Goal: Task Accomplishment & Management: Manage account settings

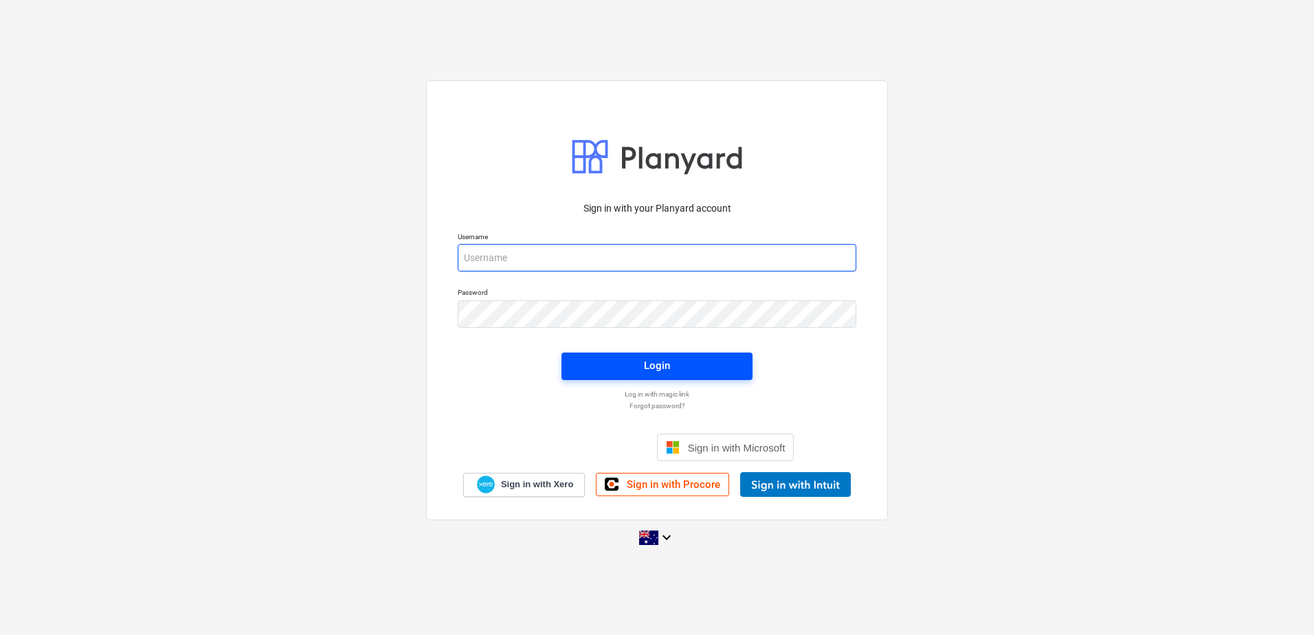
type input "[EMAIL_ADDRESS][DOMAIN_NAME]"
click at [647, 363] on div "Login" at bounding box center [657, 366] width 26 height 18
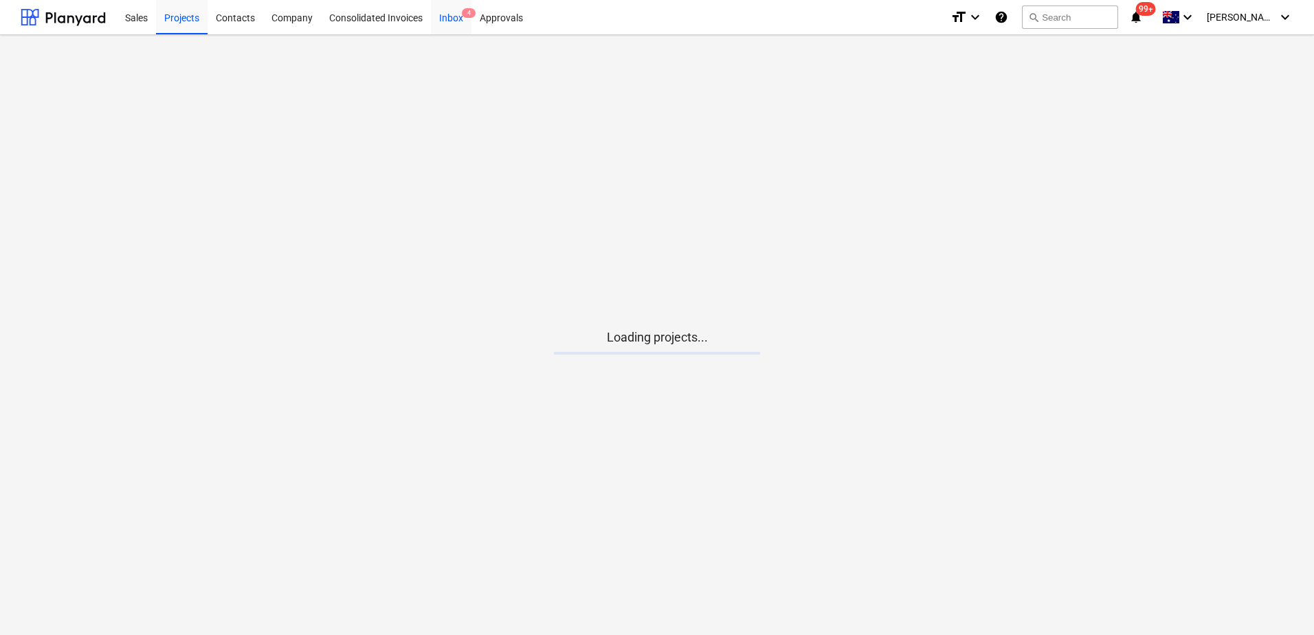
click at [456, 20] on div "Inbox 4" at bounding box center [451, 16] width 41 height 35
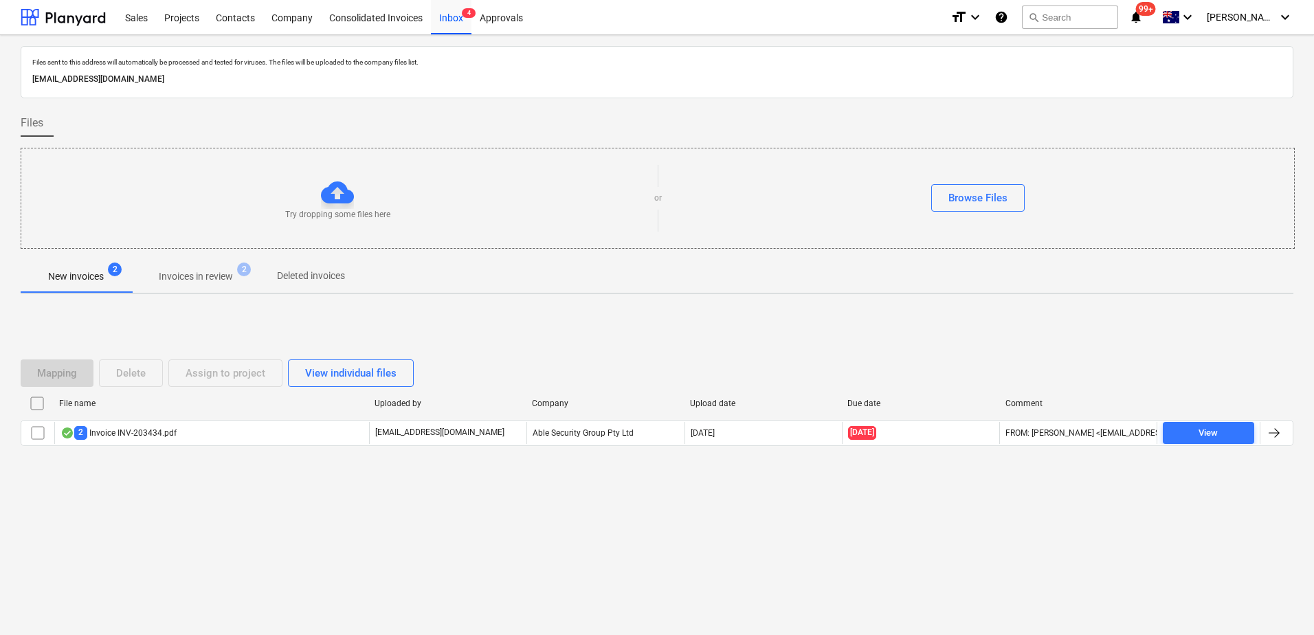
click at [206, 276] on p "Invoices in review" at bounding box center [196, 276] width 74 height 14
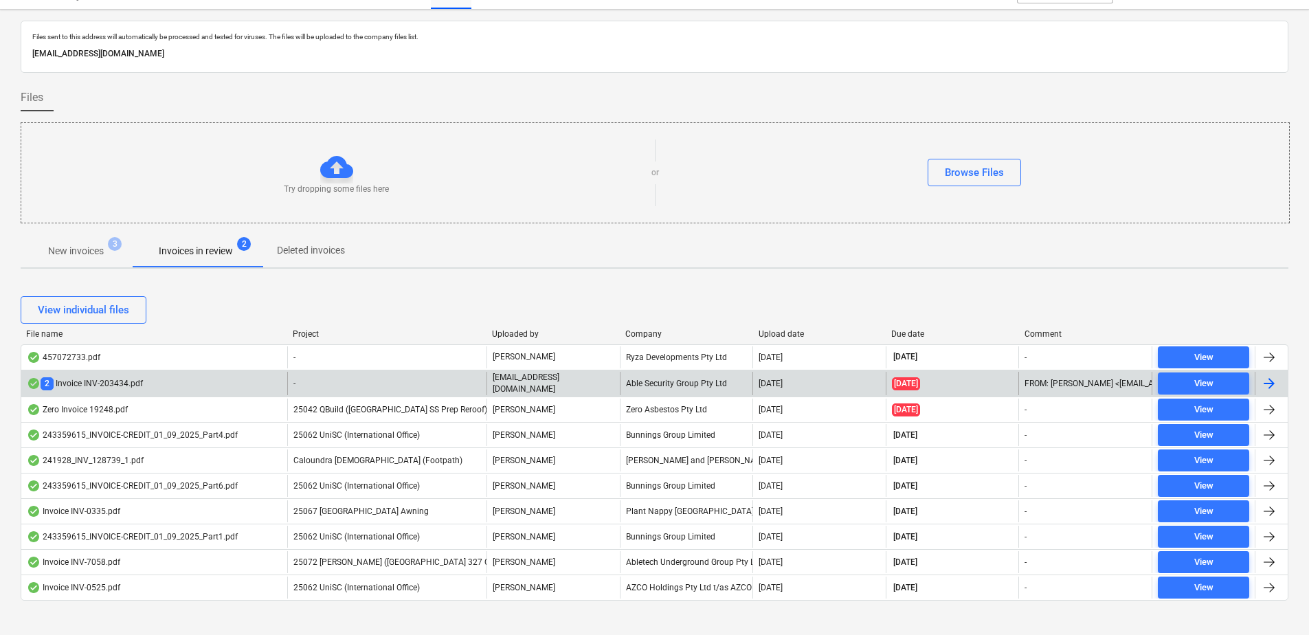
scroll to position [39, 0]
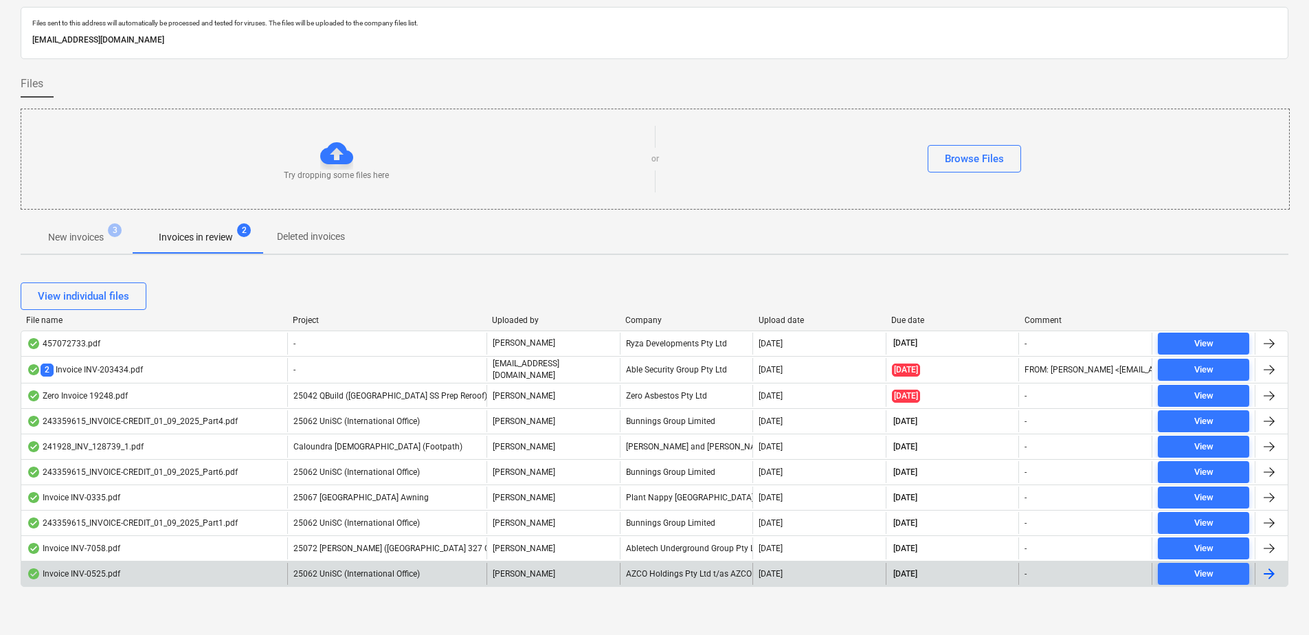
click at [361, 569] on span "25062 UniSC (International Office)" at bounding box center [357, 574] width 126 height 10
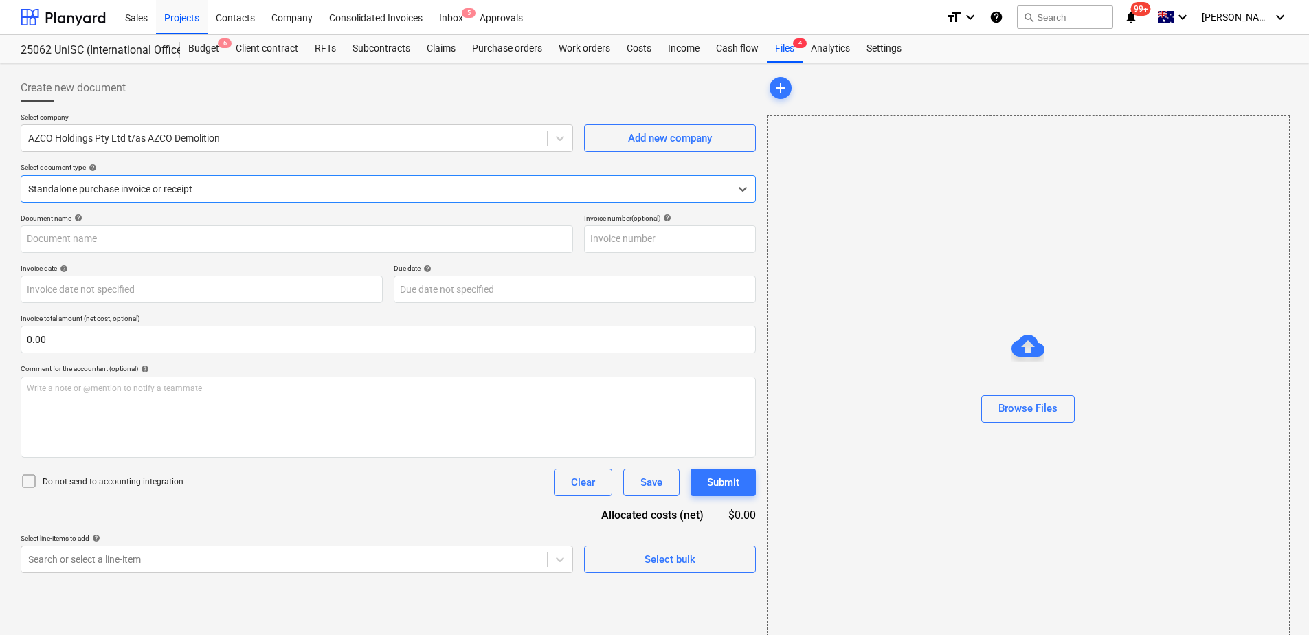
type input "INV-0525"
type input "[DATE]"
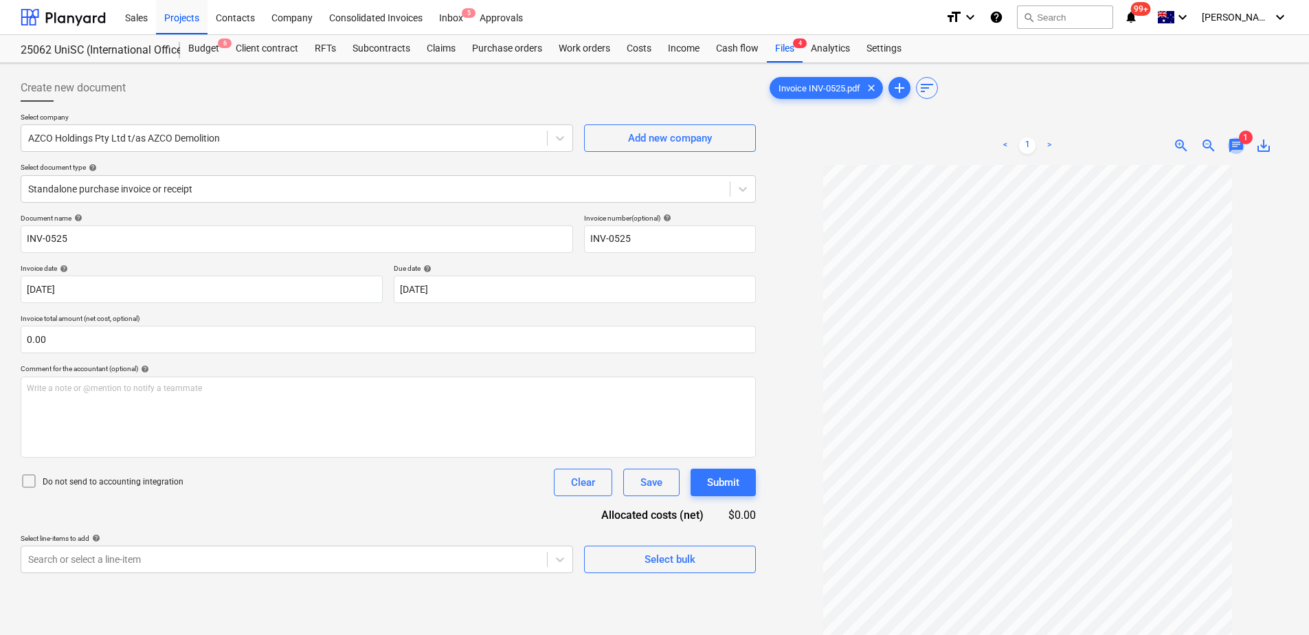
click at [1238, 138] on span "chat" at bounding box center [1236, 145] width 16 height 16
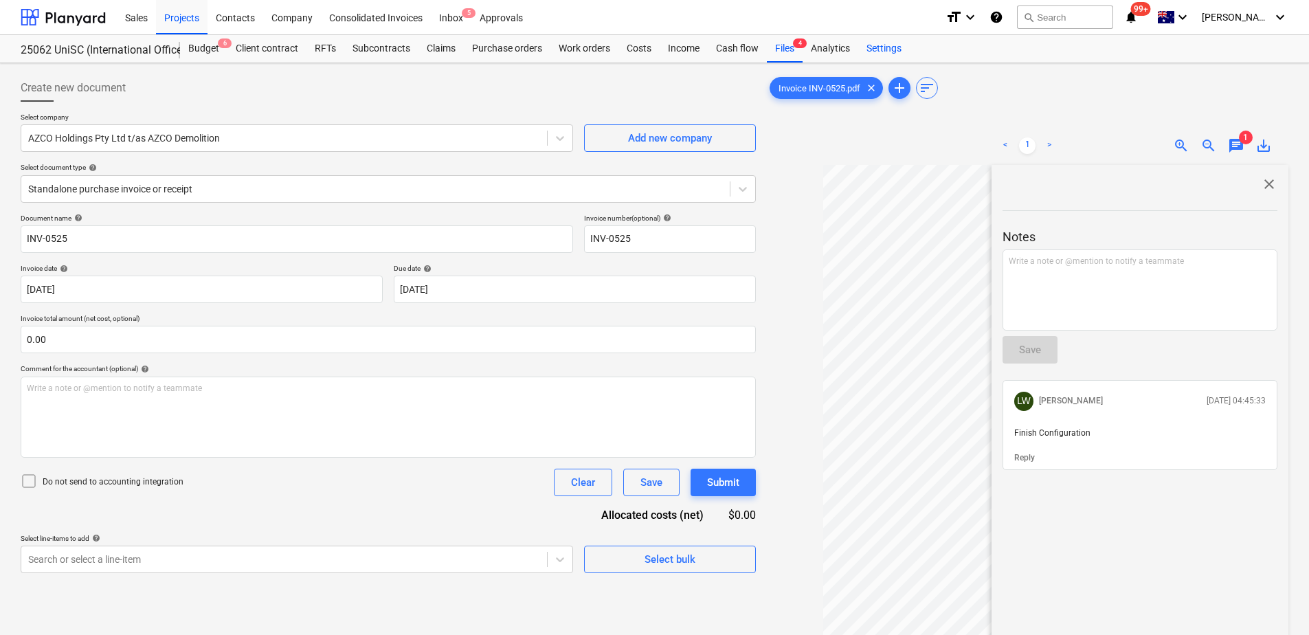
click at [886, 47] on div "Settings" at bounding box center [885, 48] width 52 height 27
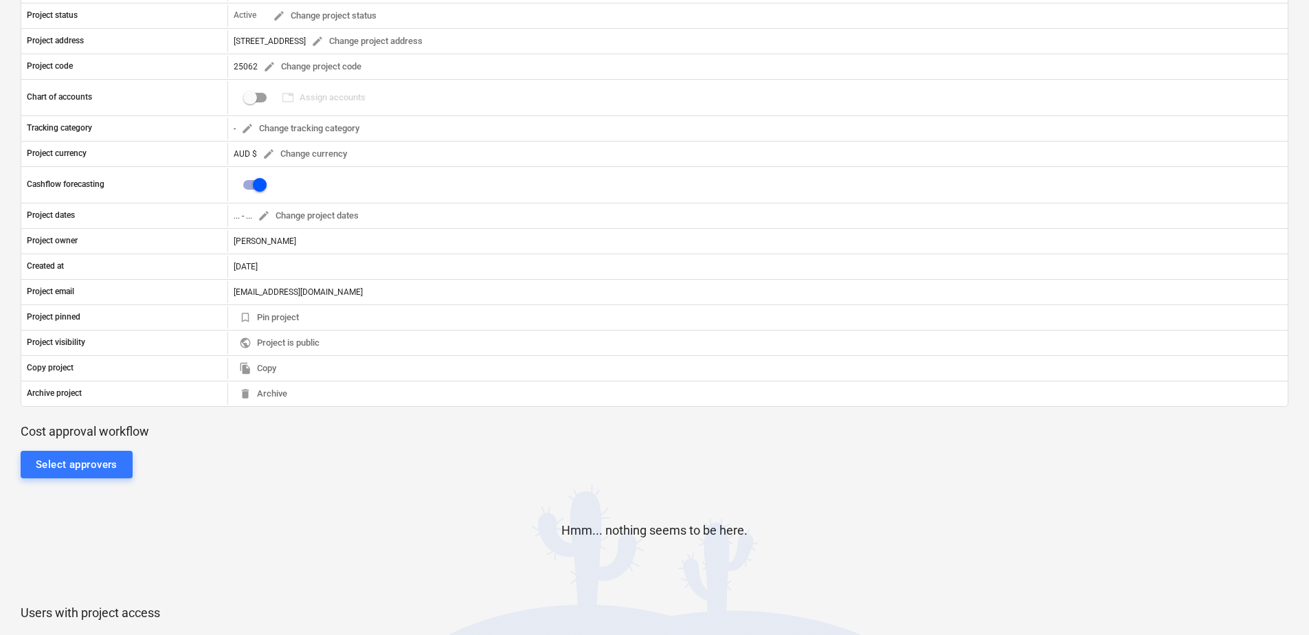
scroll to position [206, 0]
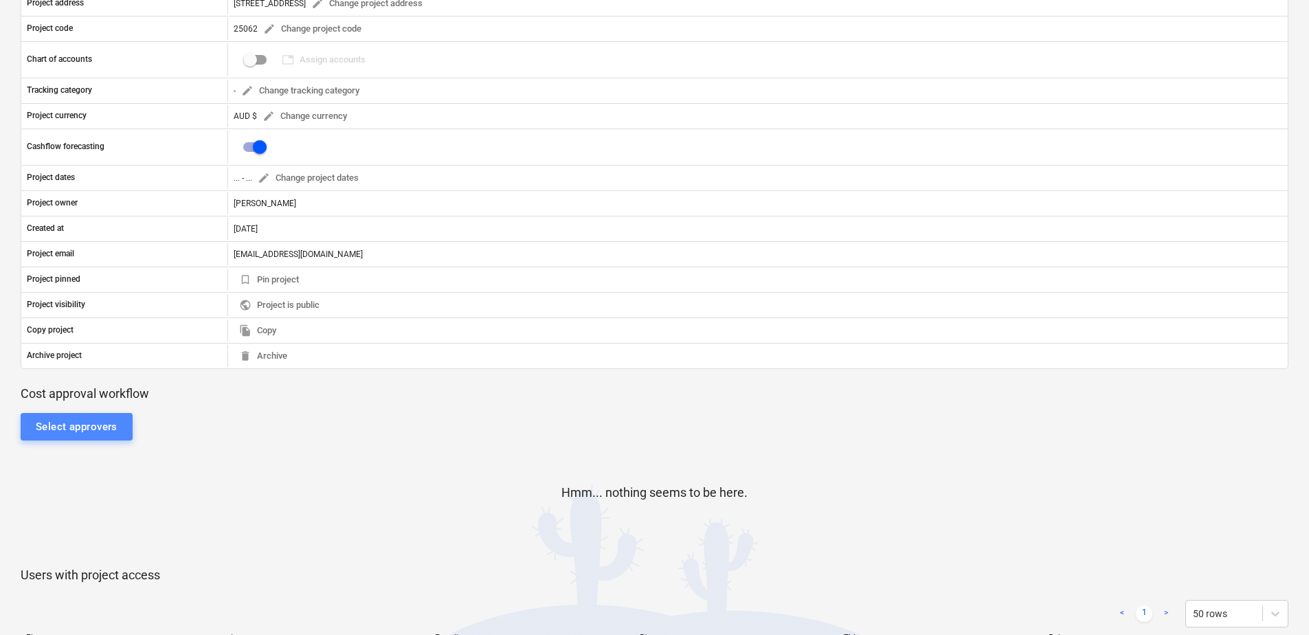
click at [98, 432] on div "Select approvers" at bounding box center [77, 427] width 82 height 18
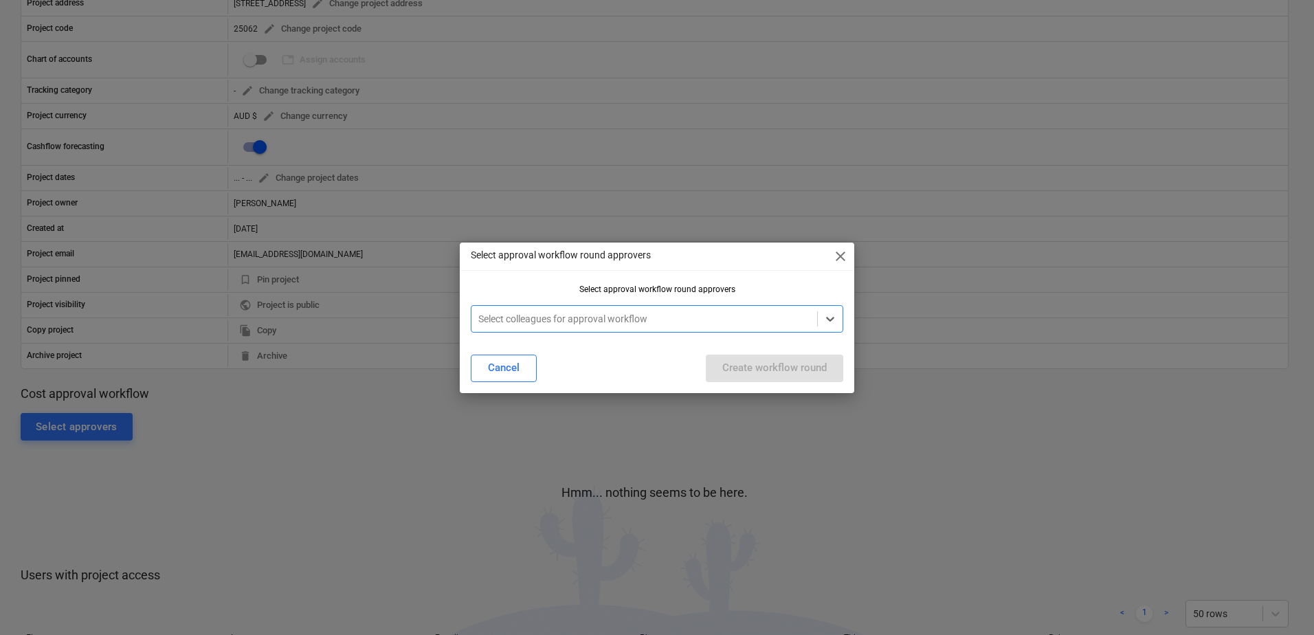
click at [487, 323] on div at bounding box center [644, 319] width 332 height 14
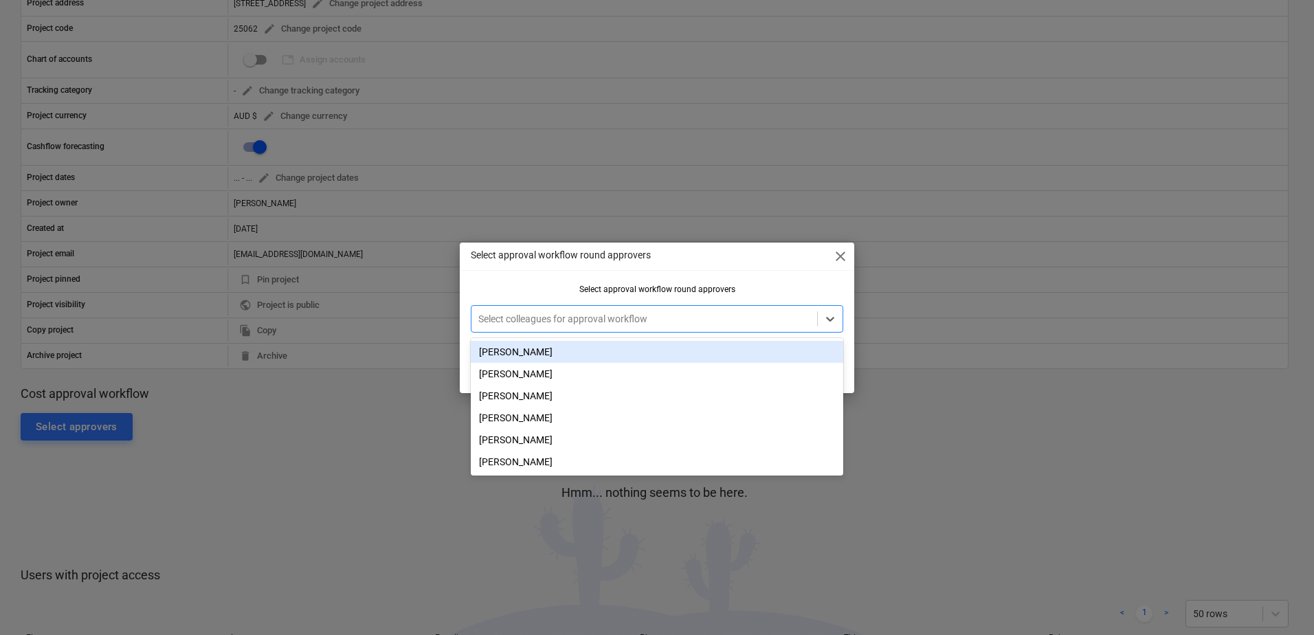
click at [505, 347] on div "[PERSON_NAME]" at bounding box center [657, 352] width 373 height 22
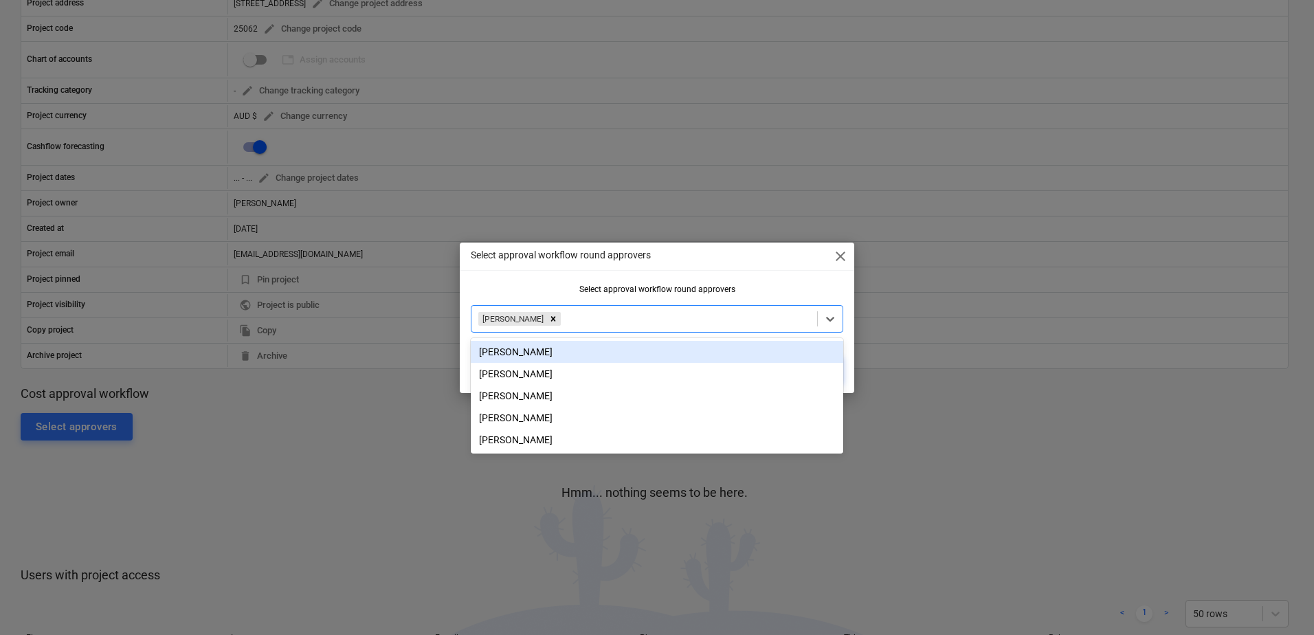
click at [710, 283] on div "Select approval workflow round approvers close Select approval workflow round a…" at bounding box center [657, 318] width 395 height 151
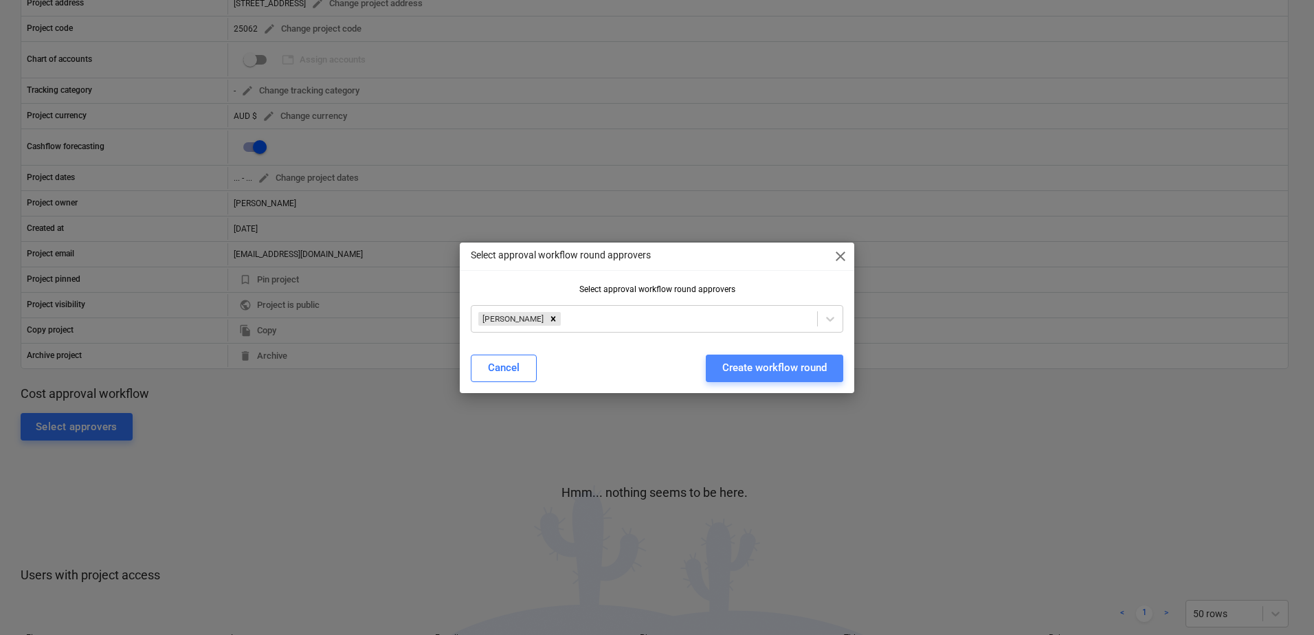
click at [814, 364] on div "Create workflow round" at bounding box center [774, 368] width 104 height 18
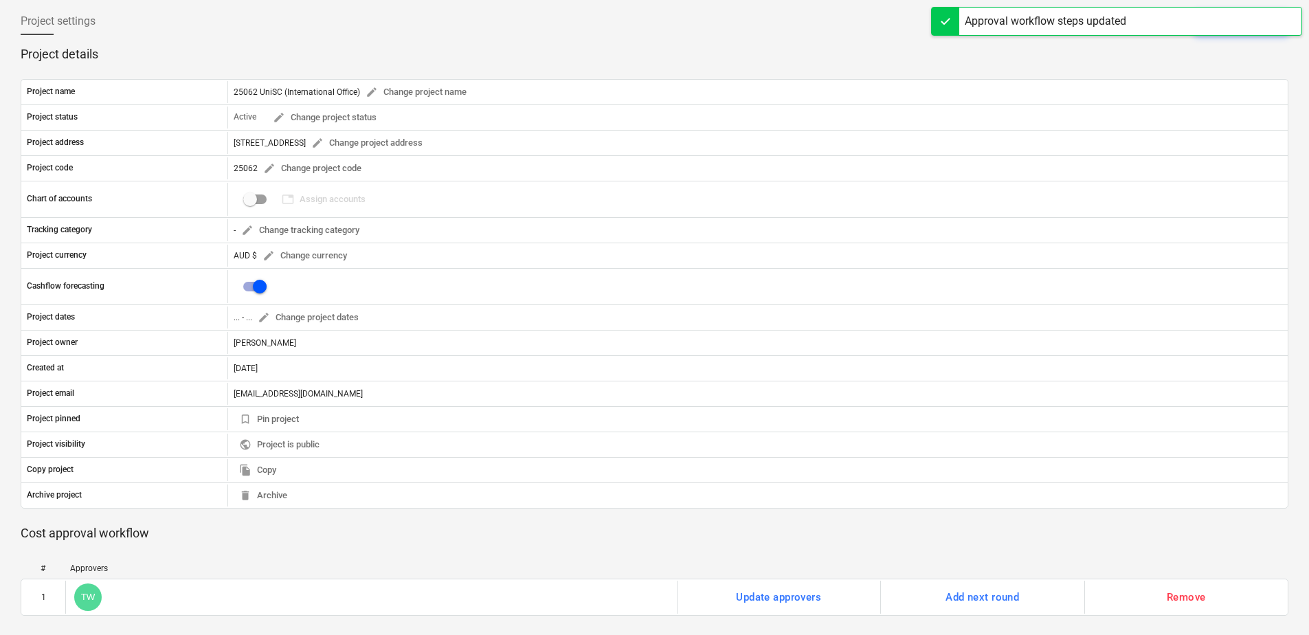
scroll to position [0, 0]
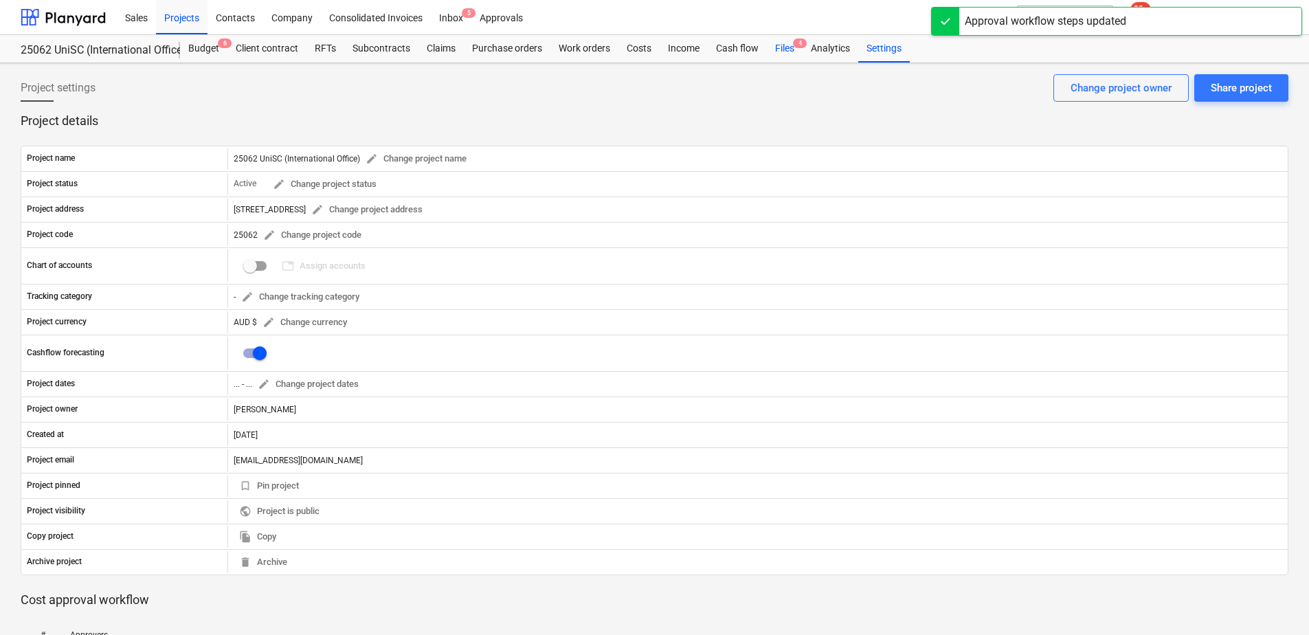
click at [781, 51] on div "Files 4" at bounding box center [785, 48] width 36 height 27
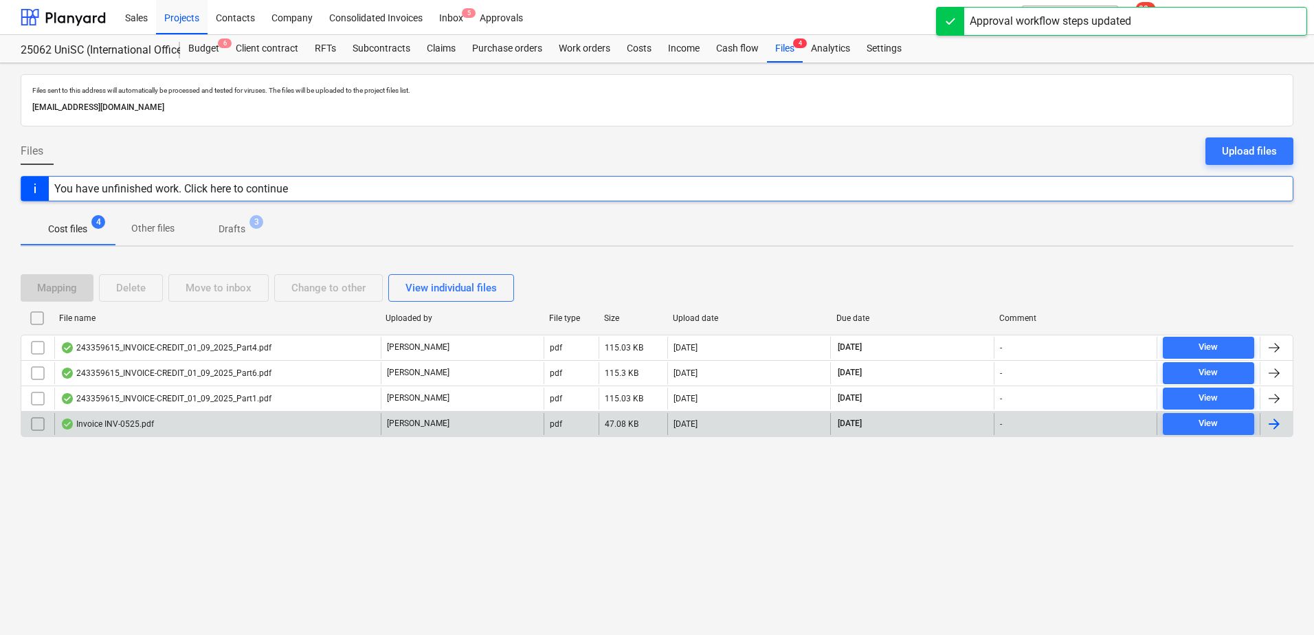
click at [375, 421] on div "Invoice INV-0525.pdf" at bounding box center [217, 424] width 326 height 22
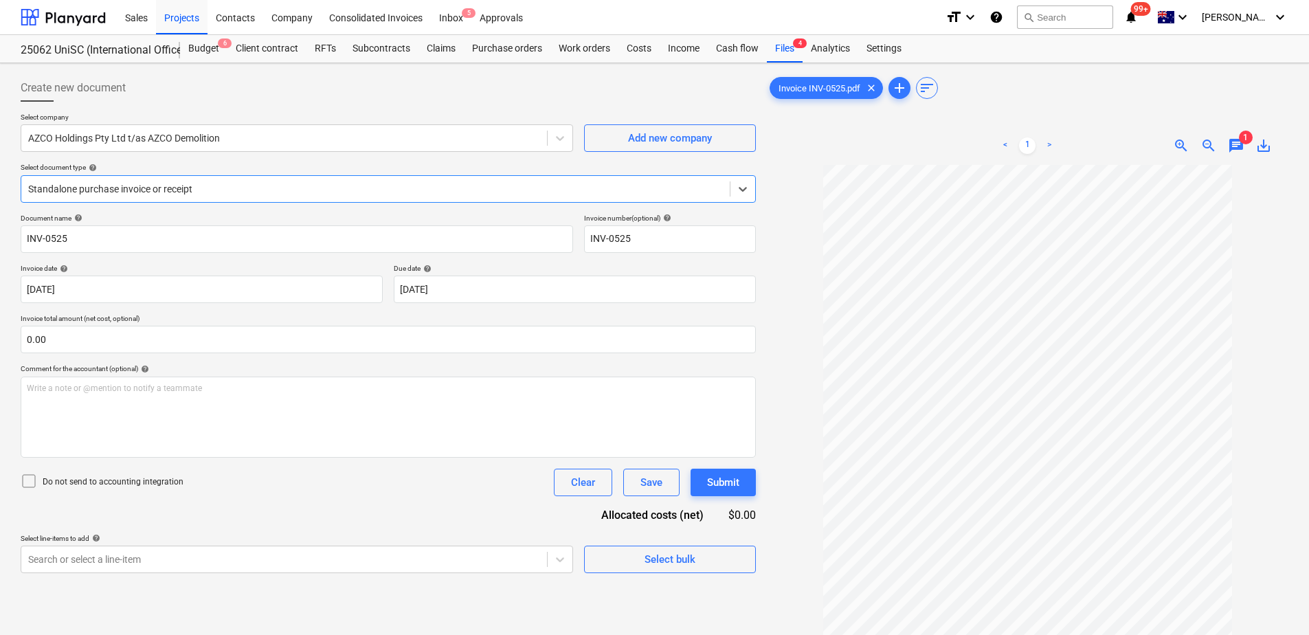
click at [1240, 144] on span "chat" at bounding box center [1236, 145] width 16 height 16
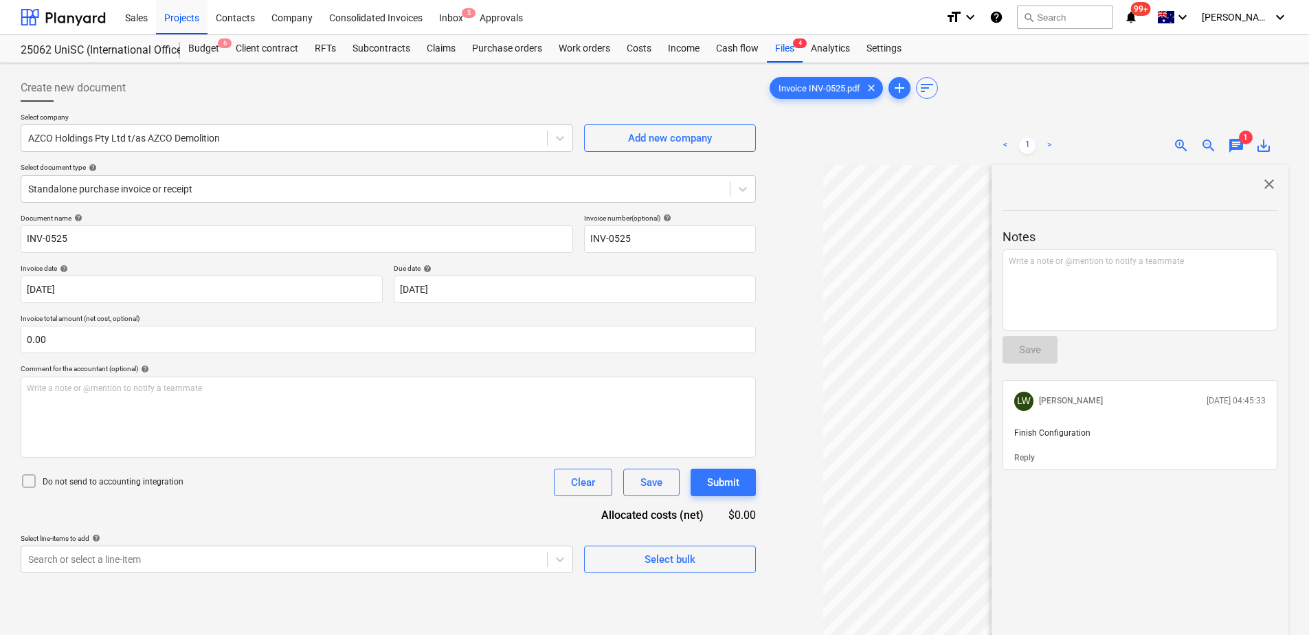
click at [1239, 143] on span "chat" at bounding box center [1236, 145] width 16 height 16
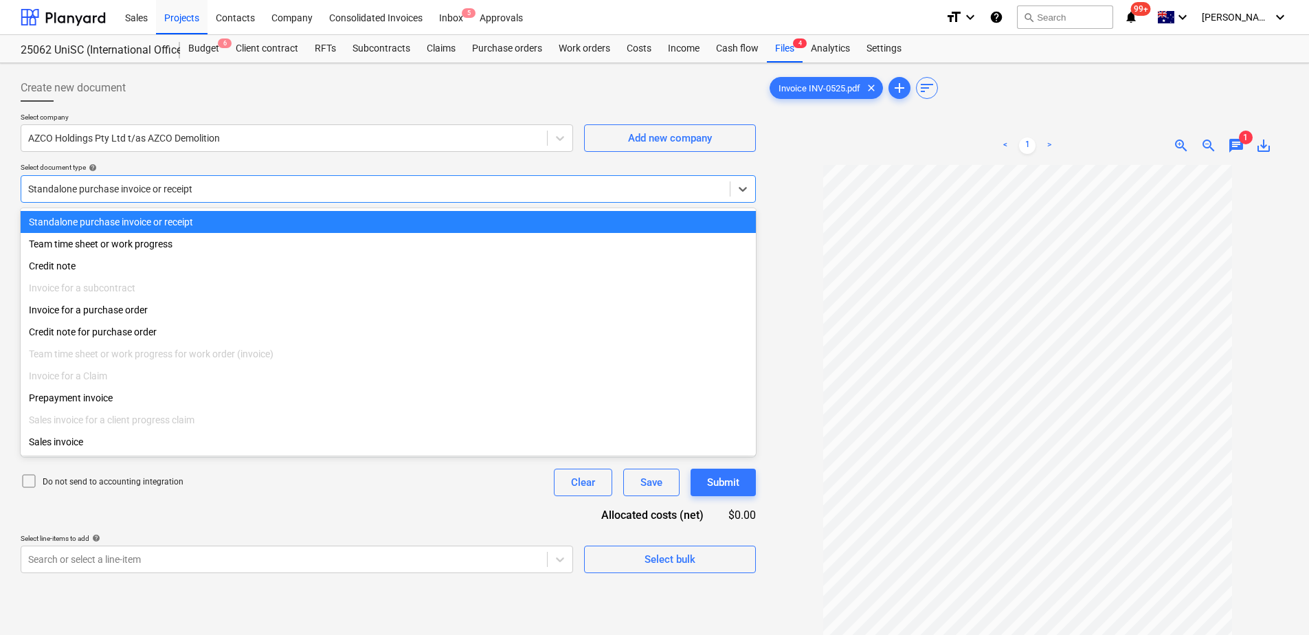
click at [174, 188] on div at bounding box center [375, 189] width 695 height 14
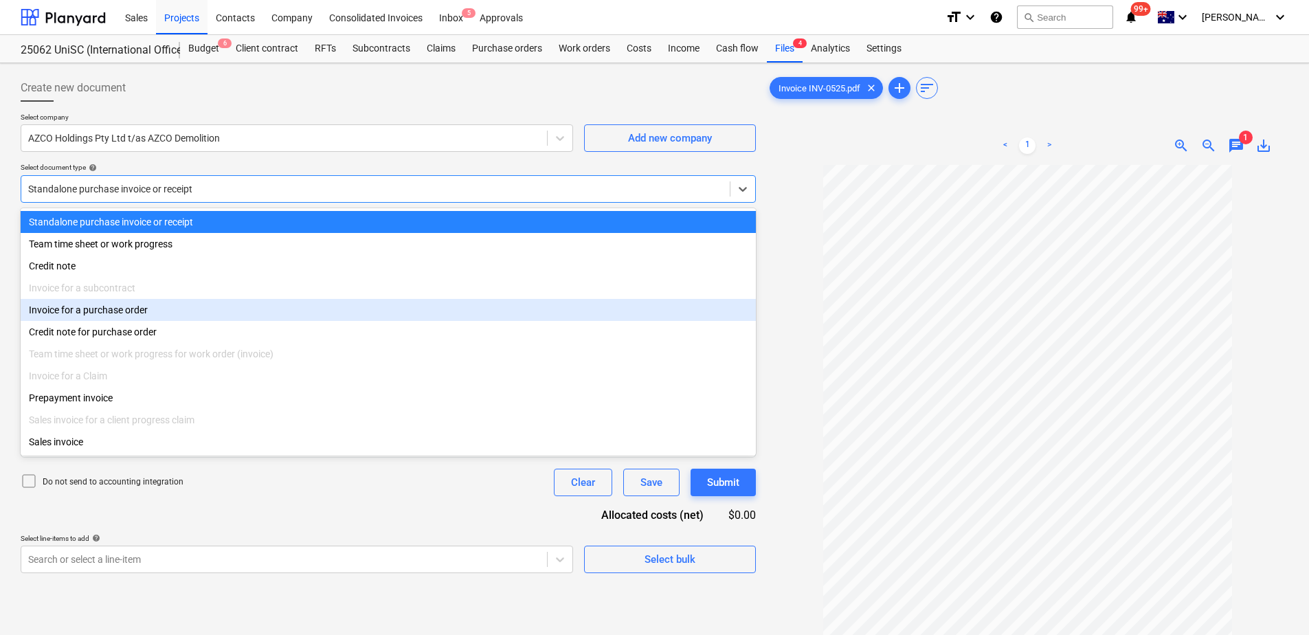
click at [134, 309] on div "Invoice for a purchase order" at bounding box center [388, 310] width 735 height 22
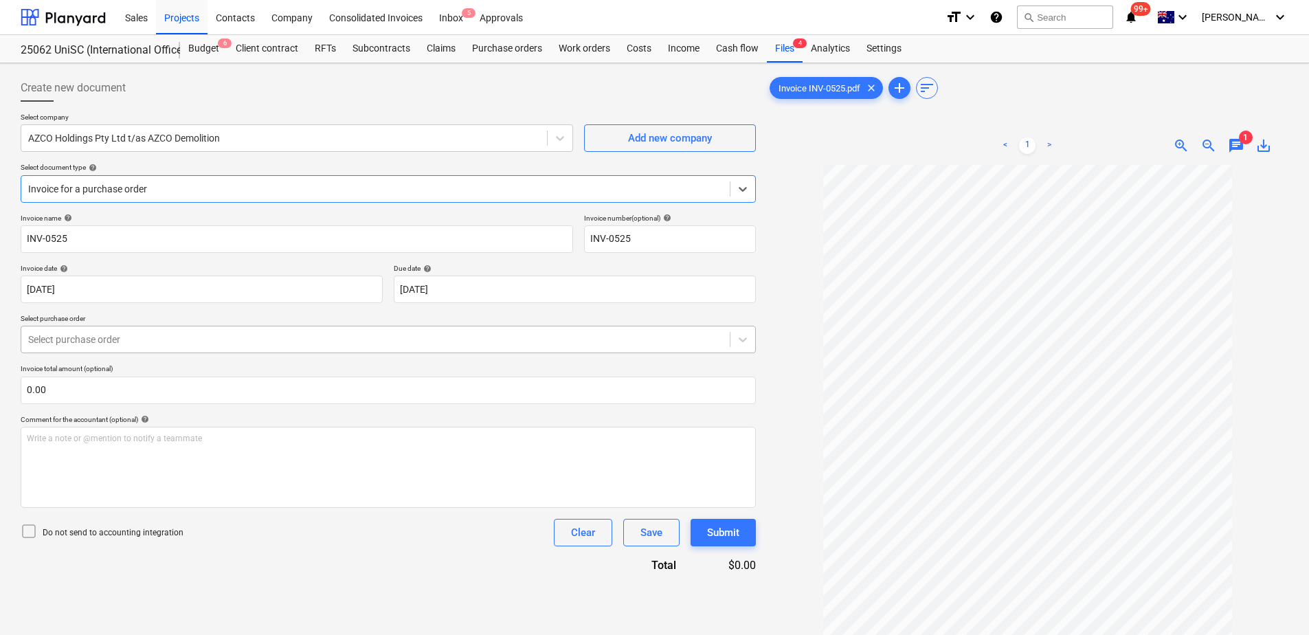
click at [276, 338] on div at bounding box center [375, 340] width 695 height 14
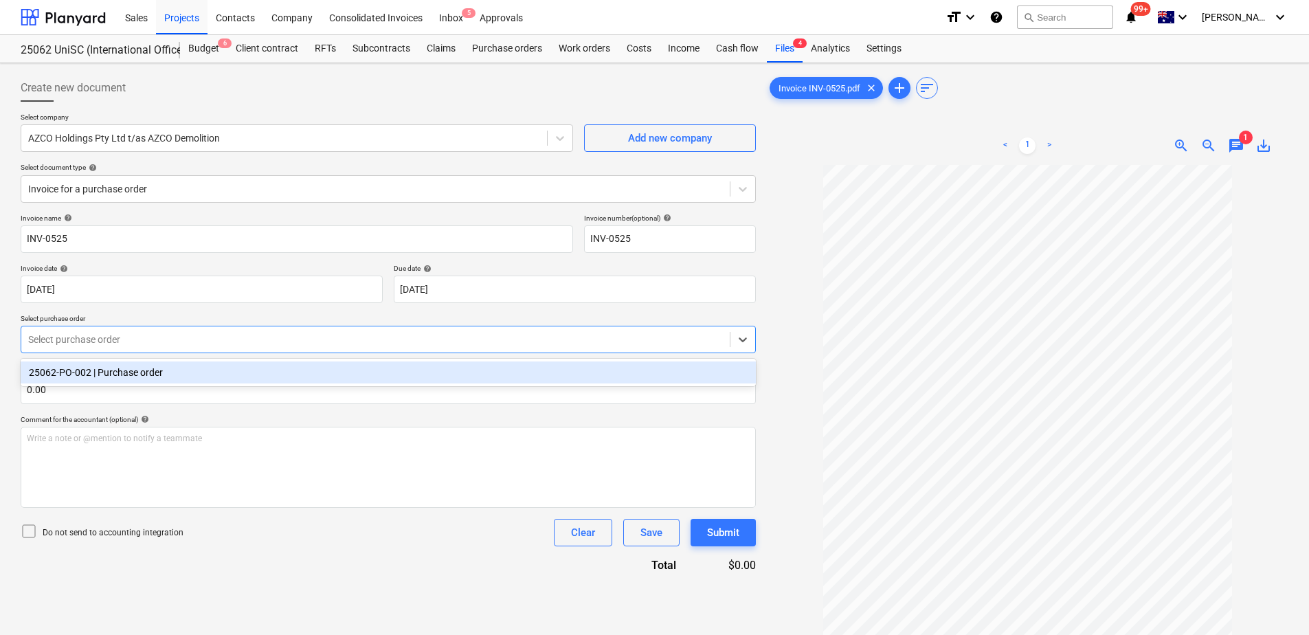
click at [268, 374] on div "25062-PO-002 | Purchase order" at bounding box center [388, 373] width 735 height 22
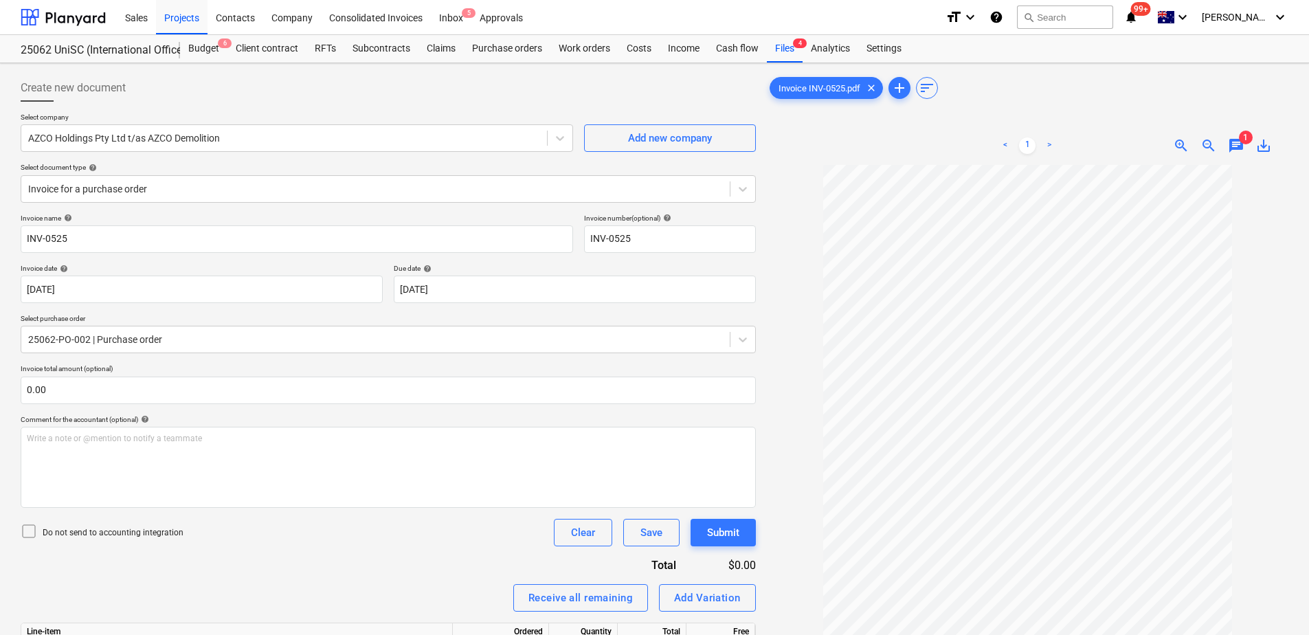
click at [346, 557] on div "Invoice name help INV-0525 Invoice number (optional) help INV-0525 Invoice date…" at bounding box center [388, 491] width 735 height 554
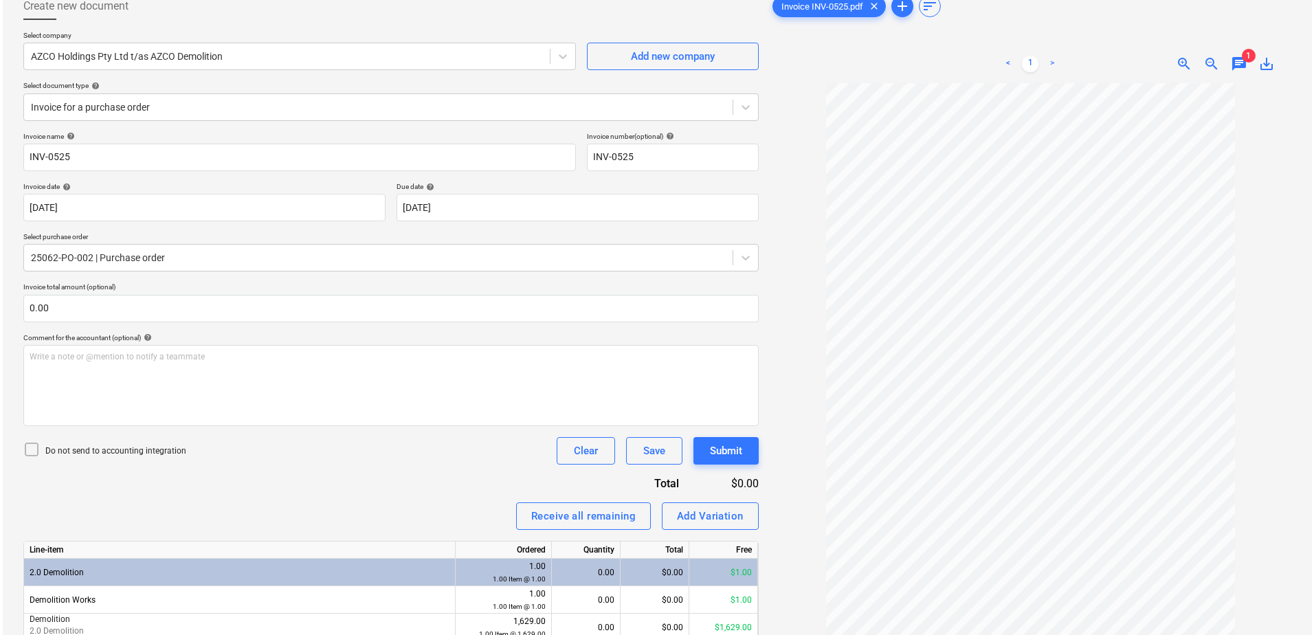
scroll to position [144, 0]
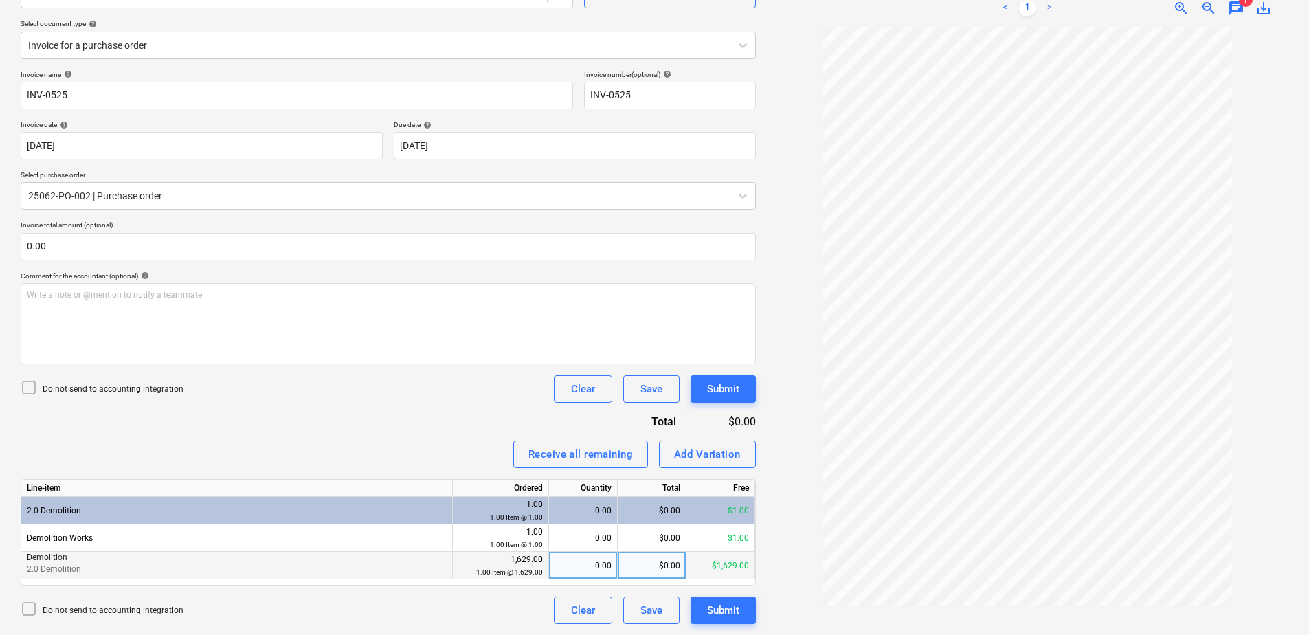
click at [584, 573] on div "0.00" at bounding box center [583, 565] width 57 height 27
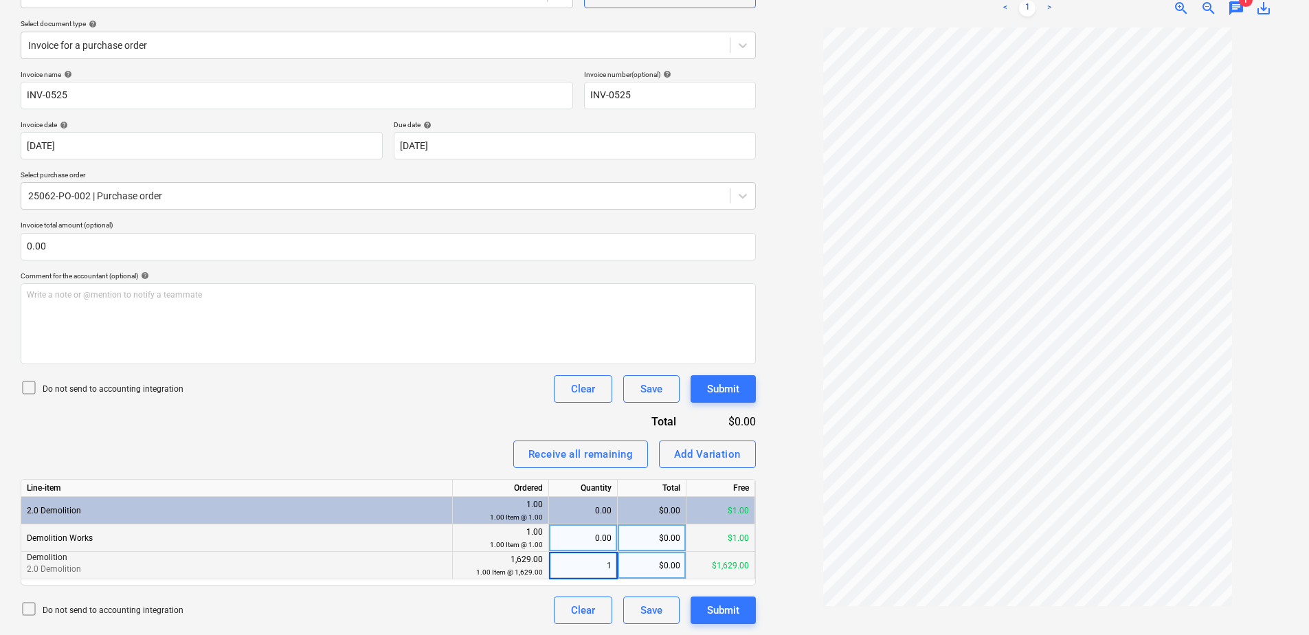
click at [585, 542] on div "0.00" at bounding box center [583, 537] width 57 height 27
type input "1"
click at [601, 558] on div "1.00" at bounding box center [583, 565] width 57 height 27
click at [725, 610] on div "Submit" at bounding box center [723, 610] width 32 height 18
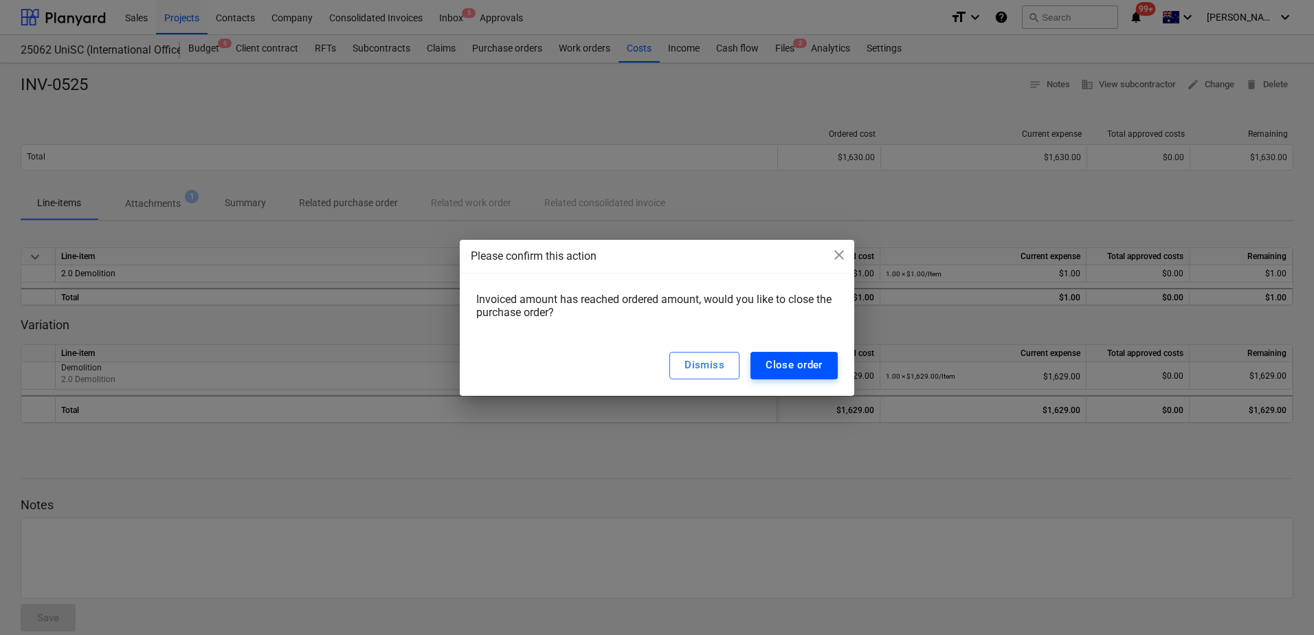
click at [797, 362] on div "Close order" at bounding box center [794, 365] width 57 height 18
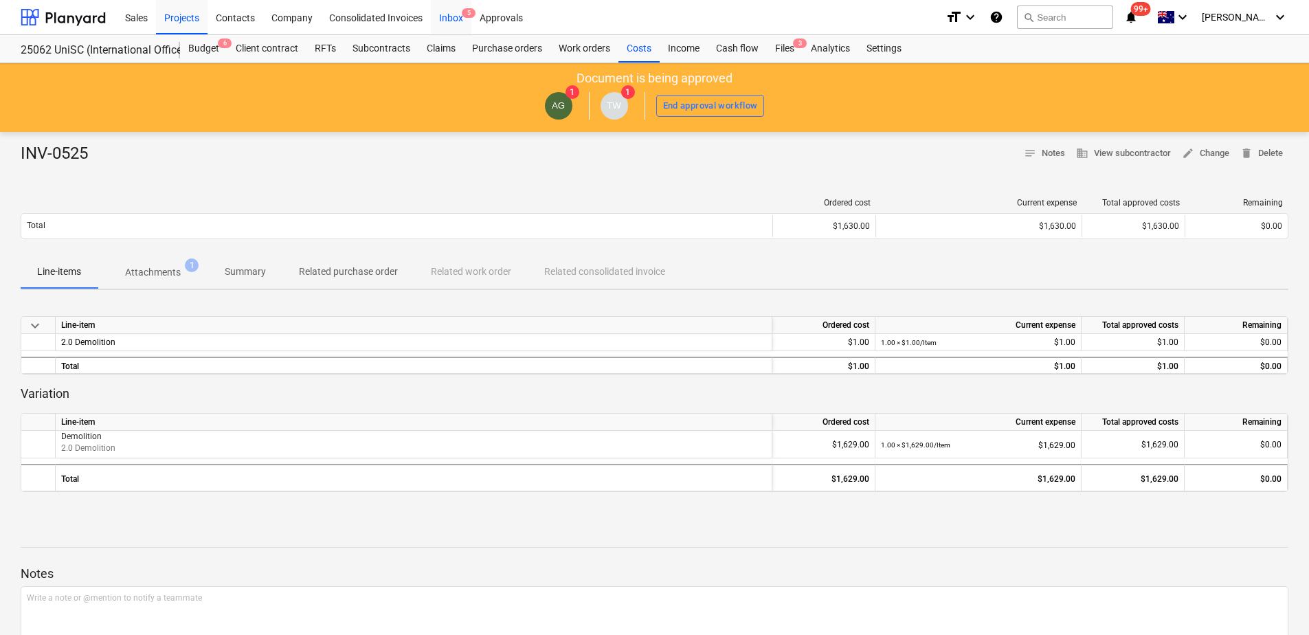
click at [454, 26] on div "Inbox 5" at bounding box center [451, 16] width 41 height 35
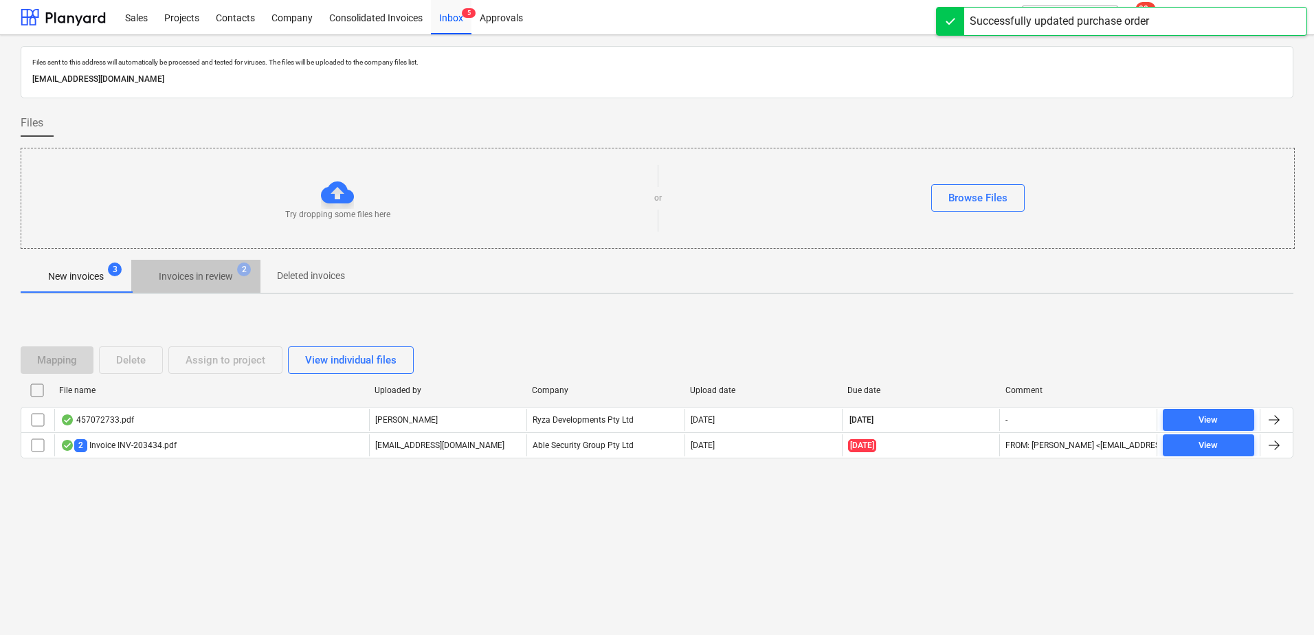
click at [218, 276] on p "Invoices in review" at bounding box center [196, 276] width 74 height 14
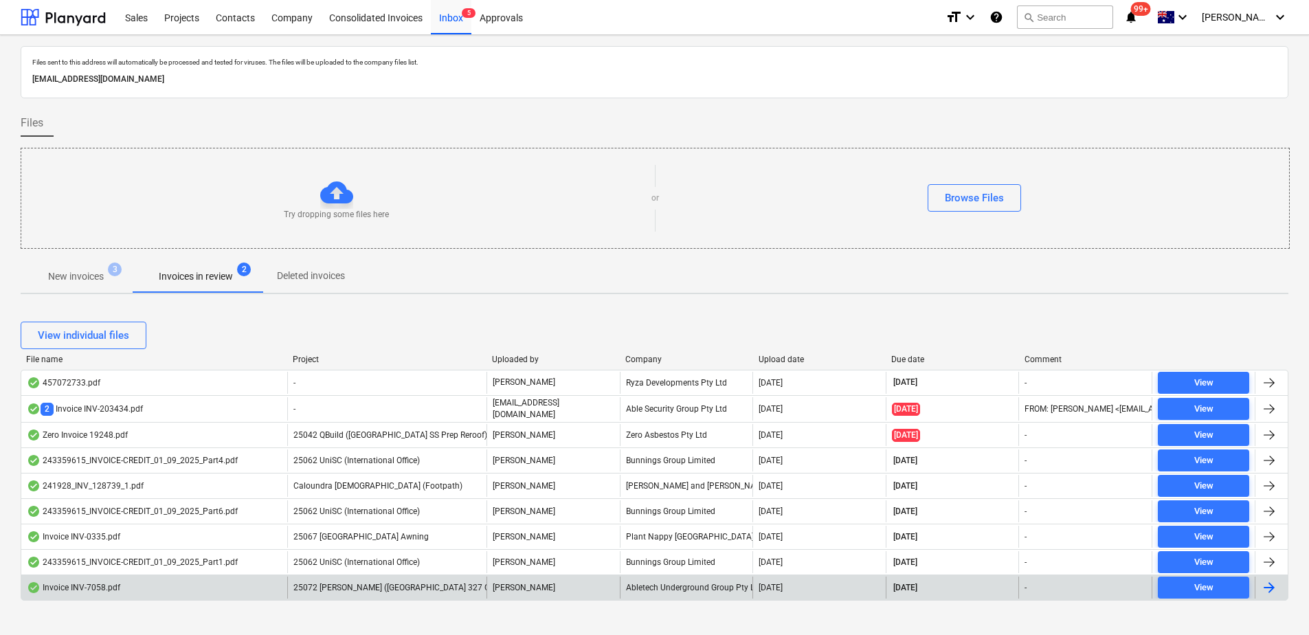
click at [386, 588] on span "25072 [PERSON_NAME] ([GEOGRAPHIC_DATA] 327 CAT 4)" at bounding box center [402, 588] width 216 height 10
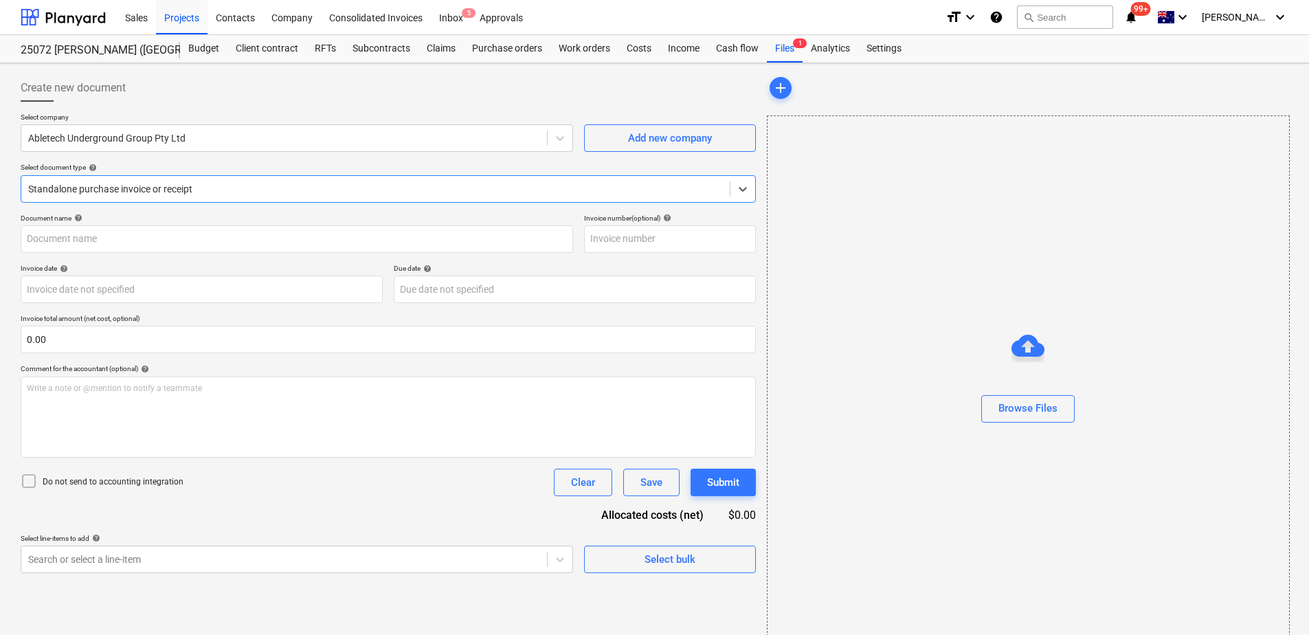
type input "INV-7058"
type input "[DATE]"
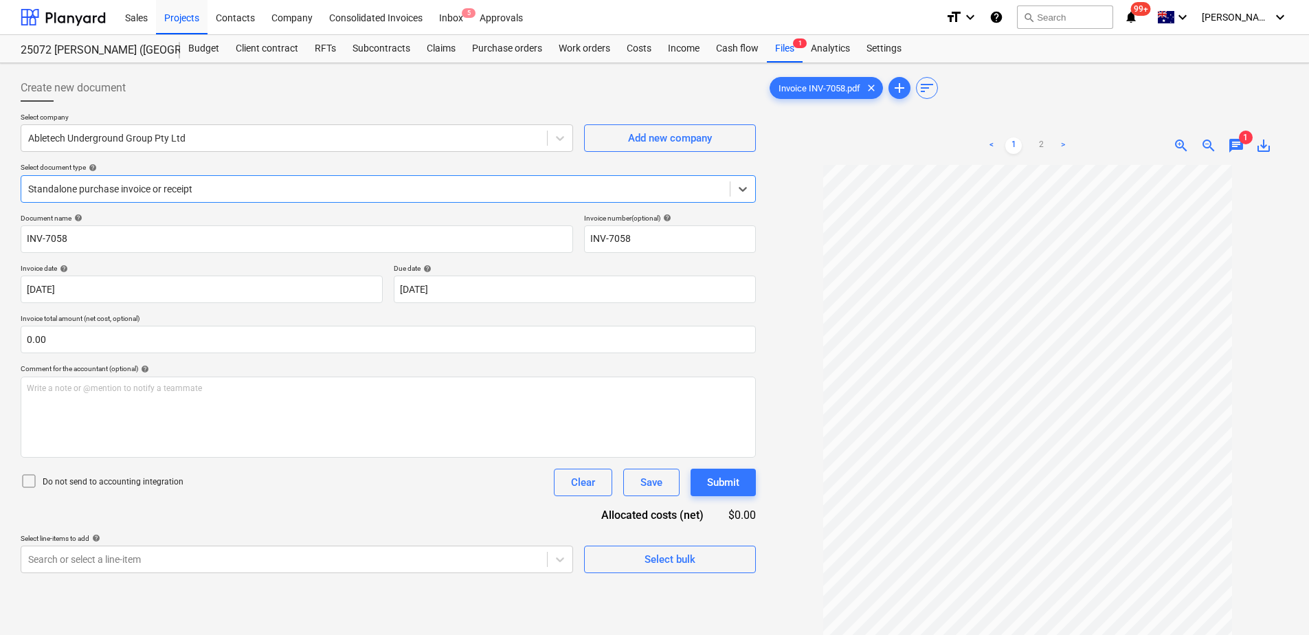
click at [1239, 143] on span "chat" at bounding box center [1236, 145] width 16 height 16
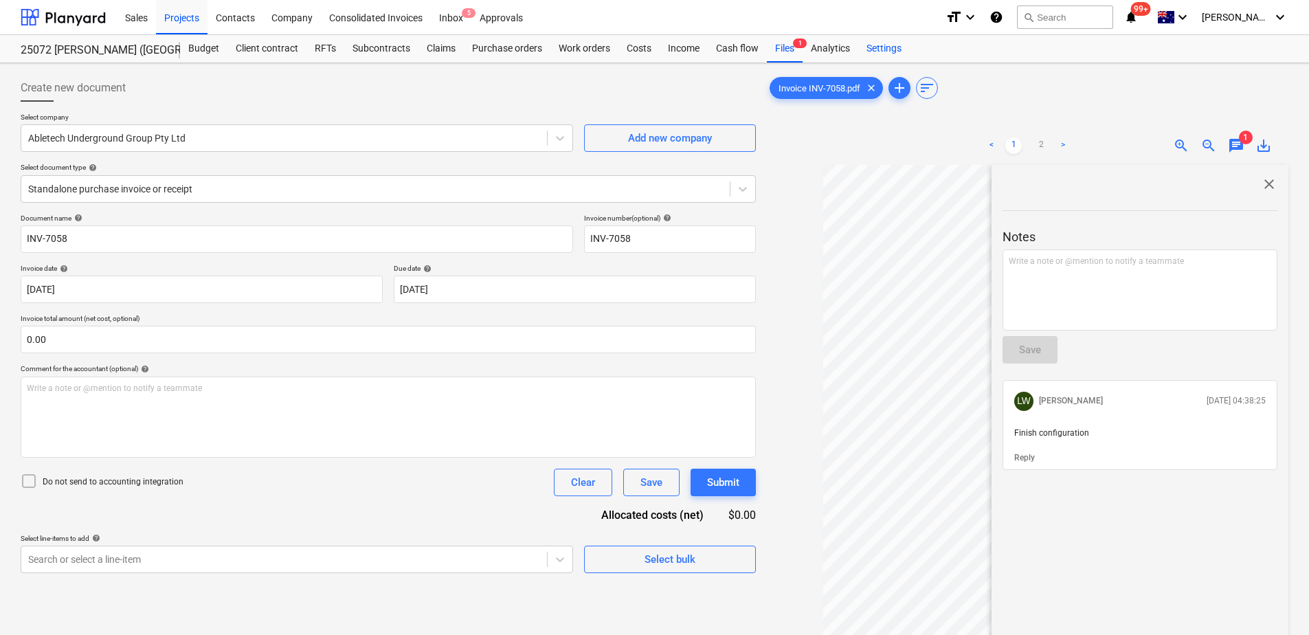
click at [889, 49] on div "Settings" at bounding box center [885, 48] width 52 height 27
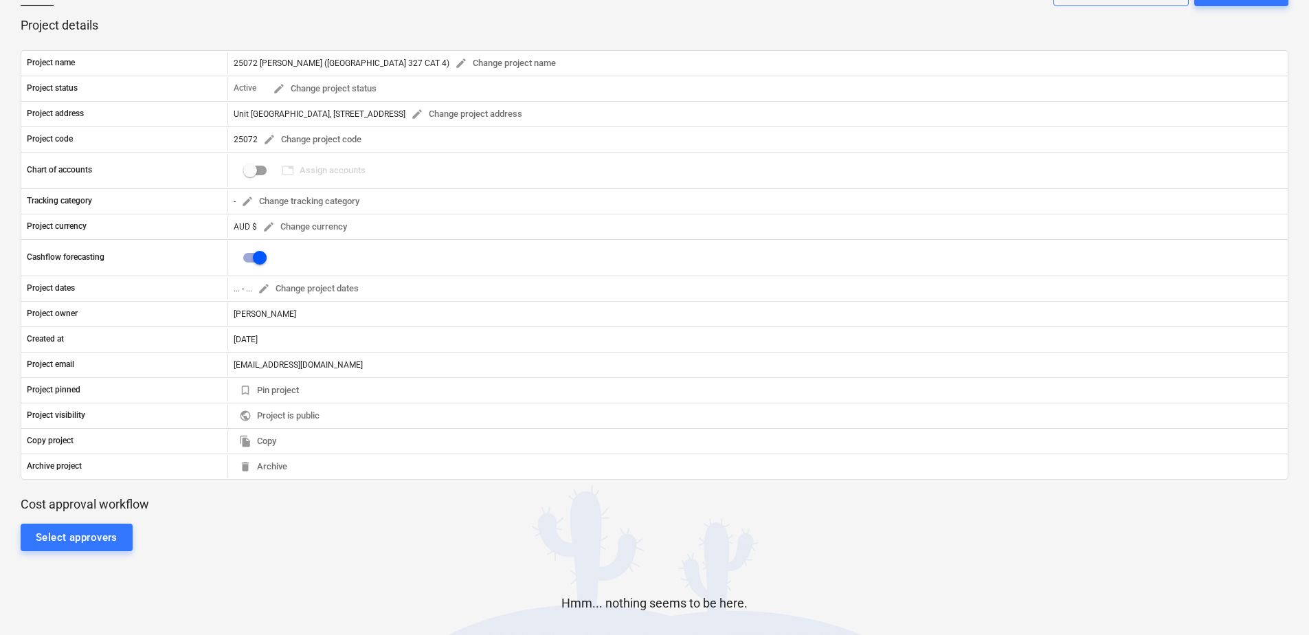
scroll to position [275, 0]
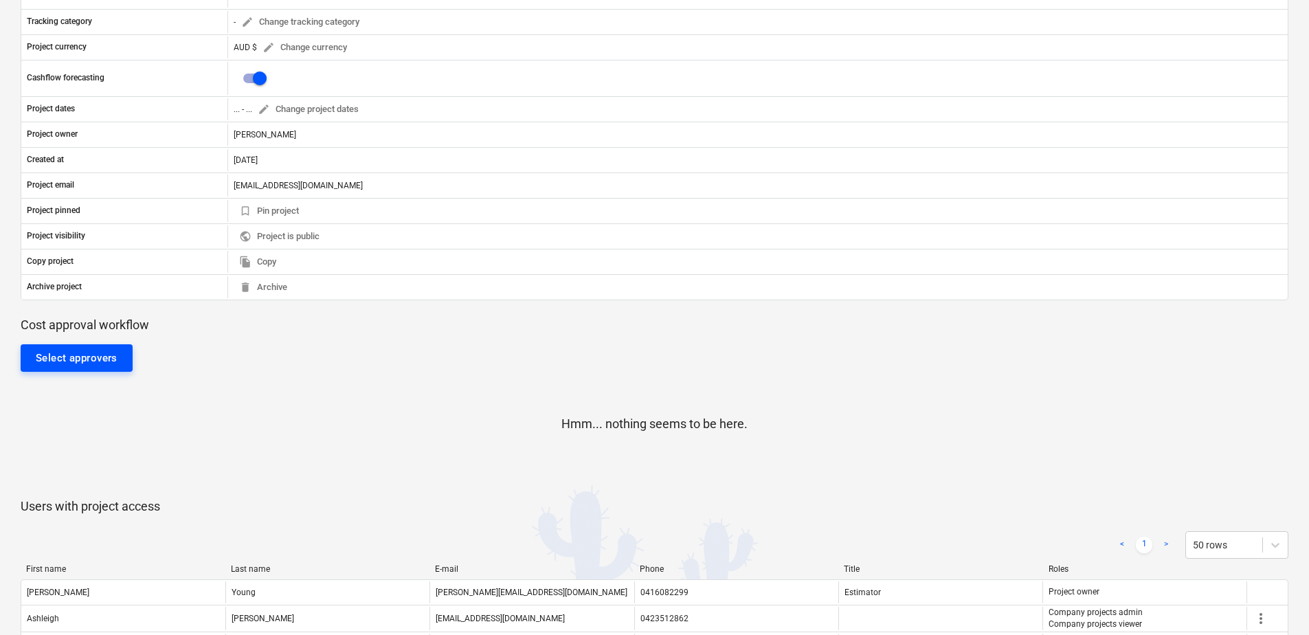
click at [91, 346] on button "Select approvers" at bounding box center [77, 357] width 112 height 27
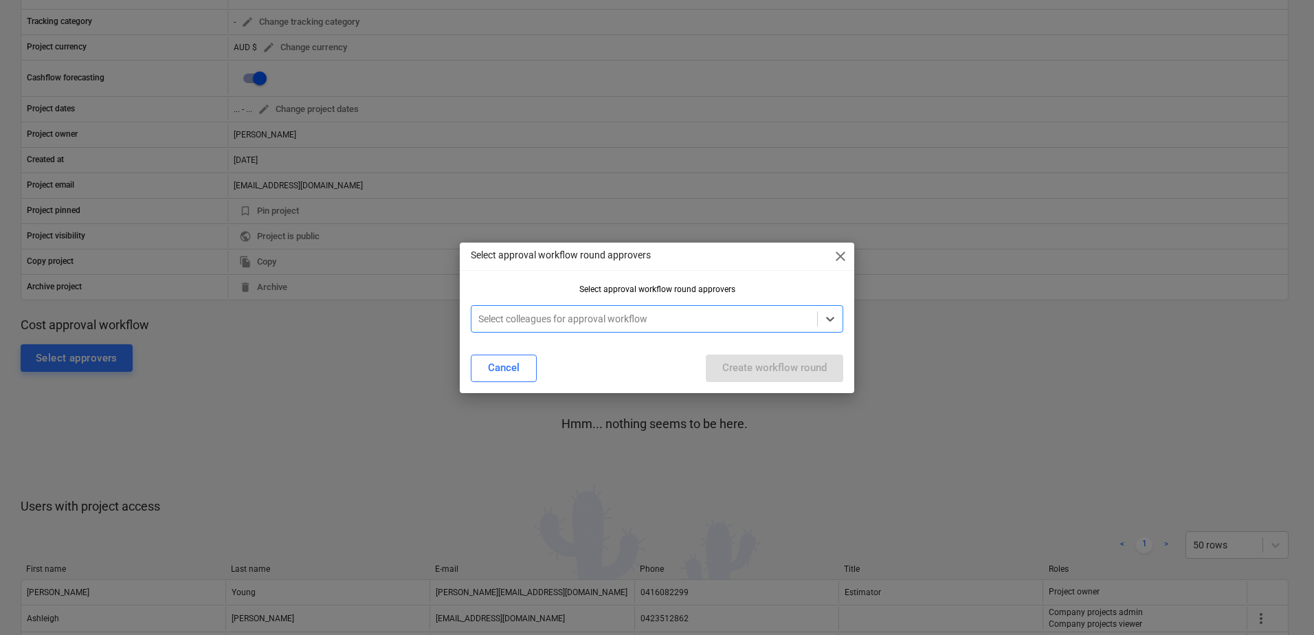
click at [581, 324] on div at bounding box center [644, 319] width 332 height 14
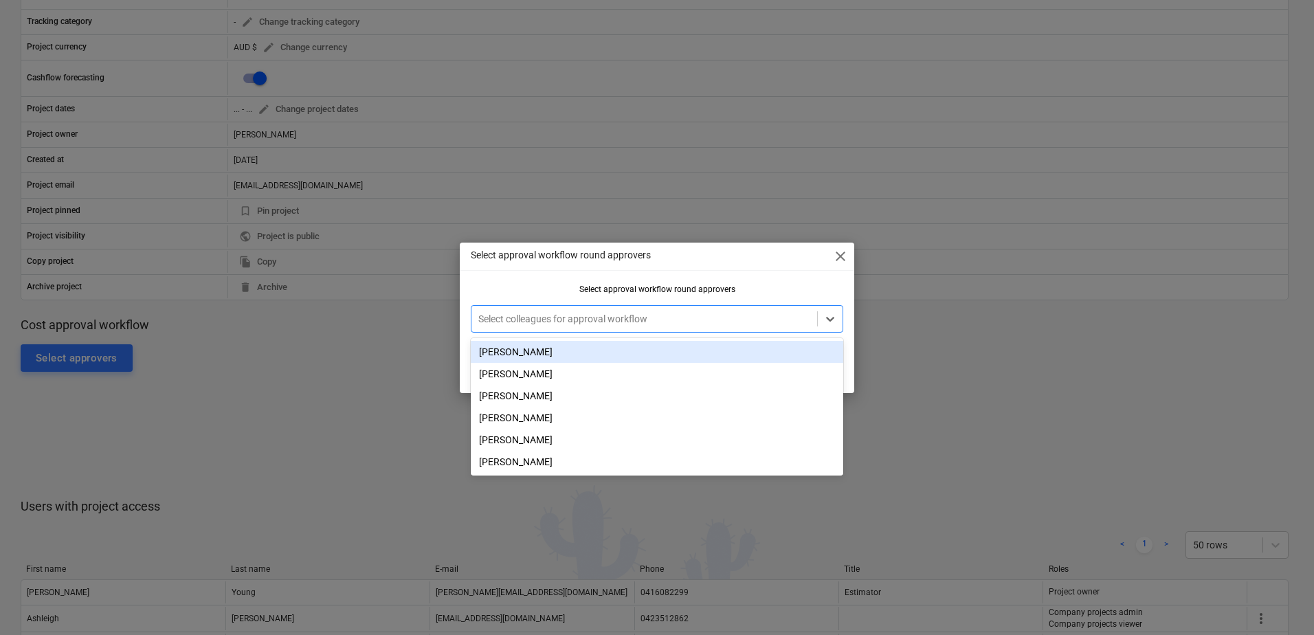
click at [562, 350] on div "[PERSON_NAME]" at bounding box center [657, 352] width 373 height 22
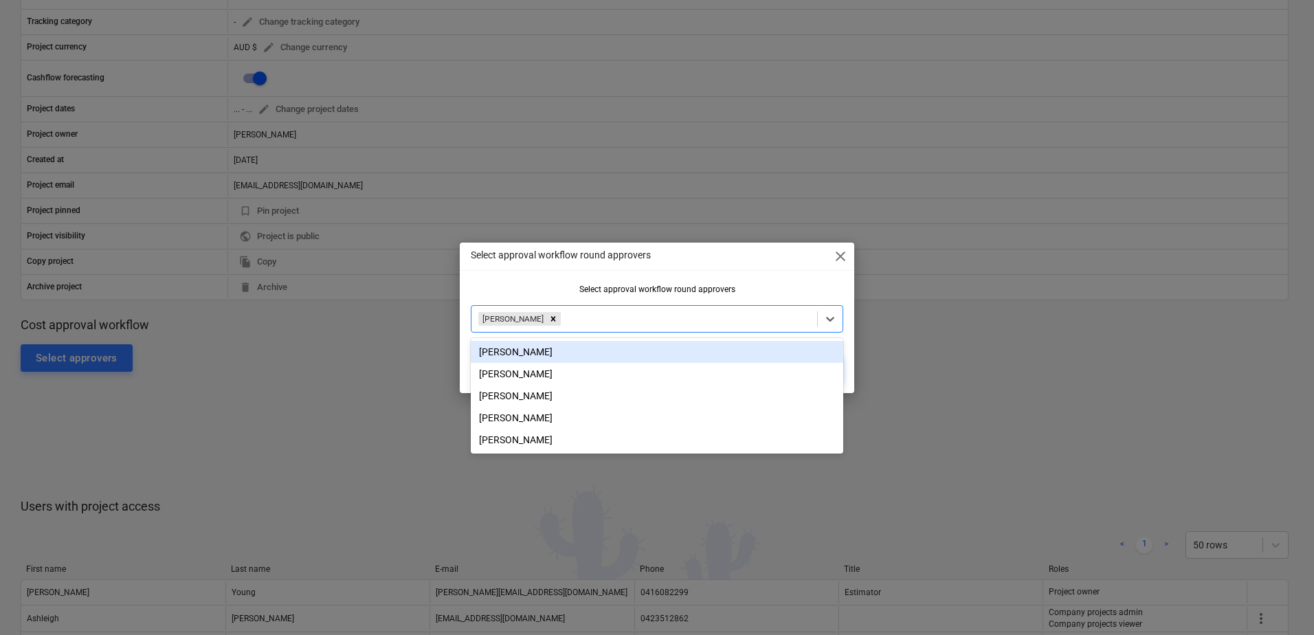
click at [533, 285] on div "Select approval workflow round approvers" at bounding box center [657, 290] width 373 height 10
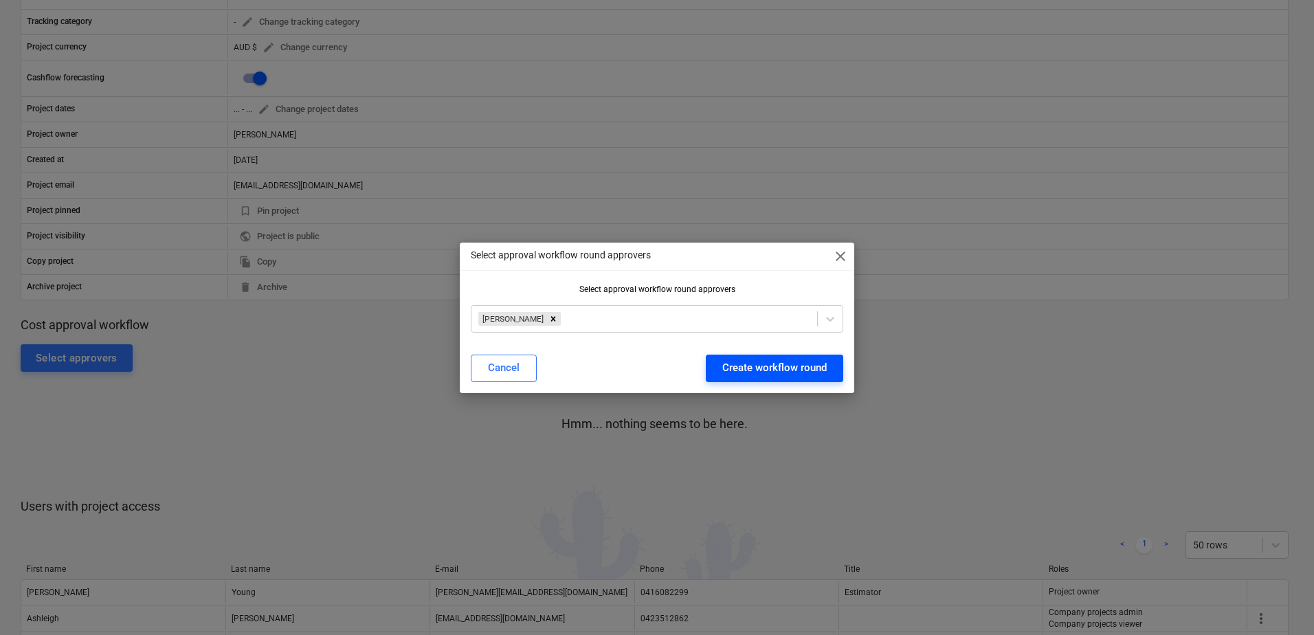
click at [737, 365] on div "Create workflow round" at bounding box center [774, 368] width 104 height 18
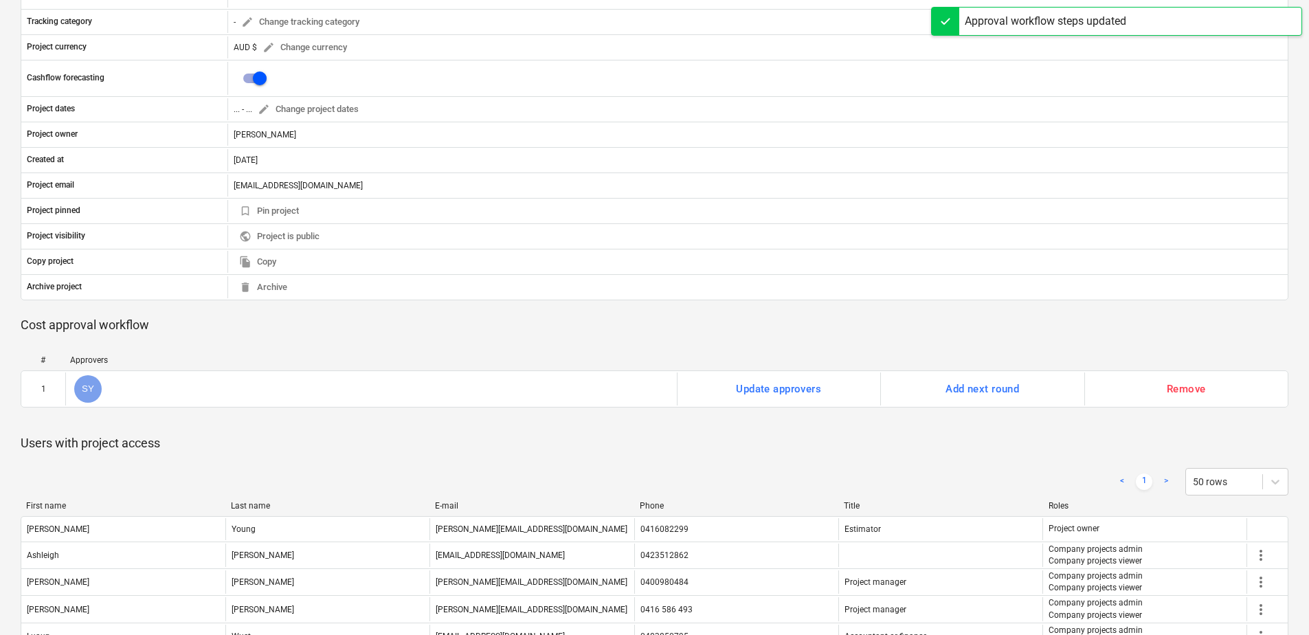
scroll to position [0, 0]
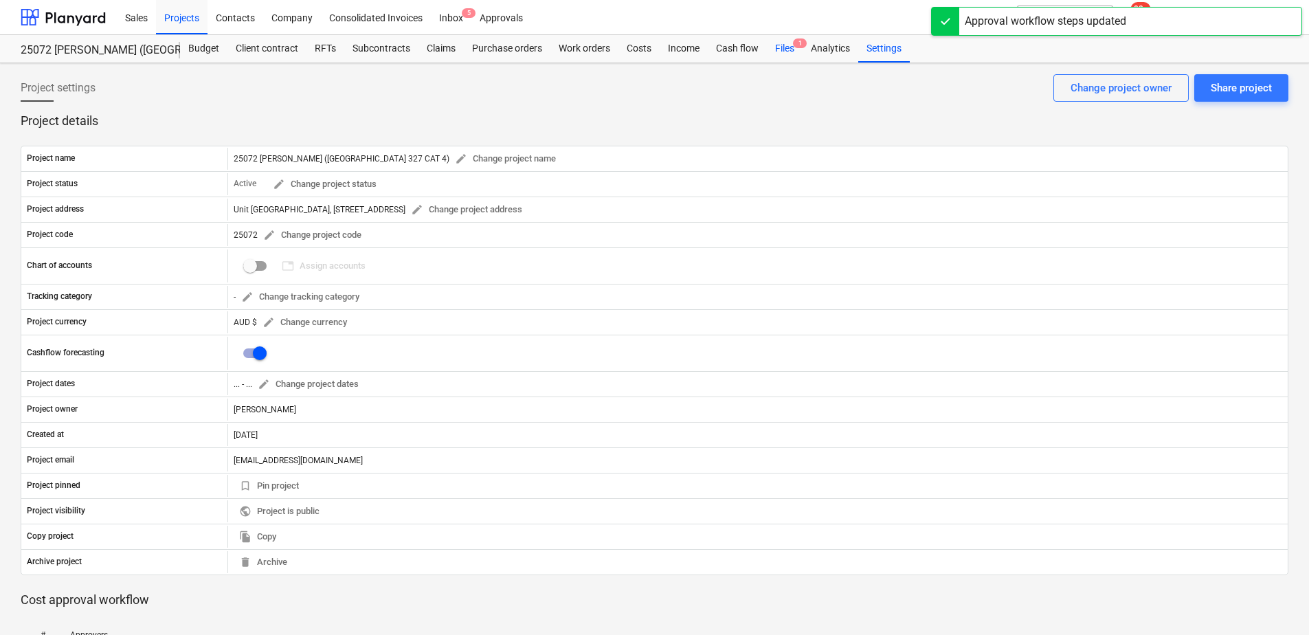
click at [782, 56] on div "Files 1" at bounding box center [785, 48] width 36 height 27
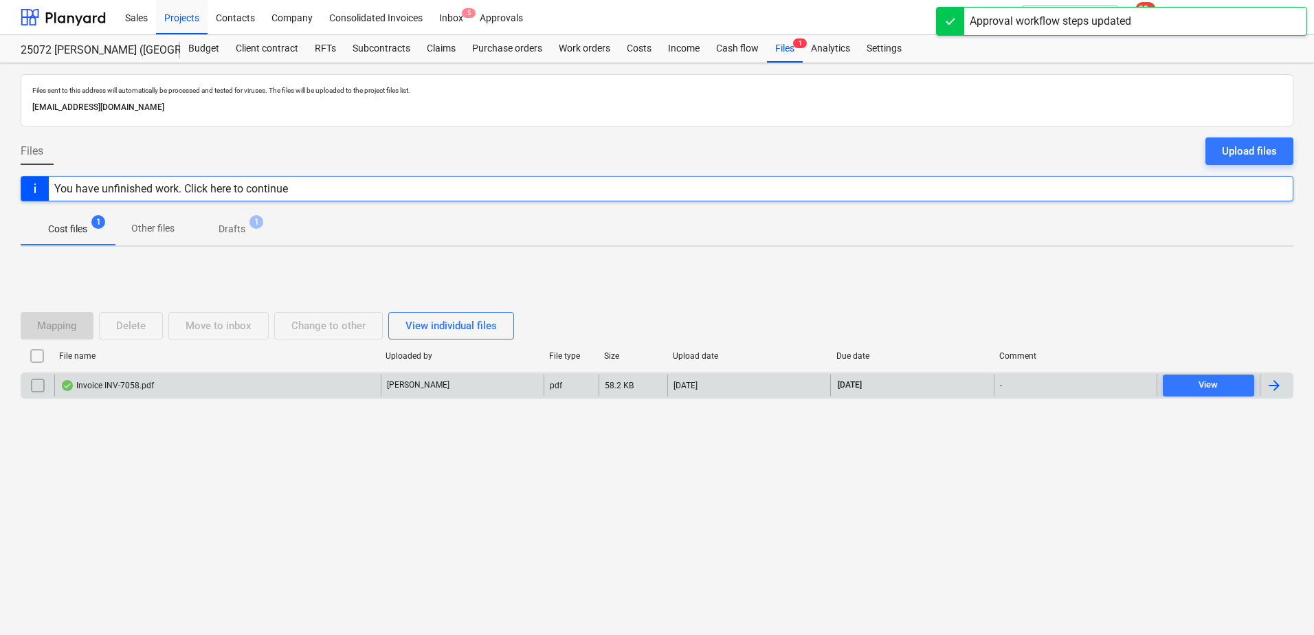
click at [220, 385] on div "Invoice INV-7058.pdf" at bounding box center [217, 386] width 326 height 22
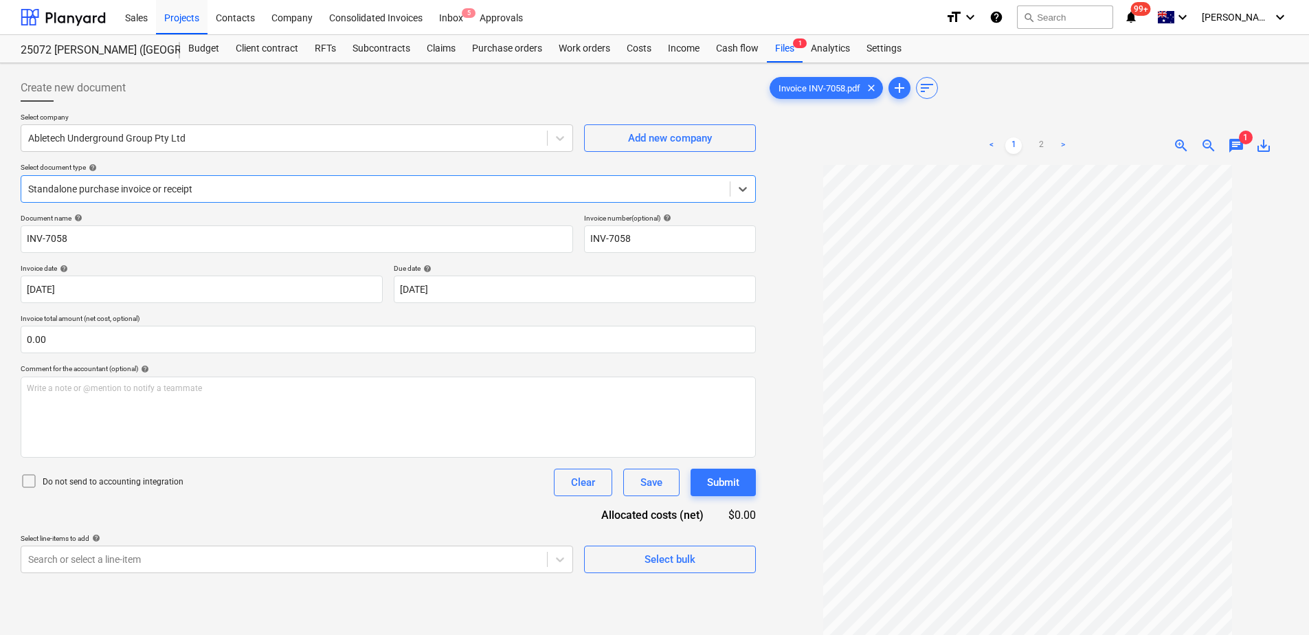
click at [192, 189] on div at bounding box center [375, 189] width 695 height 14
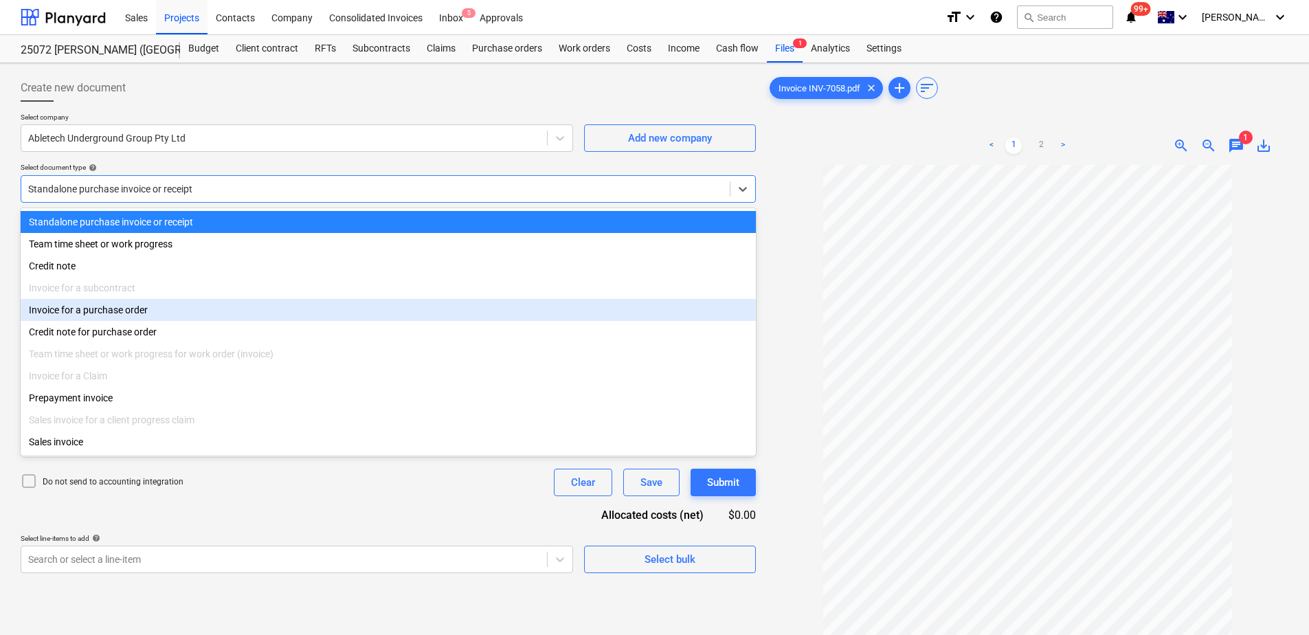
click at [146, 310] on div "Invoice for a purchase order" at bounding box center [388, 310] width 735 height 22
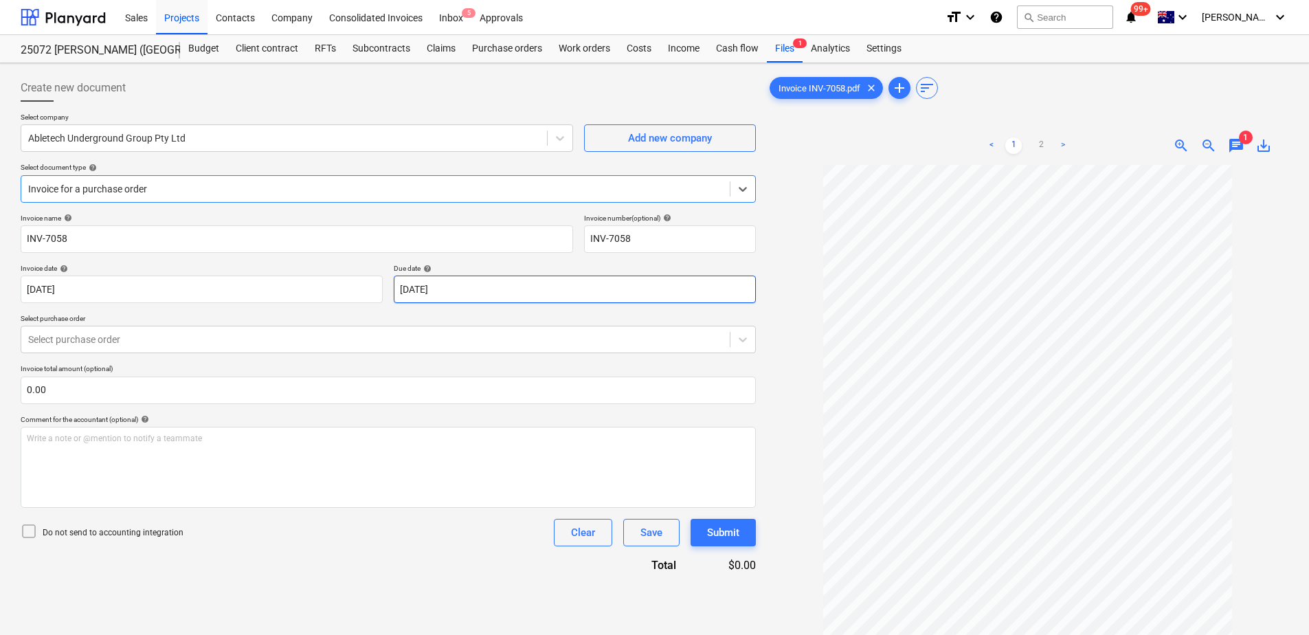
click at [465, 292] on body "Sales Projects Contacts Company Consolidated Invoices Inbox 5 Approvals format_…" at bounding box center [654, 317] width 1309 height 635
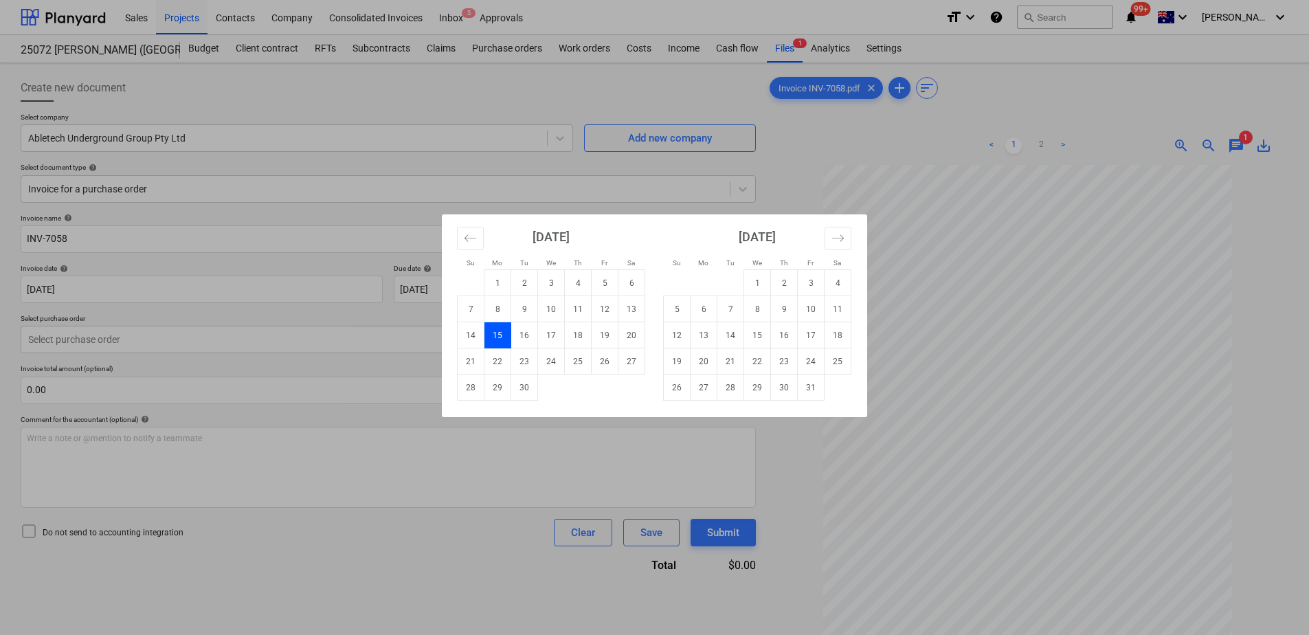
click at [497, 336] on td "15" at bounding box center [498, 335] width 27 height 26
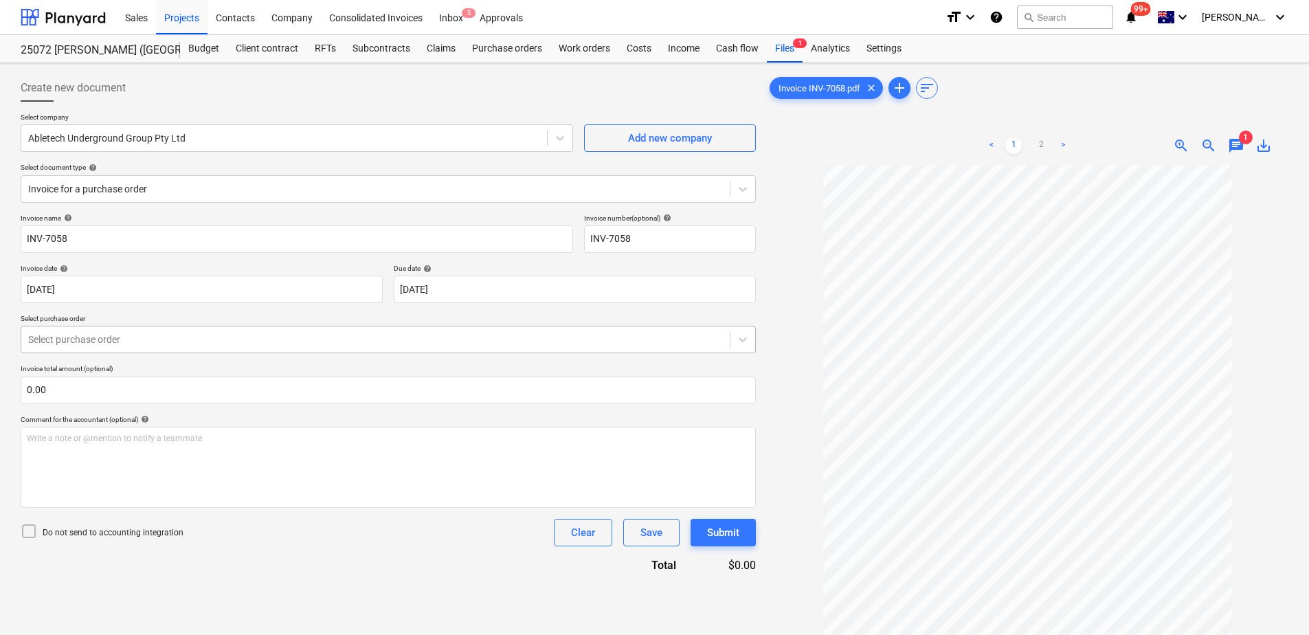
click at [208, 333] on div at bounding box center [375, 340] width 695 height 14
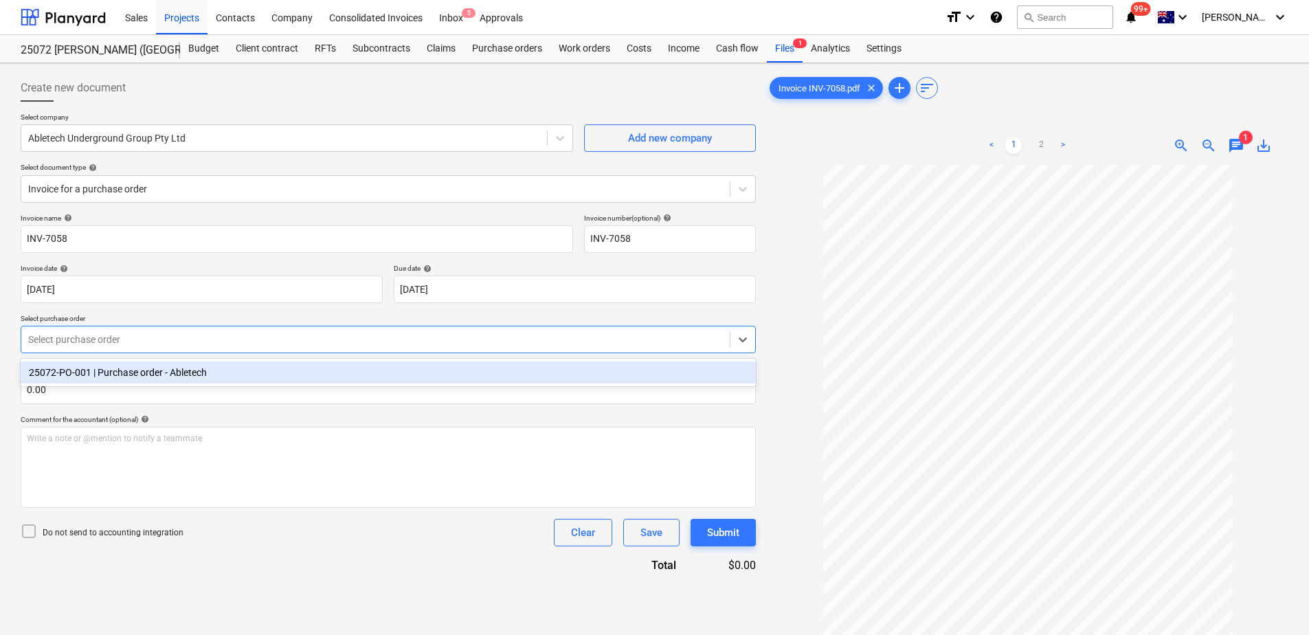
click at [207, 365] on div "25072-PO-001 | Purchase order - Abletech" at bounding box center [388, 373] width 735 height 22
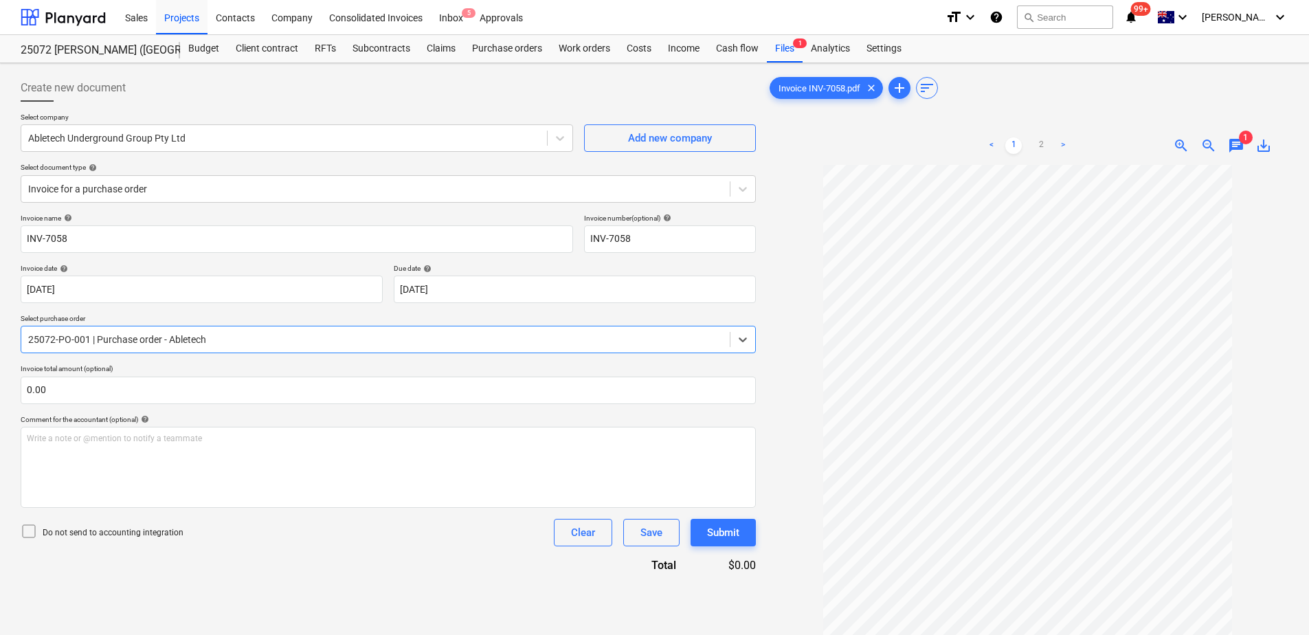
click at [293, 555] on div "Invoice name help INV-7058 Invoice number (optional) help INV-7058 Invoice date…" at bounding box center [388, 393] width 735 height 359
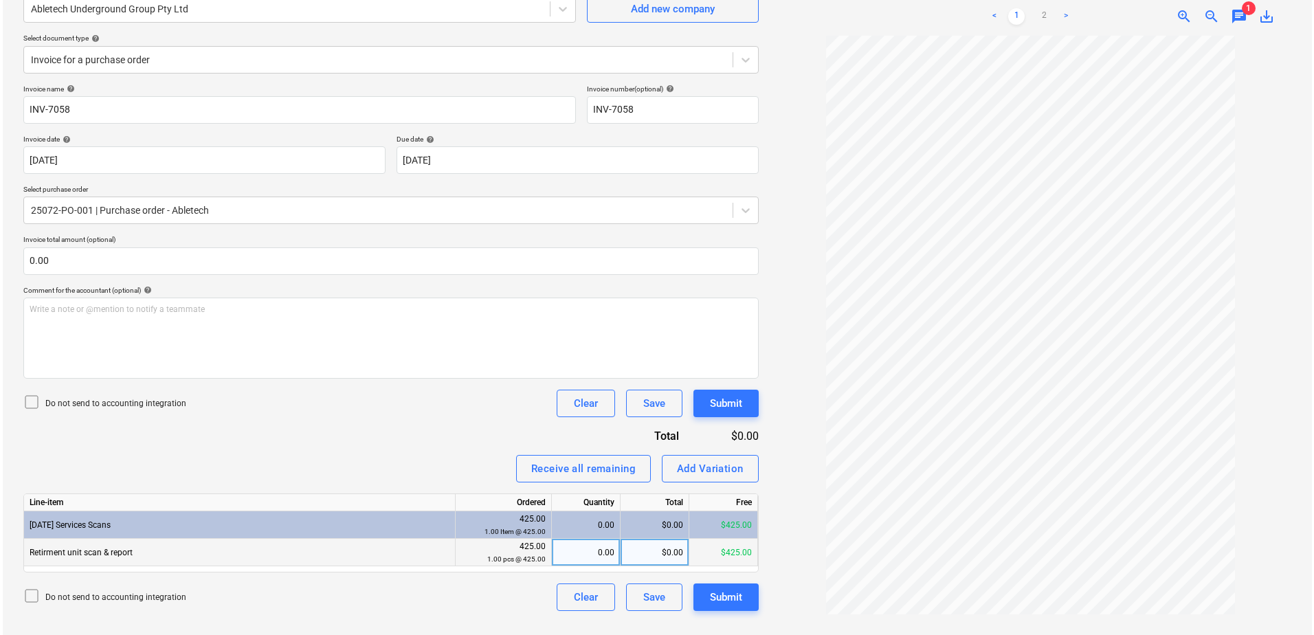
scroll to position [137, 0]
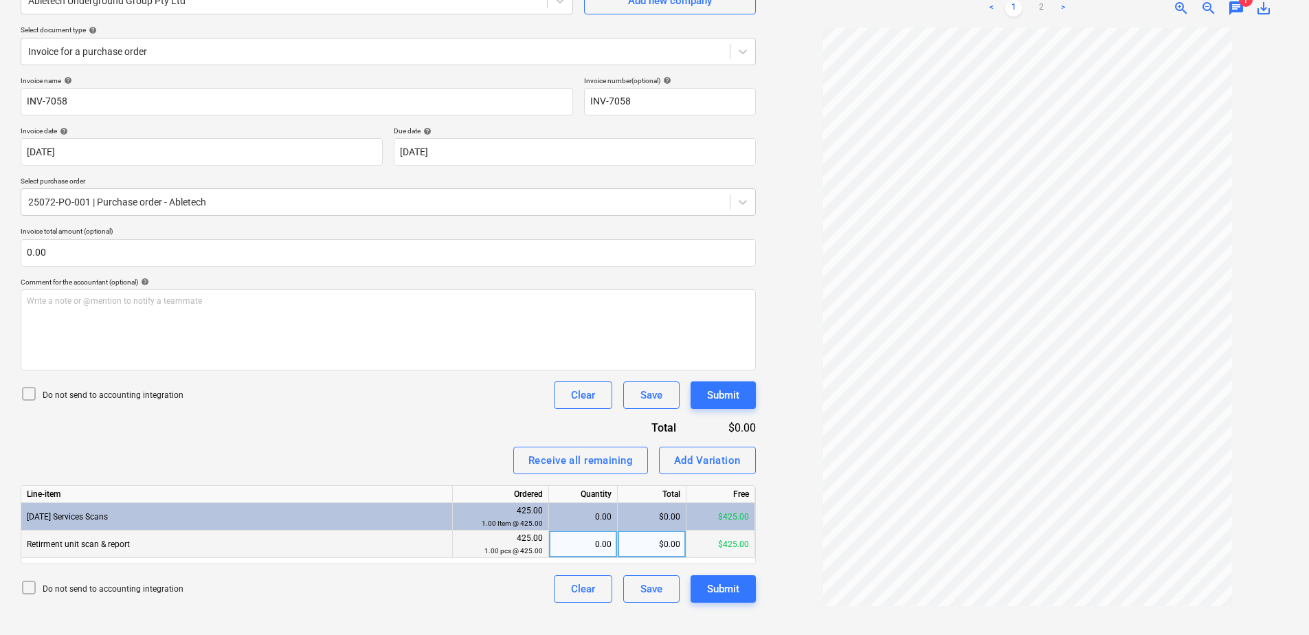
click at [575, 551] on div "0.00" at bounding box center [583, 544] width 57 height 27
type input "1"
click at [722, 589] on div "Submit" at bounding box center [723, 589] width 32 height 18
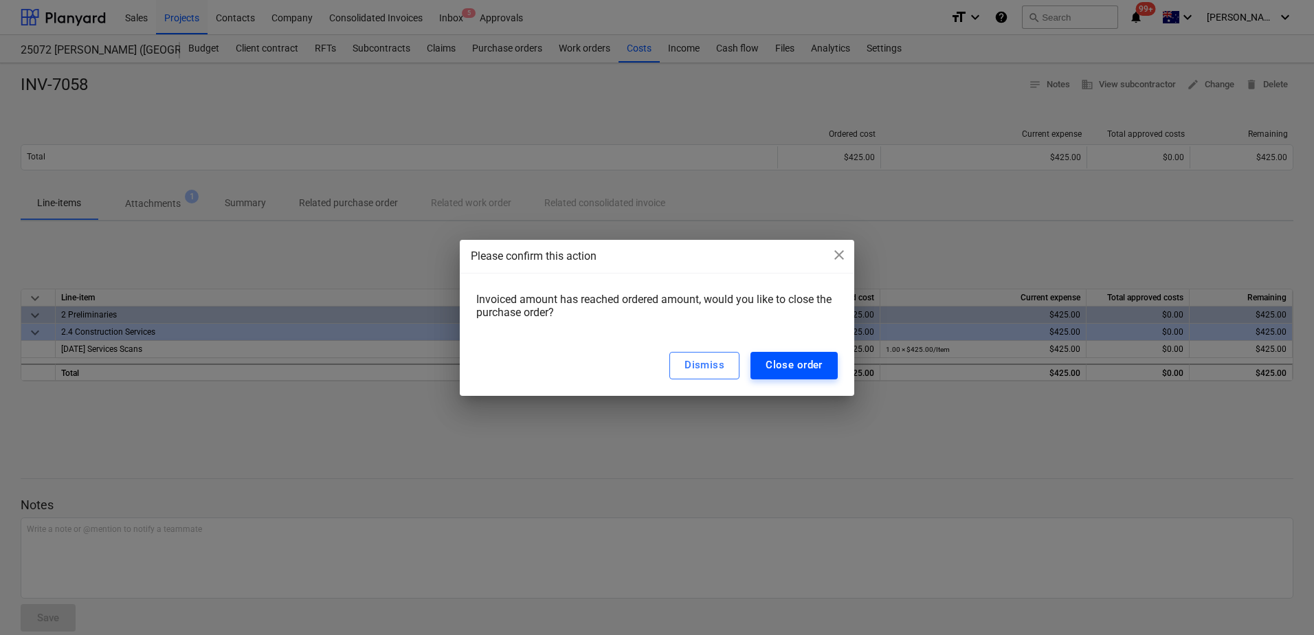
click at [789, 365] on div "Close order" at bounding box center [794, 365] width 57 height 18
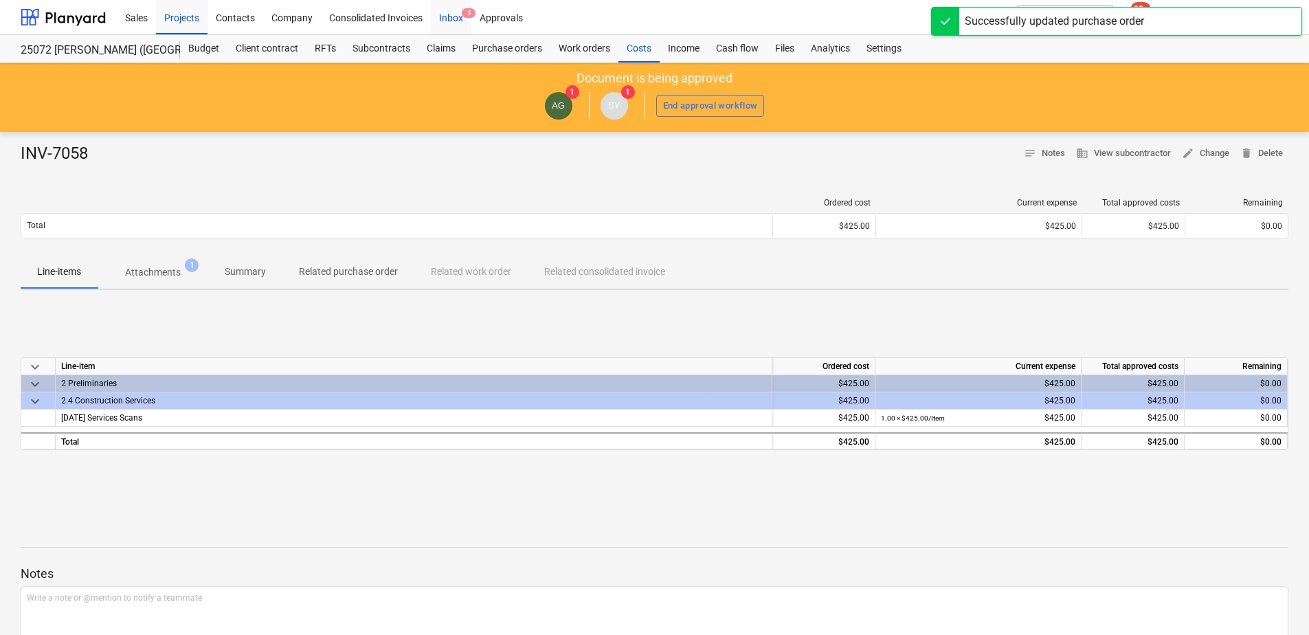
click at [448, 19] on div "Inbox 5" at bounding box center [451, 16] width 41 height 35
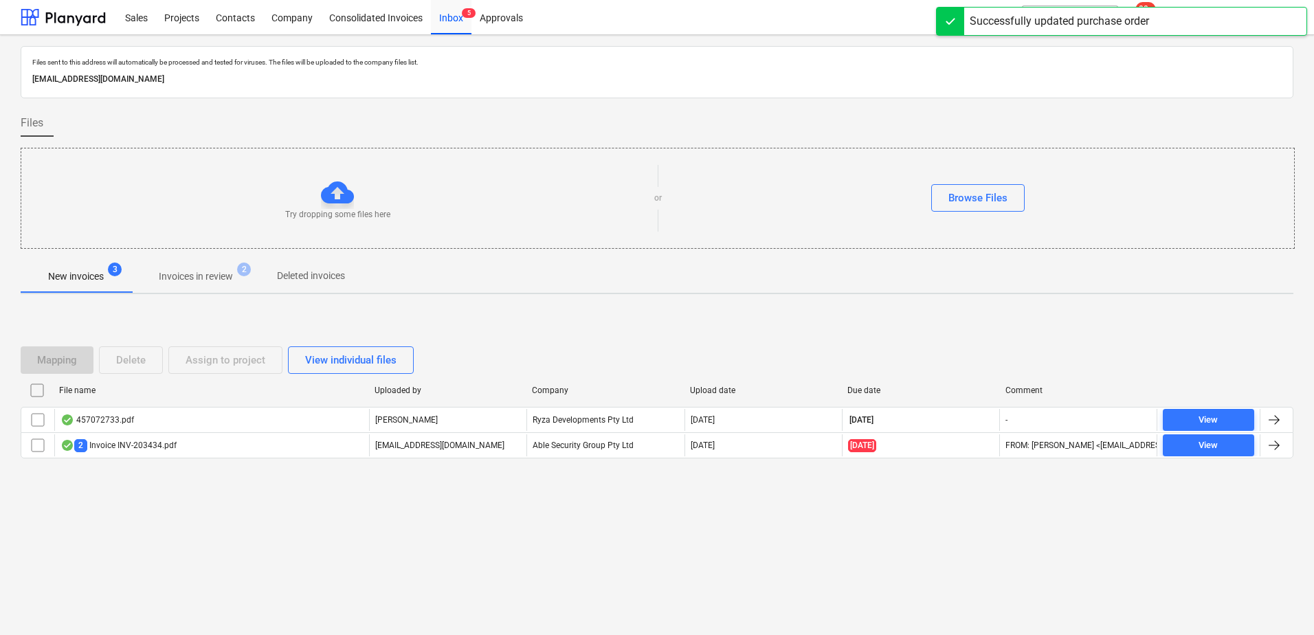
click at [193, 278] on p "Invoices in review" at bounding box center [196, 276] width 74 height 14
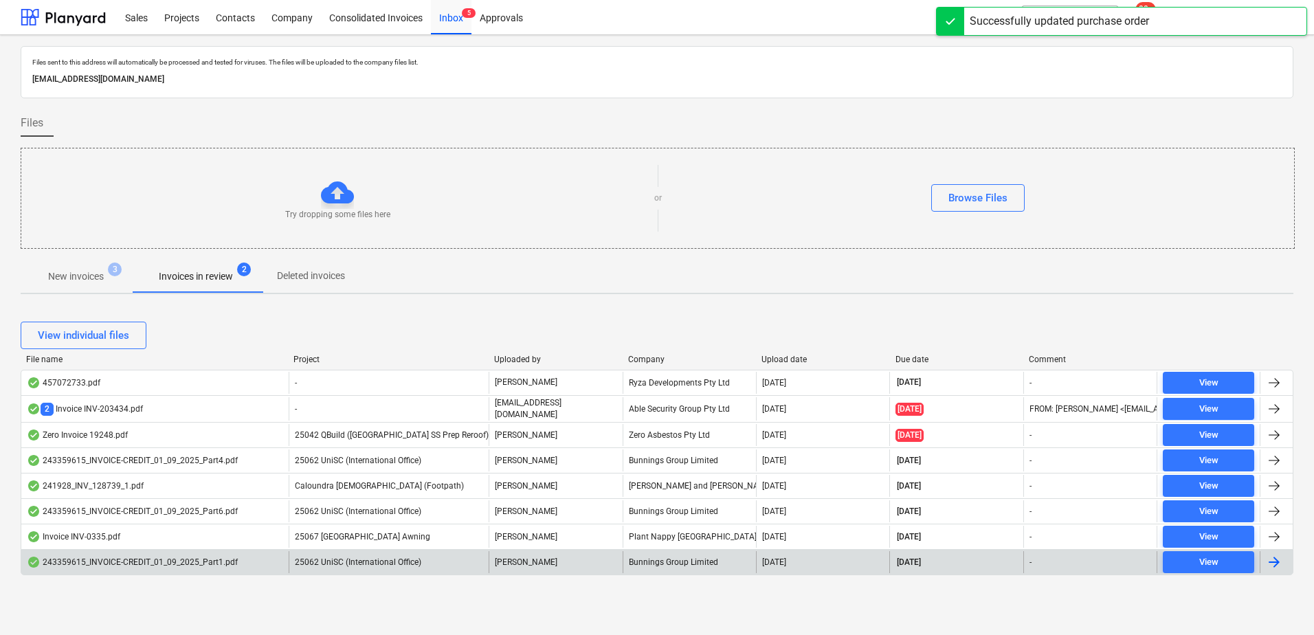
click at [403, 562] on span "25062 UniSC (International Office)" at bounding box center [358, 562] width 126 height 10
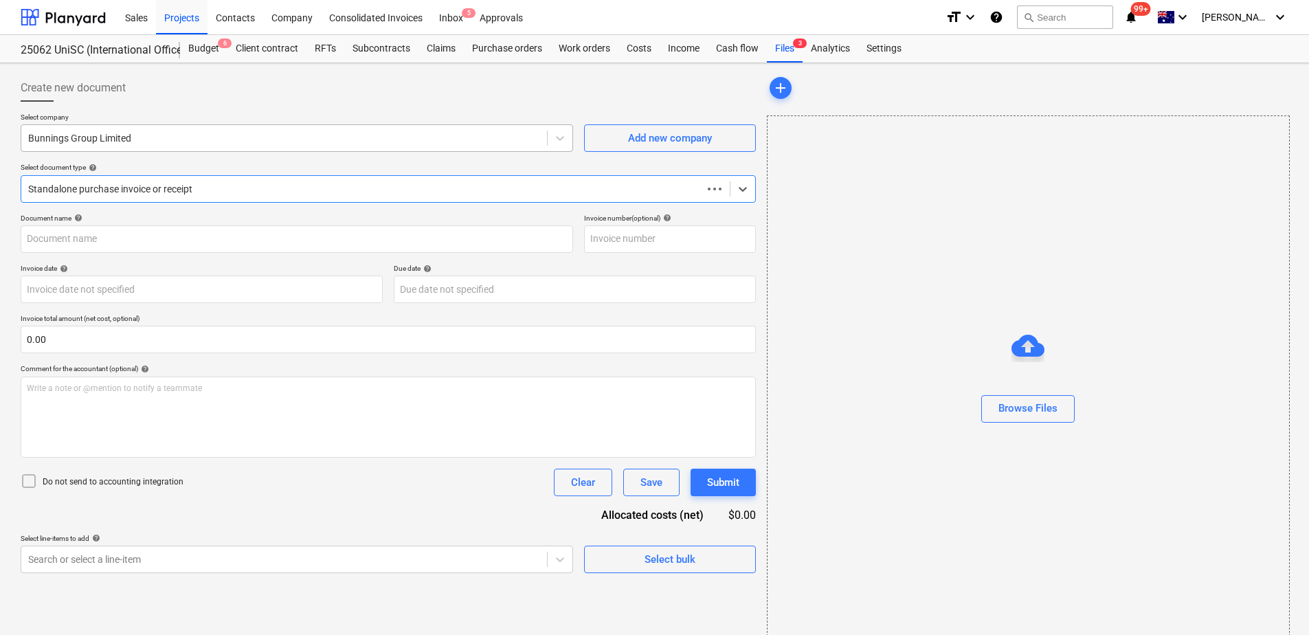
type input "8176/01598508"
type input "[DATE]"
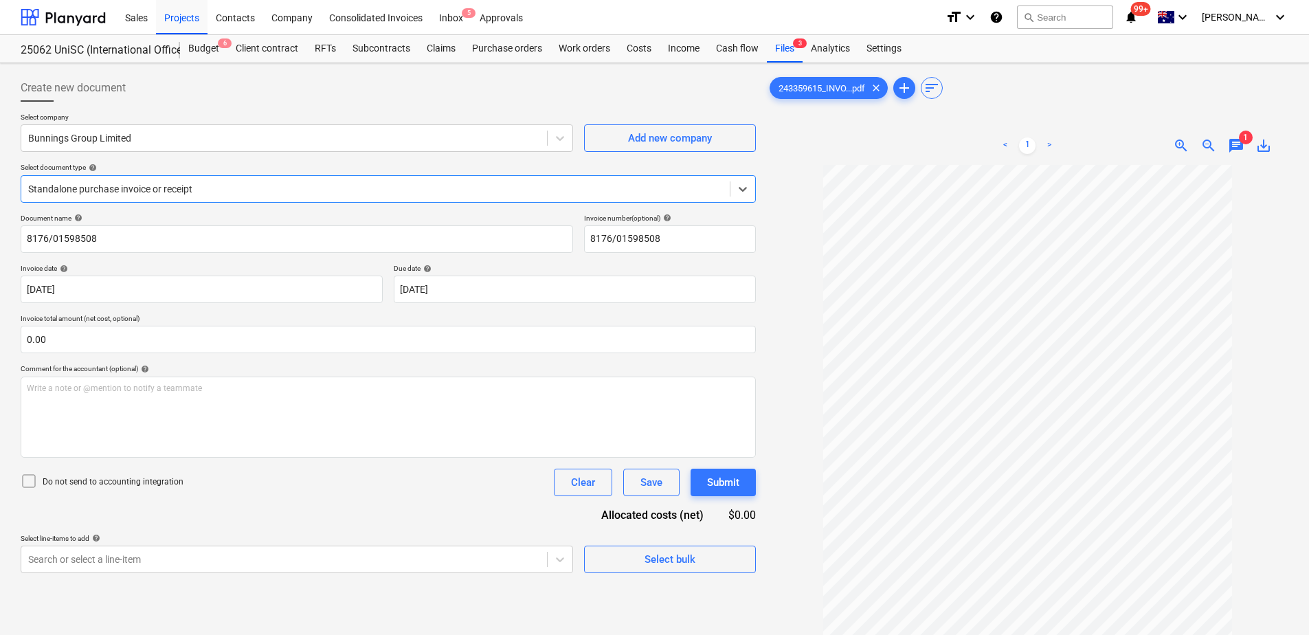
click at [169, 198] on div "Standalone purchase invoice or receipt" at bounding box center [375, 188] width 709 height 19
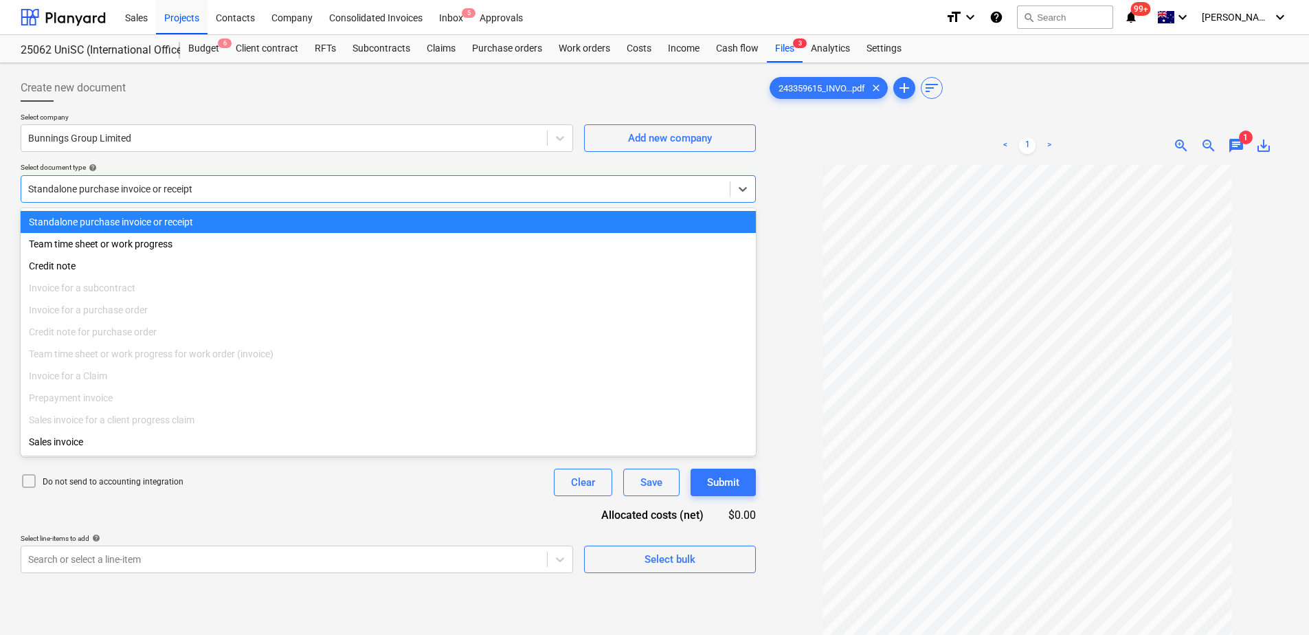
click at [169, 198] on div "Standalone purchase invoice or receipt" at bounding box center [375, 188] width 709 height 19
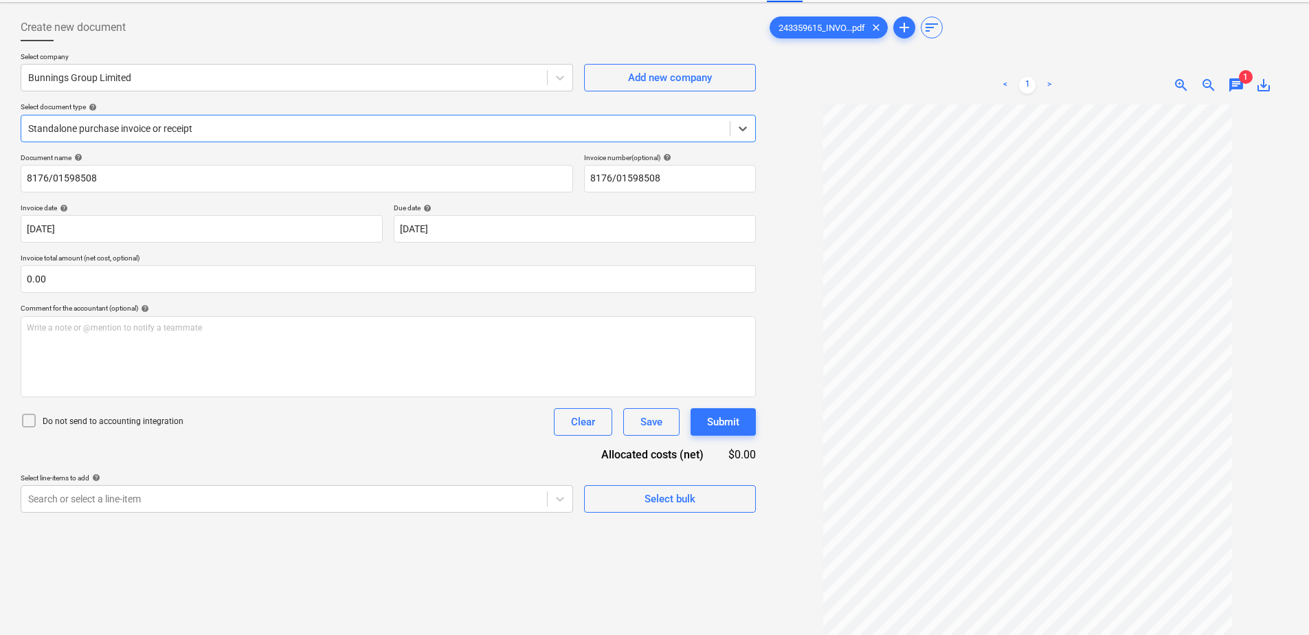
scroll to position [137, 0]
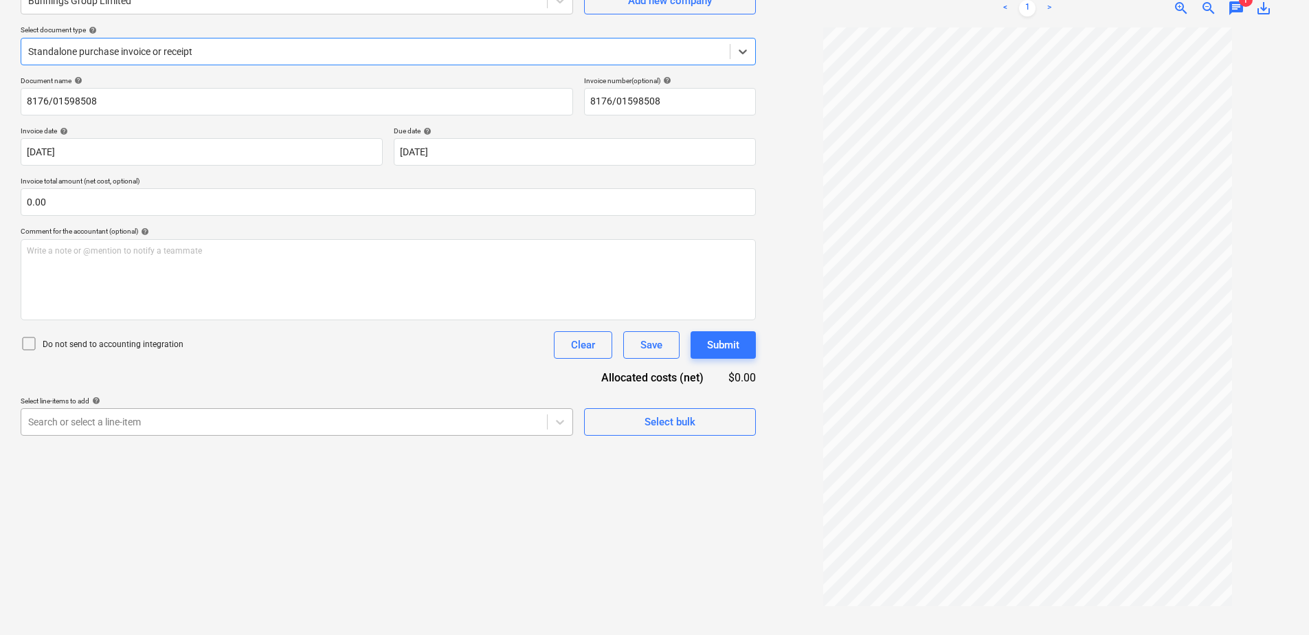
click at [454, 425] on div "Create new document Select company Bunnings Group Limited Add new company Selec…" at bounding box center [388, 280] width 746 height 698
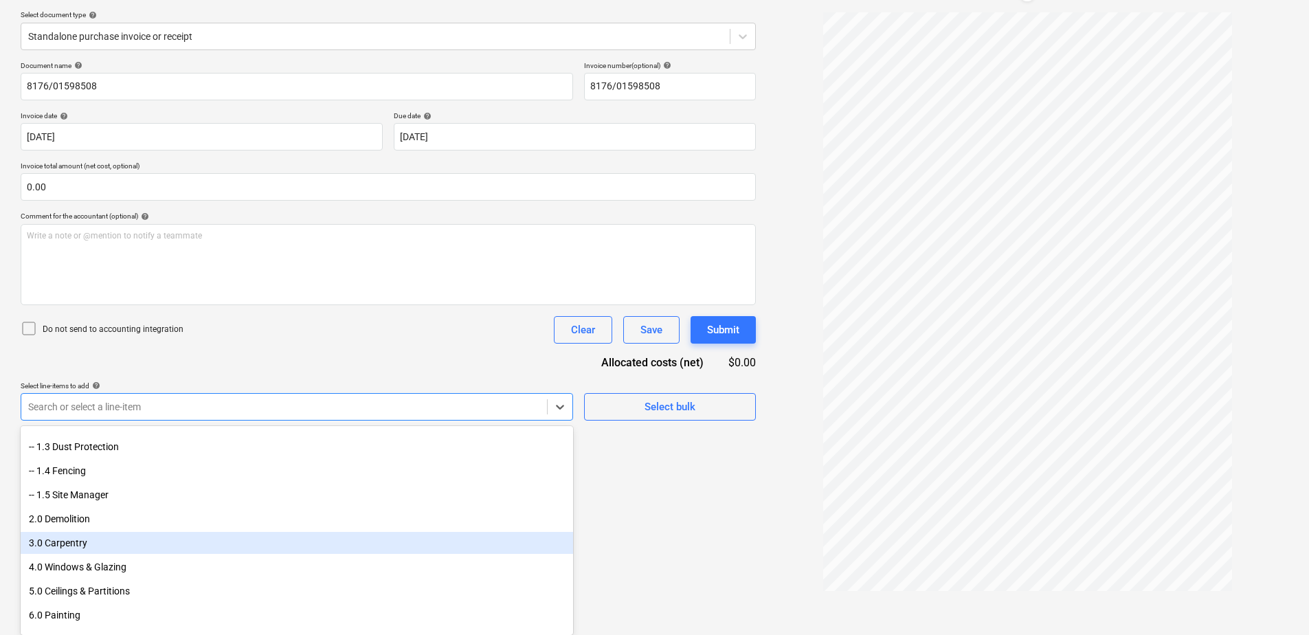
click at [100, 538] on div "3.0 Carpentry" at bounding box center [297, 543] width 553 height 22
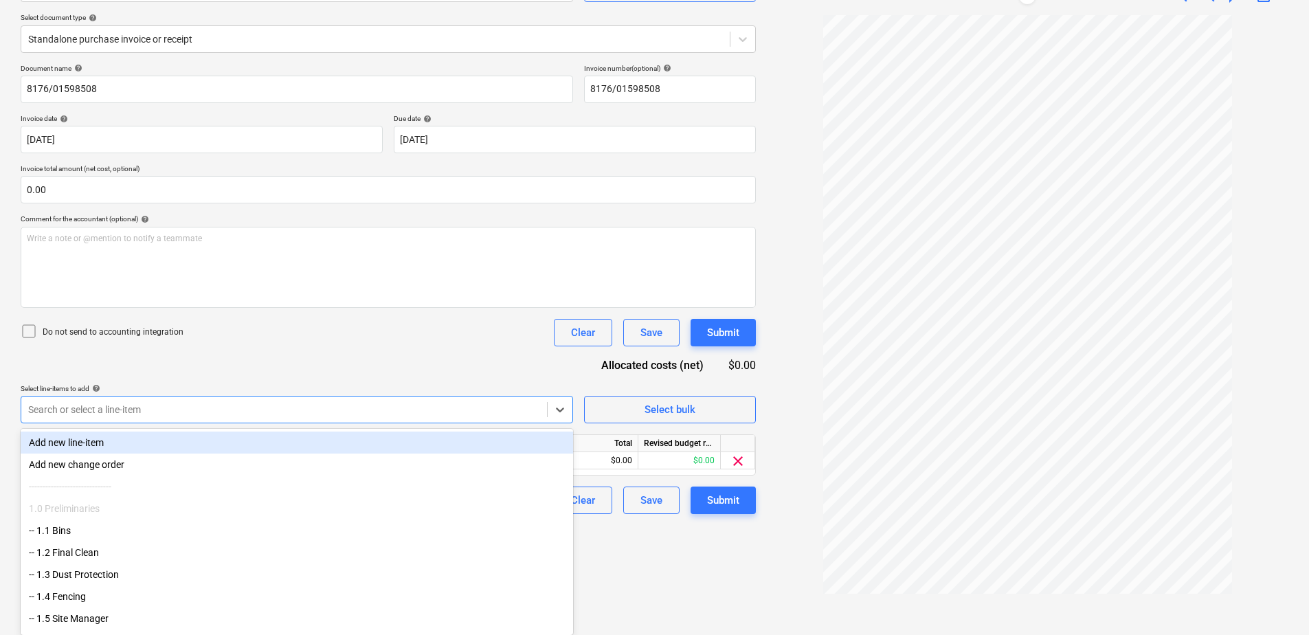
click at [383, 366] on div "Document name help 8176/01598508 Invoice number (optional) help 8176/01598508 I…" at bounding box center [388, 289] width 735 height 450
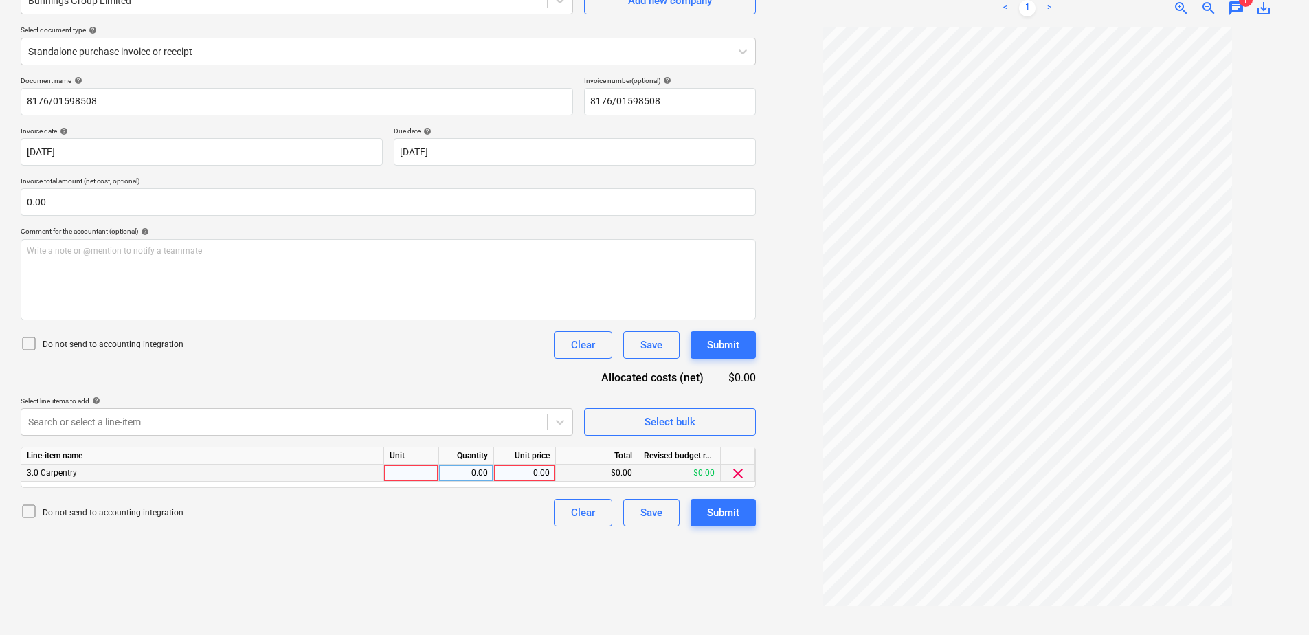
click at [409, 472] on div at bounding box center [411, 473] width 55 height 17
type input "Item"
type input "99.11"
click at [724, 520] on div "Submit" at bounding box center [723, 513] width 32 height 18
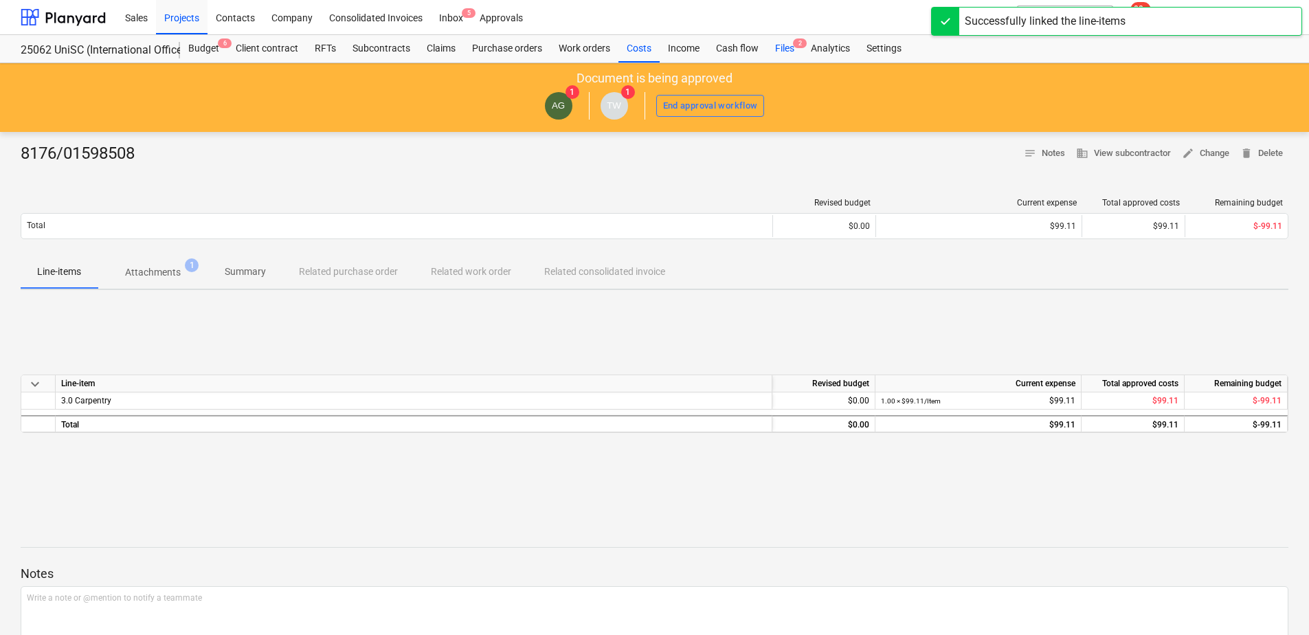
click at [784, 52] on div "Files 2" at bounding box center [785, 48] width 36 height 27
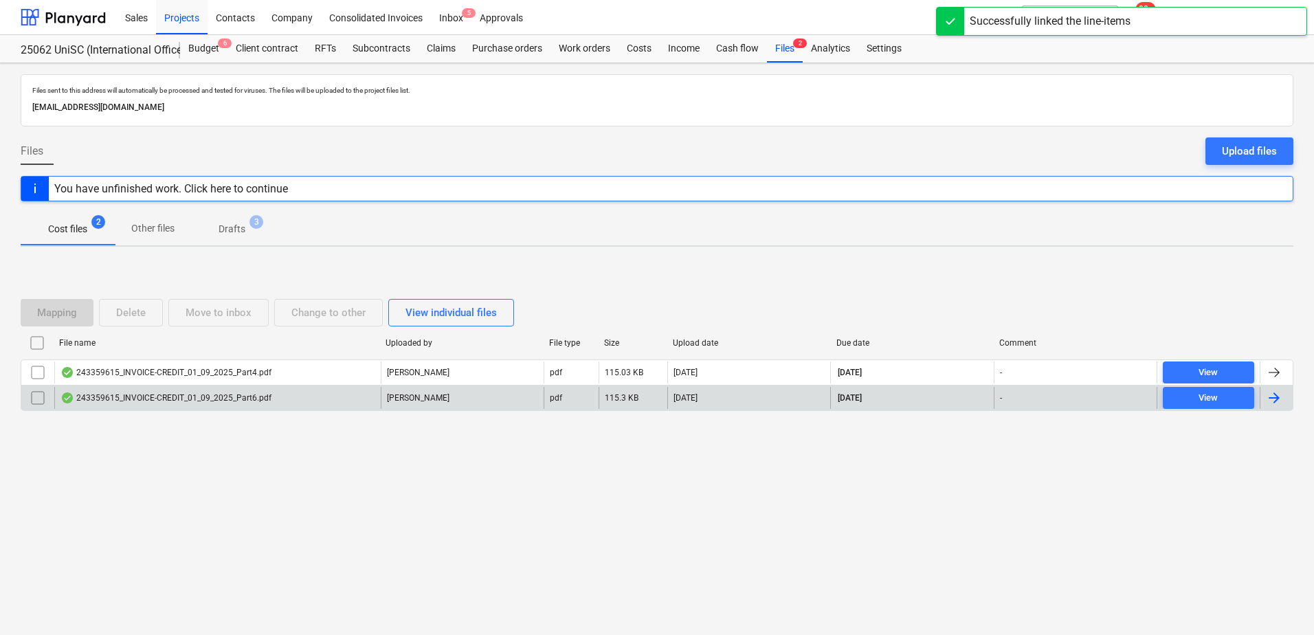
click at [283, 397] on div "243359615_INVOICE-CREDIT_01_09_2025_Part6.pdf" at bounding box center [217, 398] width 326 height 22
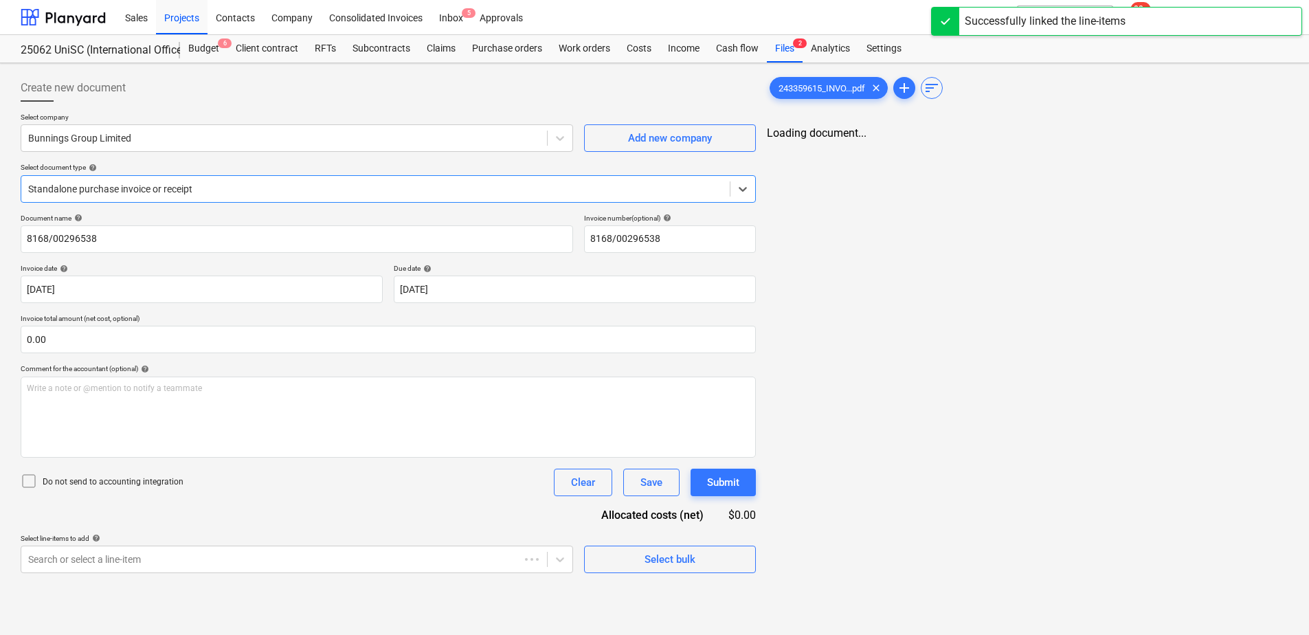
type input "8168/00296538"
type input "[DATE]"
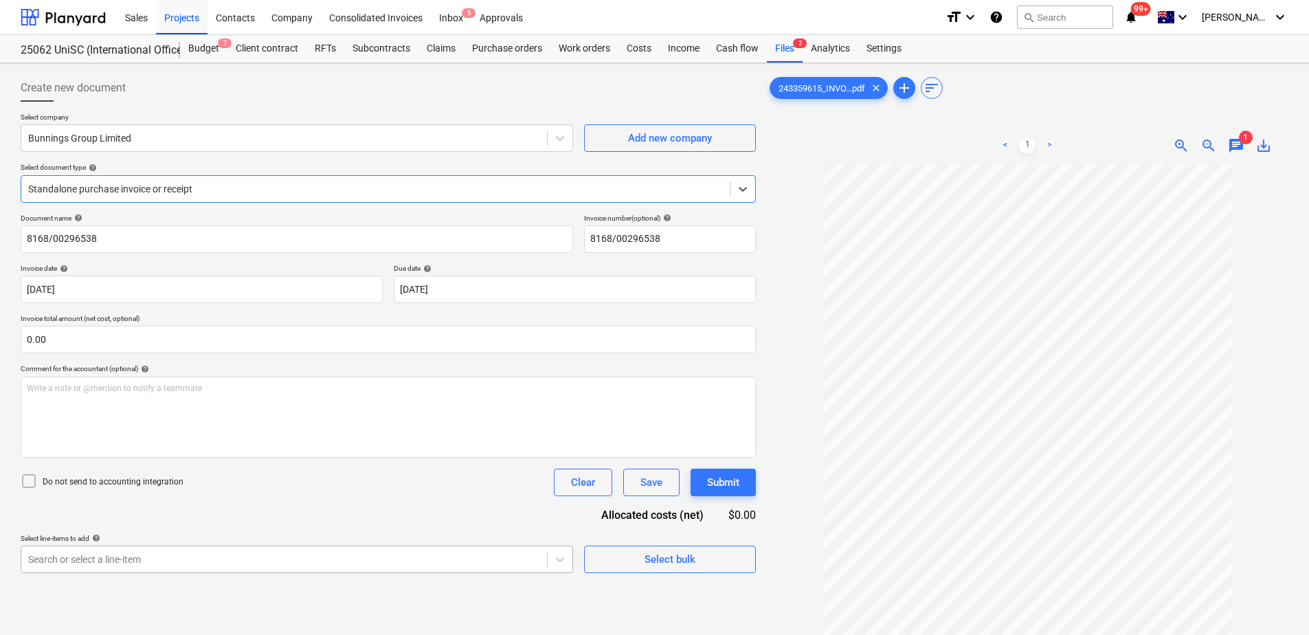
scroll to position [153, 0]
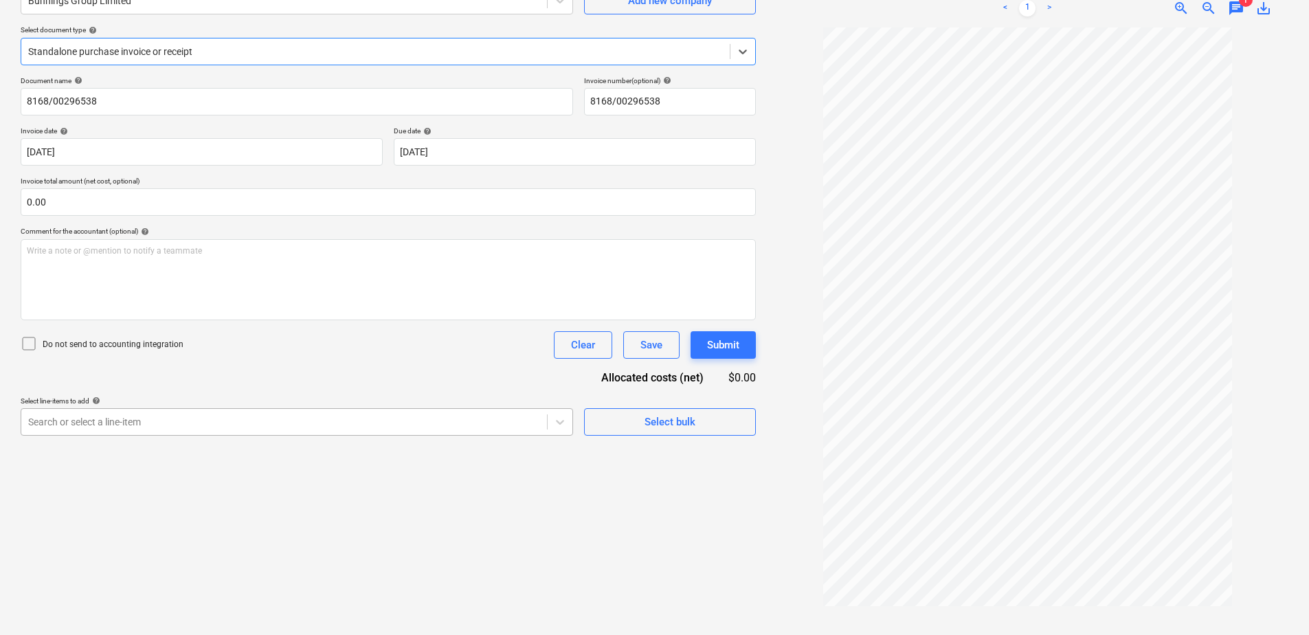
click at [351, 498] on body "Sales Projects Contacts Company Consolidated Invoices Inbox 5 Approvals format_…" at bounding box center [654, 180] width 1309 height 635
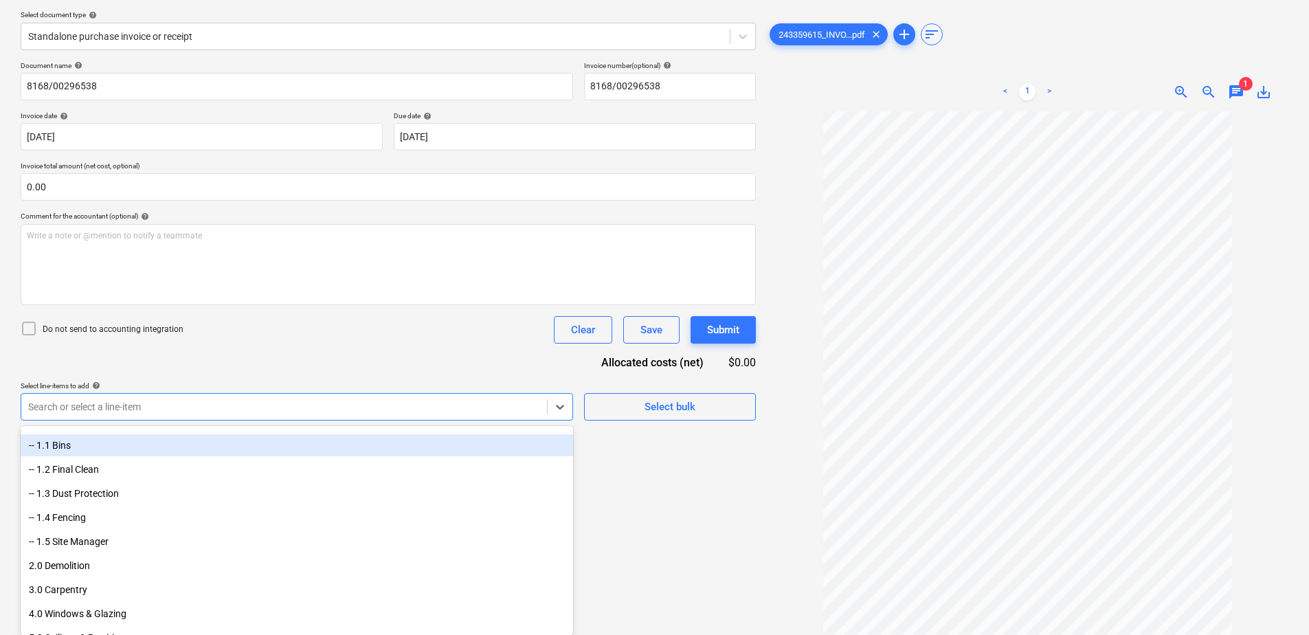
scroll to position [137, 0]
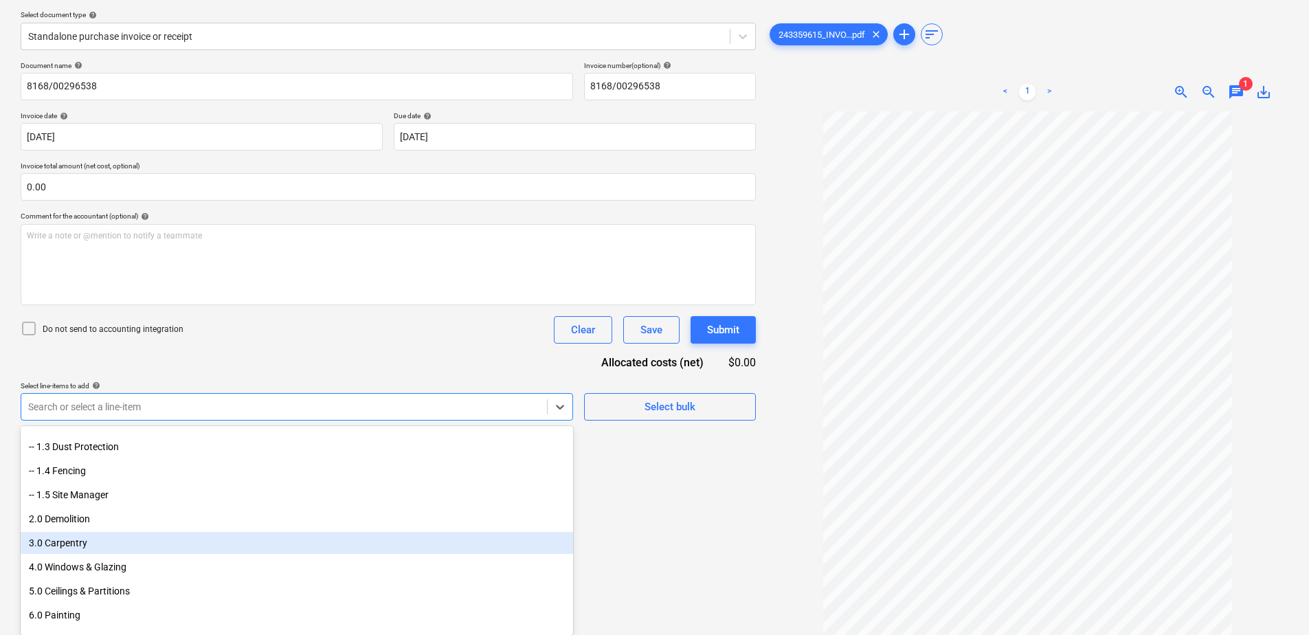
click at [131, 549] on div "3.0 Carpentry" at bounding box center [297, 543] width 553 height 22
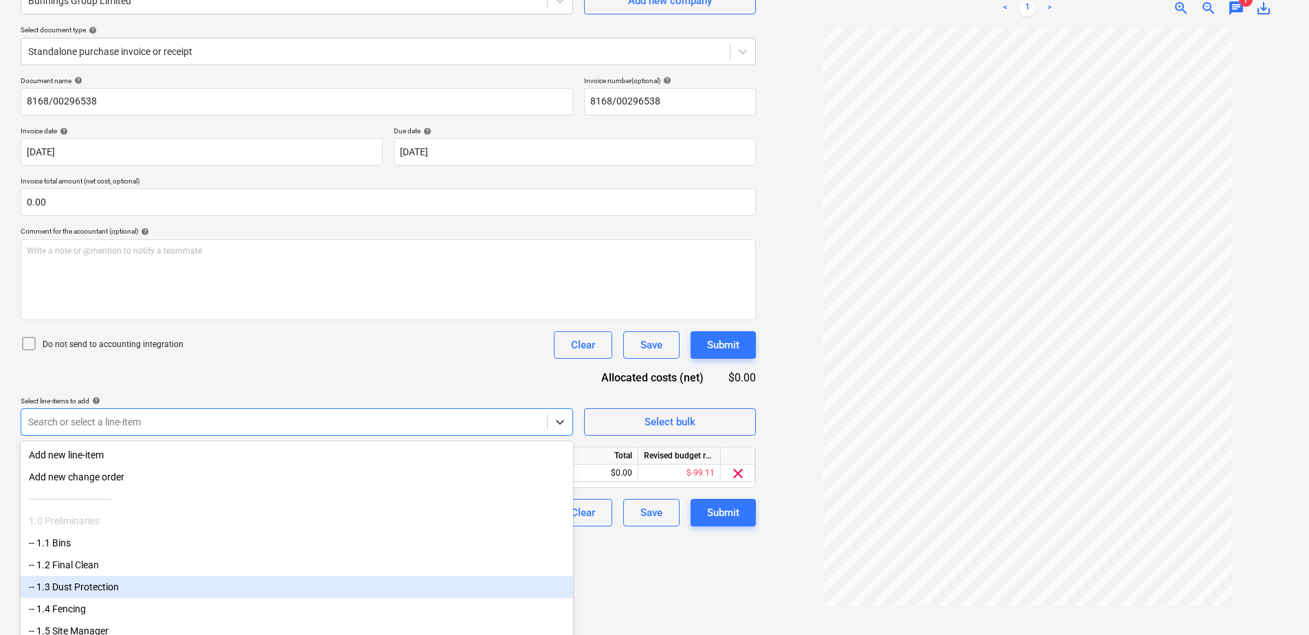
click at [608, 571] on div "Create new document Select company Bunnings Group Limited Add new company Selec…" at bounding box center [388, 280] width 746 height 698
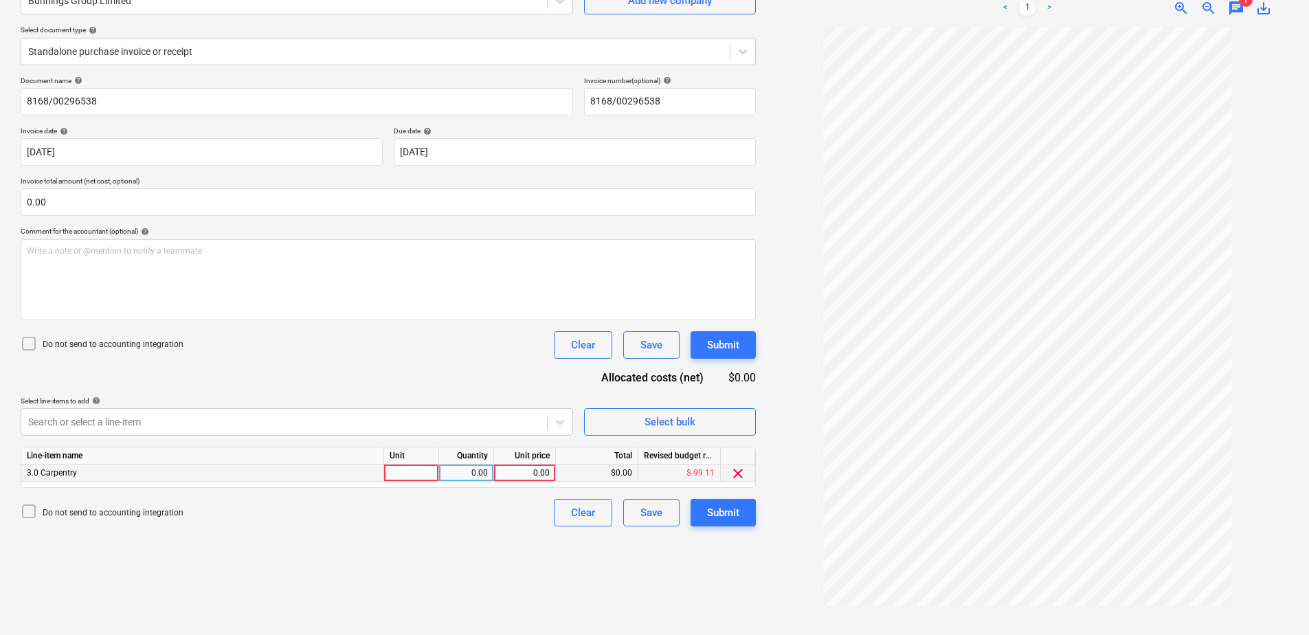
click at [396, 465] on div at bounding box center [411, 473] width 55 height 17
type input "Item"
type input "221.44"
click at [715, 514] on div "Submit" at bounding box center [723, 513] width 32 height 18
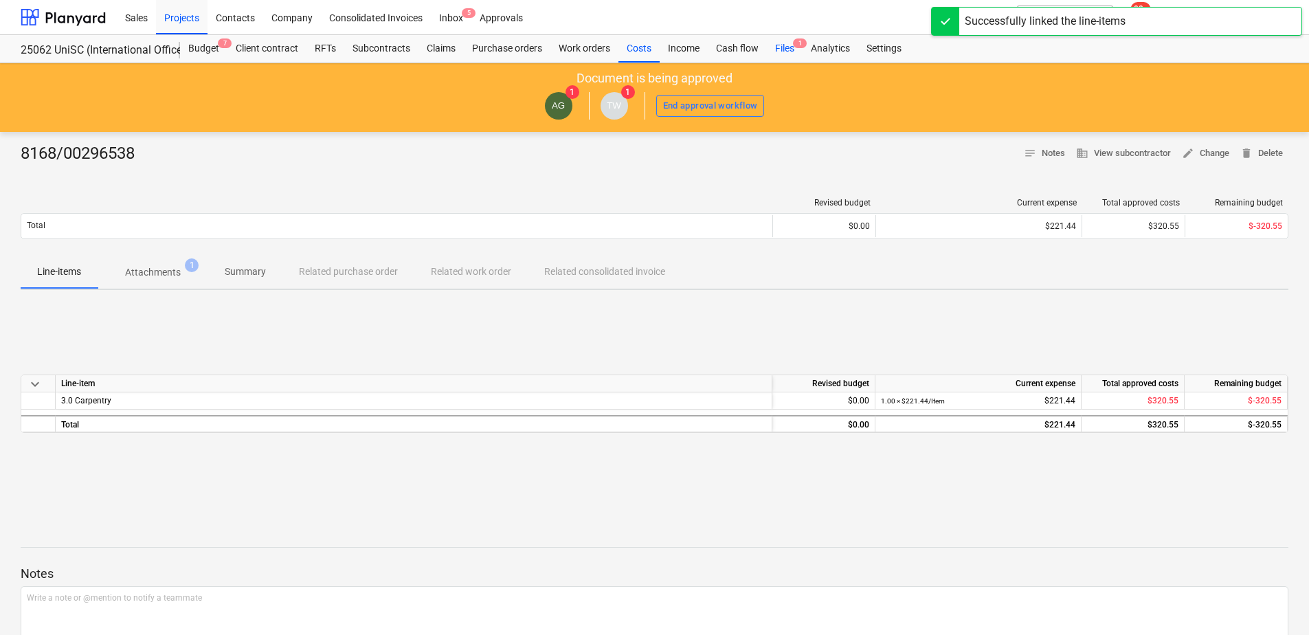
drag, startPoint x: 794, startPoint y: 51, endPoint x: 785, endPoint y: 55, distance: 9.8
click at [794, 51] on div "Files 1" at bounding box center [785, 48] width 36 height 27
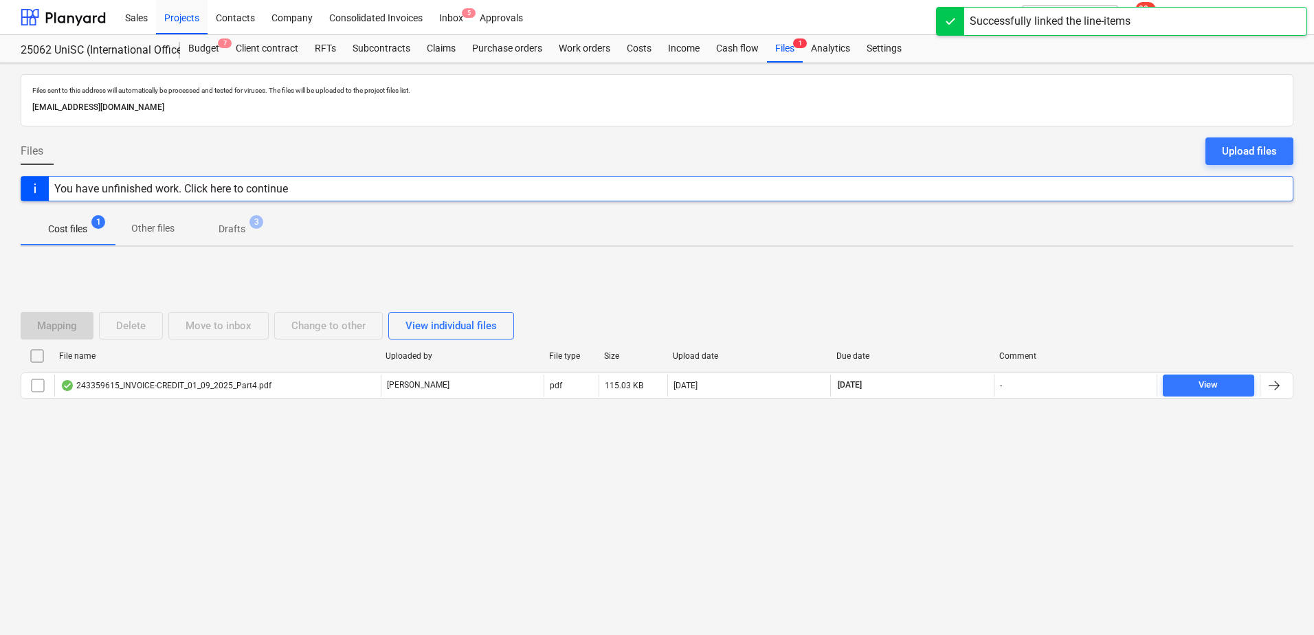
click at [256, 376] on div "243359615_INVOICE-CREDIT_01_09_2025_Part4.pdf" at bounding box center [217, 386] width 326 height 22
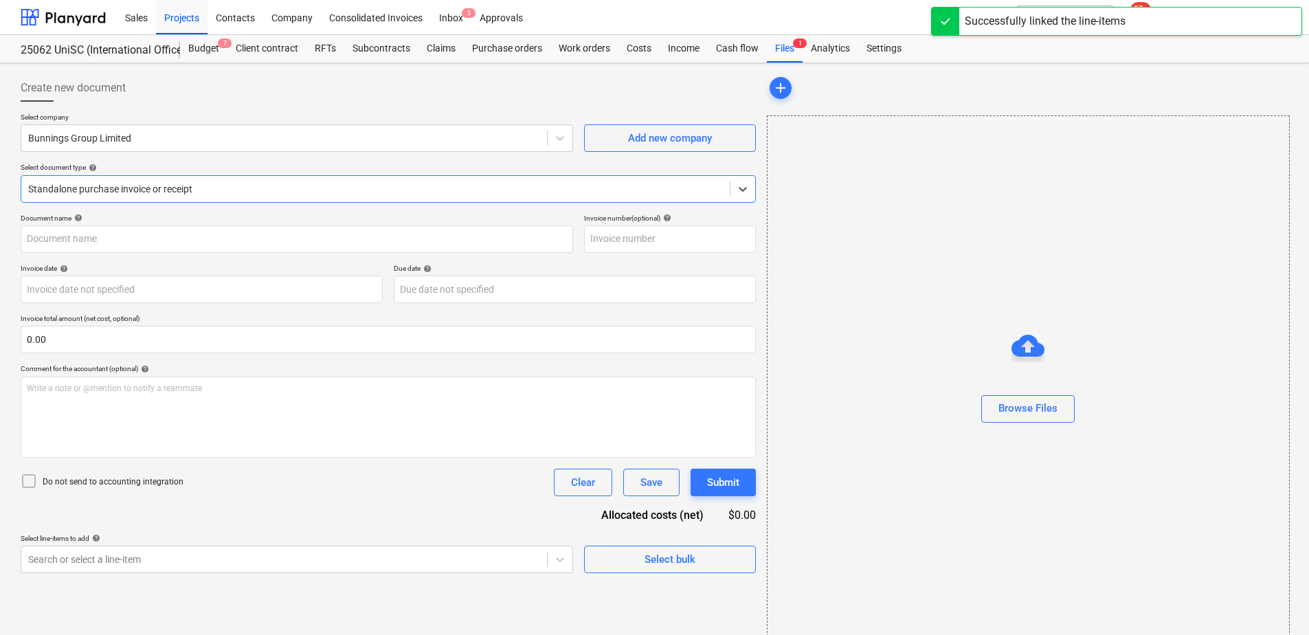
type input "8168/00296442"
type input "[DATE]"
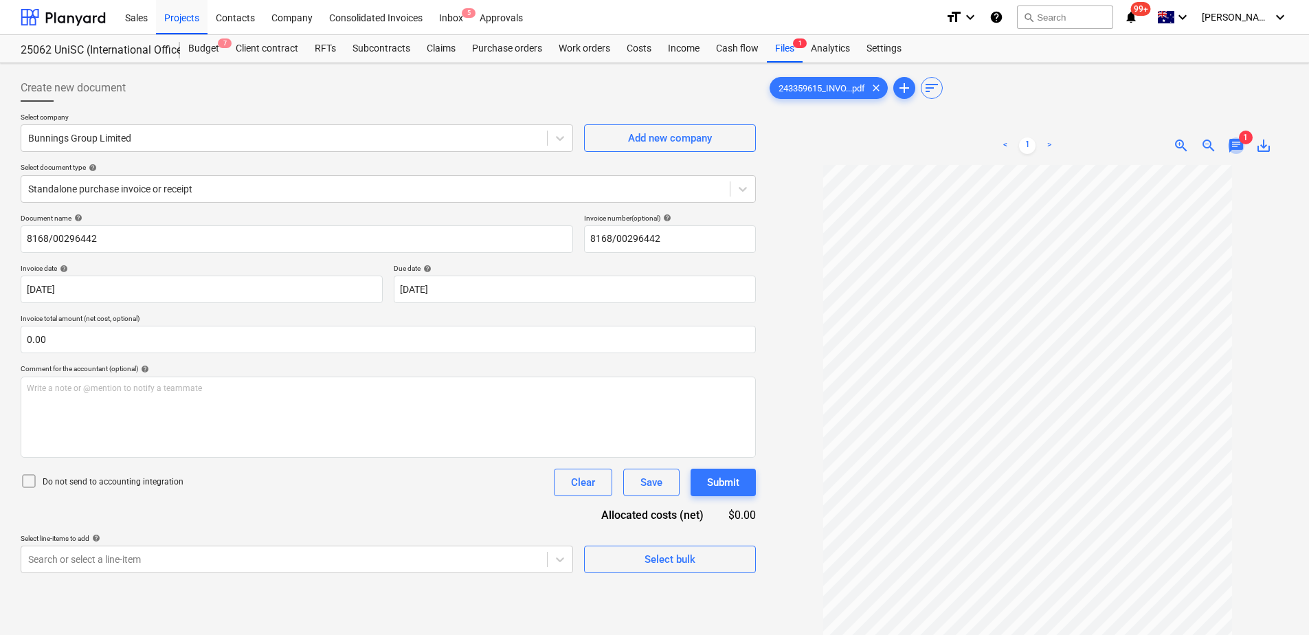
click at [1239, 144] on span "chat" at bounding box center [1236, 145] width 16 height 16
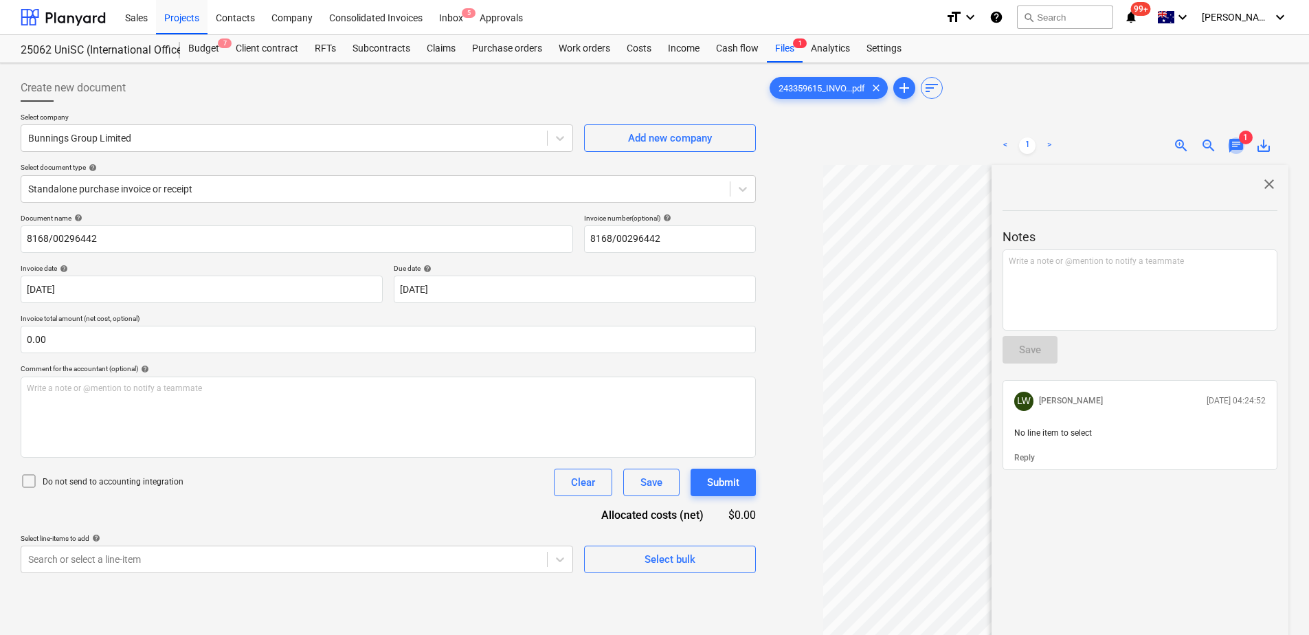
click at [1239, 144] on span "chat" at bounding box center [1236, 145] width 16 height 16
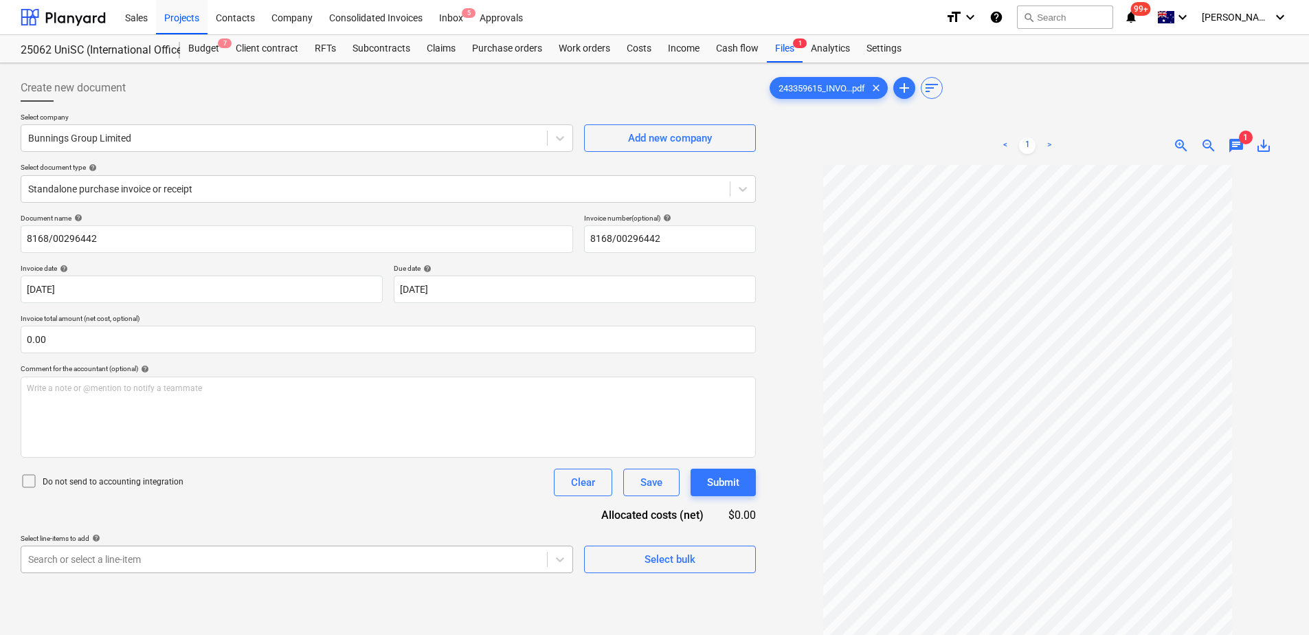
scroll to position [153, 0]
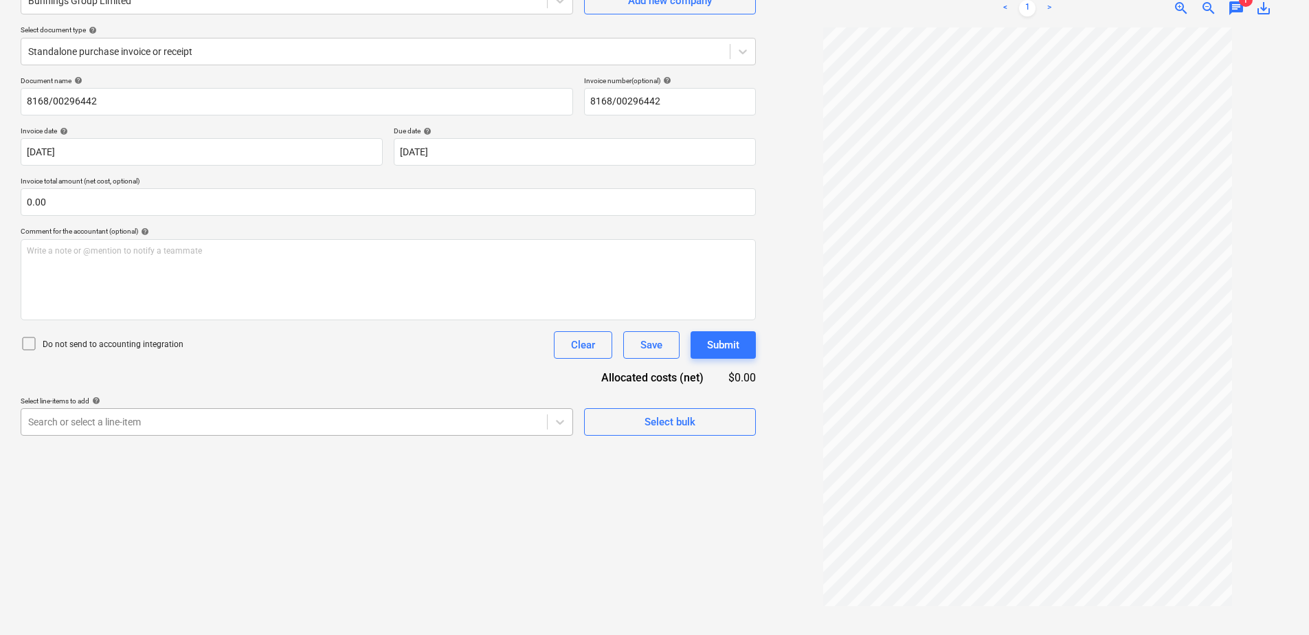
click at [296, 498] on body "Sales Projects Contacts Company Consolidated Invoices Inbox 5 Approvals format_…" at bounding box center [654, 180] width 1309 height 635
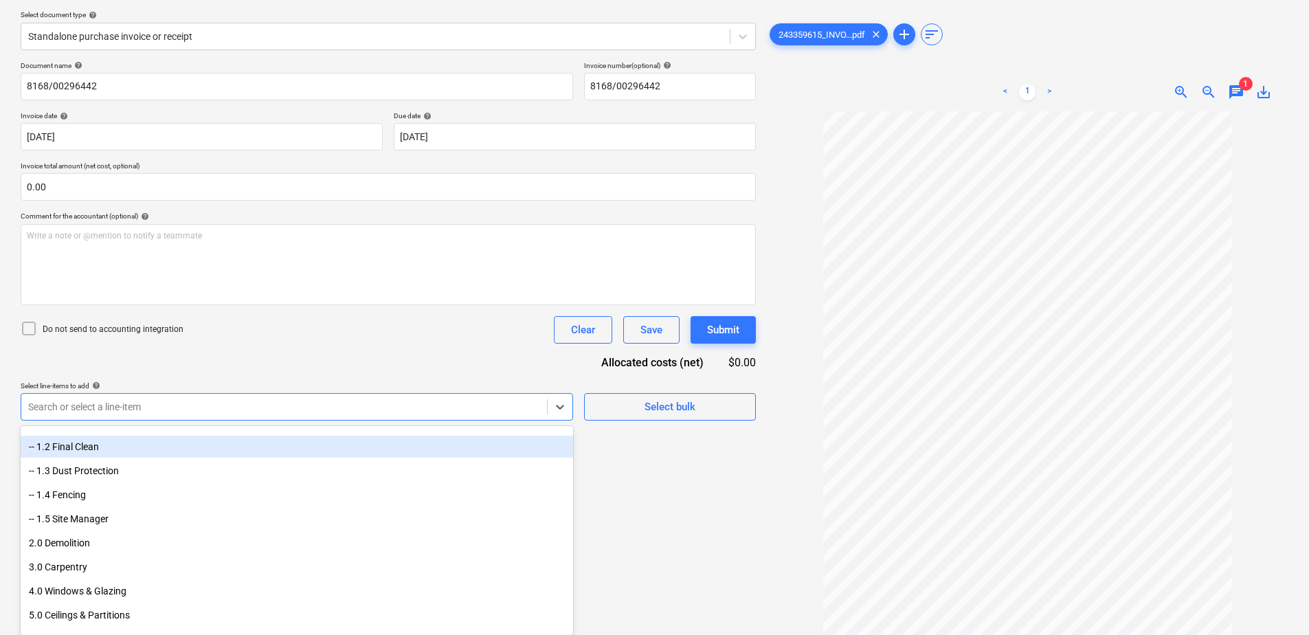
scroll to position [137, 0]
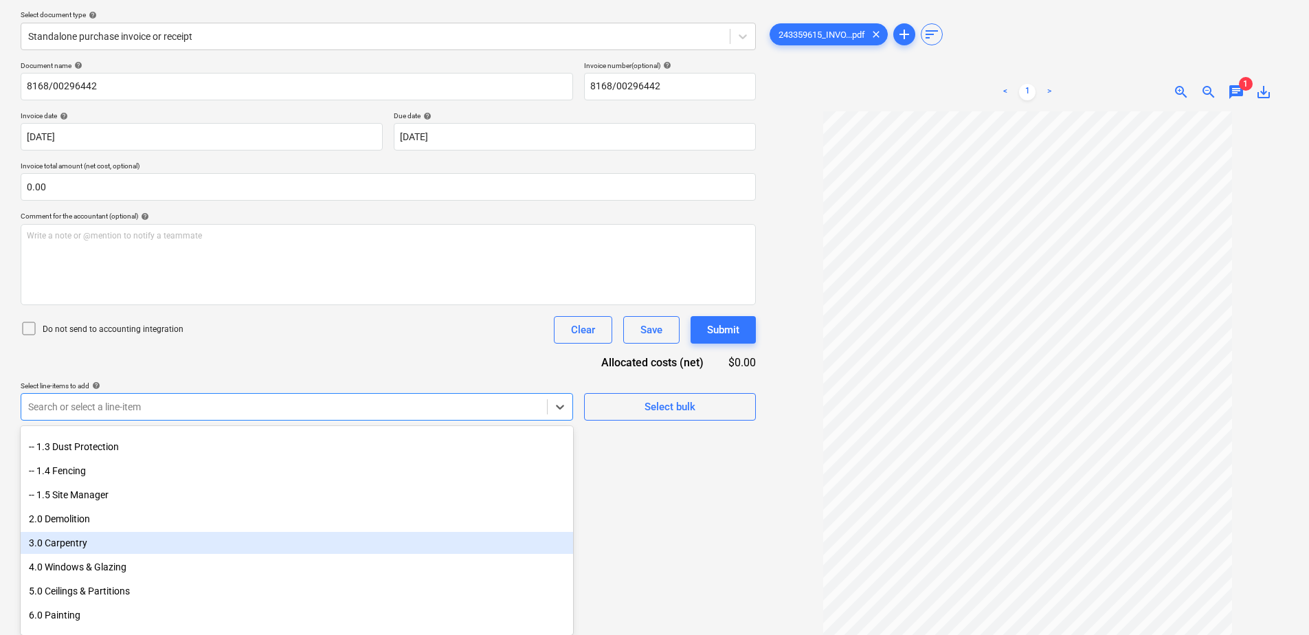
click at [93, 539] on div "3.0 Carpentry" at bounding box center [297, 543] width 553 height 22
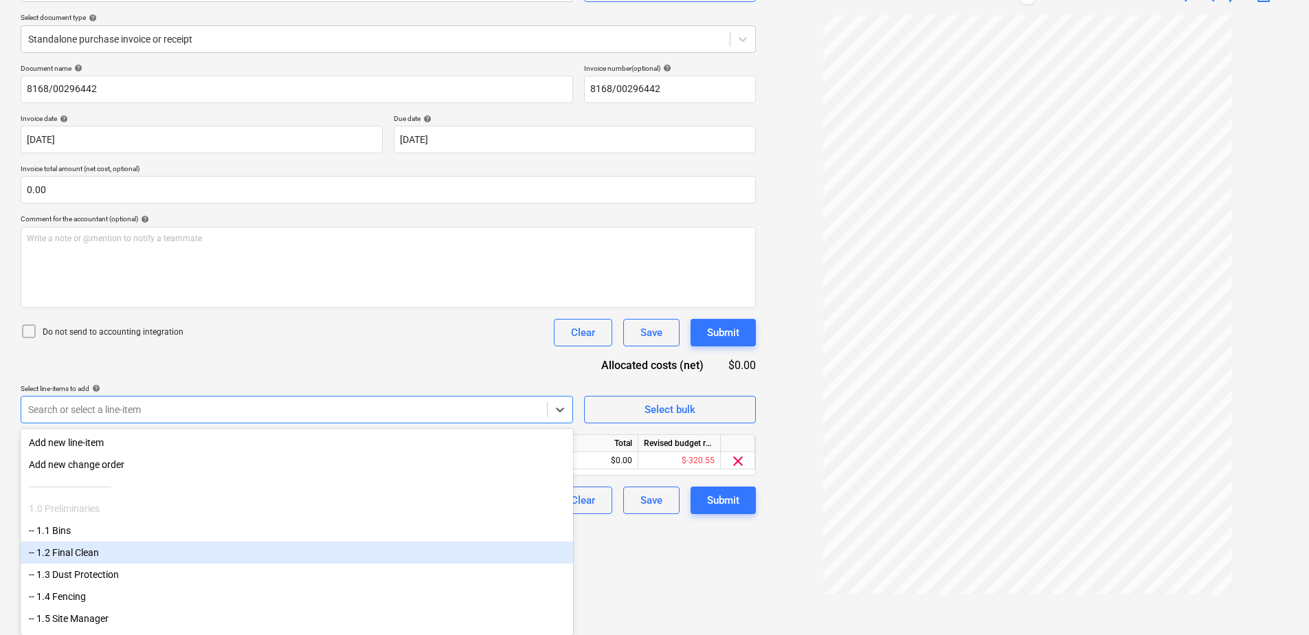
click at [689, 555] on div "Create new document Select company Bunnings Group Limited Add new company Selec…" at bounding box center [388, 268] width 746 height 698
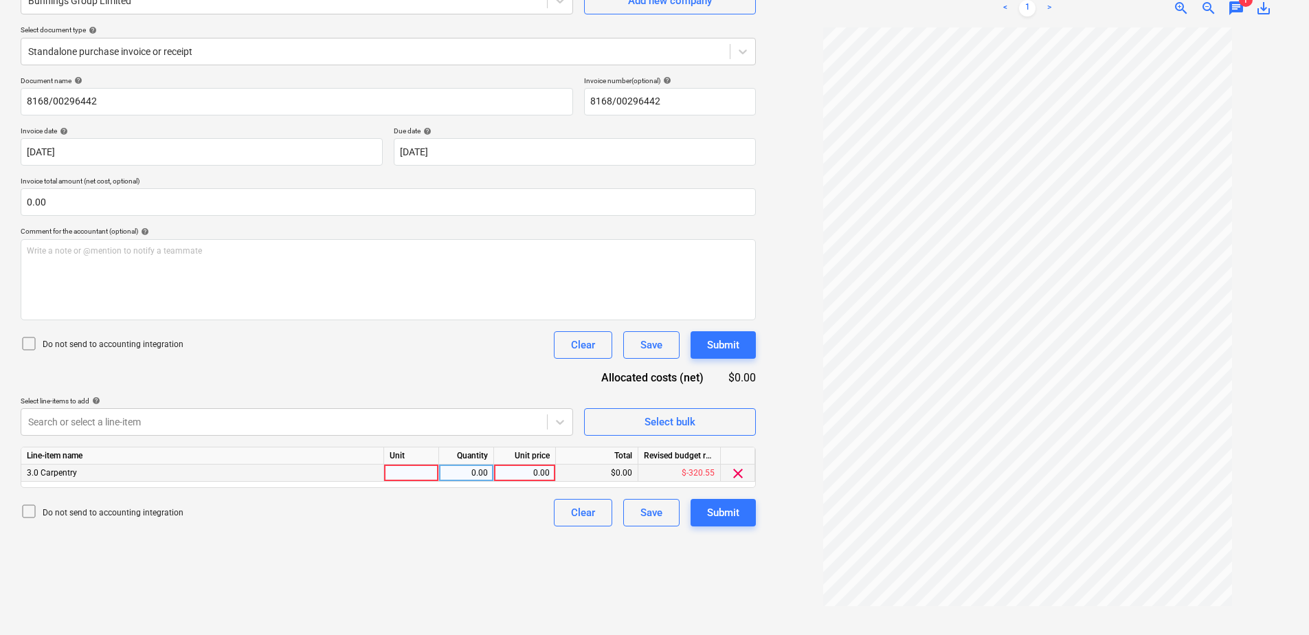
click at [422, 477] on div at bounding box center [411, 473] width 55 height 17
type input "Item"
type input "362.73"
click at [734, 511] on div "Submit" at bounding box center [723, 513] width 32 height 18
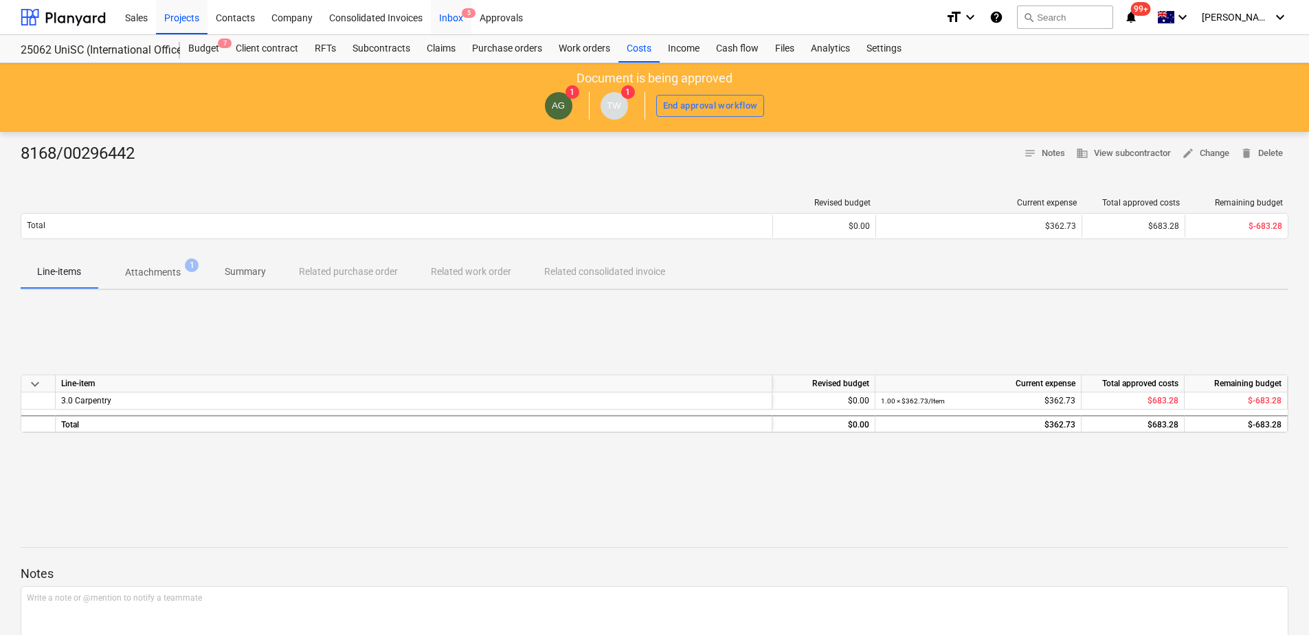
click at [458, 23] on div "Inbox 5" at bounding box center [451, 16] width 41 height 35
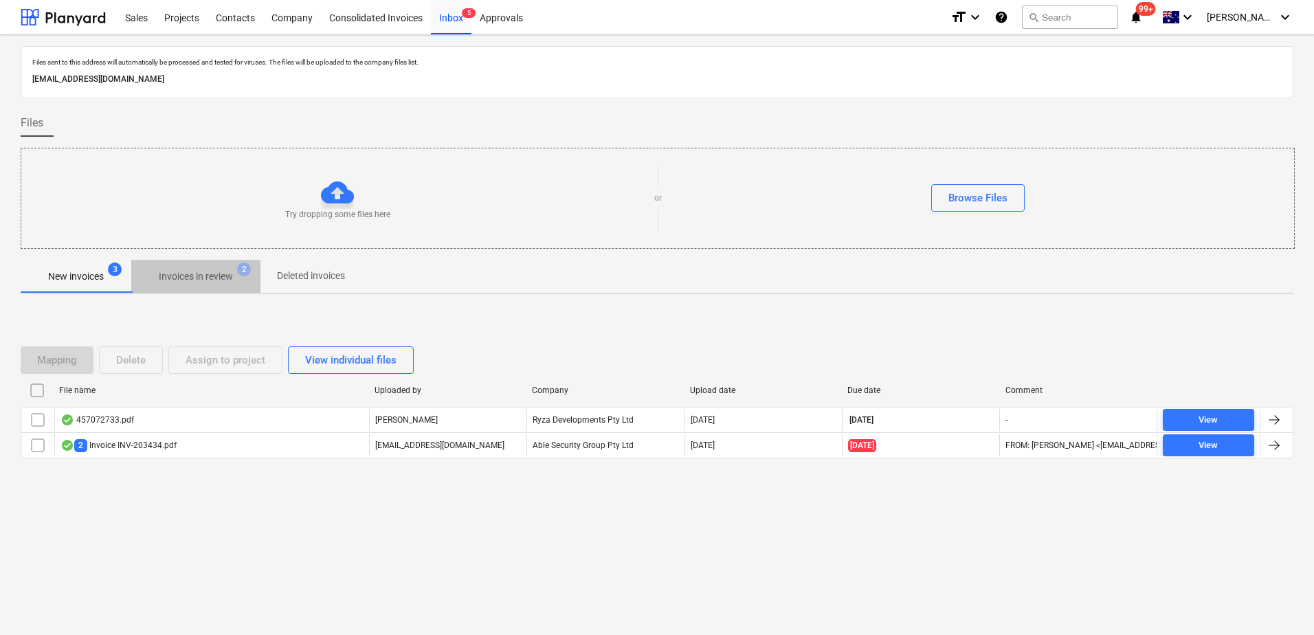
click at [221, 287] on span "Invoices in review 2" at bounding box center [195, 276] width 129 height 25
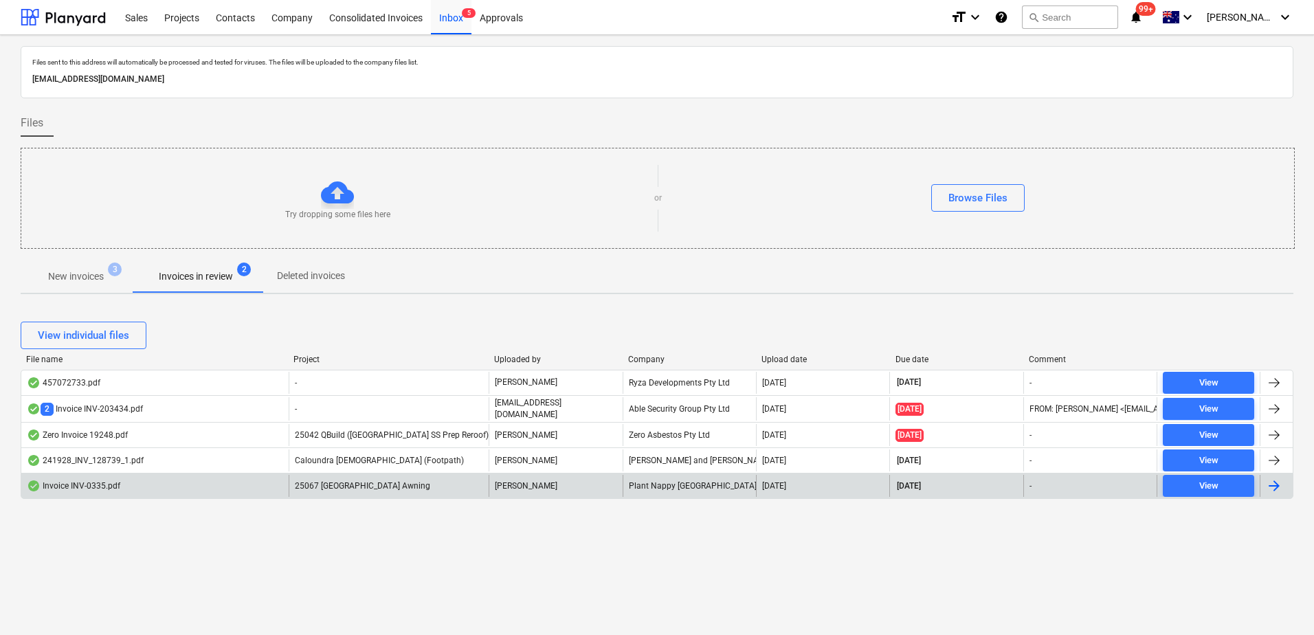
click at [381, 487] on span "25067 [GEOGRAPHIC_DATA] Awning" at bounding box center [362, 486] width 135 height 10
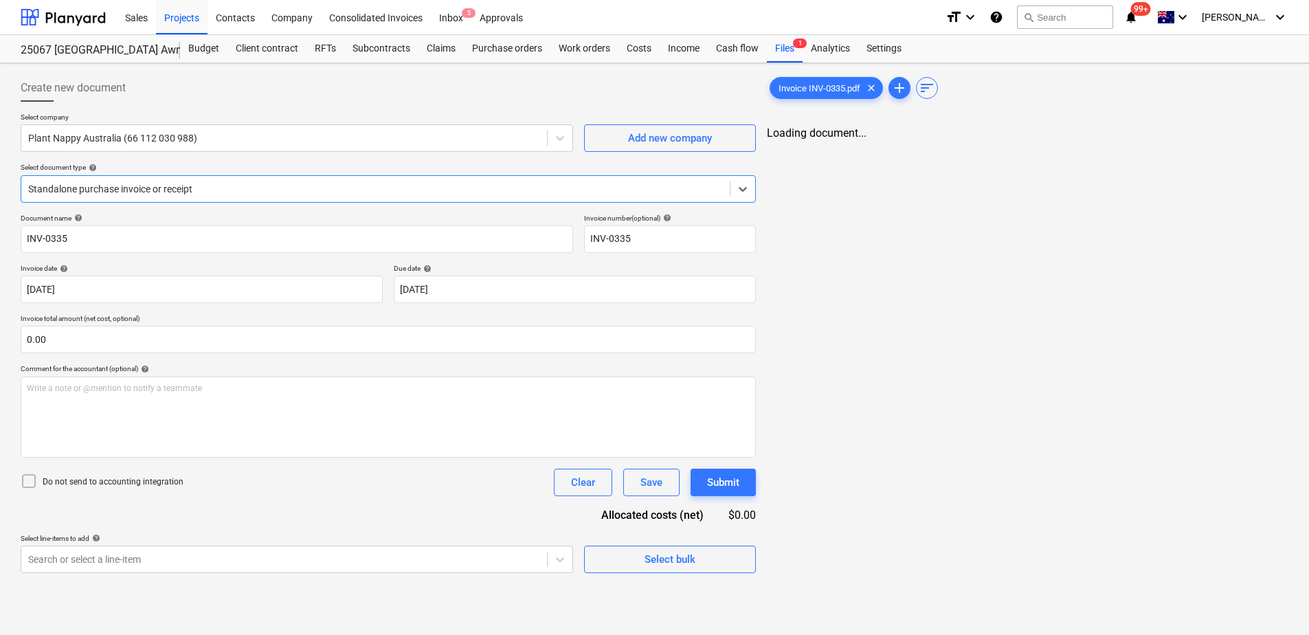
type input "INV-0335"
type input "[DATE]"
click at [1241, 140] on span "1" at bounding box center [1246, 138] width 14 height 14
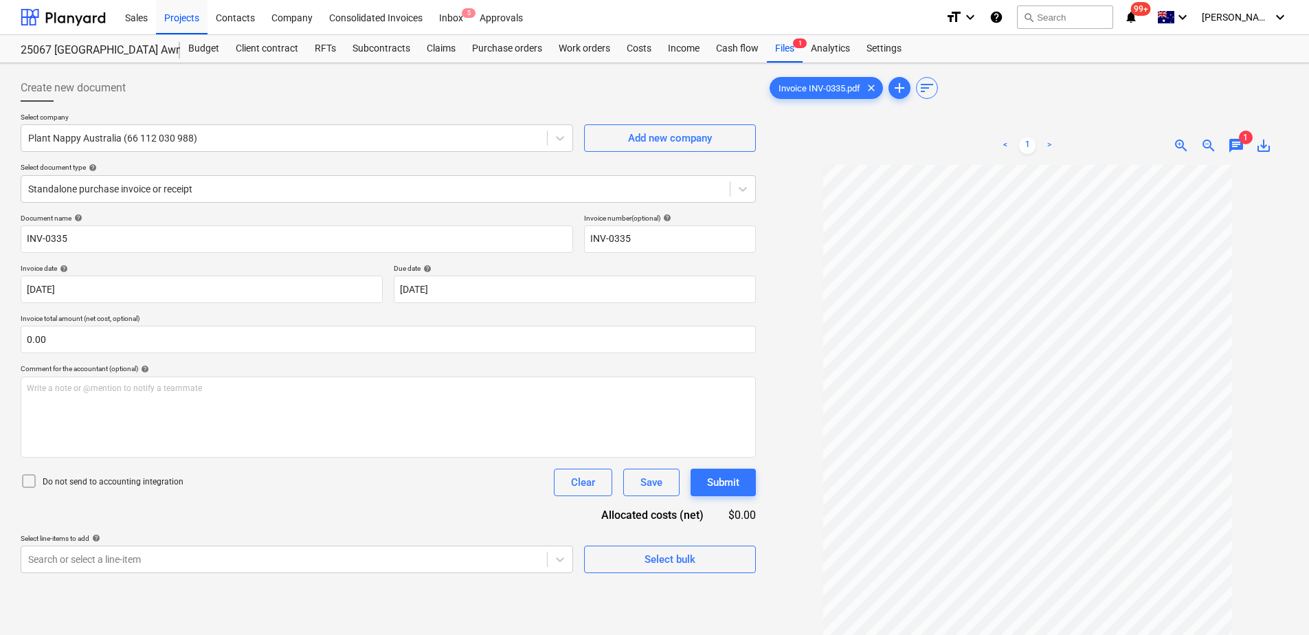
click at [1234, 151] on span "chat" at bounding box center [1236, 145] width 16 height 16
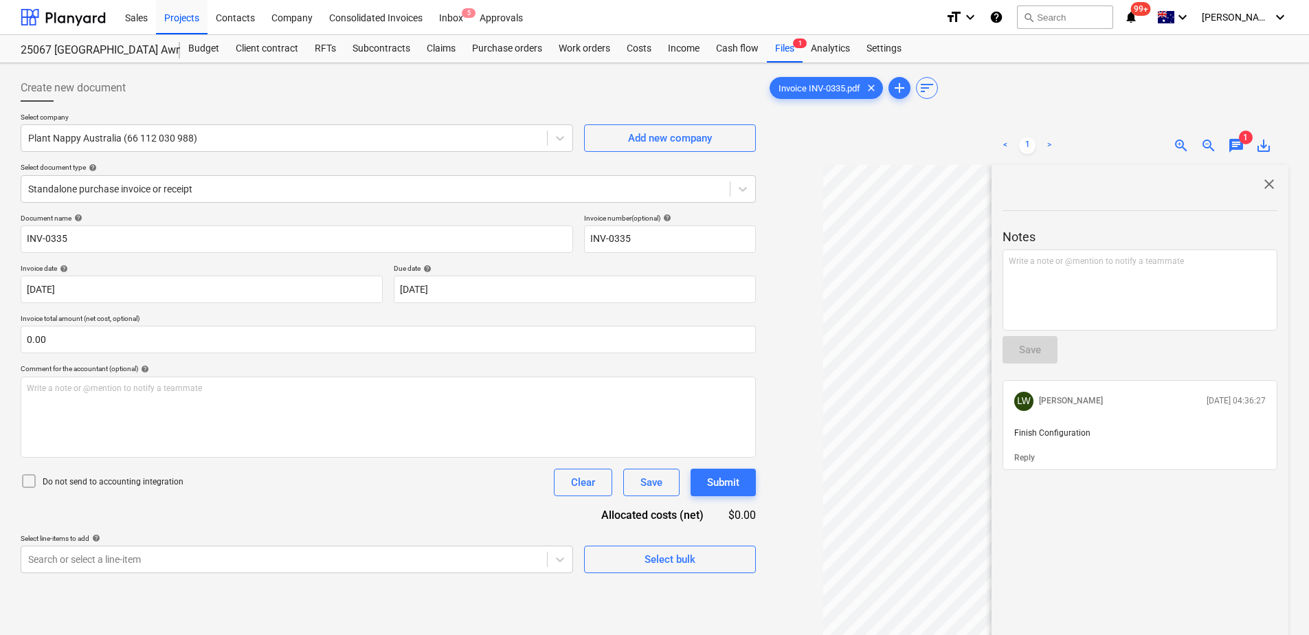
click at [1234, 151] on span "chat" at bounding box center [1236, 145] width 16 height 16
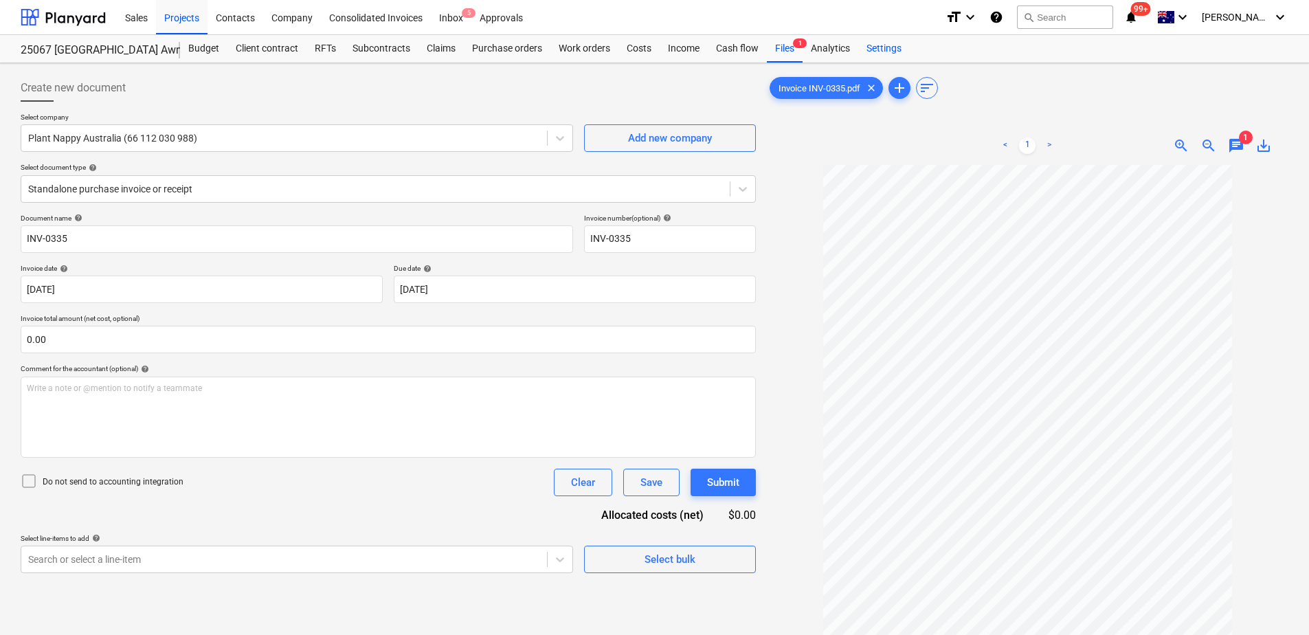
click at [895, 51] on div "Settings" at bounding box center [885, 48] width 52 height 27
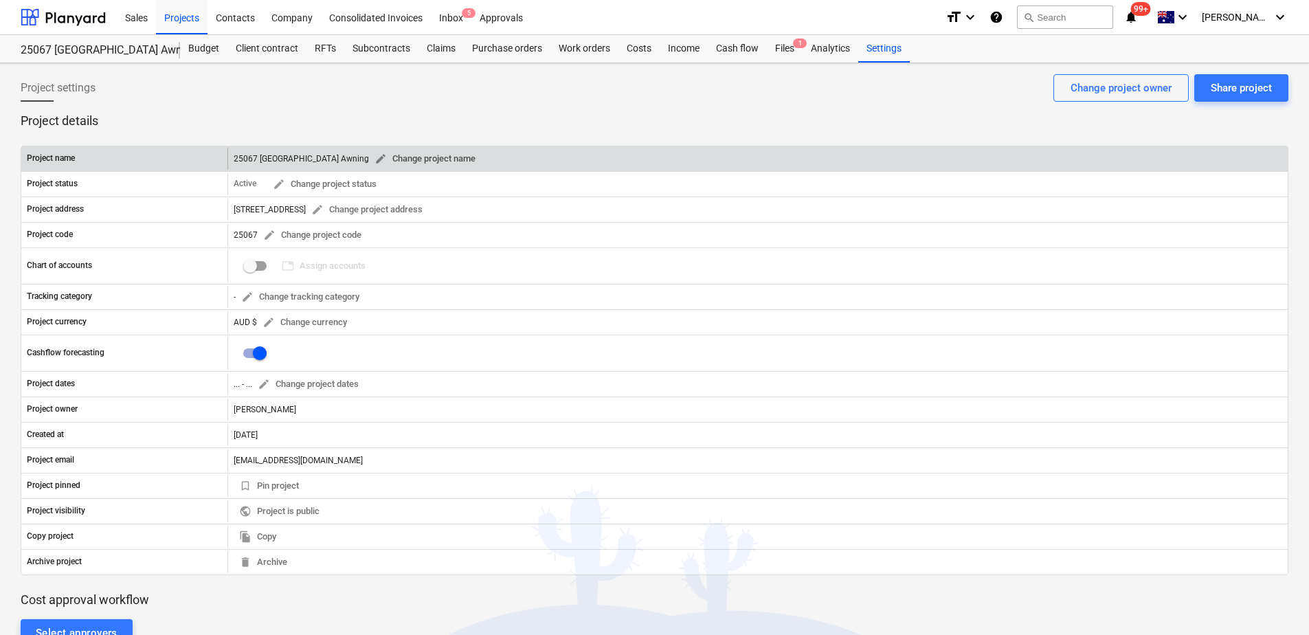
click at [440, 155] on span "edit Change project name" at bounding box center [425, 159] width 101 height 16
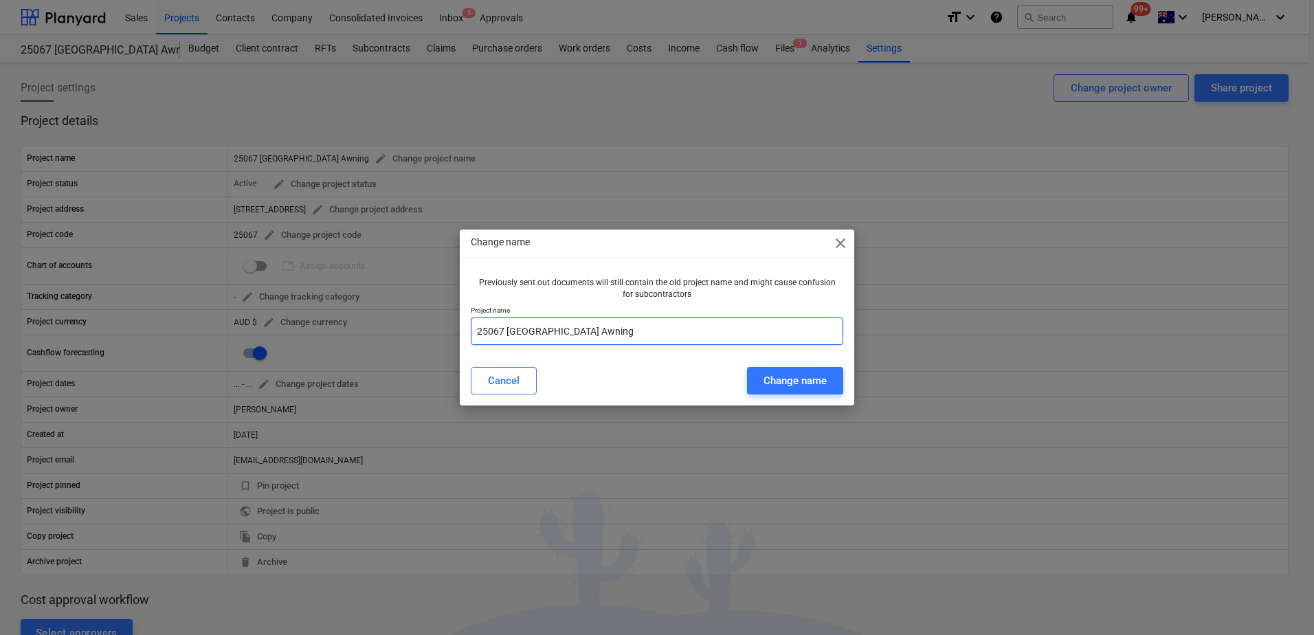
click at [511, 333] on input "25067 [GEOGRAPHIC_DATA] Awning" at bounding box center [657, 331] width 373 height 27
click at [728, 333] on input "25067 [PERSON_NAME] Family Trust ([GEOGRAPHIC_DATA] Awning" at bounding box center [657, 331] width 373 height 27
type input "25067 [PERSON_NAME] Family Trust ([GEOGRAPHIC_DATA] Awning)"
click at [783, 377] on div "Change name" at bounding box center [795, 381] width 63 height 18
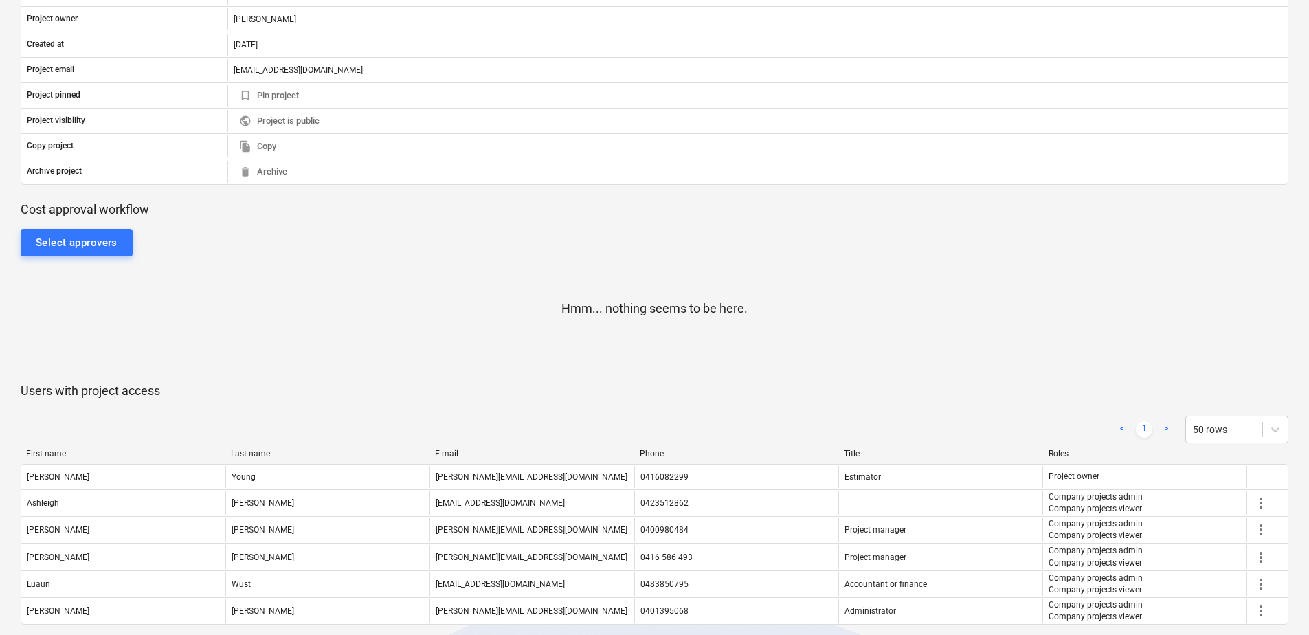
scroll to position [412, 0]
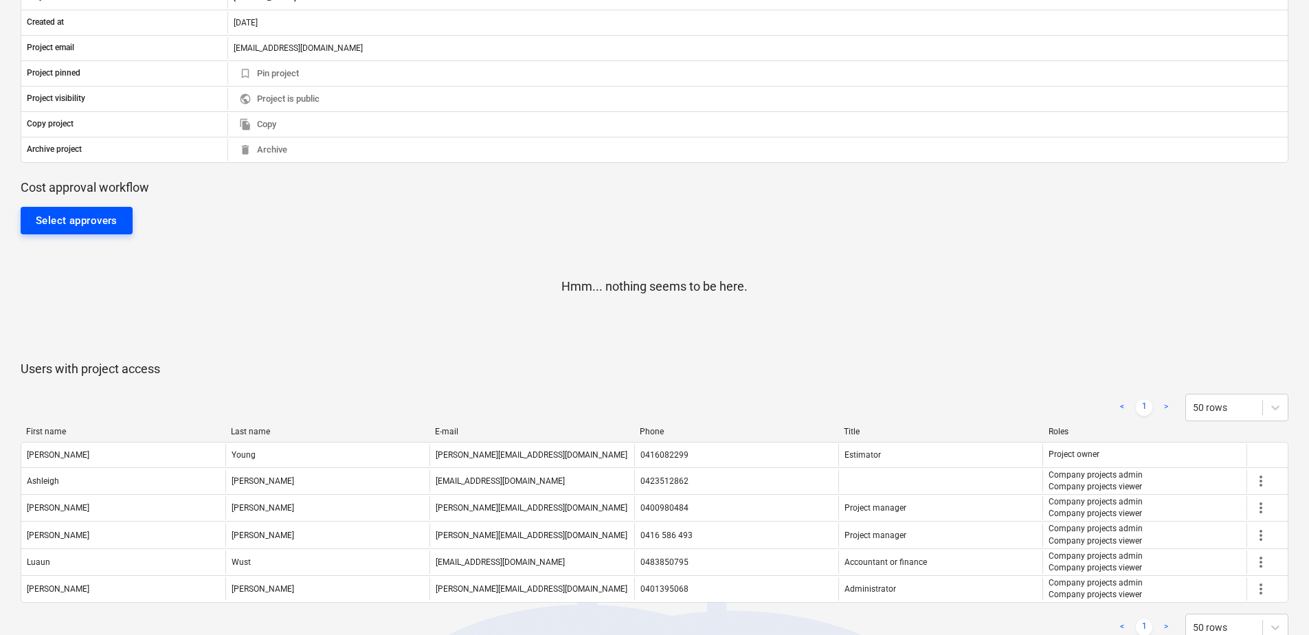
click at [102, 218] on div "Select approvers" at bounding box center [77, 221] width 82 height 18
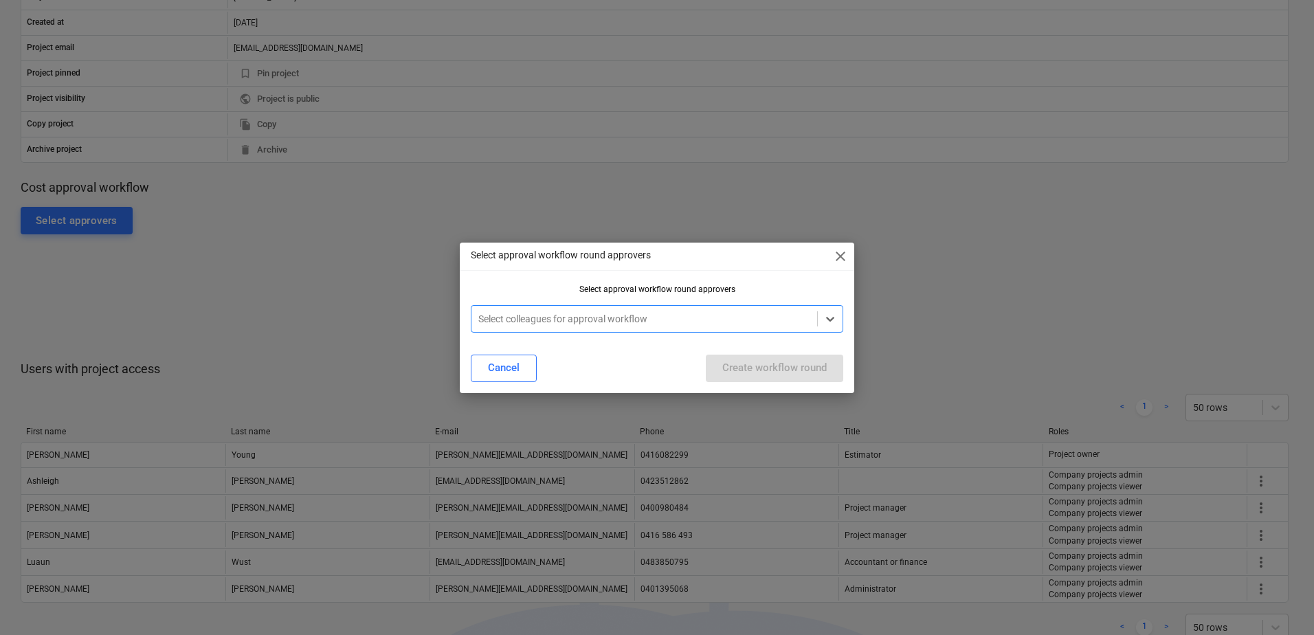
click at [496, 318] on div at bounding box center [644, 319] width 332 height 14
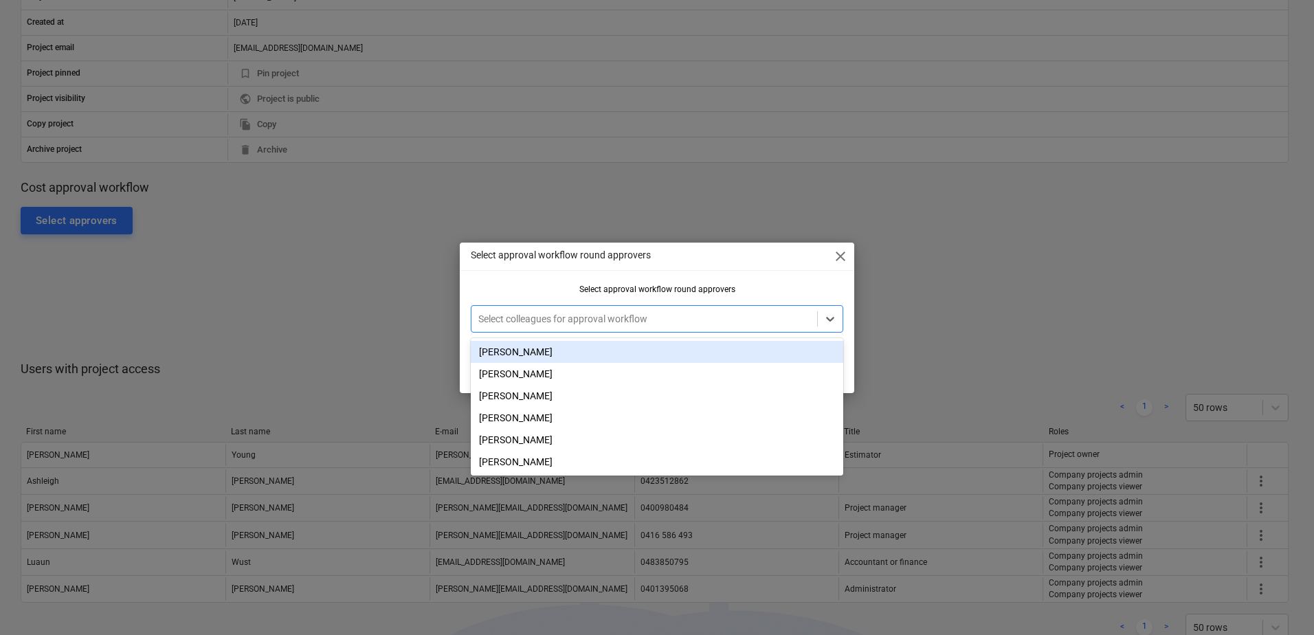
click at [502, 350] on div "[PERSON_NAME]" at bounding box center [657, 352] width 373 height 22
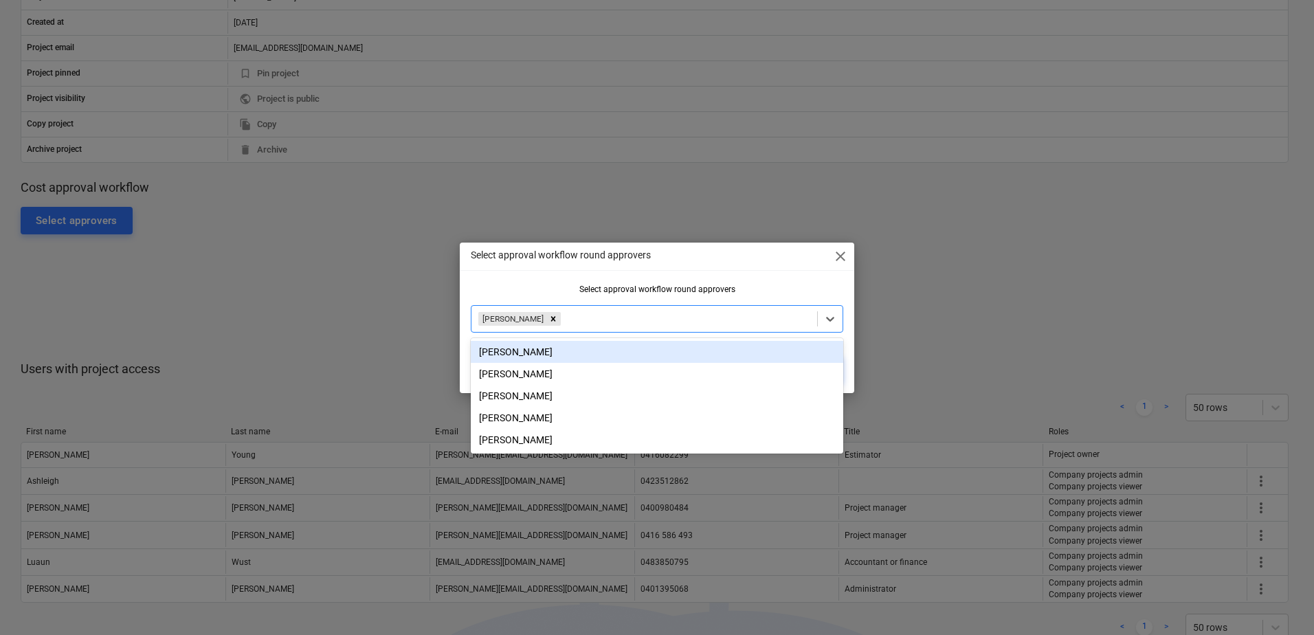
click at [502, 278] on div "Select approval workflow round approvers close Select approval workflow round a…" at bounding box center [657, 318] width 395 height 151
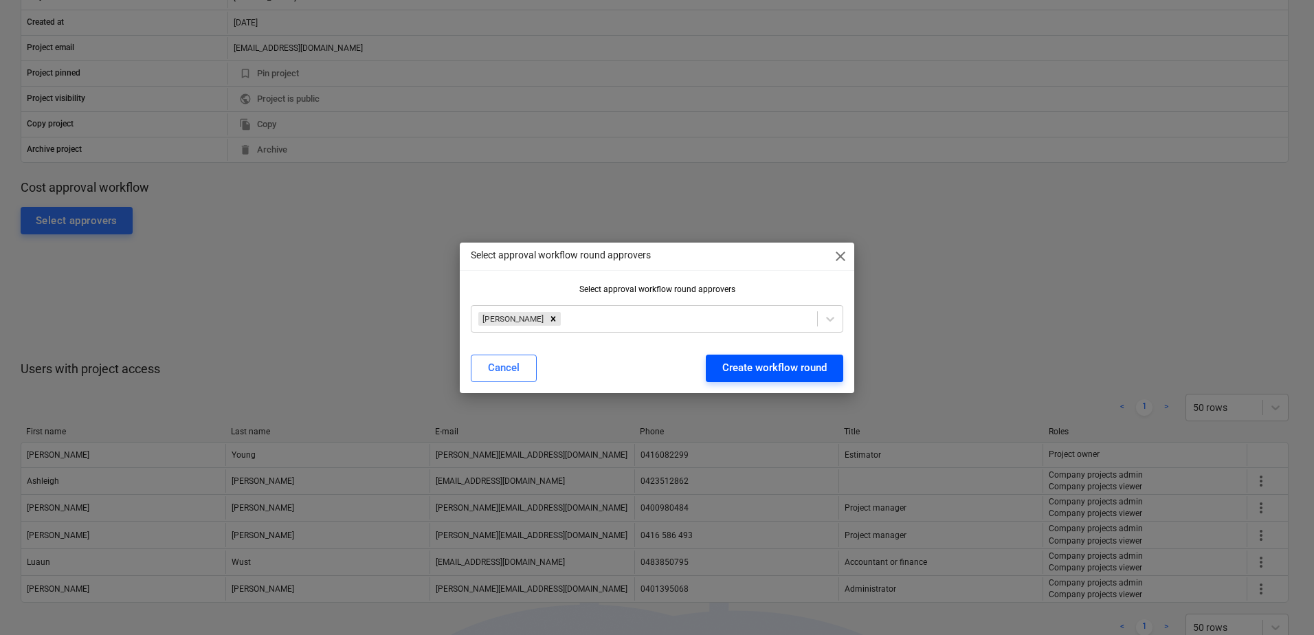
click at [734, 370] on div "Create workflow round" at bounding box center [774, 368] width 104 height 18
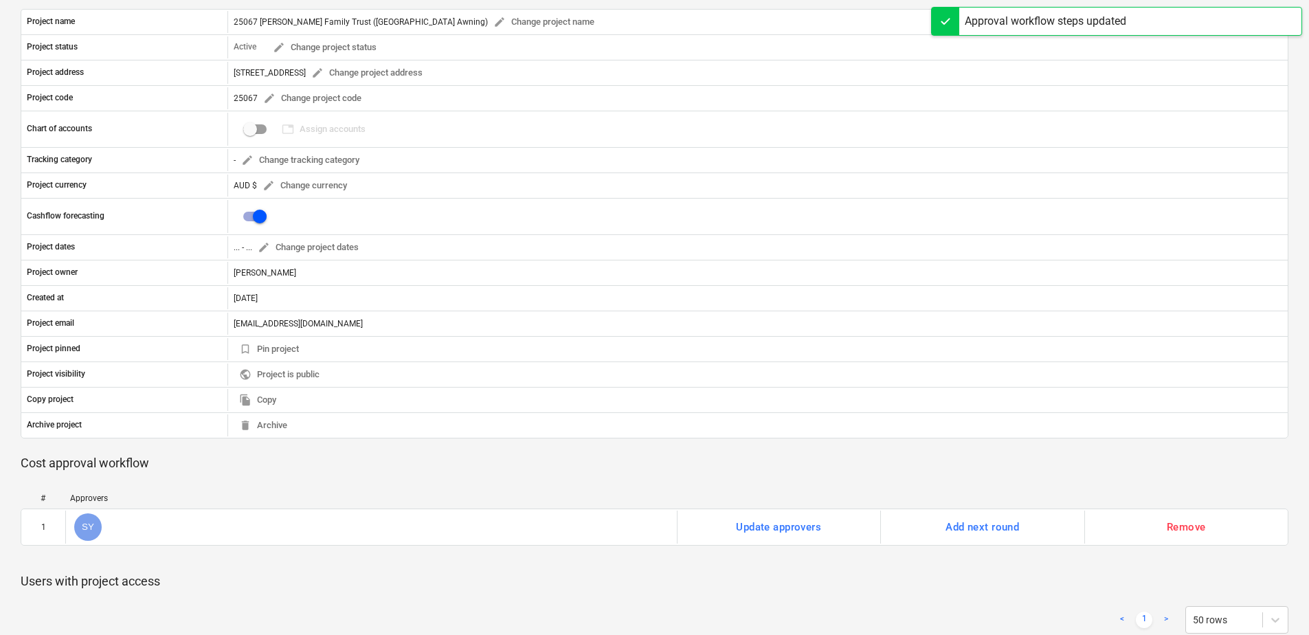
scroll to position [0, 0]
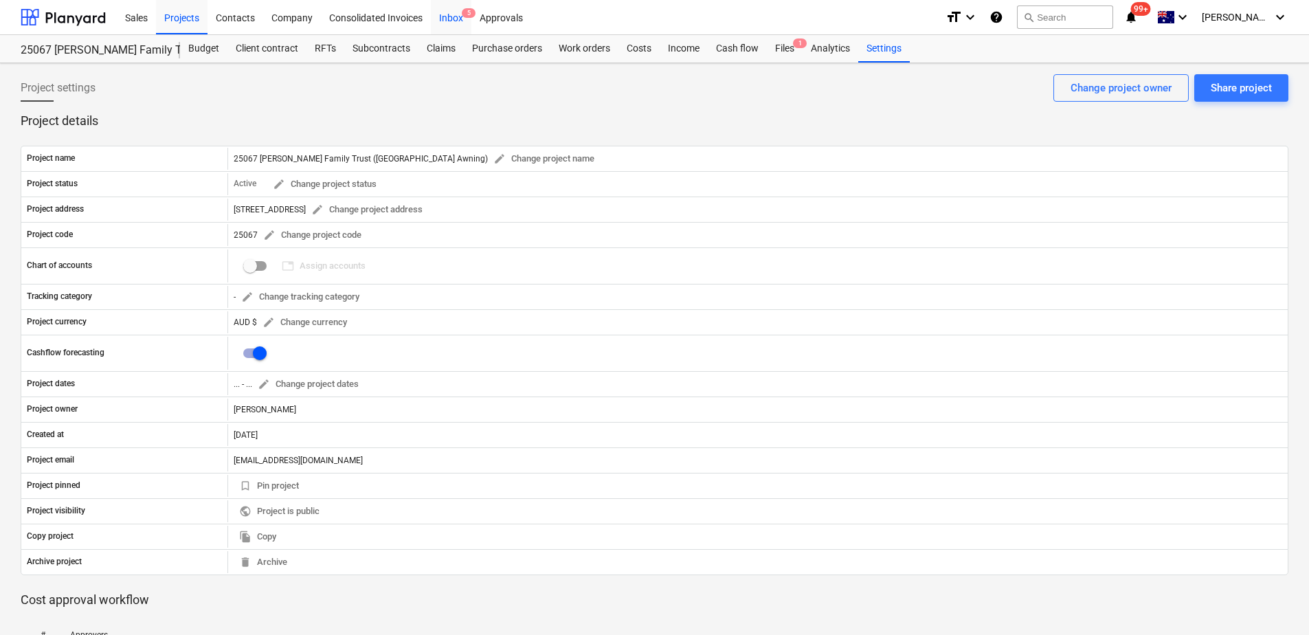
click at [450, 21] on div "Inbox 5" at bounding box center [451, 16] width 41 height 35
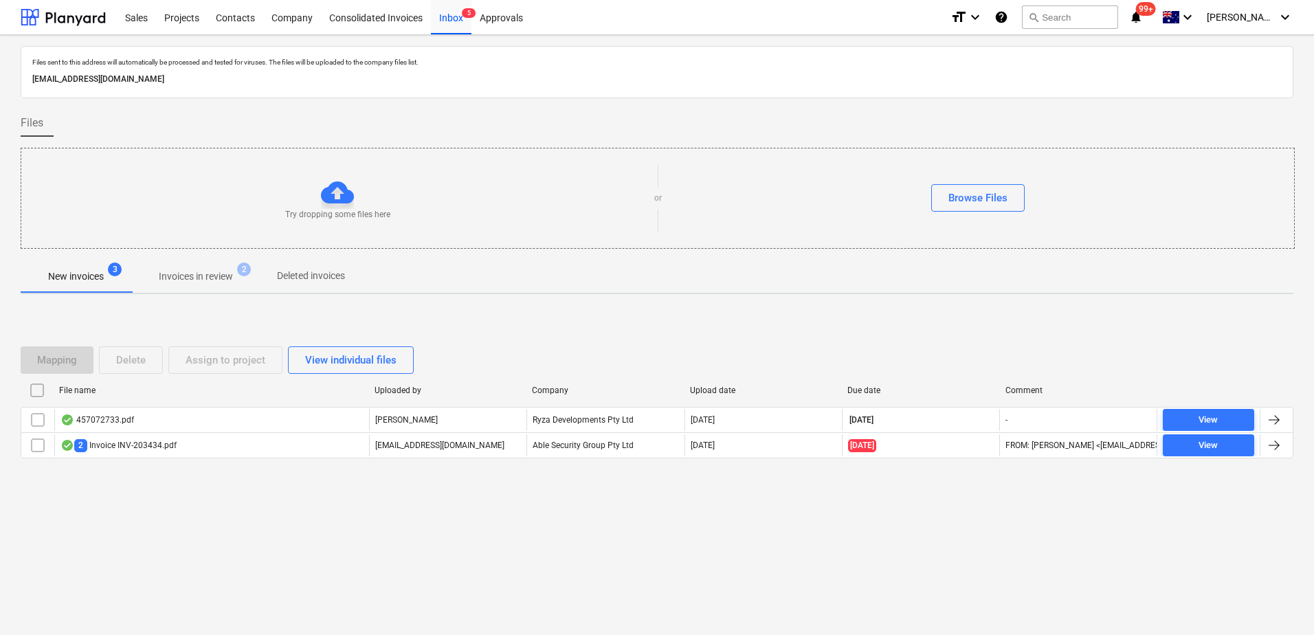
click at [217, 281] on p "Invoices in review" at bounding box center [196, 276] width 74 height 14
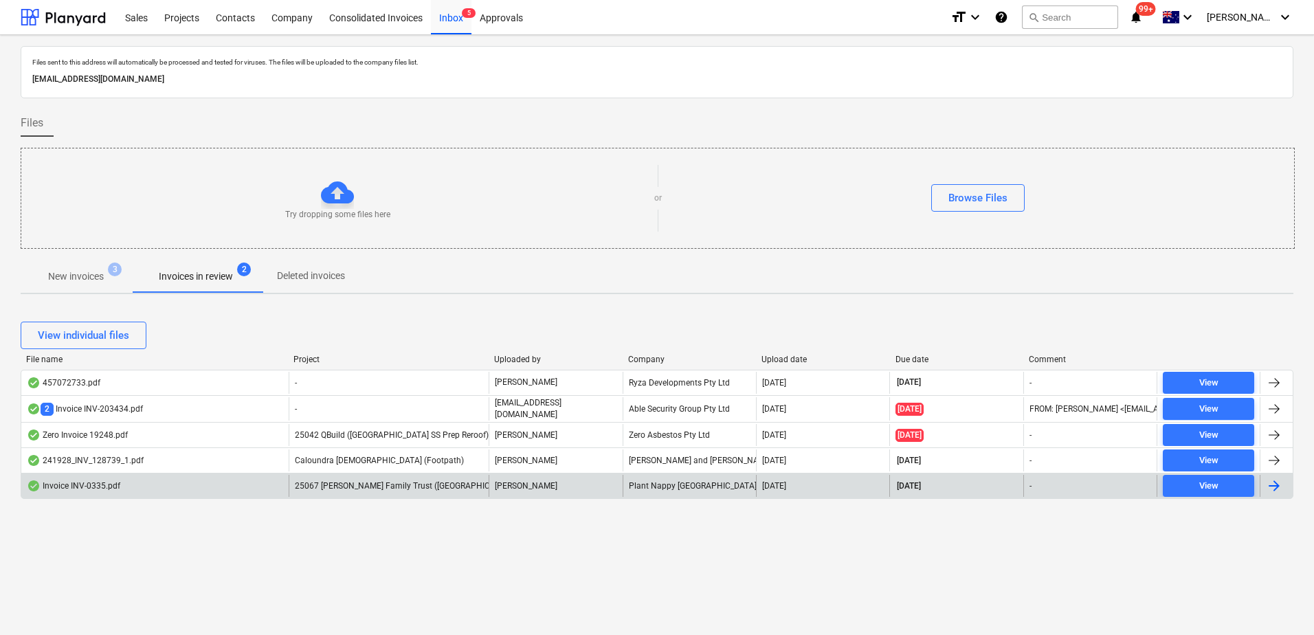
click at [426, 491] on div "25067 [PERSON_NAME] Family Trust ([GEOGRAPHIC_DATA] Awning)" at bounding box center [389, 486] width 201 height 22
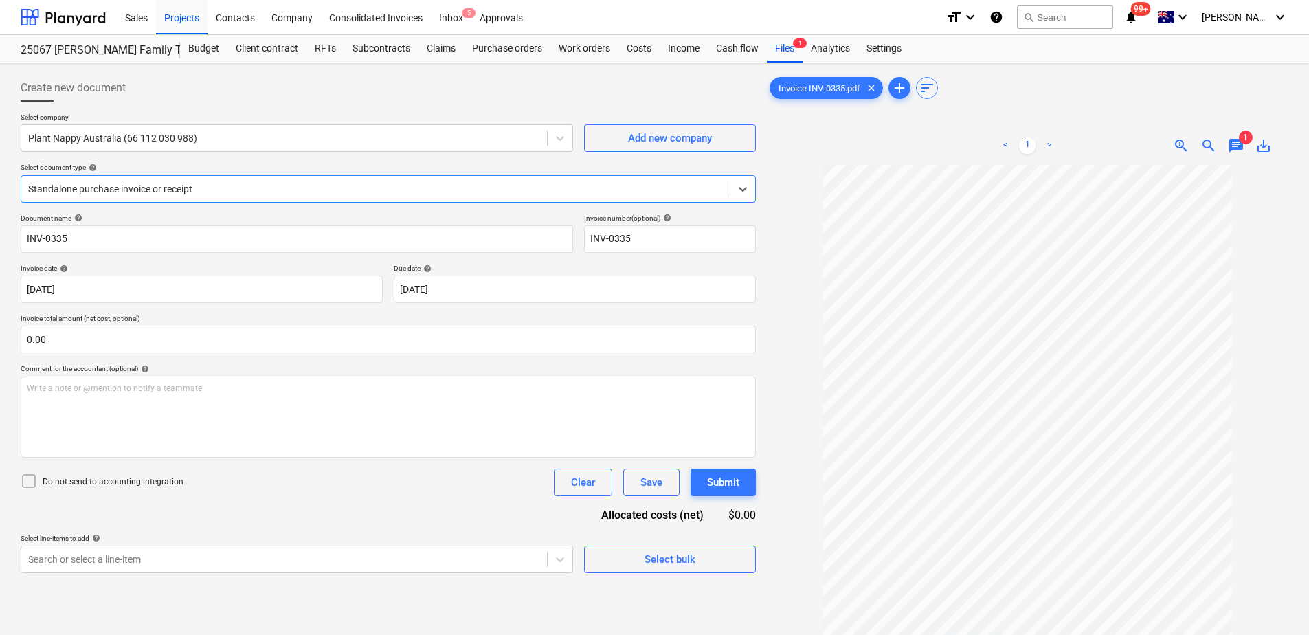
click at [166, 192] on div at bounding box center [375, 189] width 695 height 14
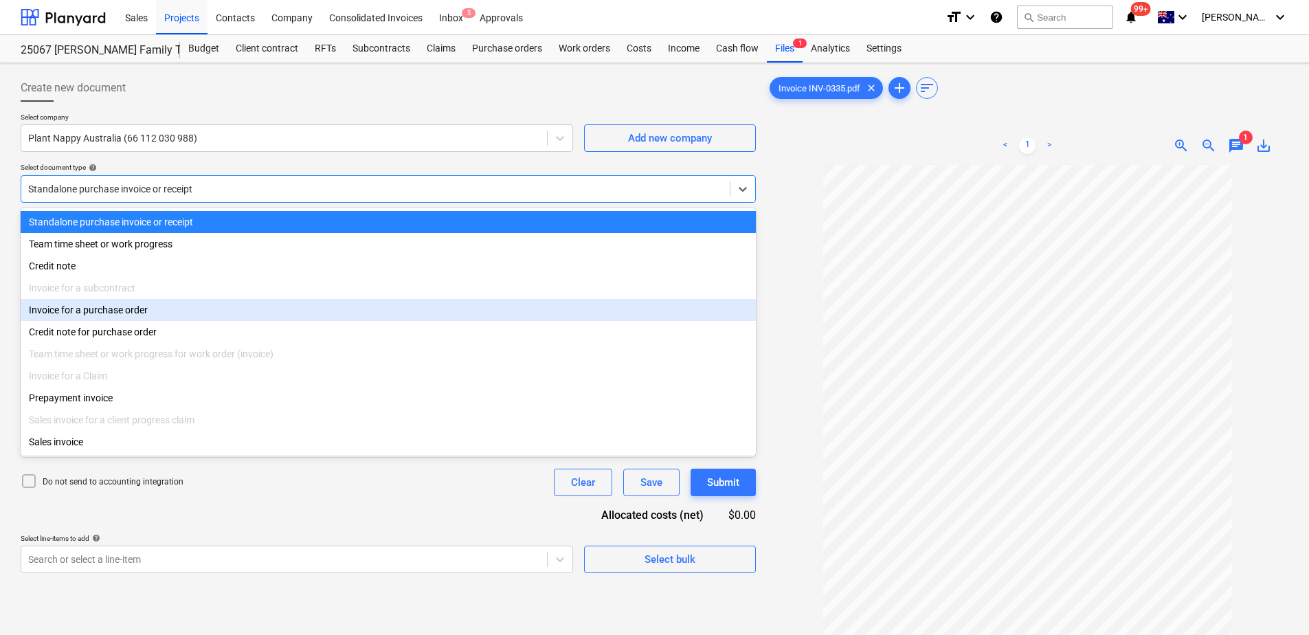
click at [144, 315] on div "Invoice for a purchase order" at bounding box center [388, 310] width 735 height 22
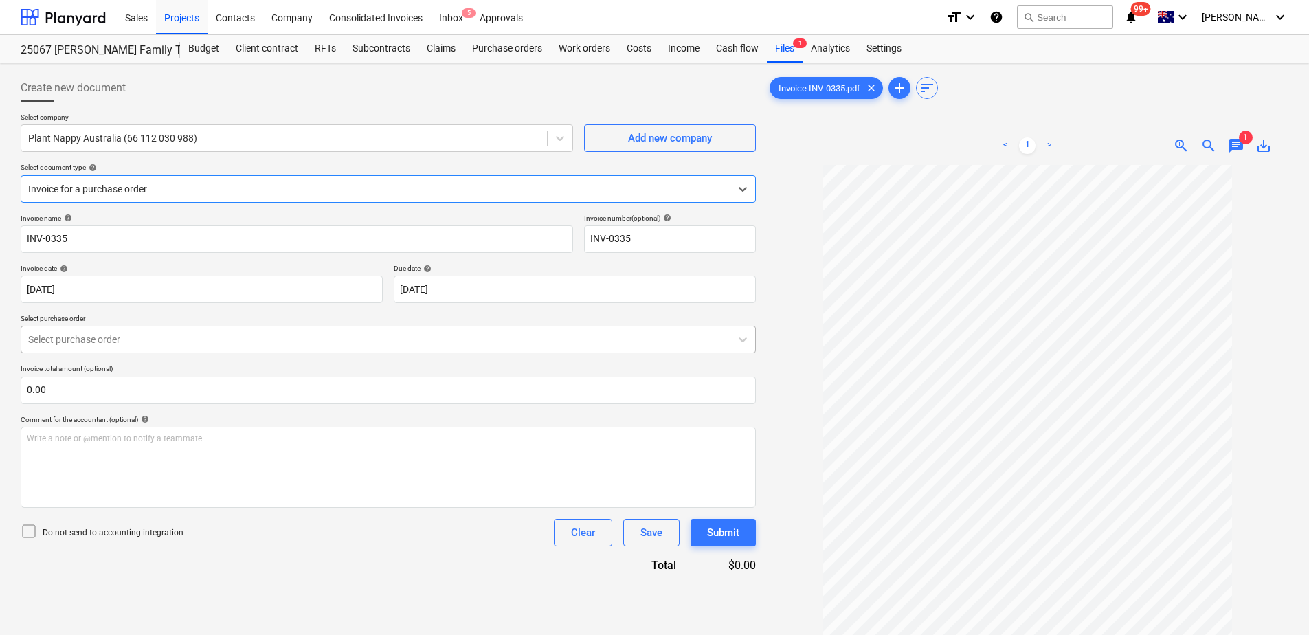
click at [327, 345] on div at bounding box center [375, 340] width 695 height 14
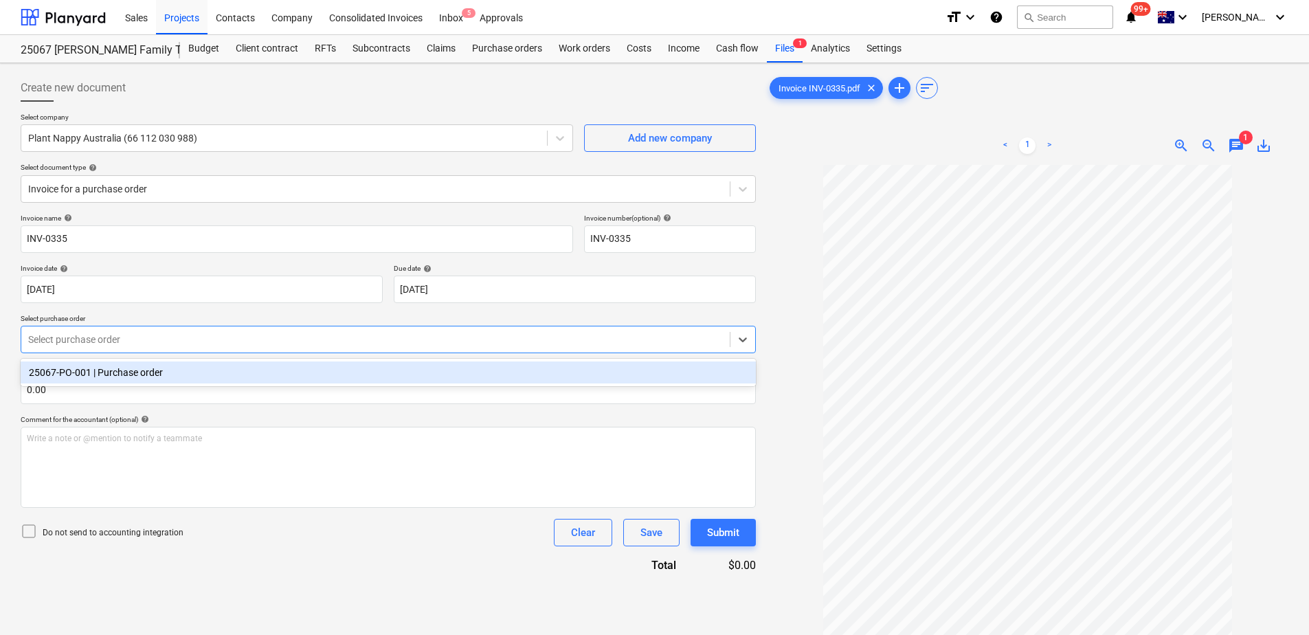
click at [316, 372] on div "25067-PO-001 | Purchase order" at bounding box center [388, 373] width 735 height 22
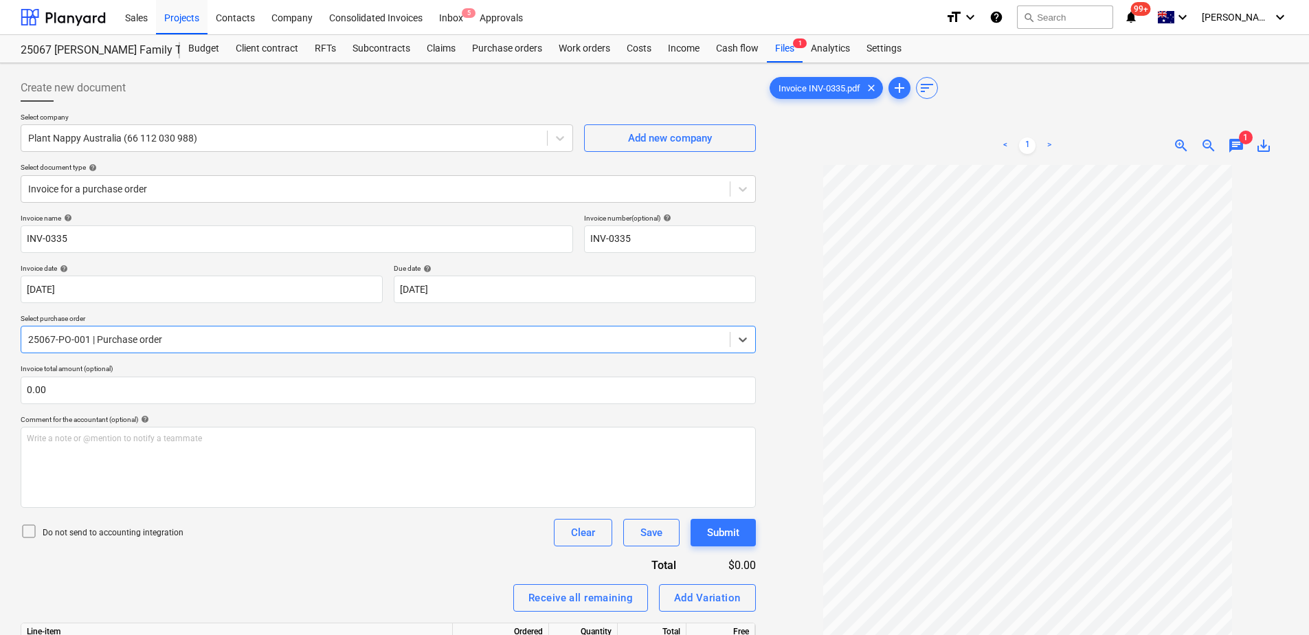
click at [318, 552] on div "Invoice name help INV-0335 Invoice number (optional) help INV-0335 Invoice date…" at bounding box center [388, 491] width 735 height 554
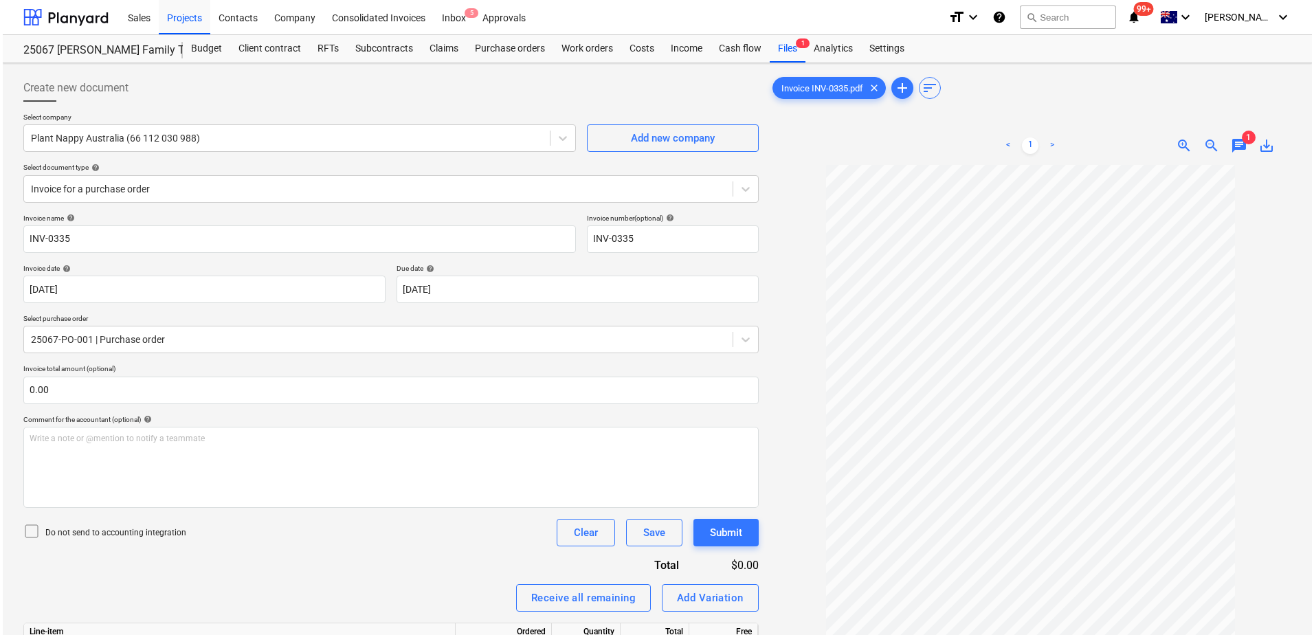
scroll to position [144, 0]
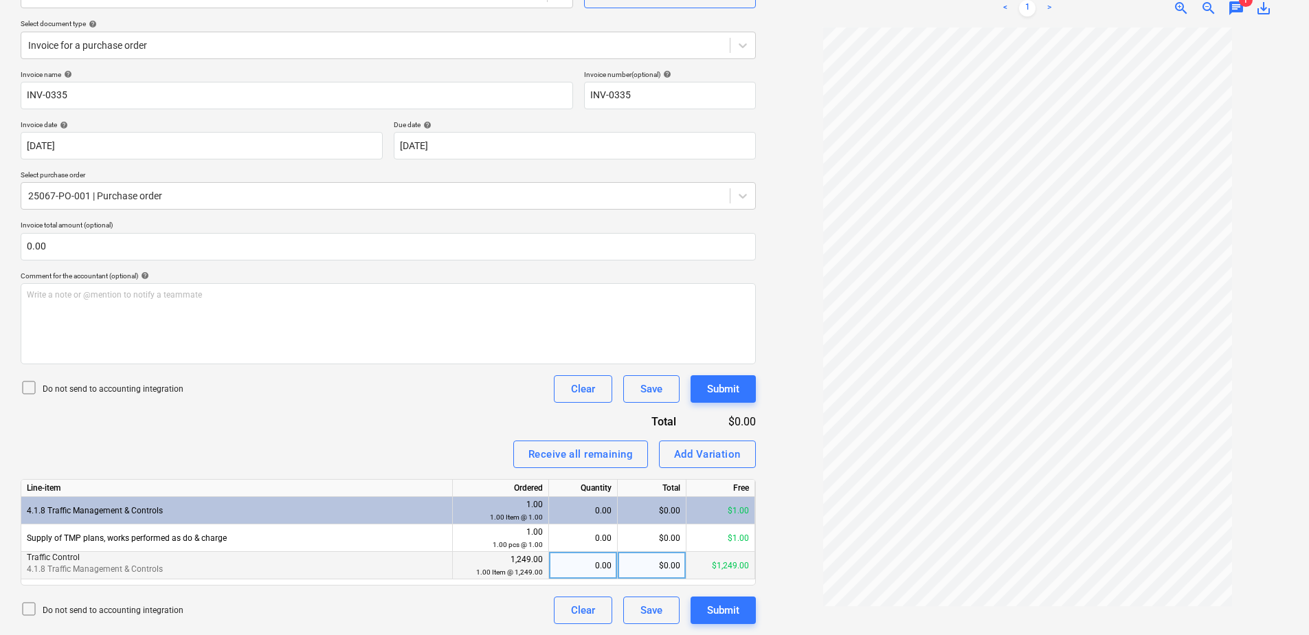
click at [585, 563] on div "0.00" at bounding box center [583, 565] width 57 height 27
type input "1"
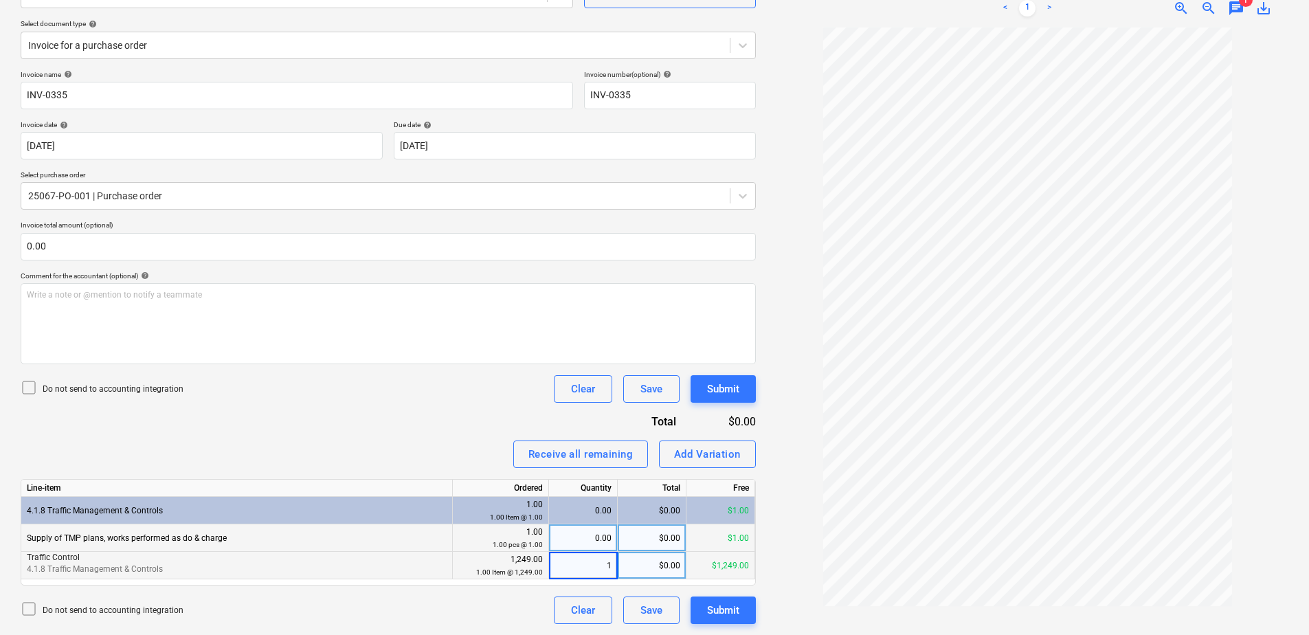
click at [587, 542] on div "0.00" at bounding box center [583, 537] width 57 height 27
type input "1"
click at [593, 568] on div "1.00" at bounding box center [583, 565] width 57 height 27
click at [724, 614] on div "Submit" at bounding box center [723, 610] width 32 height 18
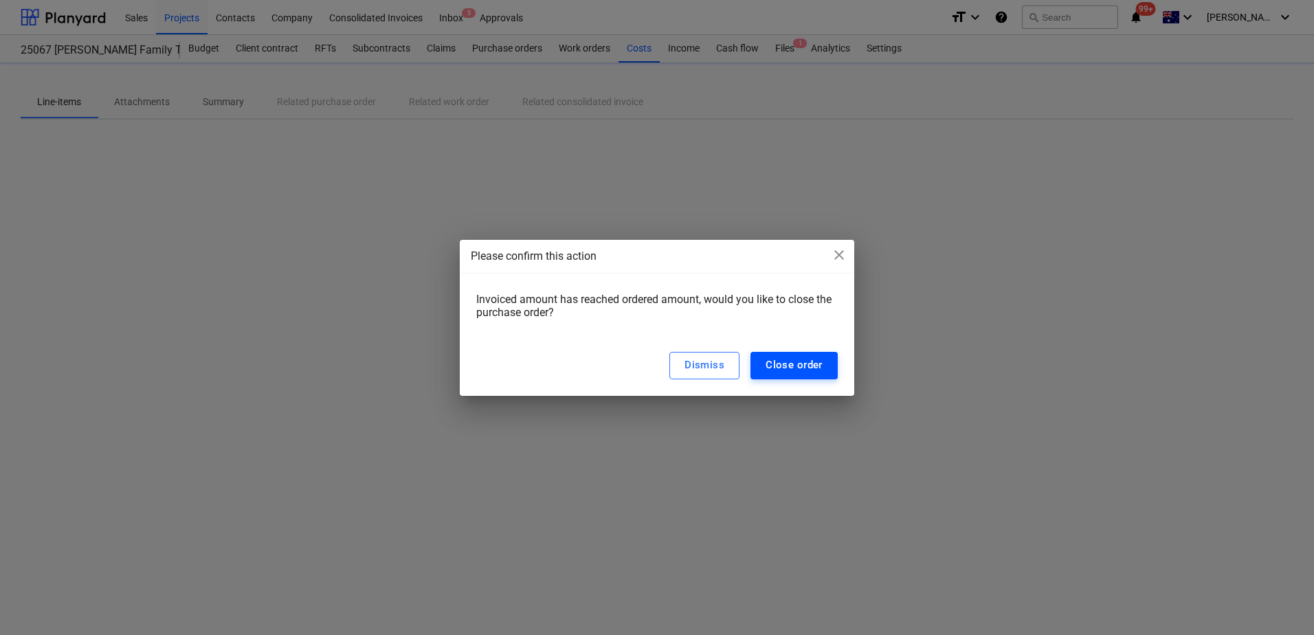
click at [812, 359] on div "Close order" at bounding box center [794, 365] width 57 height 18
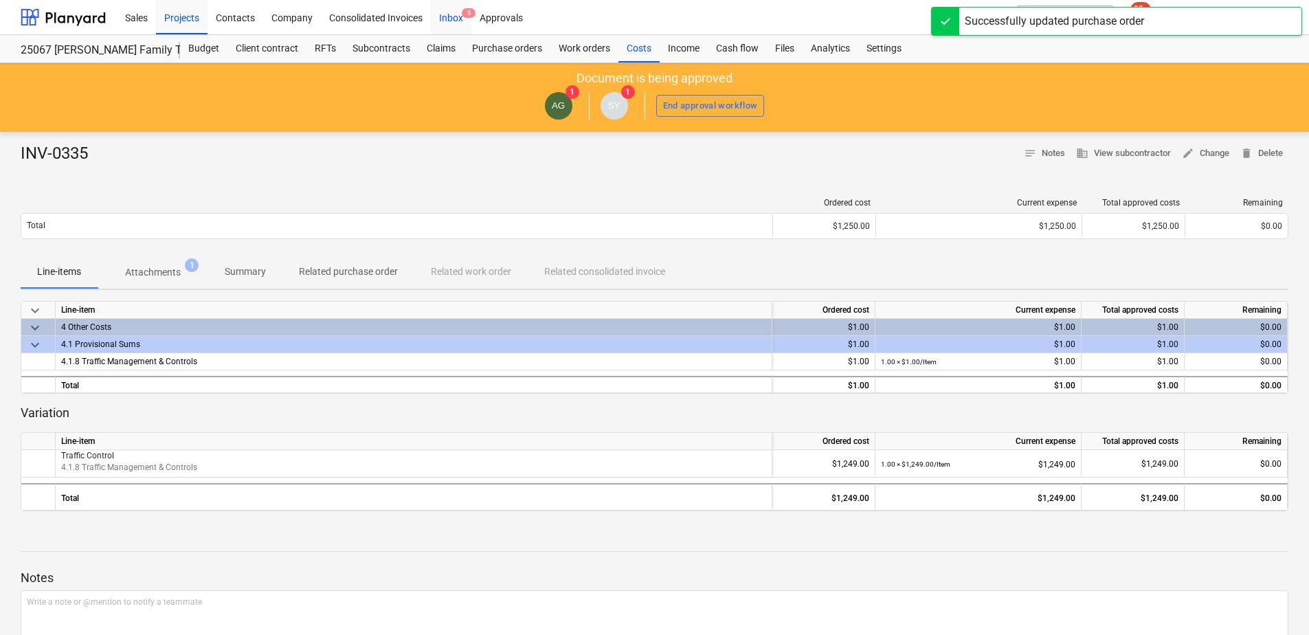
click at [469, 15] on span "5" at bounding box center [469, 13] width 14 height 10
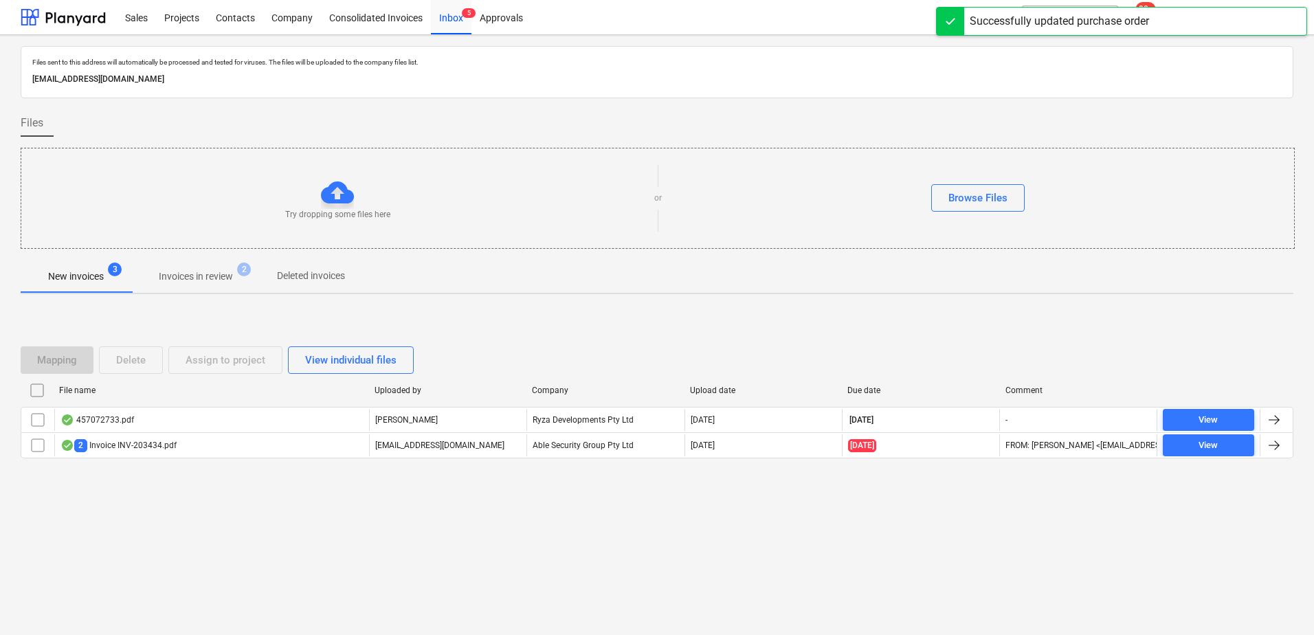
click at [190, 267] on span "Invoices in review 2" at bounding box center [195, 276] width 129 height 25
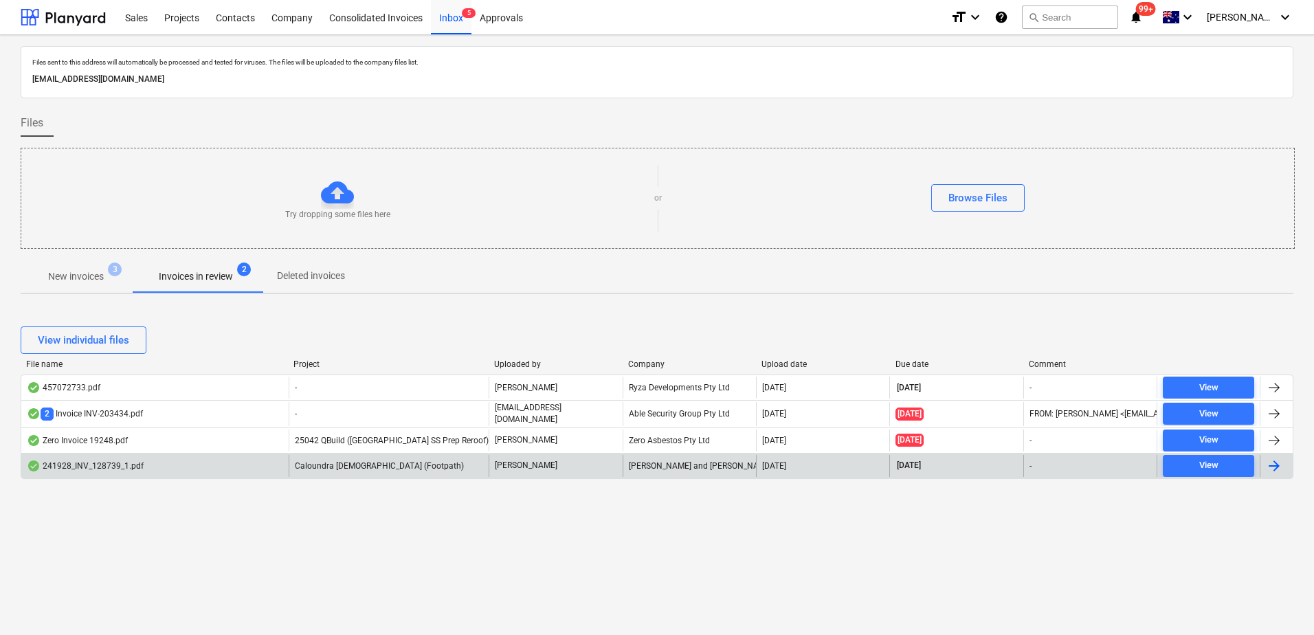
click at [386, 465] on span "Caloundra [DEMOGRAPHIC_DATA] (Footpath)" at bounding box center [379, 466] width 169 height 10
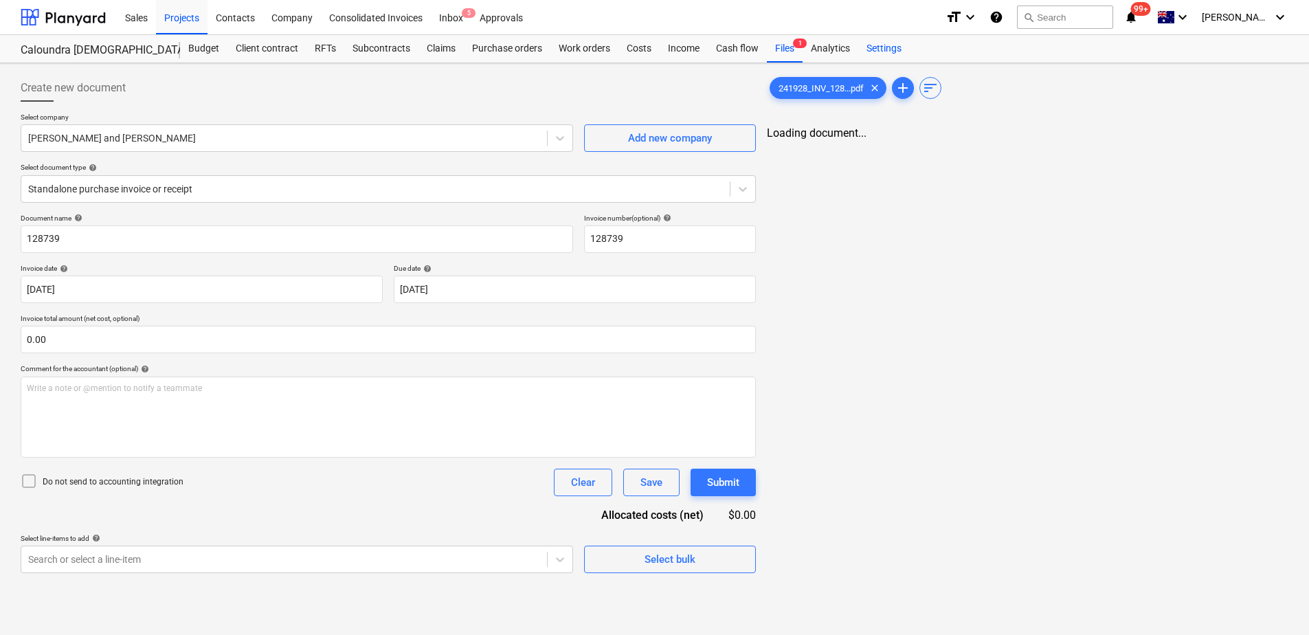
click at [889, 52] on div "Settings" at bounding box center [885, 48] width 52 height 27
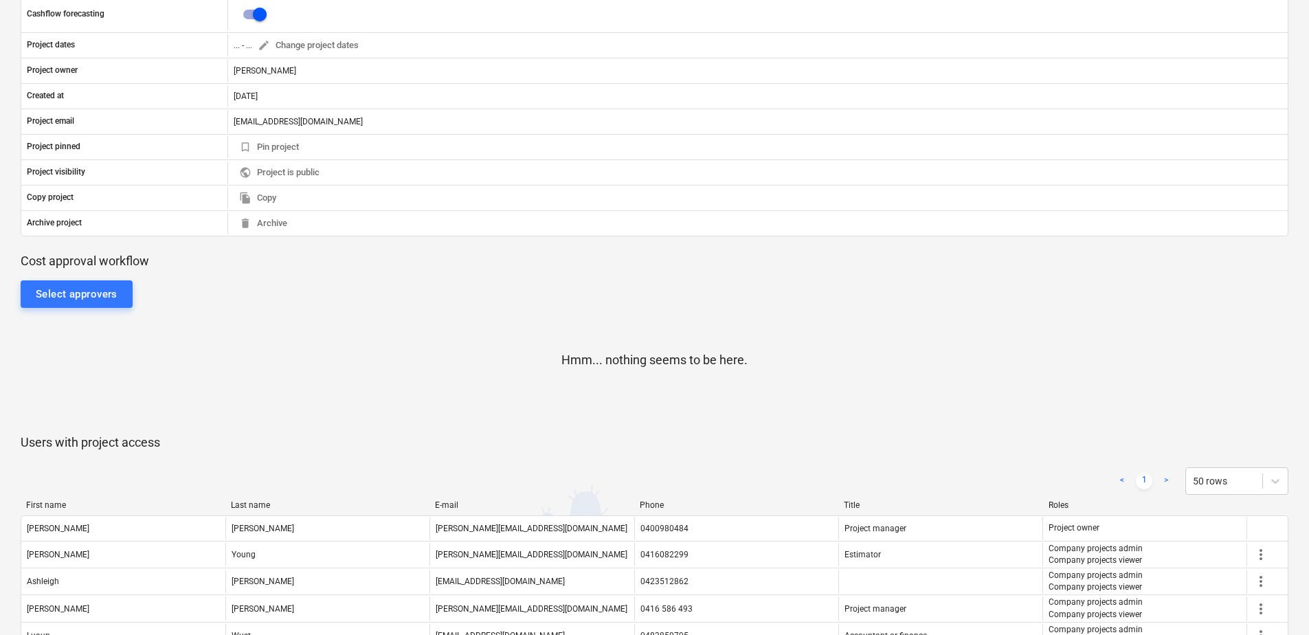
scroll to position [344, 0]
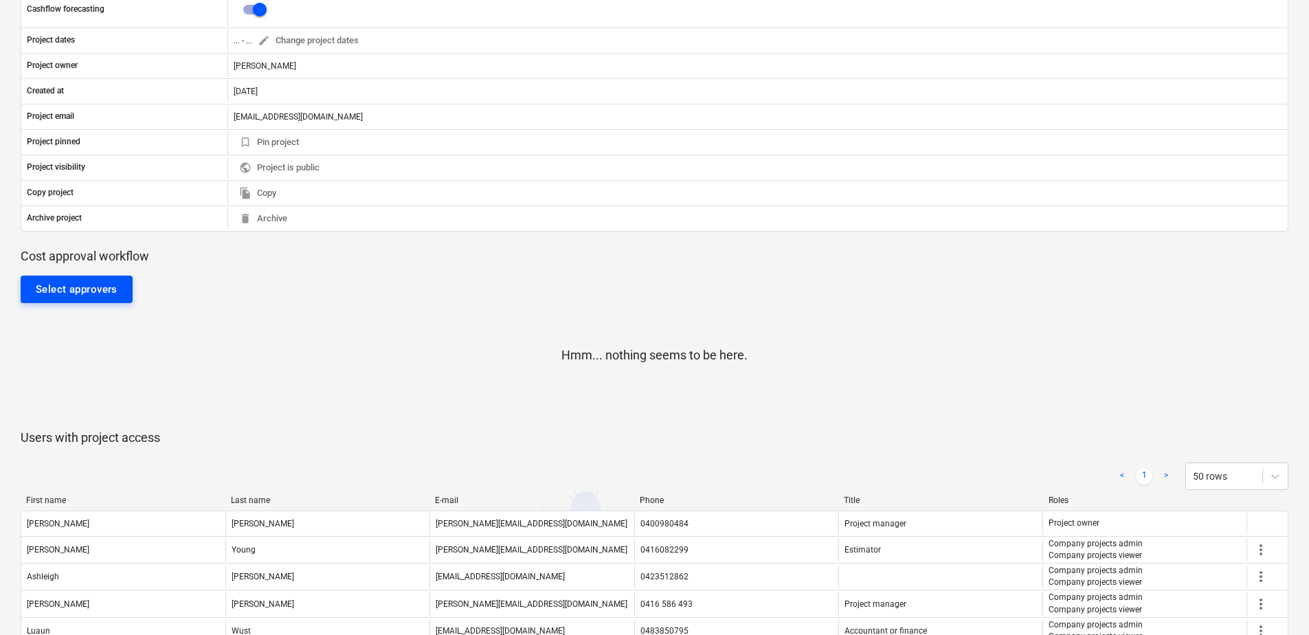
click at [109, 302] on button "Select approvers" at bounding box center [77, 289] width 112 height 27
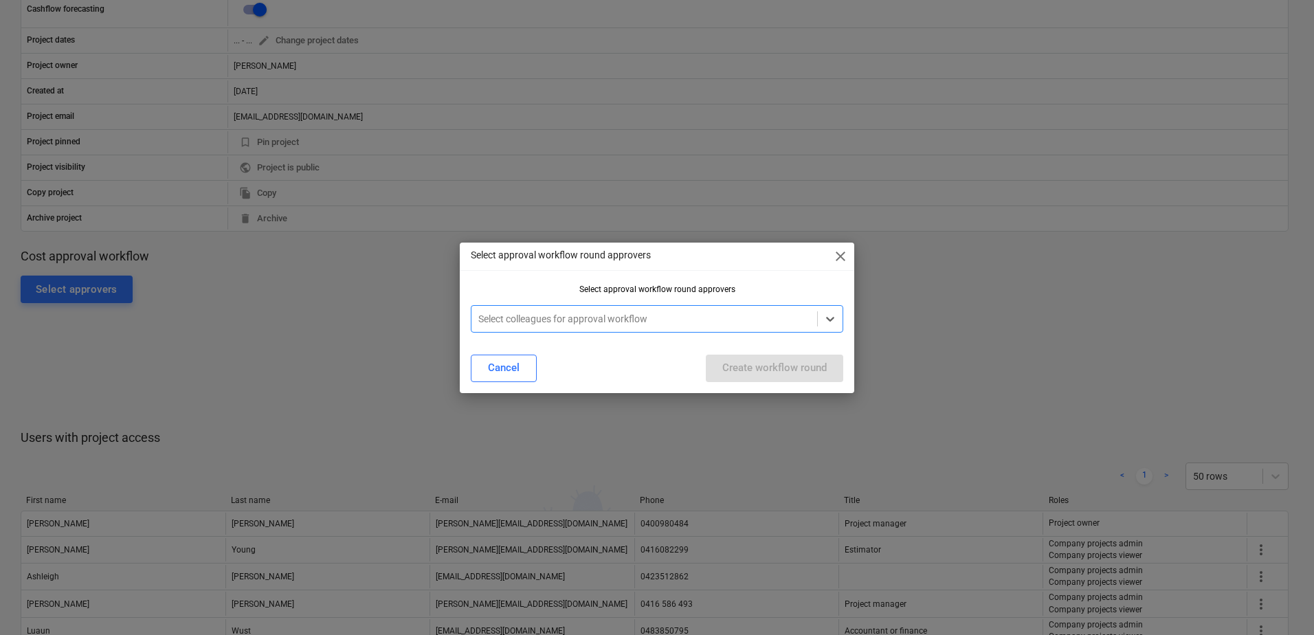
click at [493, 316] on div at bounding box center [644, 319] width 332 height 14
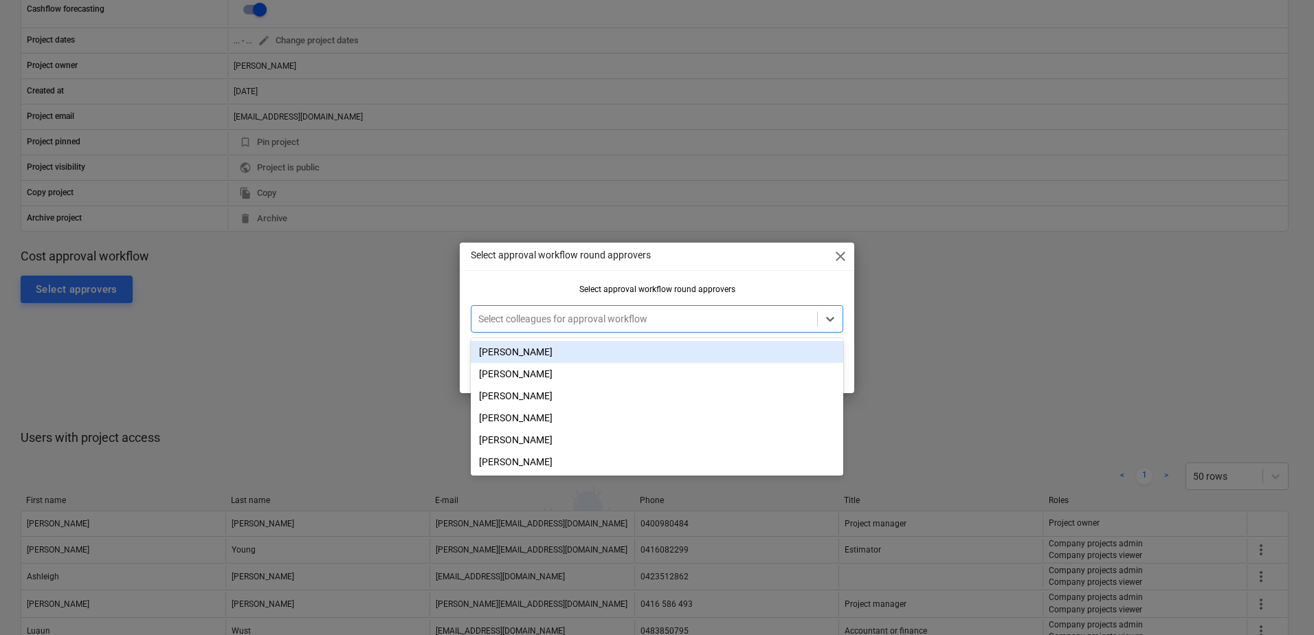
click at [515, 351] on div "[PERSON_NAME]" at bounding box center [657, 352] width 373 height 22
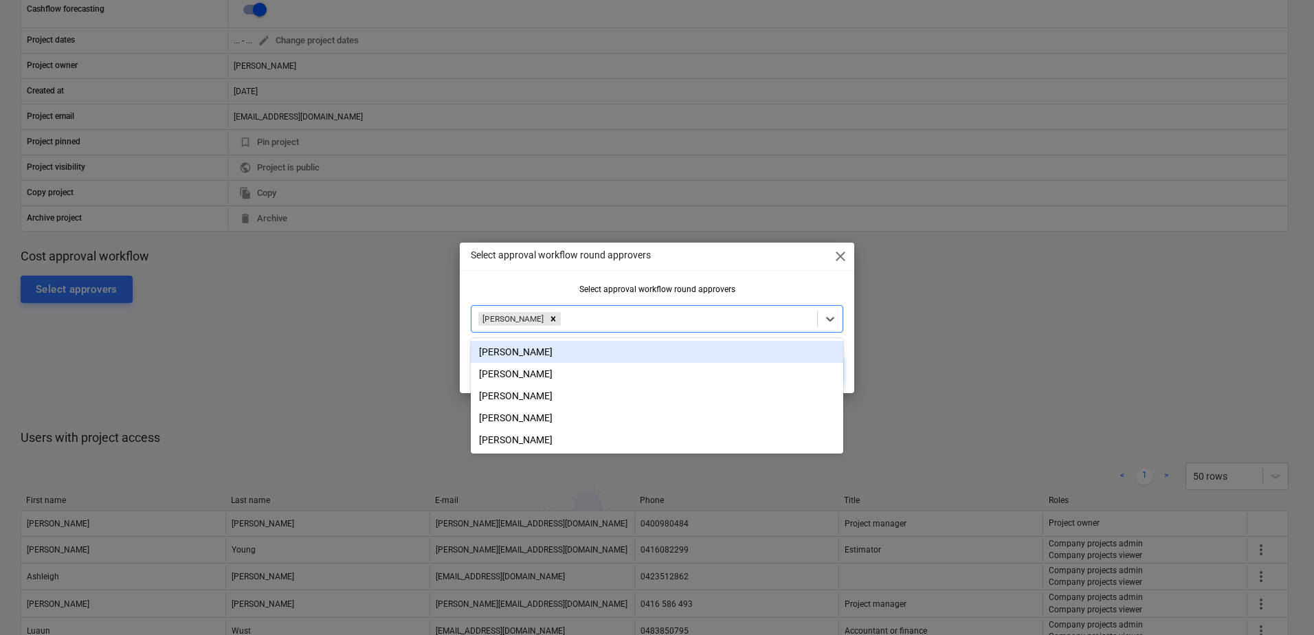
click at [814, 278] on div "Select approval workflow round approvers close Select approval workflow round a…" at bounding box center [657, 318] width 395 height 151
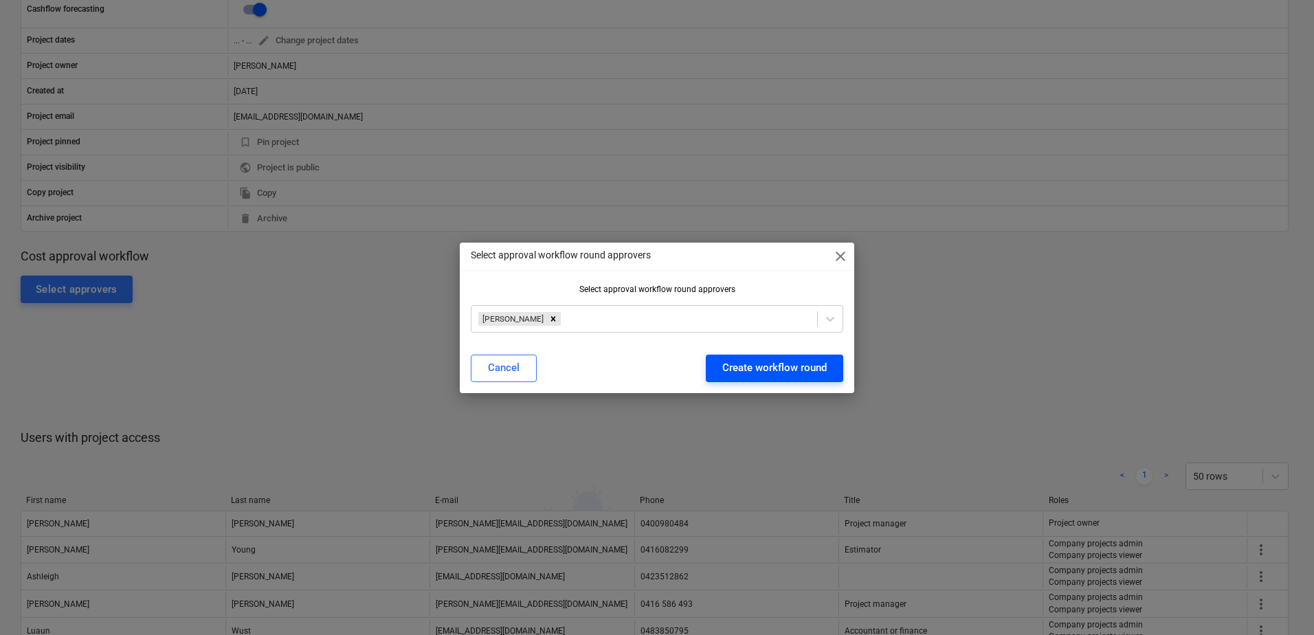
click at [823, 367] on div "Create workflow round" at bounding box center [774, 368] width 104 height 18
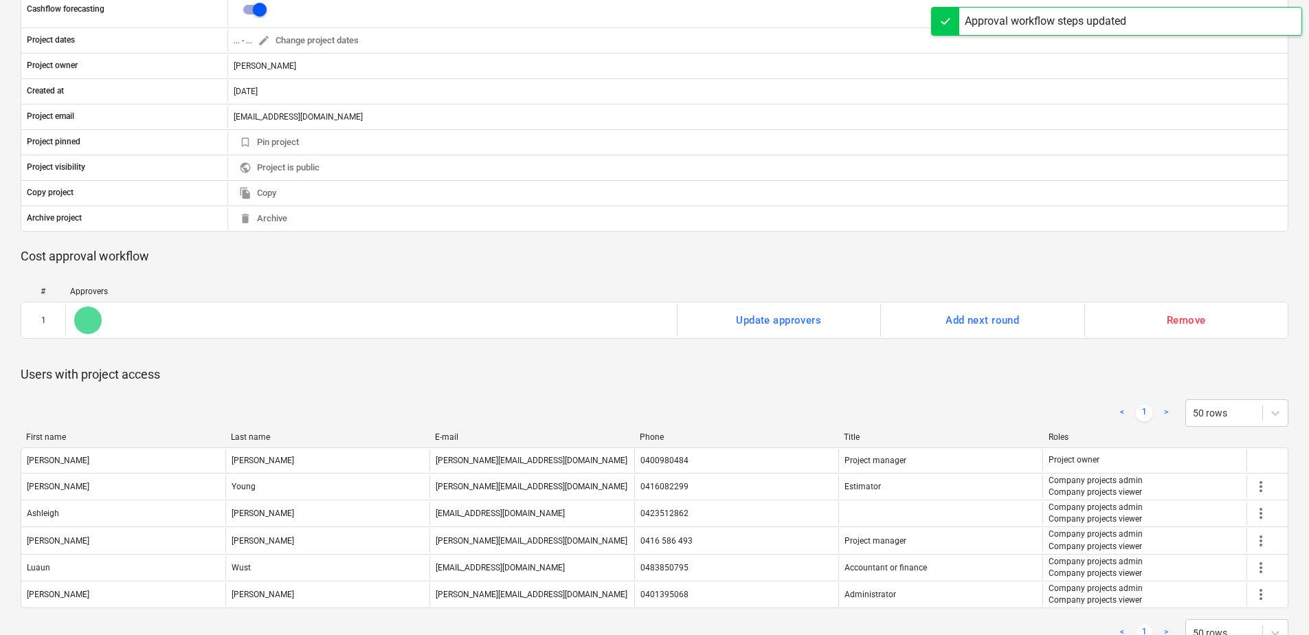
scroll to position [0, 0]
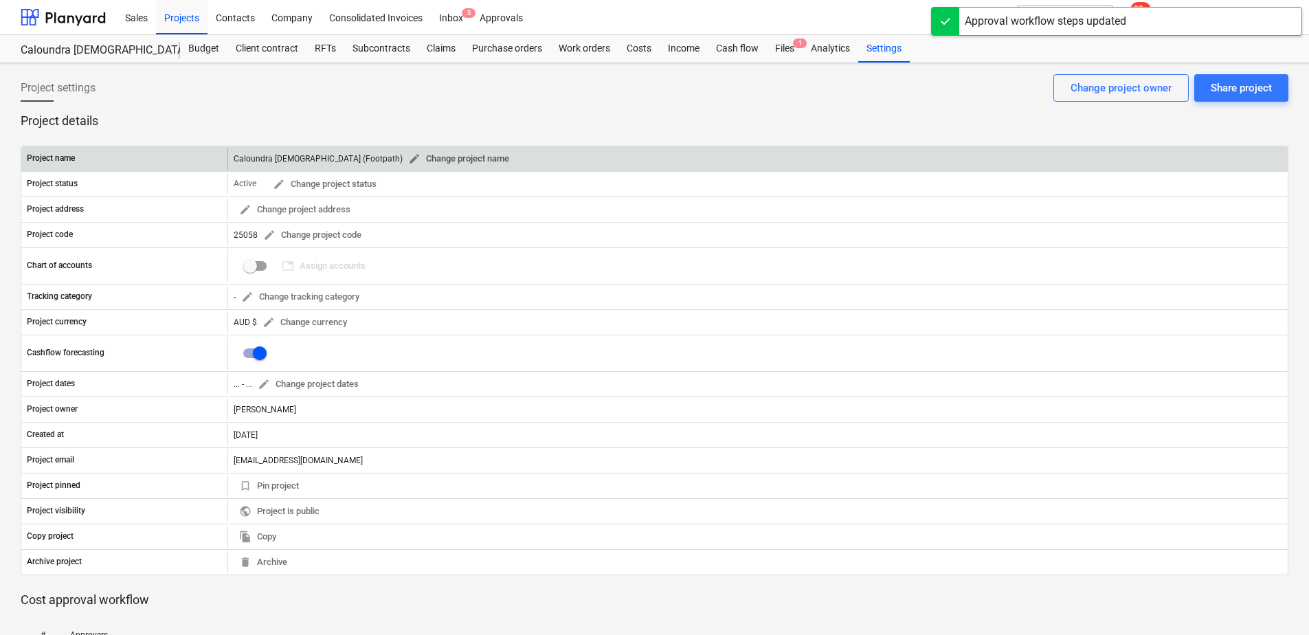
click at [415, 159] on span "edit Change project name" at bounding box center [458, 159] width 101 height 16
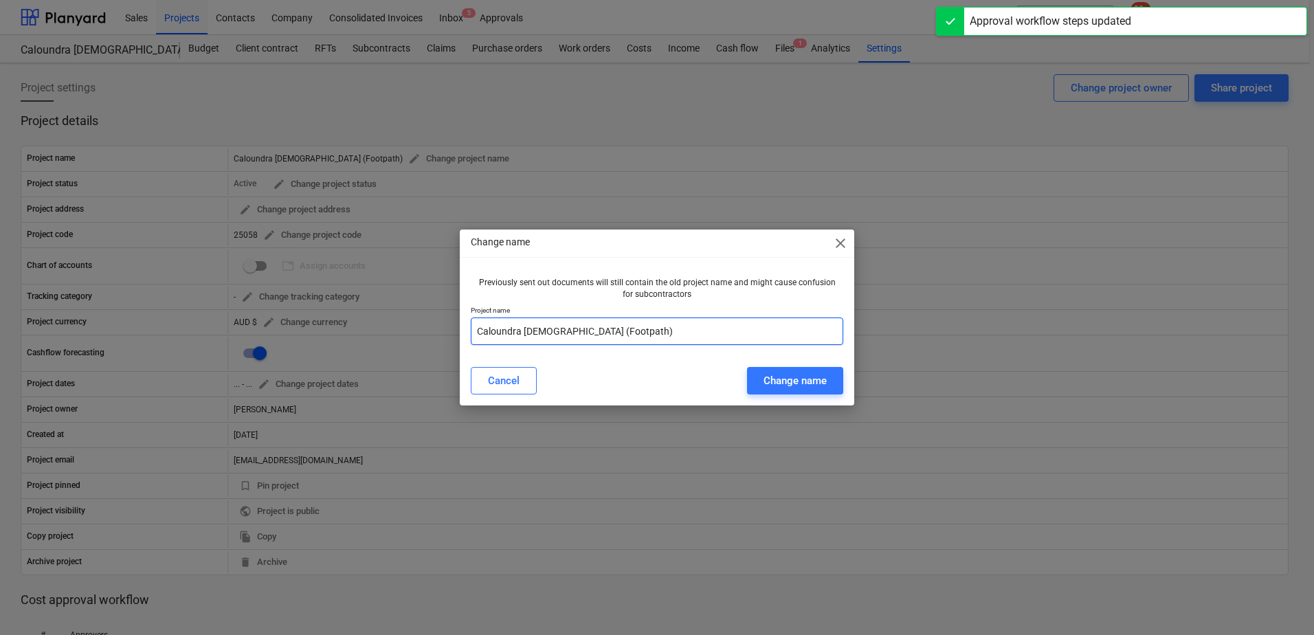
click at [476, 328] on input "Caloundra [DEMOGRAPHIC_DATA] (Footpath)" at bounding box center [657, 331] width 373 height 27
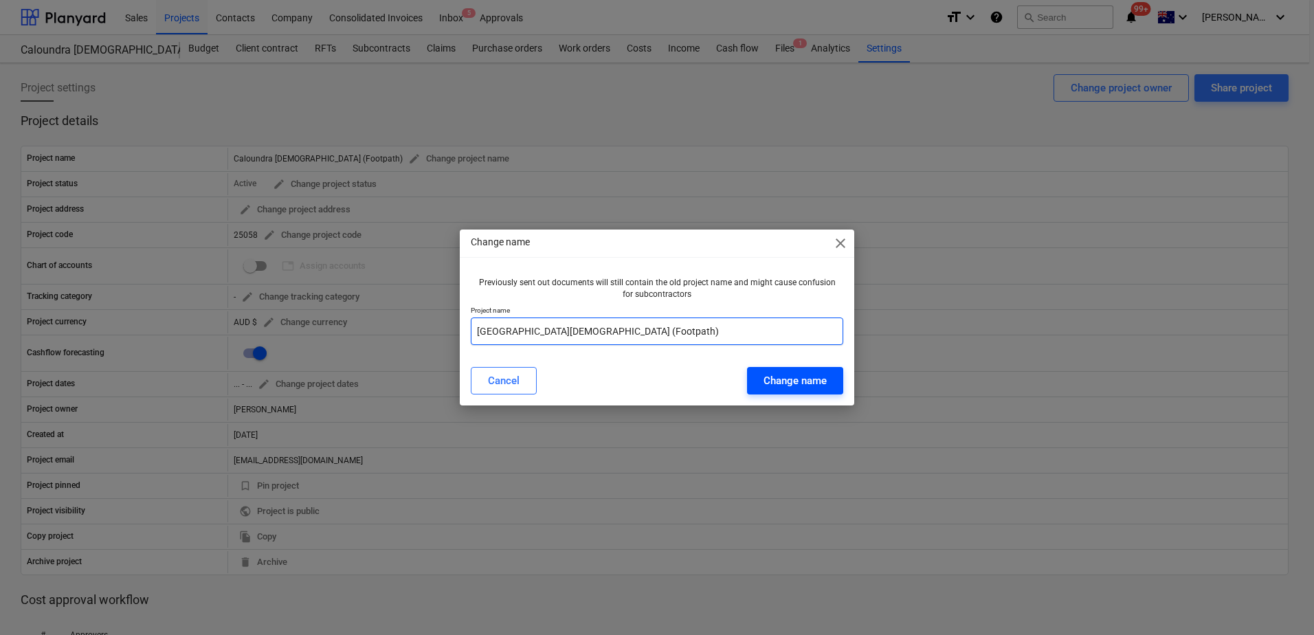
type input "[GEOGRAPHIC_DATA][DEMOGRAPHIC_DATA] (Footpath)"
click at [789, 370] on button "Change name" at bounding box center [795, 380] width 96 height 27
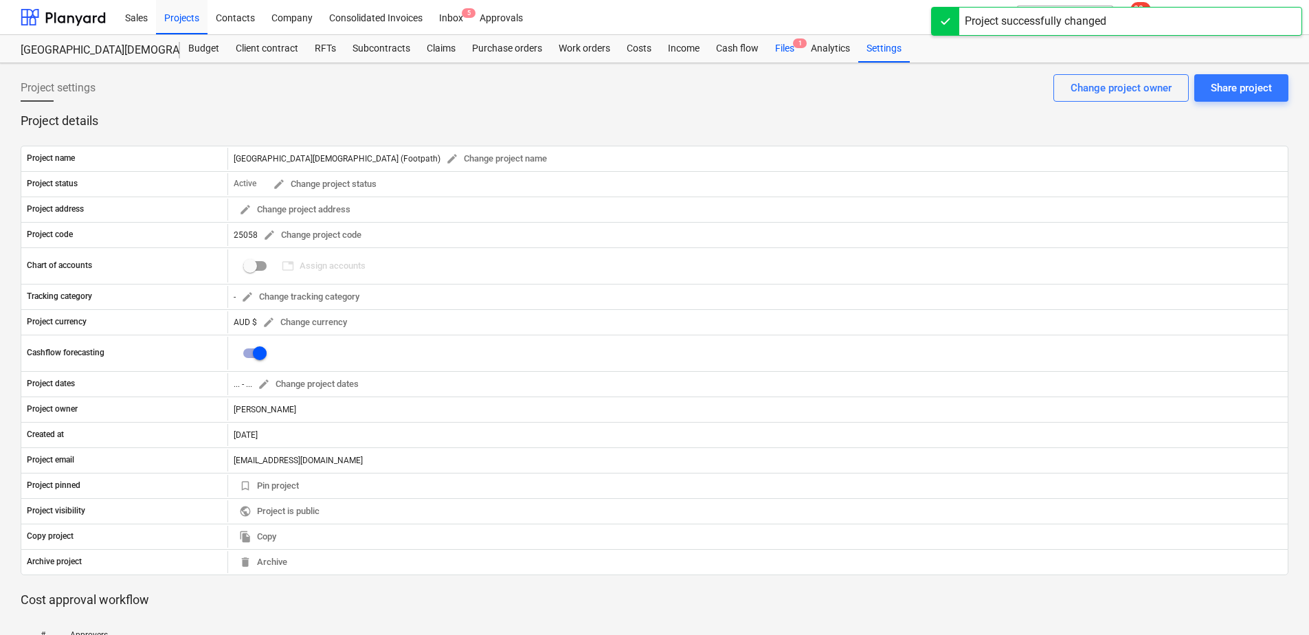
click at [780, 51] on div "Files 1" at bounding box center [785, 48] width 36 height 27
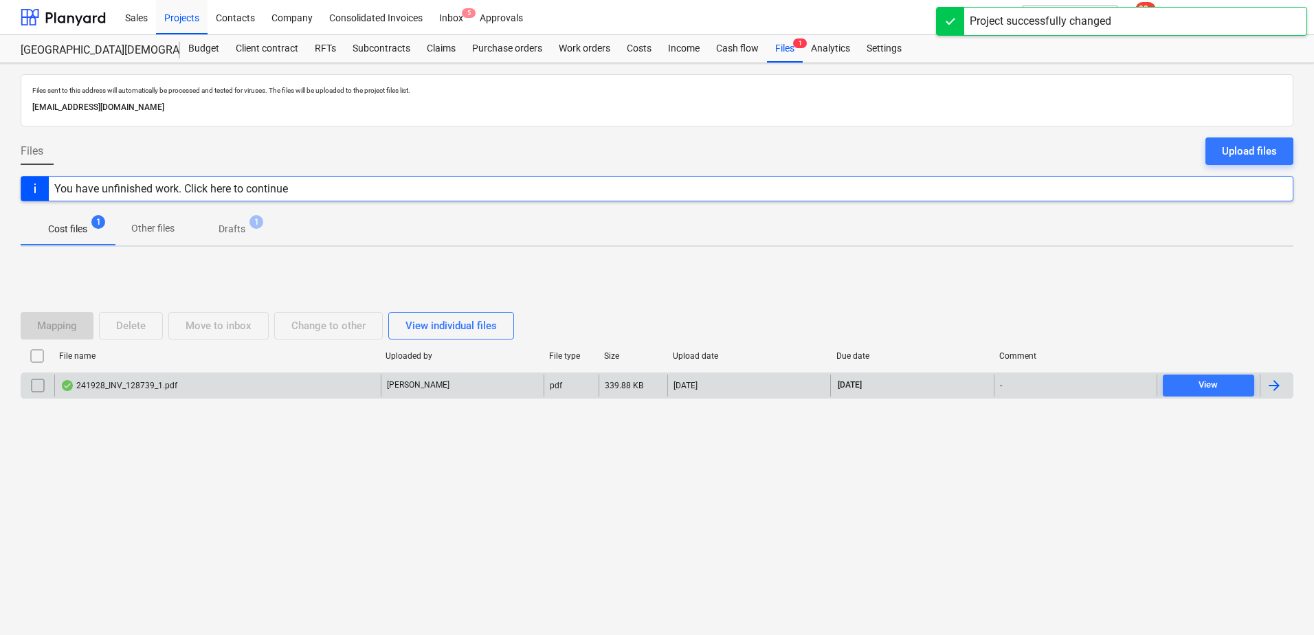
click at [269, 385] on div "241928_INV_128739_1.pdf" at bounding box center [217, 386] width 326 height 22
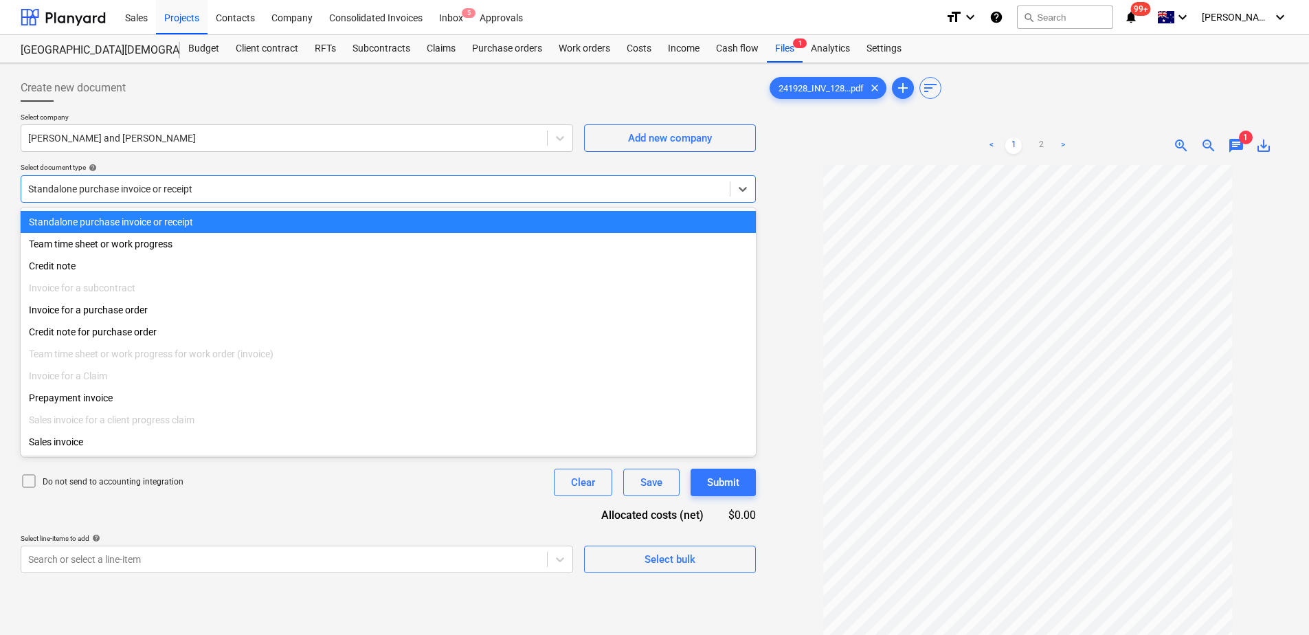
click at [175, 200] on div "Standalone purchase invoice or receipt" at bounding box center [388, 188] width 735 height 27
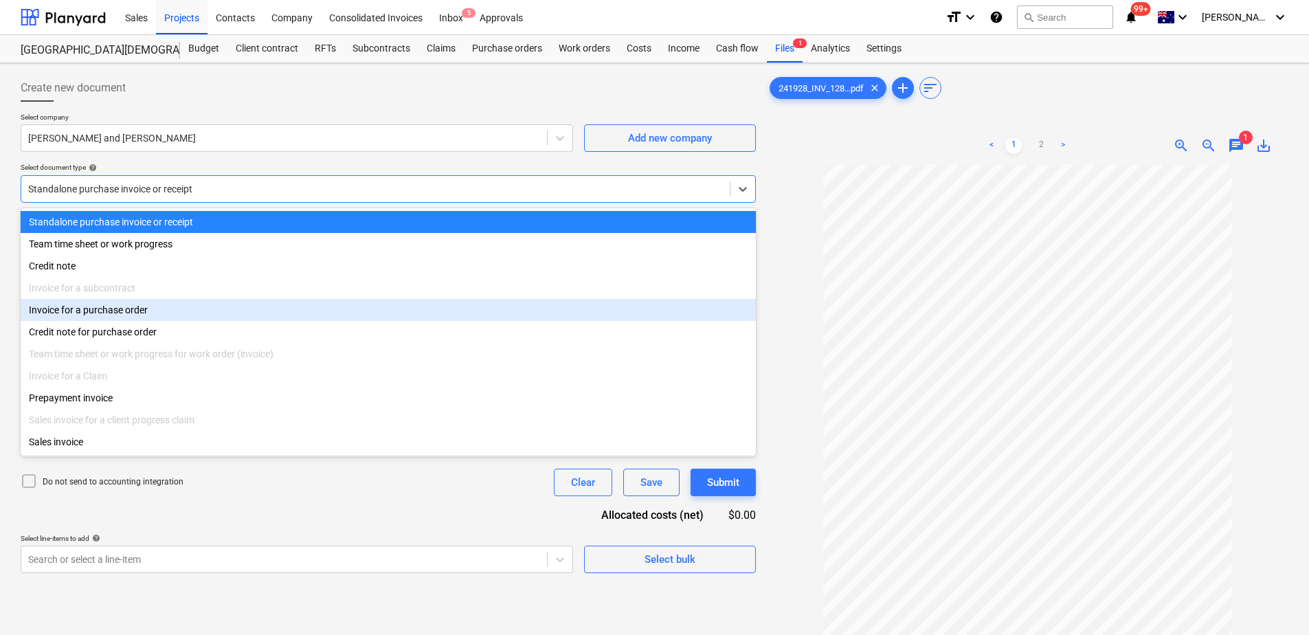
click at [142, 311] on div "Invoice for a purchase order" at bounding box center [388, 310] width 735 height 22
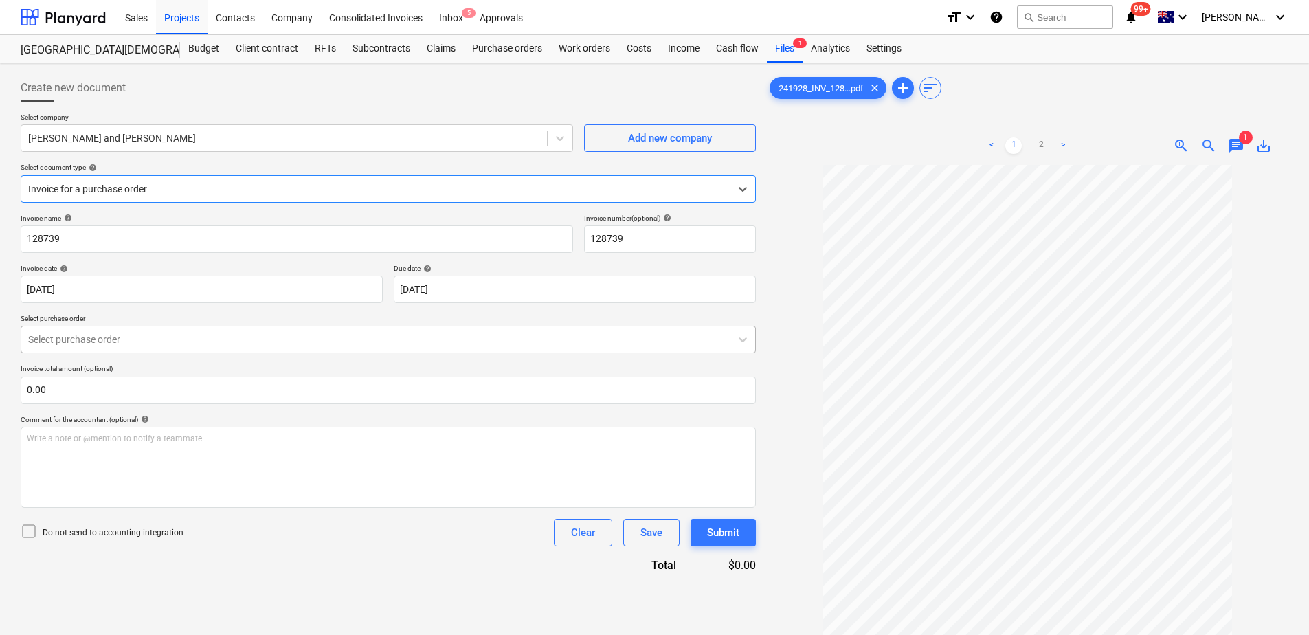
click at [232, 343] on div at bounding box center [375, 340] width 695 height 14
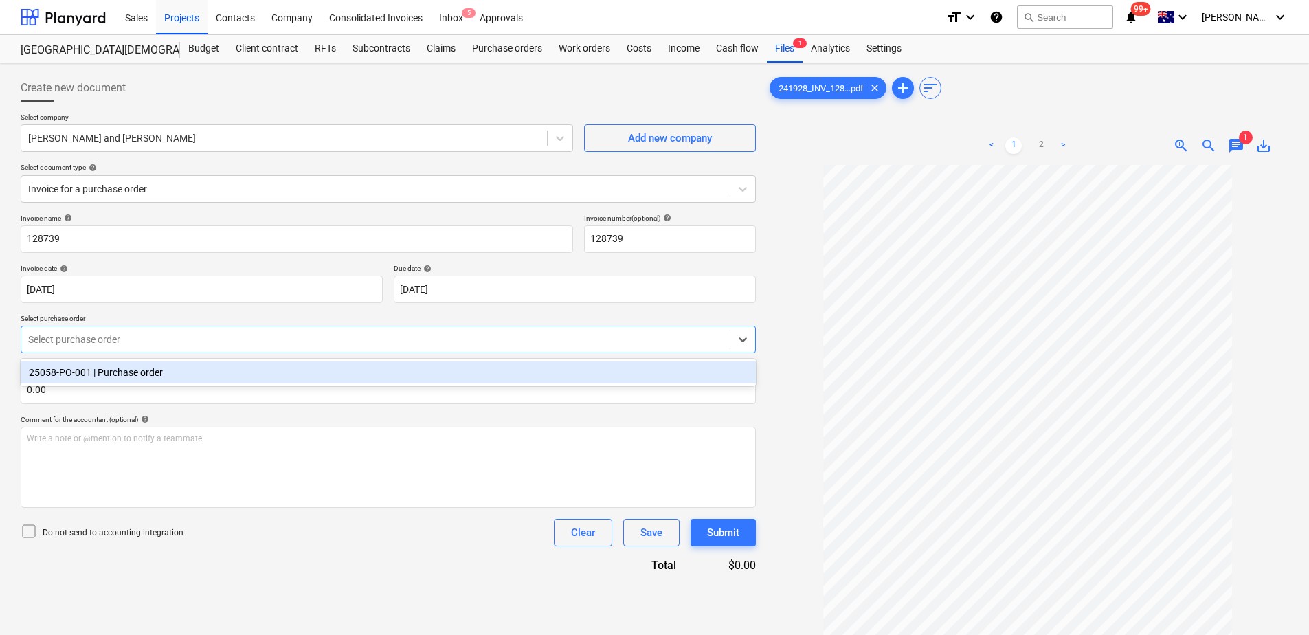
click at [223, 377] on div "25058-PO-001 | Purchase order" at bounding box center [388, 373] width 735 height 22
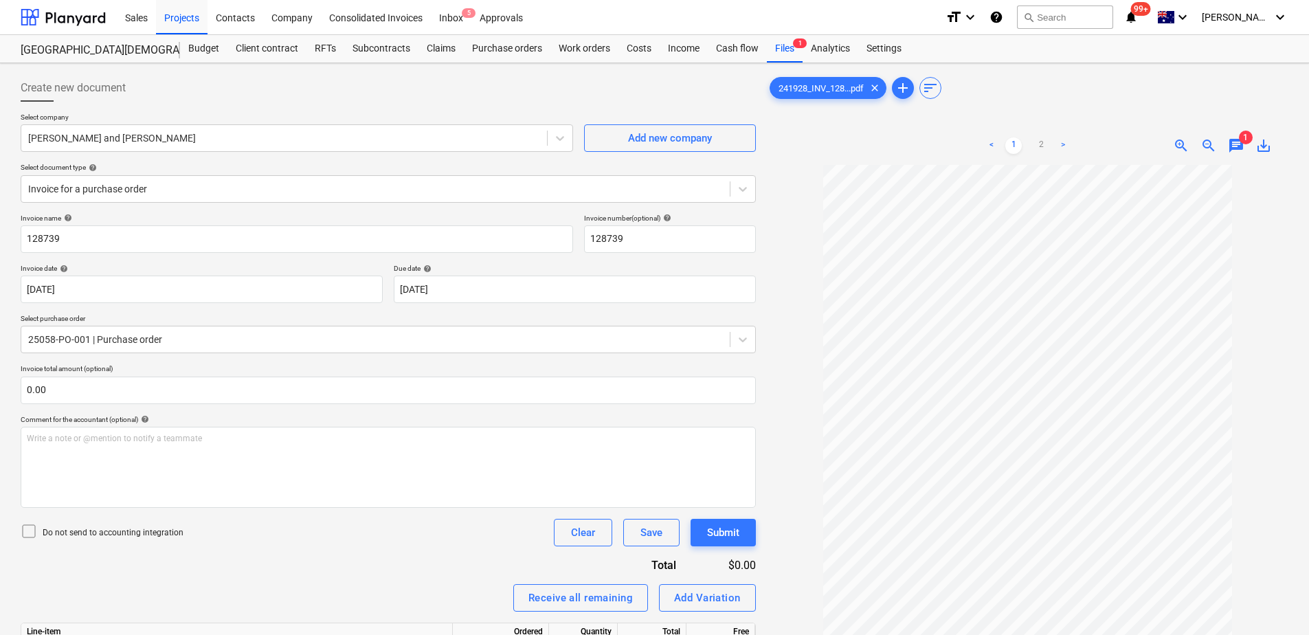
click at [262, 520] on div "Do not send to accounting integration Clear Save Submit" at bounding box center [388, 532] width 735 height 27
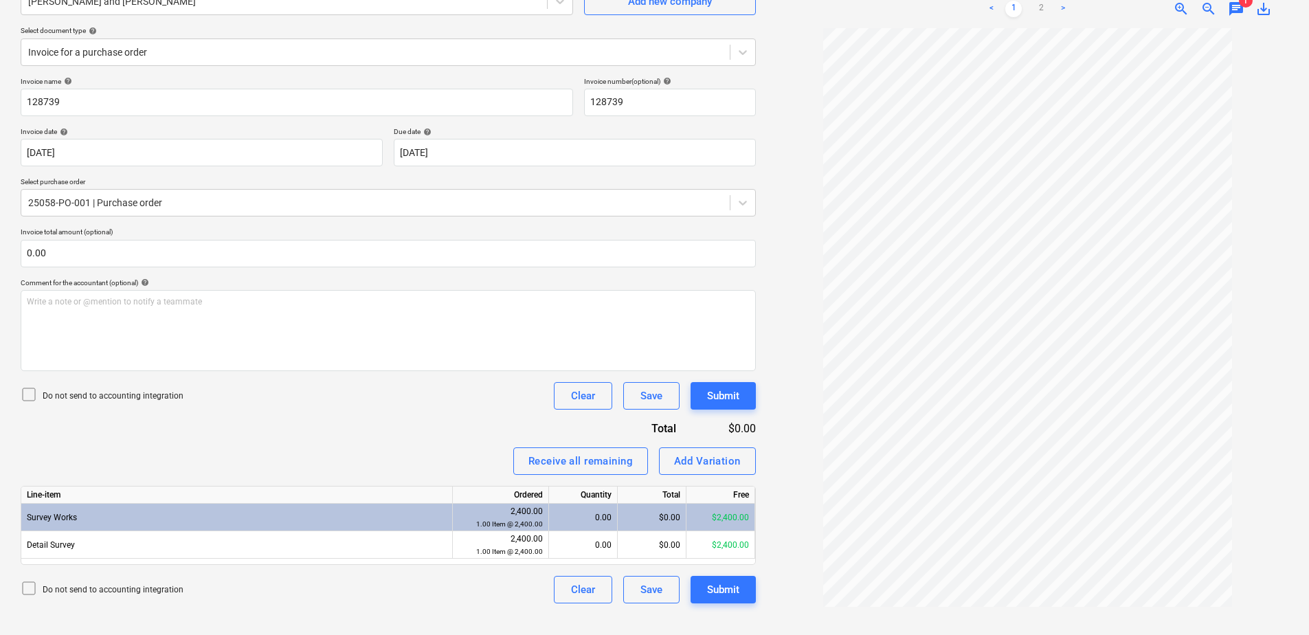
scroll to position [137, 0]
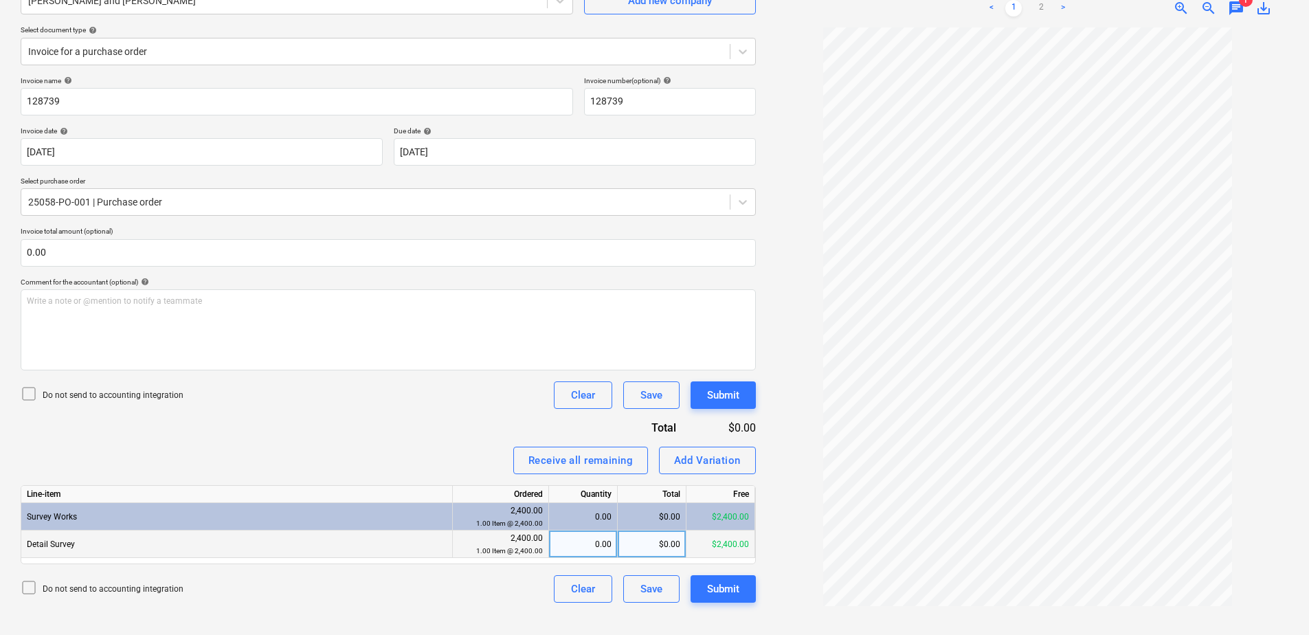
click at [585, 547] on div "0.00" at bounding box center [583, 544] width 57 height 27
type input "1"
click at [434, 421] on div "Invoice name help 128739 Invoice number (optional) help 128739 Invoice date hel…" at bounding box center [388, 339] width 735 height 527
click at [724, 593] on div "Submit" at bounding box center [723, 589] width 32 height 18
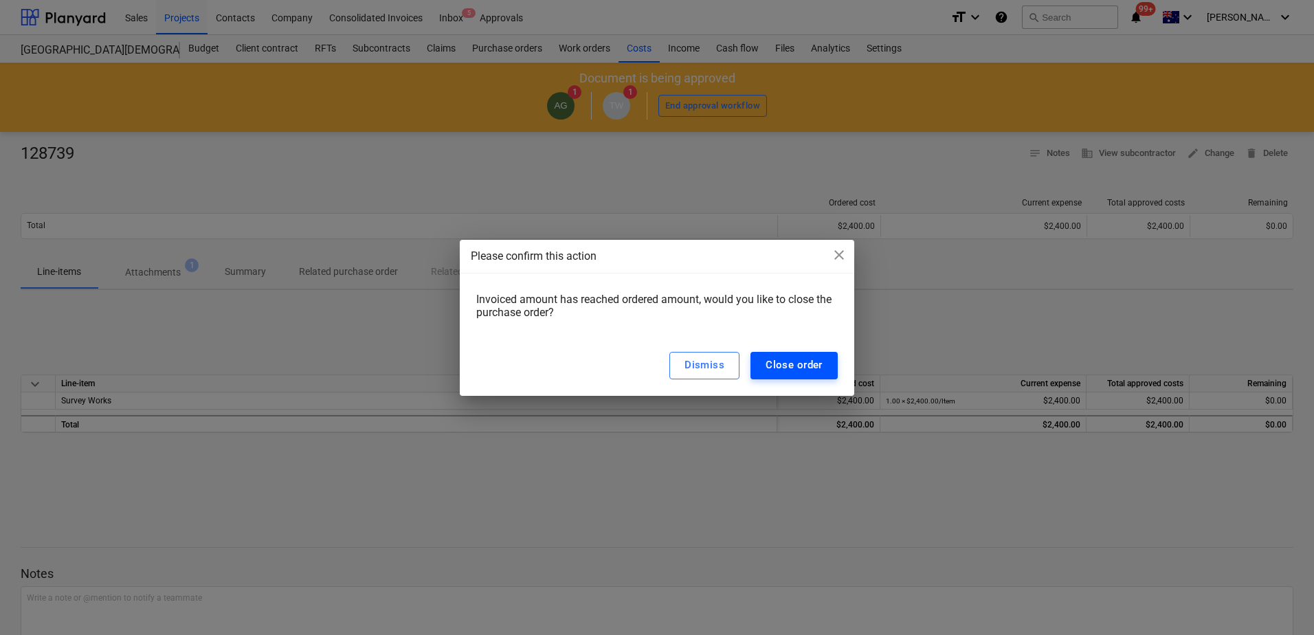
click at [799, 368] on div "Close order" at bounding box center [794, 365] width 57 height 18
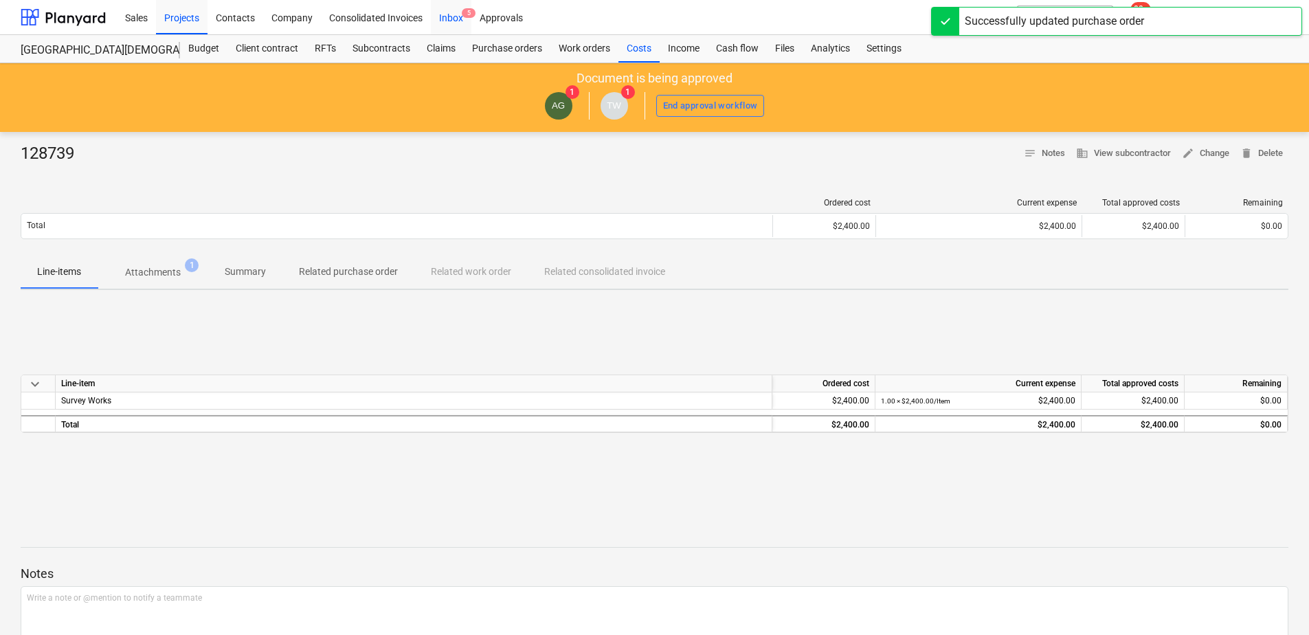
click at [445, 29] on div "Inbox 5" at bounding box center [451, 16] width 41 height 35
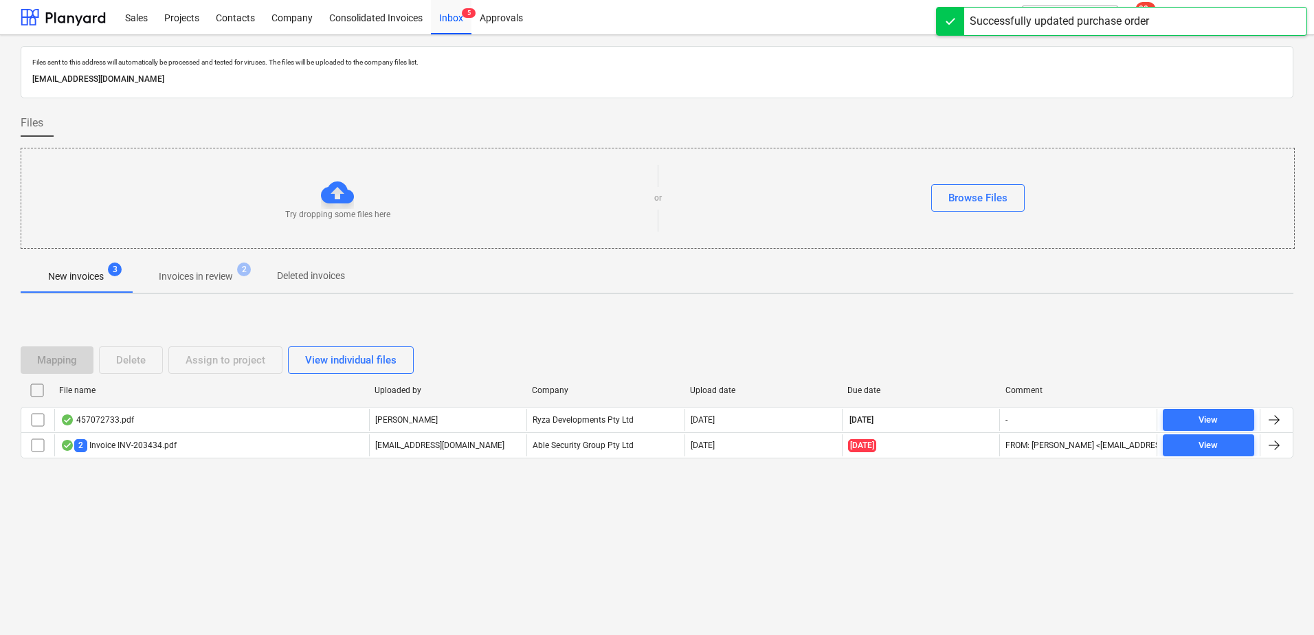
click at [225, 269] on p "Invoices in review" at bounding box center [196, 276] width 74 height 14
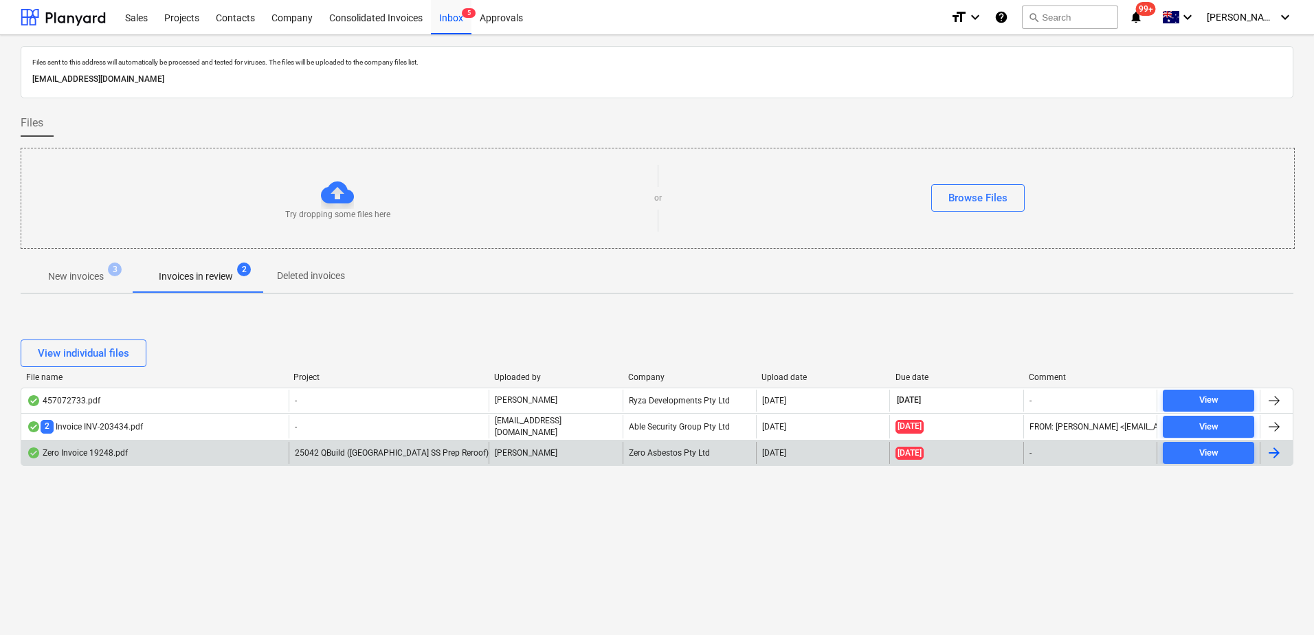
click at [378, 454] on span "25042 QBuild ([GEOGRAPHIC_DATA] SS Prep Reroof)" at bounding box center [392, 453] width 194 height 10
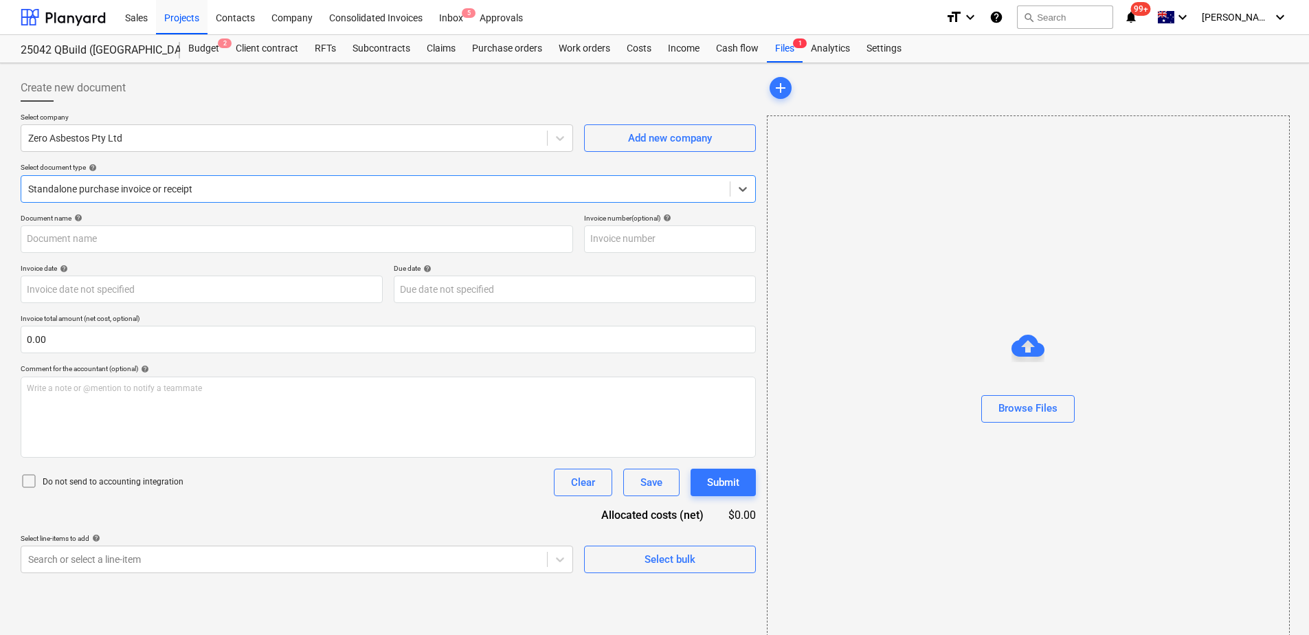
type input "19248"
type input "[DATE]"
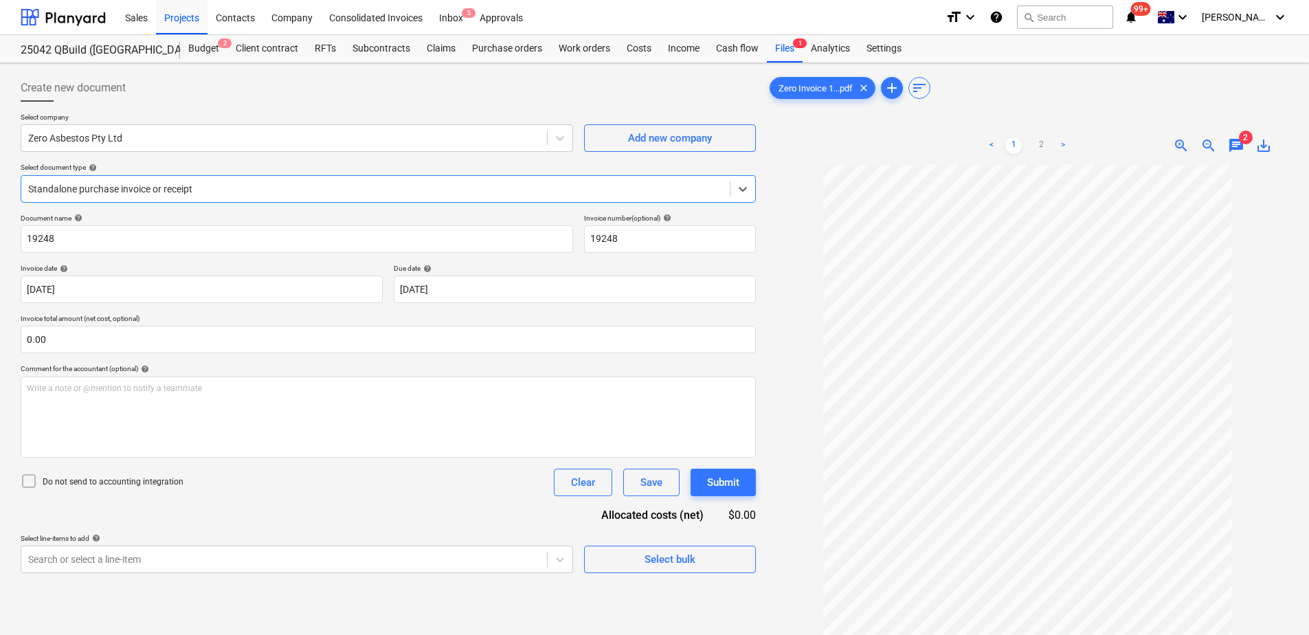
click at [314, 190] on div at bounding box center [375, 189] width 695 height 14
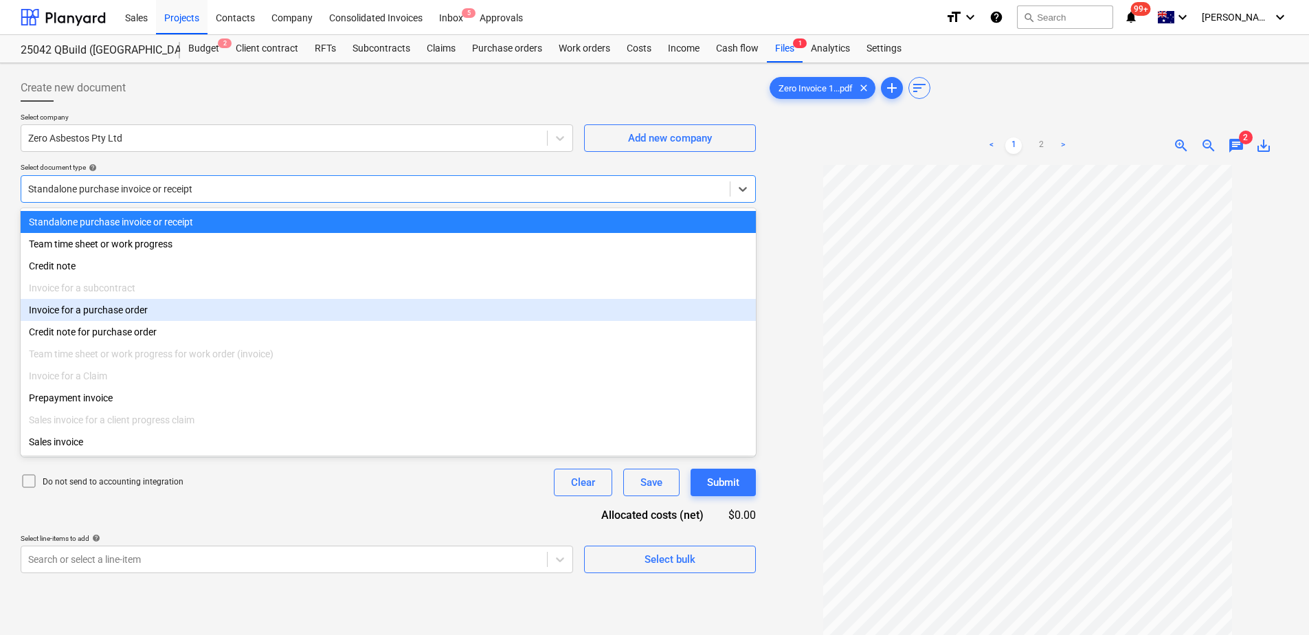
click at [136, 308] on div "Invoice for a purchase order" at bounding box center [388, 310] width 735 height 22
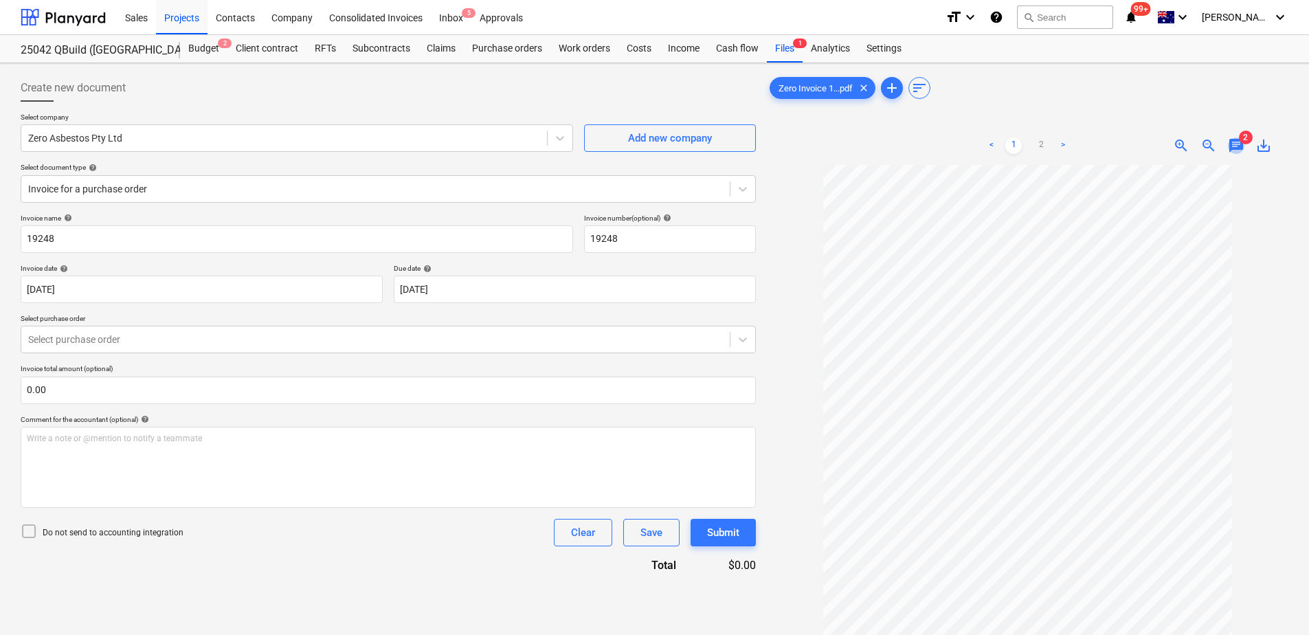
click at [1243, 146] on span "chat" at bounding box center [1236, 145] width 16 height 16
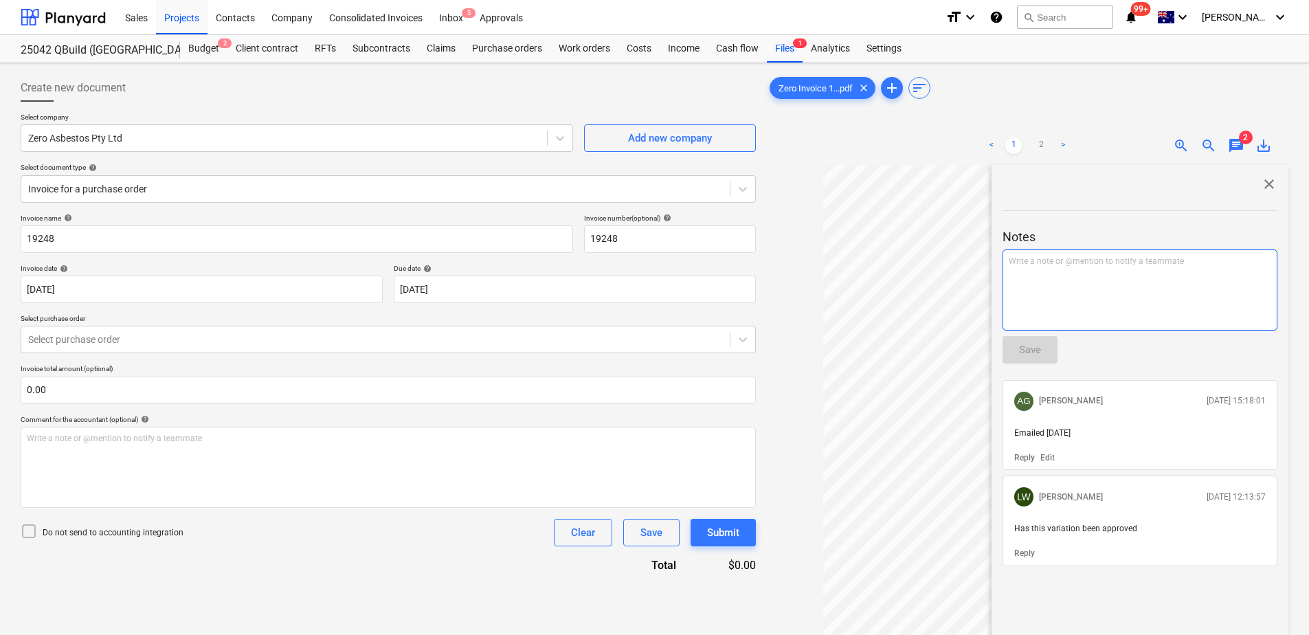
click at [1159, 264] on p "Write a note or @mention to notify a teammate [PERSON_NAME]" at bounding box center [1140, 262] width 263 height 12
click at [1038, 348] on div "Save" at bounding box center [1030, 350] width 22 height 18
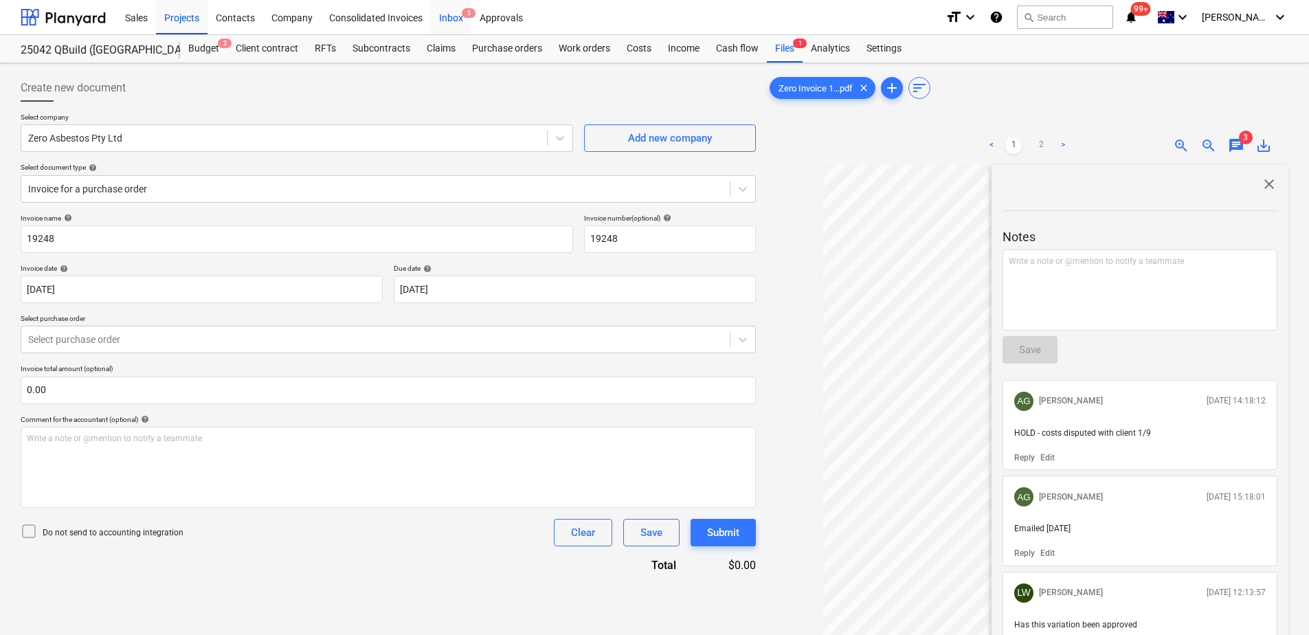
click at [465, 17] on span "5" at bounding box center [469, 13] width 14 height 10
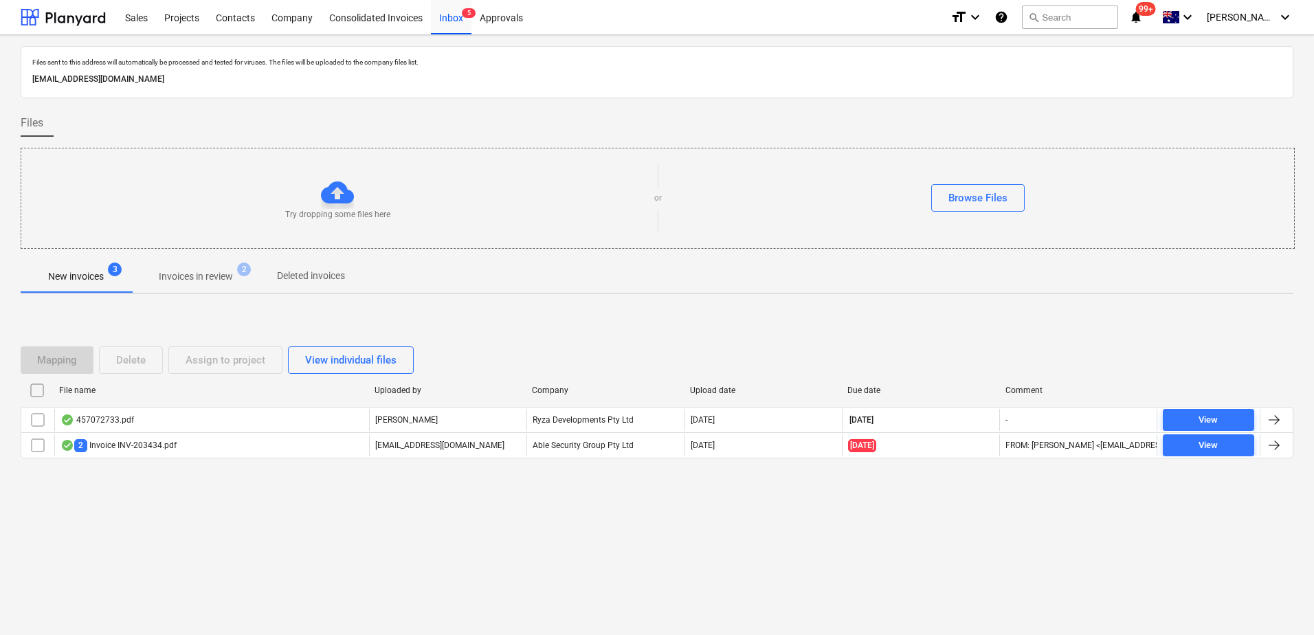
click at [218, 269] on span "Invoices in review 2" at bounding box center [195, 276] width 129 height 25
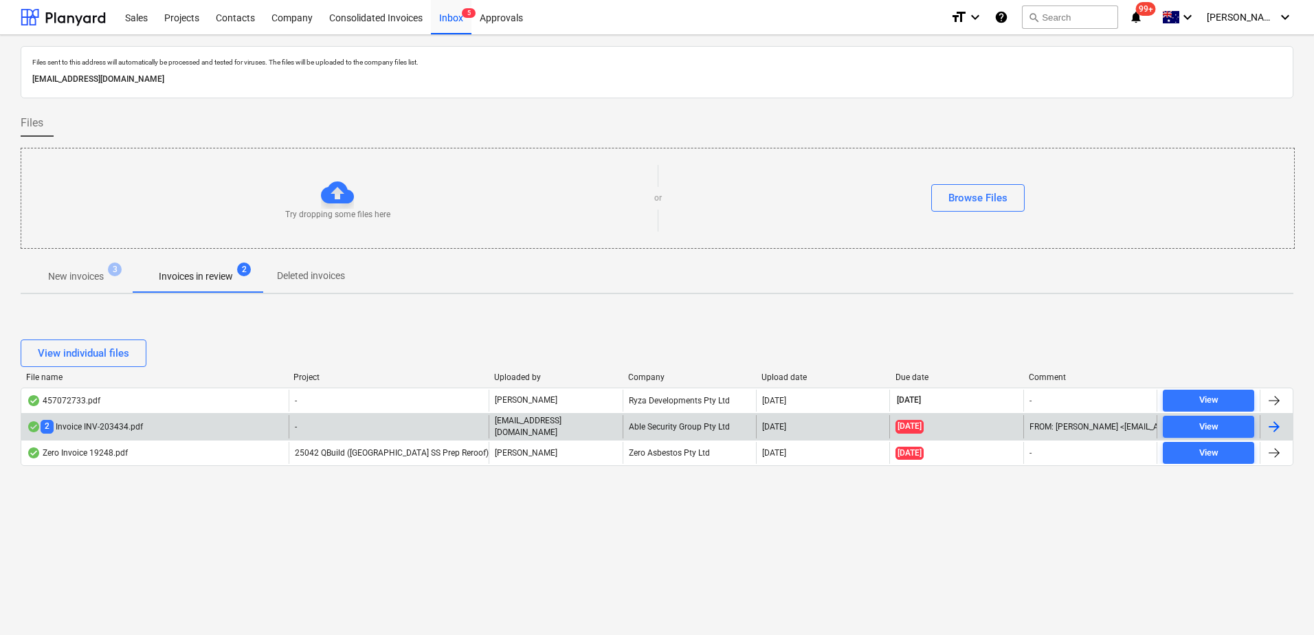
click at [348, 430] on div "-" at bounding box center [389, 426] width 201 height 23
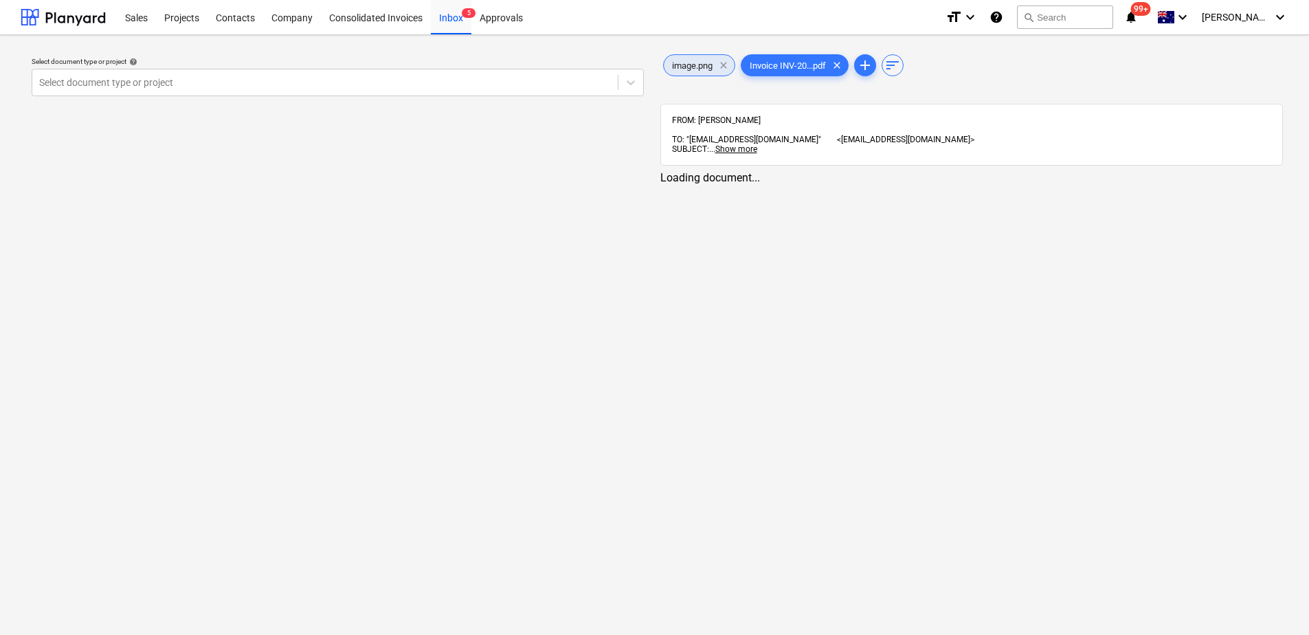
click at [724, 60] on span "clear" at bounding box center [724, 65] width 16 height 16
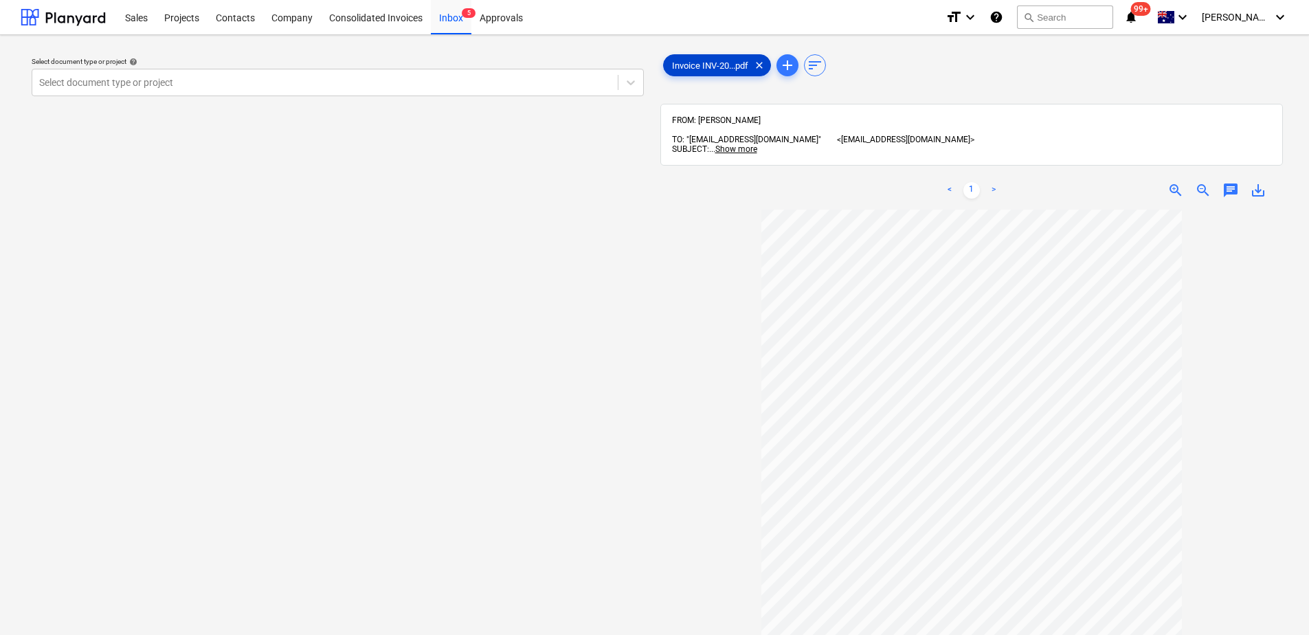
click at [708, 65] on span "Invoice INV-20...pdf" at bounding box center [710, 65] width 93 height 10
click at [194, 78] on div at bounding box center [325, 83] width 572 height 14
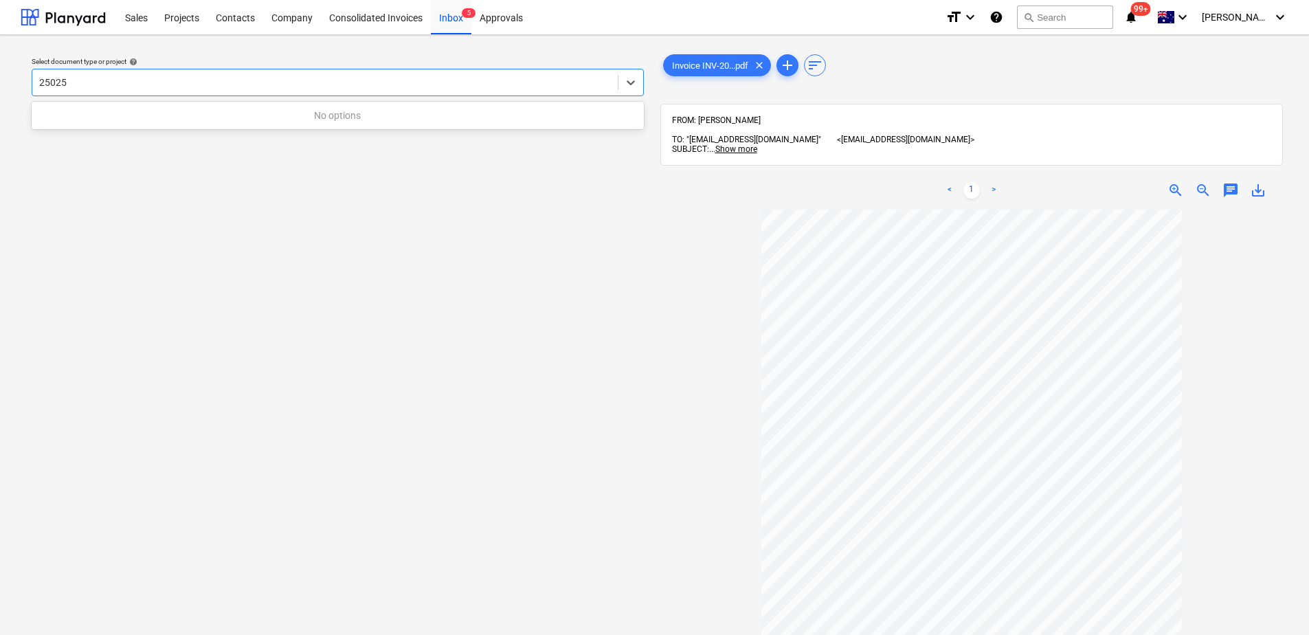
type input "25025"
click at [461, 23] on div "Inbox 5" at bounding box center [451, 16] width 41 height 35
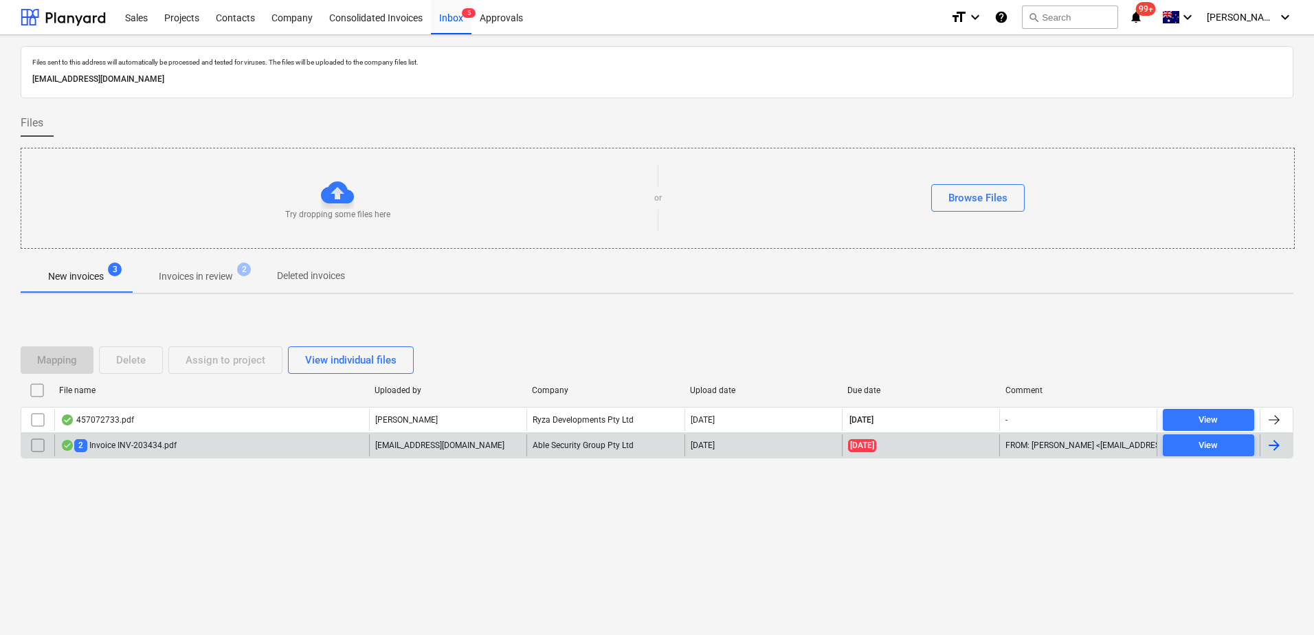
click at [425, 447] on p "[EMAIL_ADDRESS][DOMAIN_NAME]" at bounding box center [439, 446] width 129 height 12
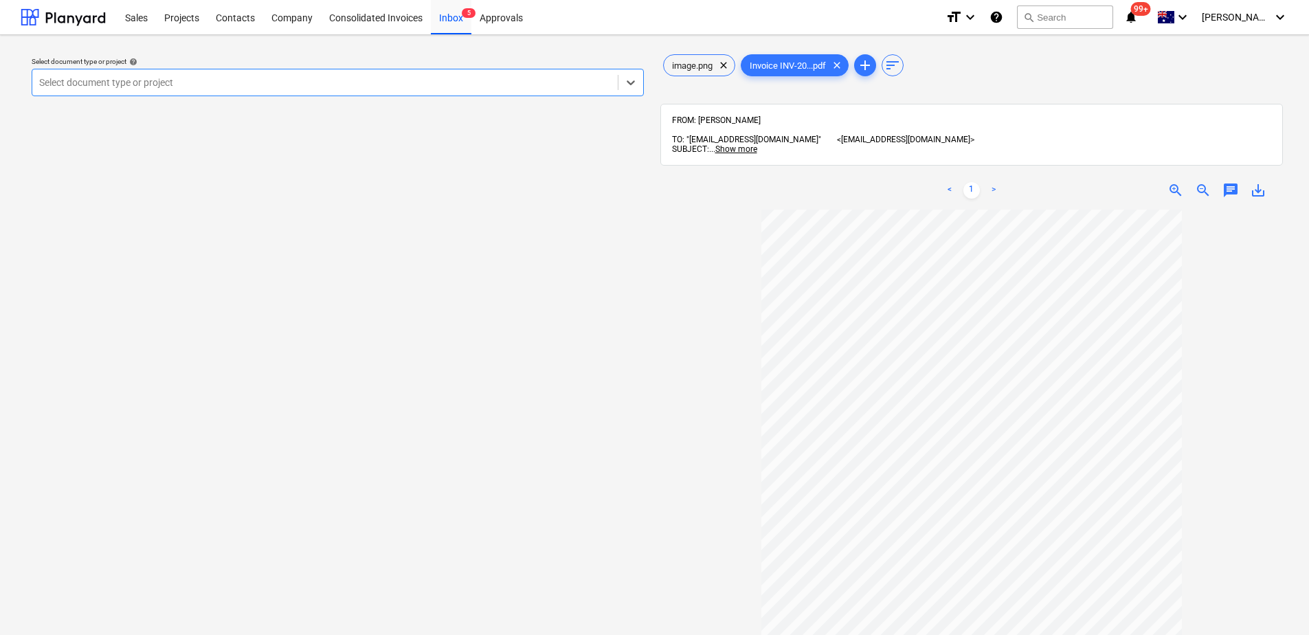
click at [1228, 182] on span "chat" at bounding box center [1231, 190] width 16 height 16
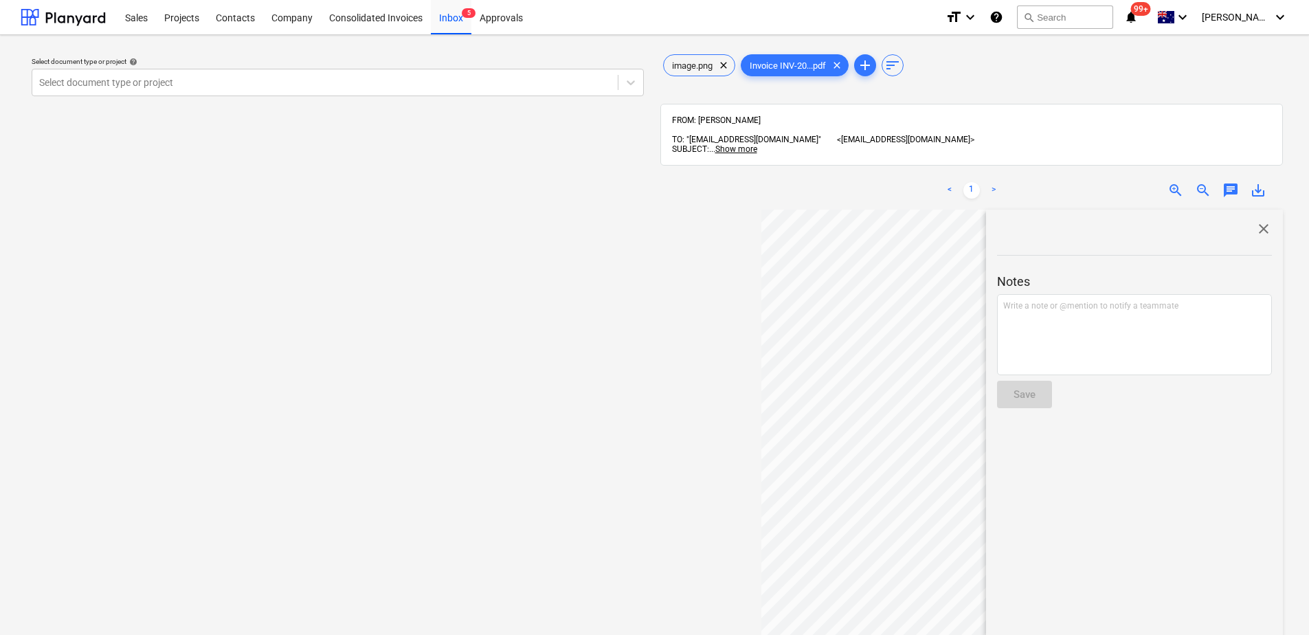
click at [1228, 182] on span "chat" at bounding box center [1231, 190] width 16 height 16
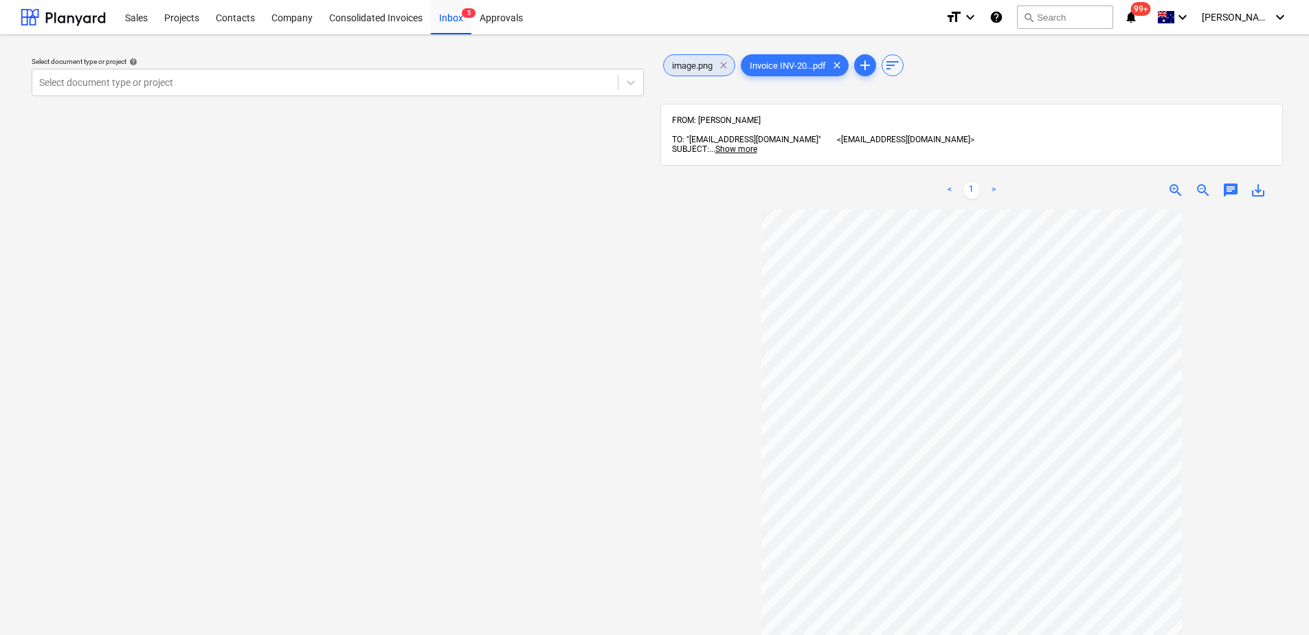
click at [727, 65] on span "clear" at bounding box center [724, 65] width 16 height 16
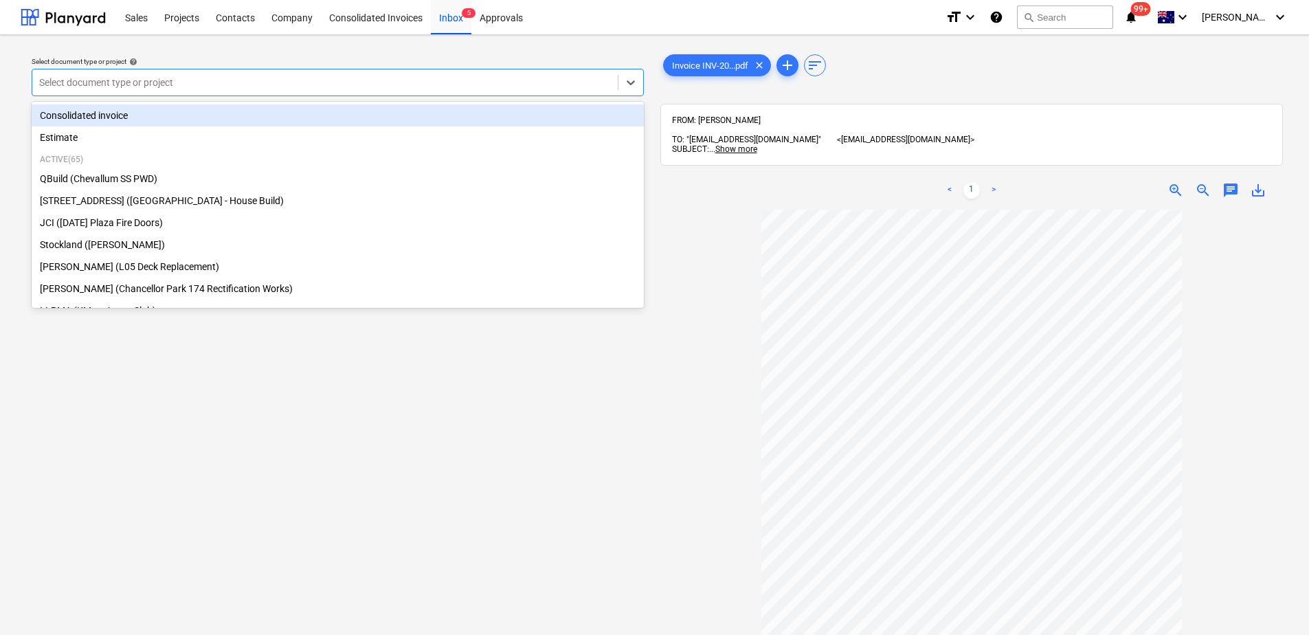
click at [391, 86] on div at bounding box center [325, 83] width 572 height 14
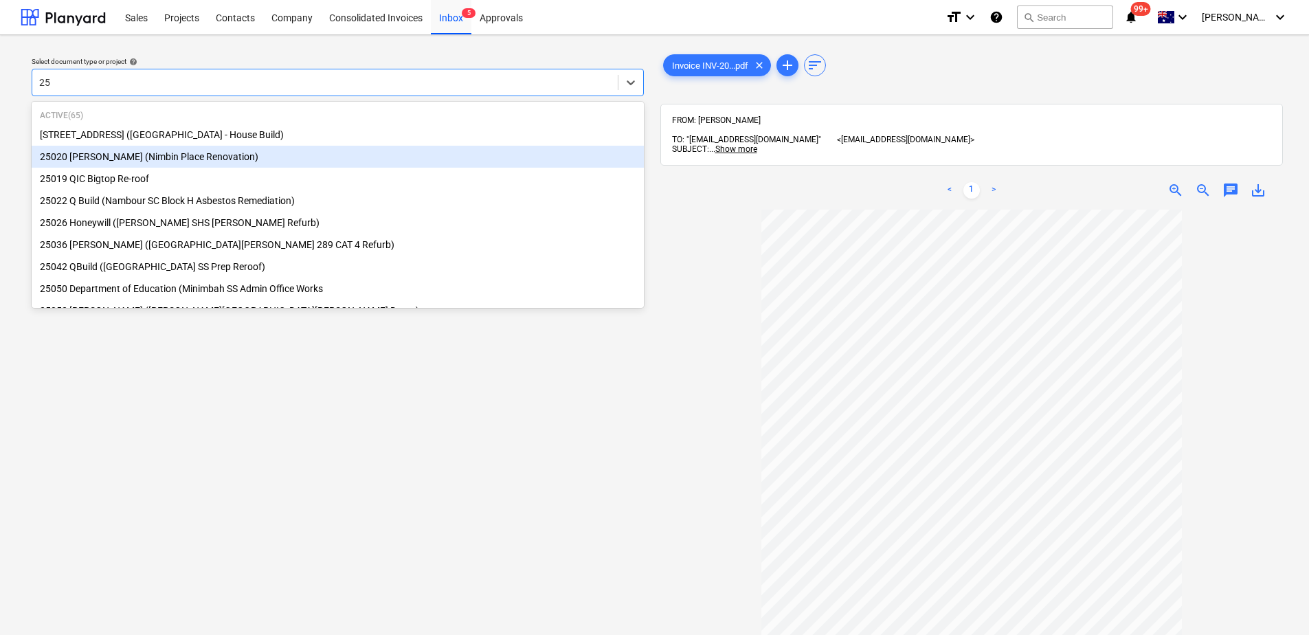
type input "2"
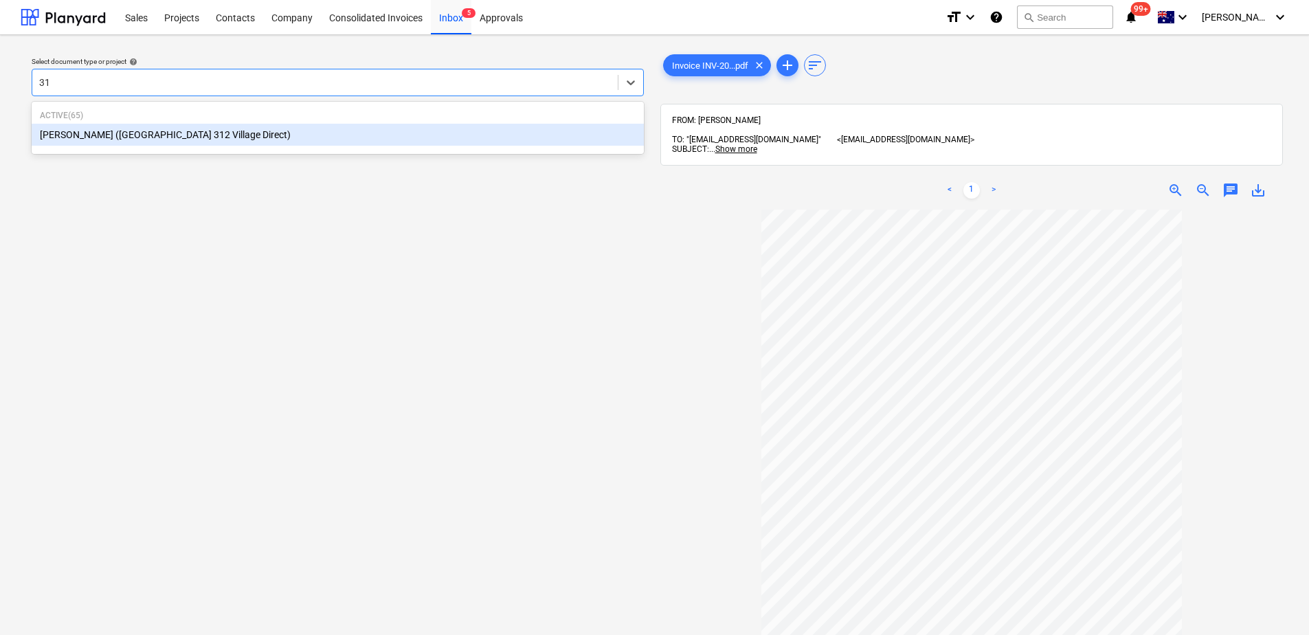
type input "3"
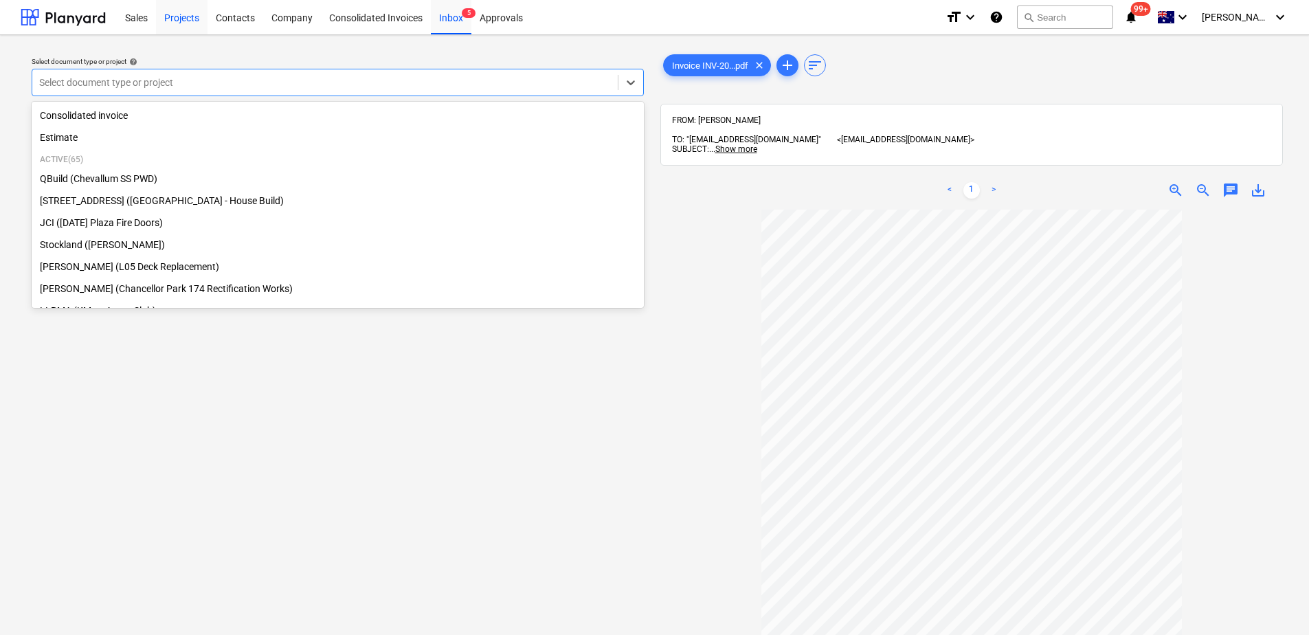
click at [176, 21] on div "Projects" at bounding box center [182, 16] width 52 height 35
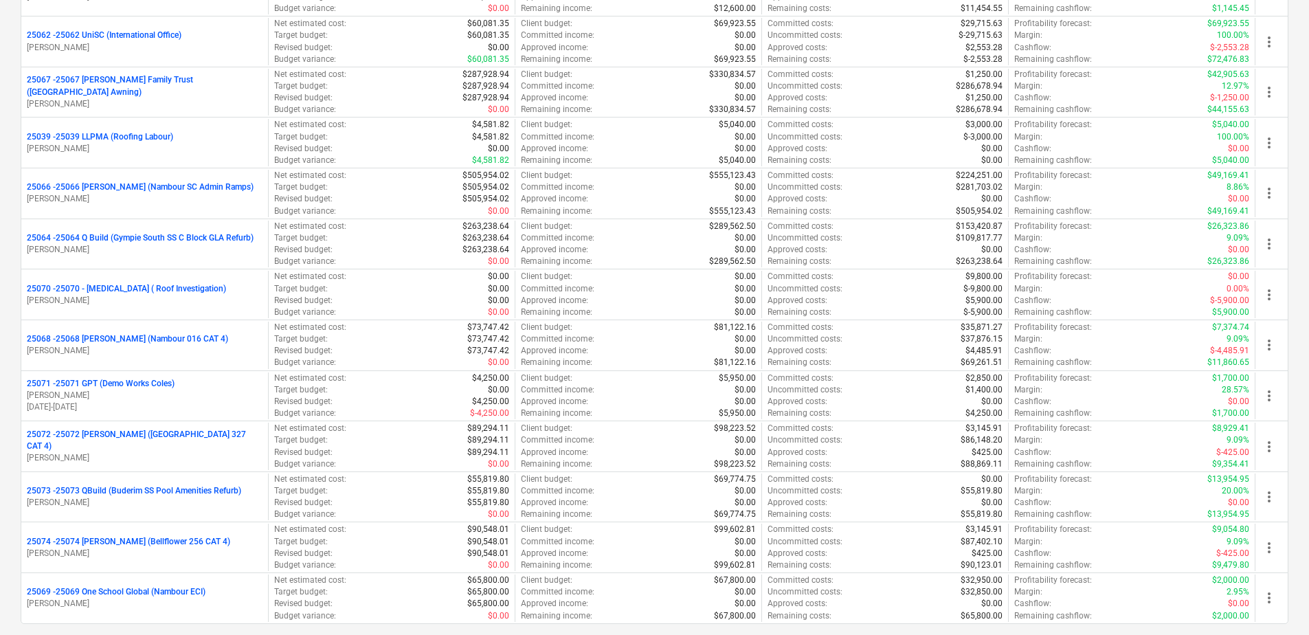
scroll to position [2988, 0]
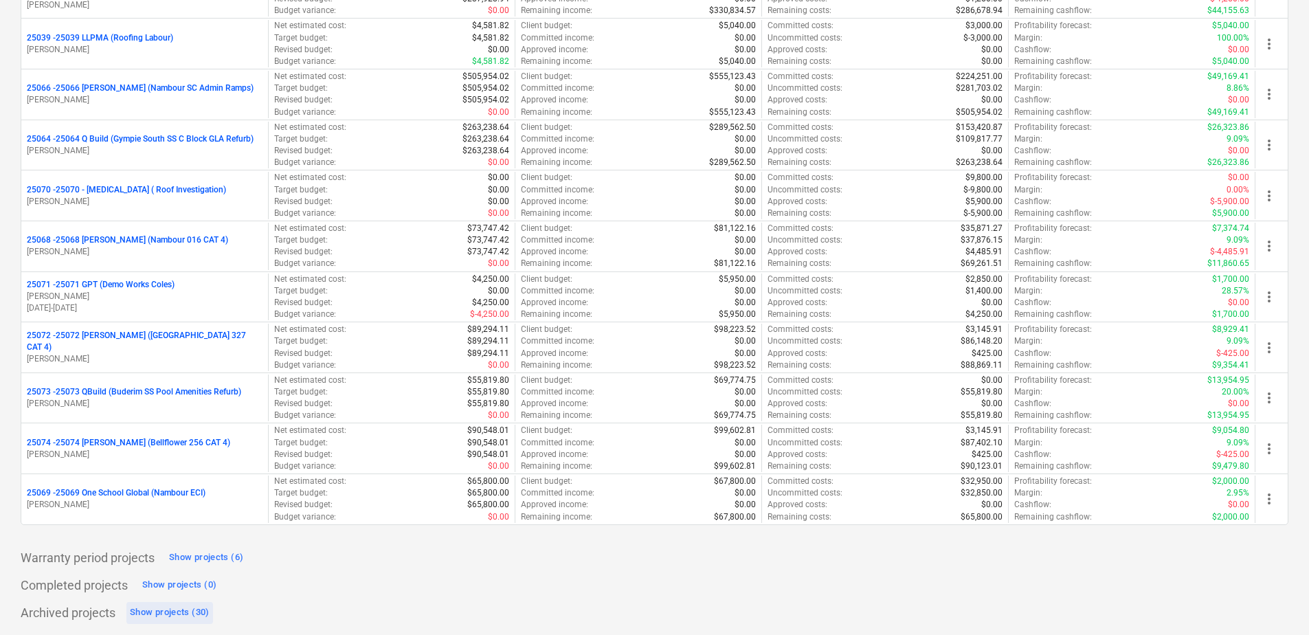
click at [188, 609] on div "Show projects (30)" at bounding box center [170, 613] width 80 height 16
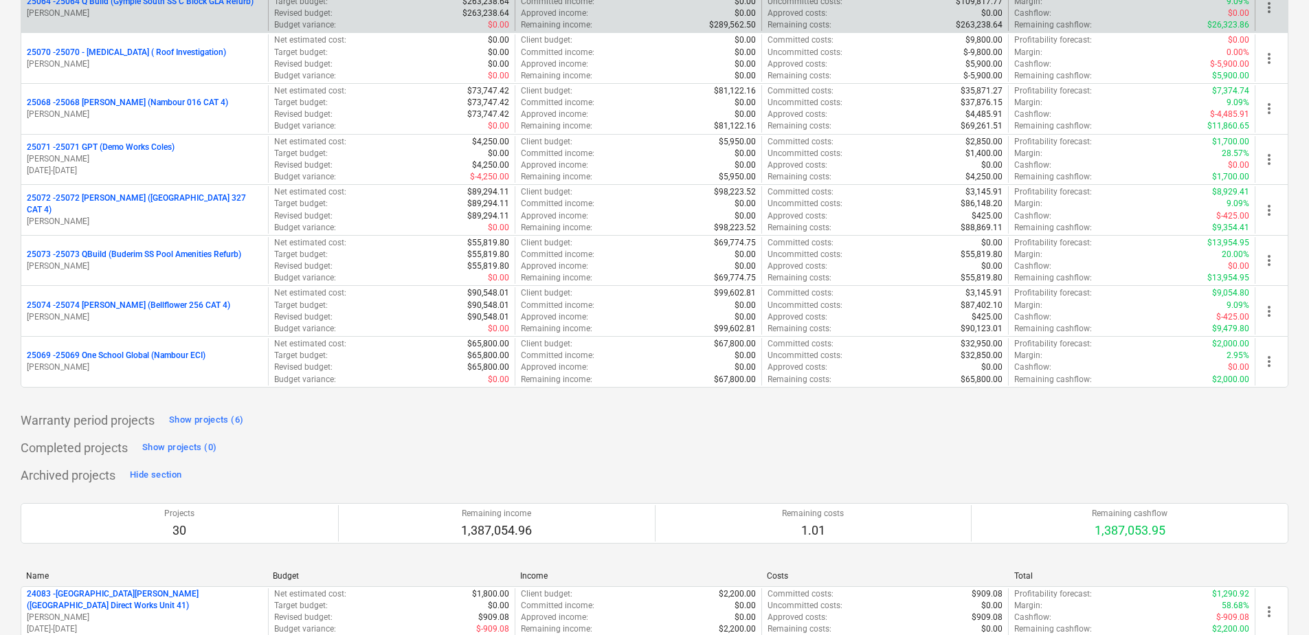
scroll to position [4623, 0]
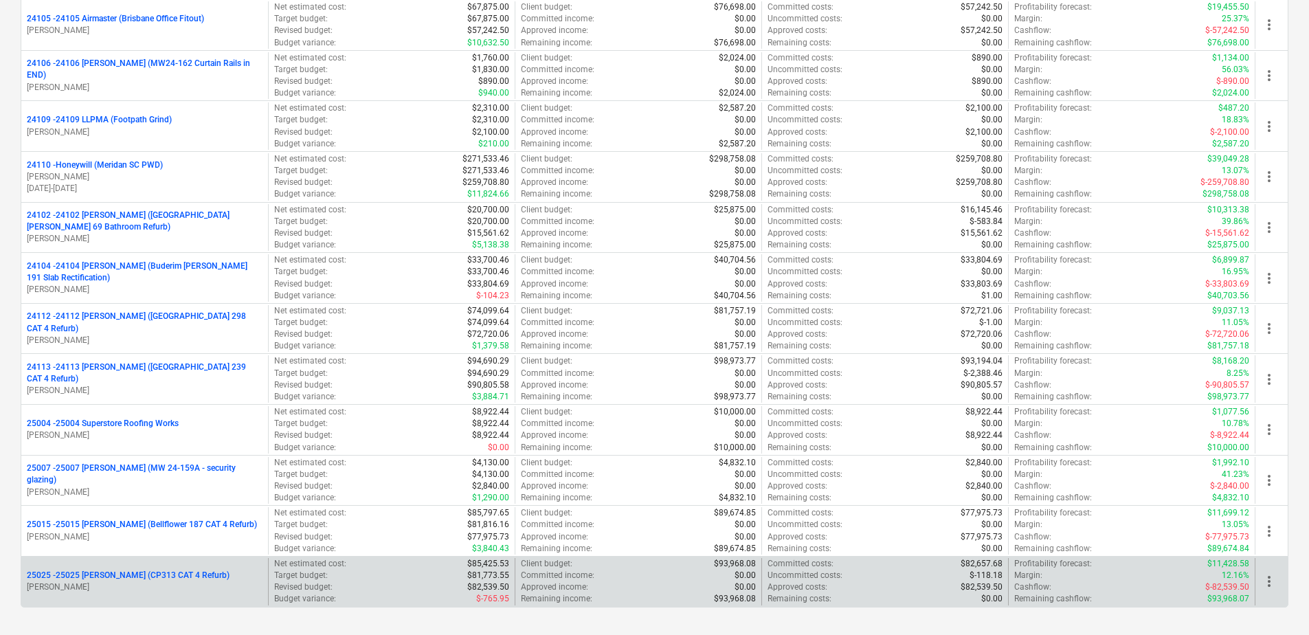
click at [168, 596] on div "25025 - 25025 [PERSON_NAME] (CP313 CAT 4 Refurb) [PERSON_NAME]" at bounding box center [144, 581] width 247 height 47
click at [157, 565] on div "25025 - 25025 [PERSON_NAME] (CP313 CAT 4 Refurb) [PERSON_NAME]" at bounding box center [144, 581] width 247 height 47
click at [73, 582] on p "[PERSON_NAME]" at bounding box center [145, 588] width 236 height 12
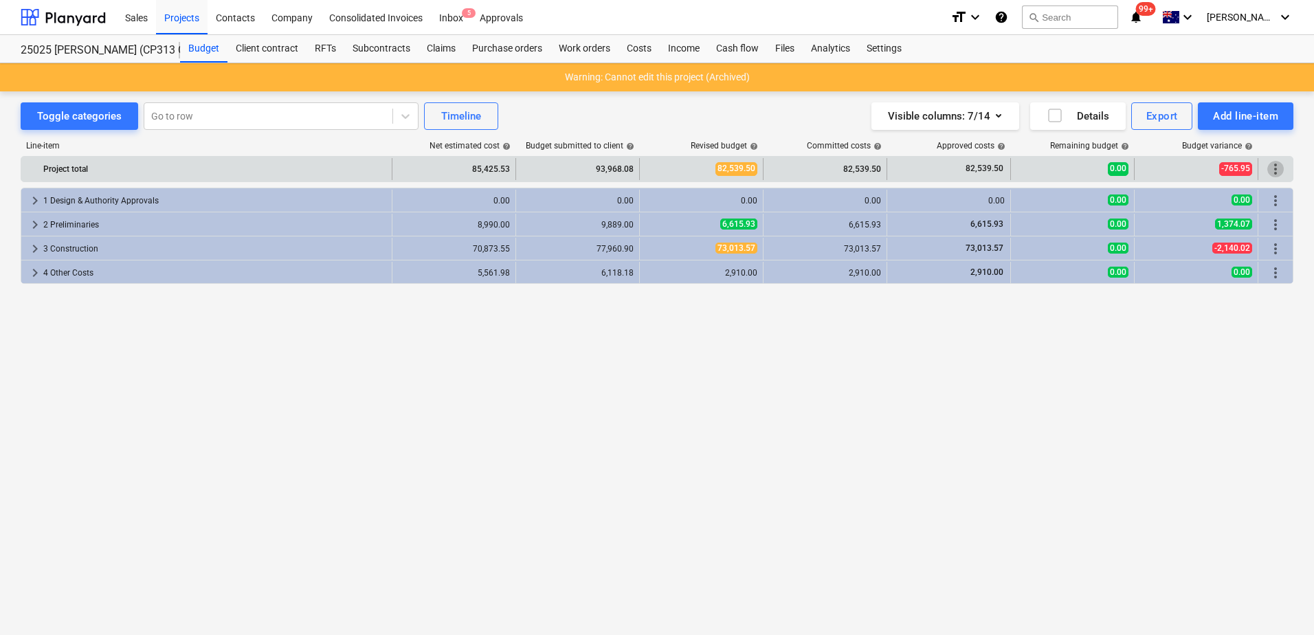
click at [1272, 168] on span "more_vert" at bounding box center [1275, 169] width 16 height 16
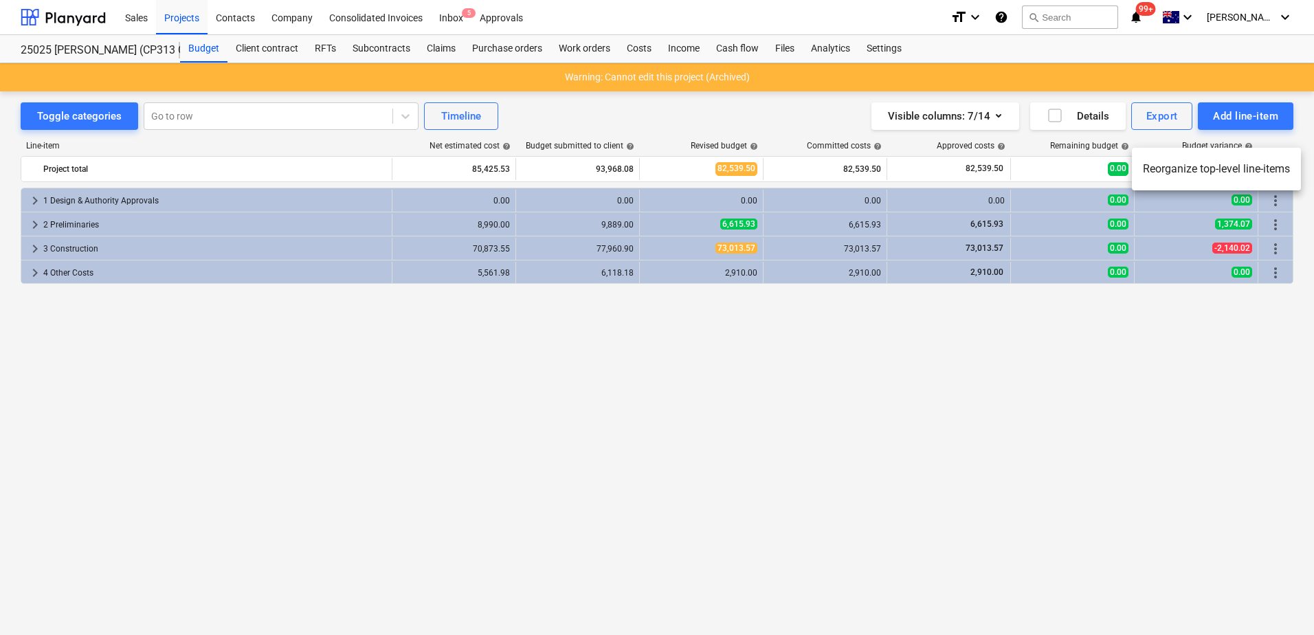
click at [888, 52] on div at bounding box center [657, 317] width 1314 height 635
click at [881, 47] on div "Settings" at bounding box center [885, 48] width 52 height 27
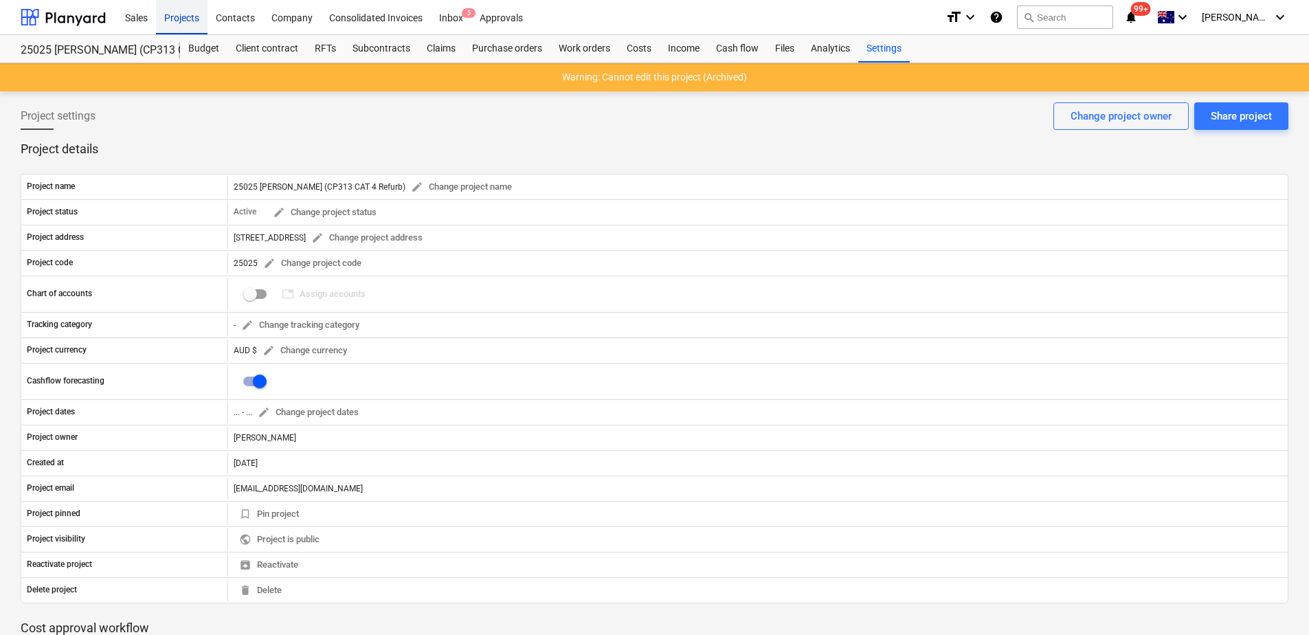
click at [178, 21] on div "Projects" at bounding box center [182, 16] width 52 height 35
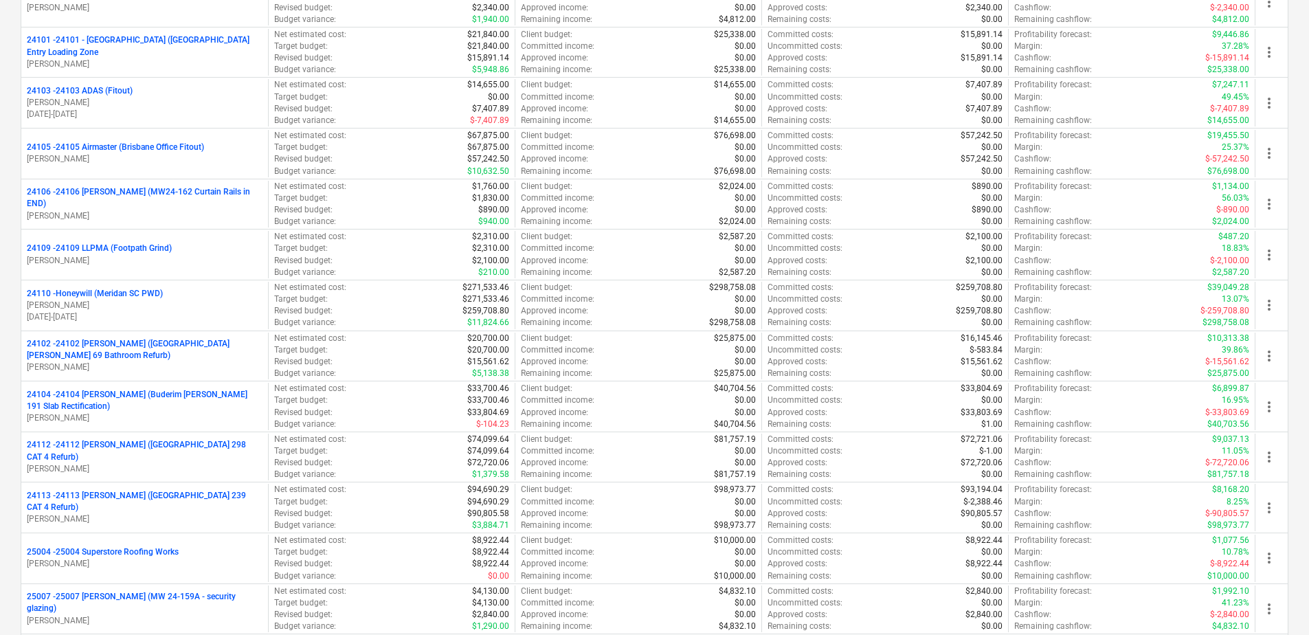
scroll to position [4623, 0]
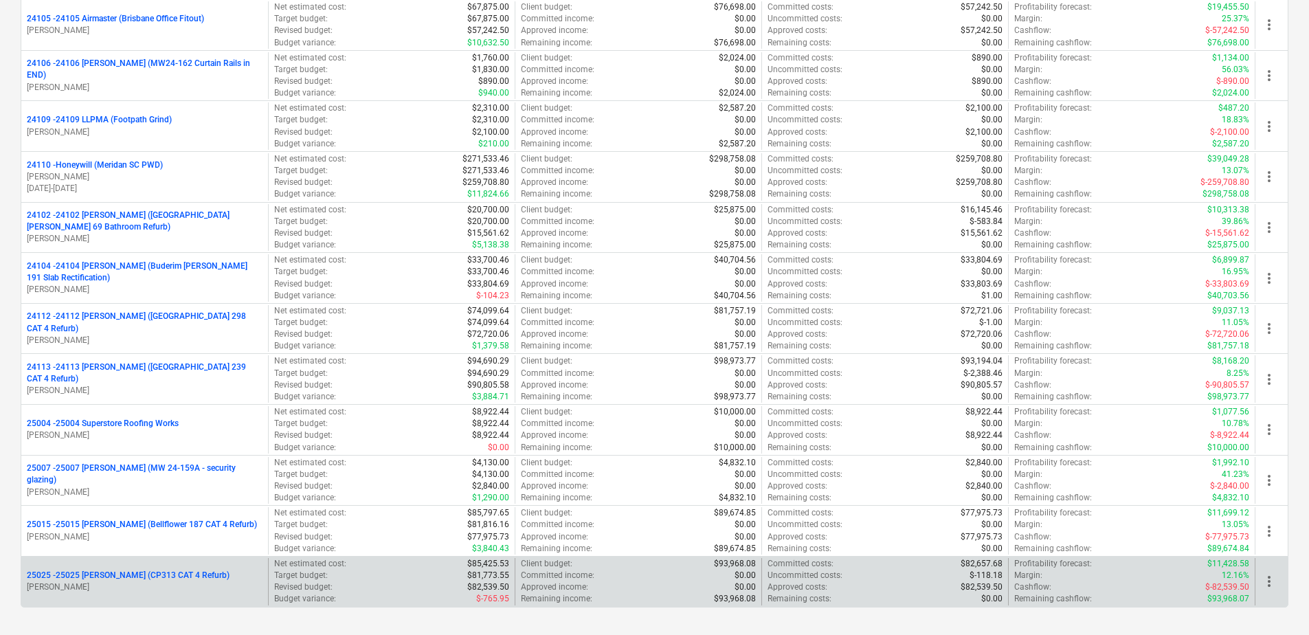
click at [179, 591] on p "[PERSON_NAME]" at bounding box center [145, 588] width 236 height 12
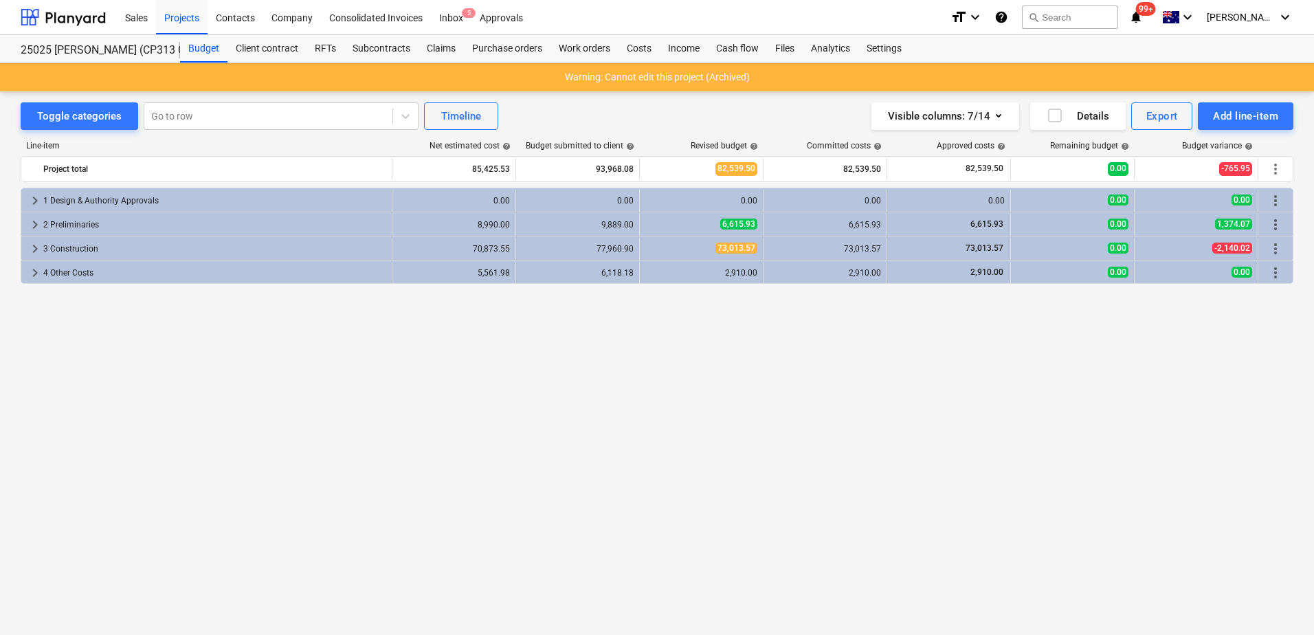
drag, startPoint x: 887, startPoint y: 49, endPoint x: 858, endPoint y: 65, distance: 32.6
click at [887, 49] on div "Settings" at bounding box center [885, 48] width 52 height 27
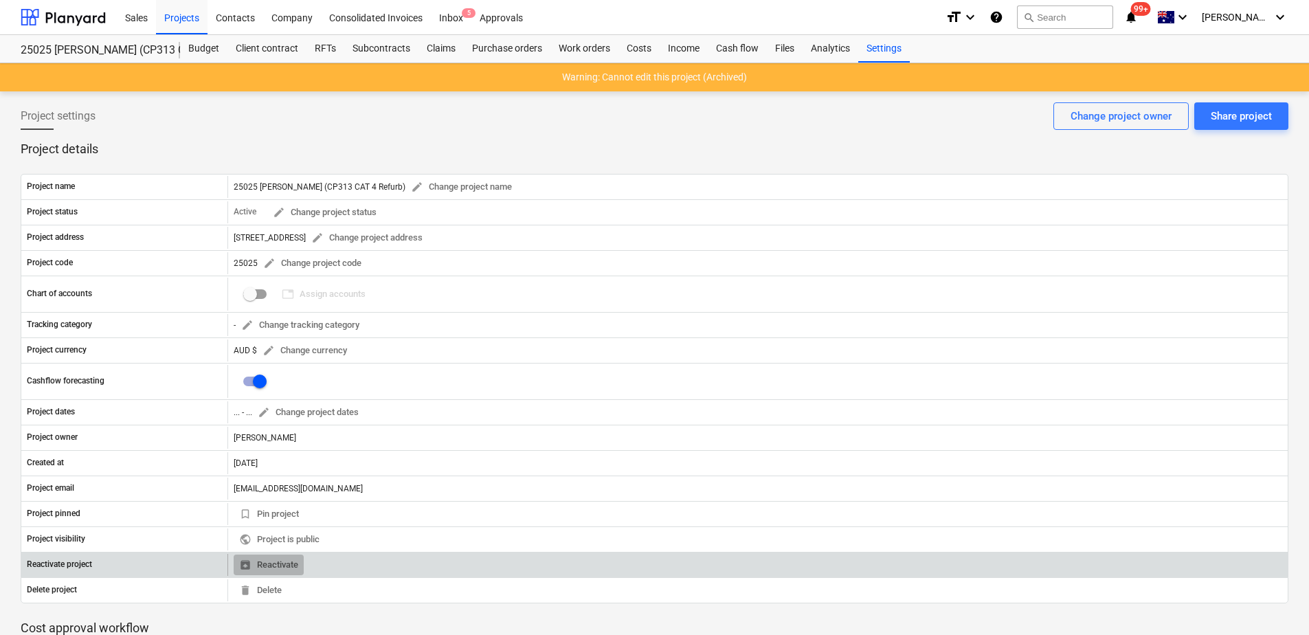
click at [287, 568] on span "unarchive Reactivate" at bounding box center [268, 565] width 59 height 16
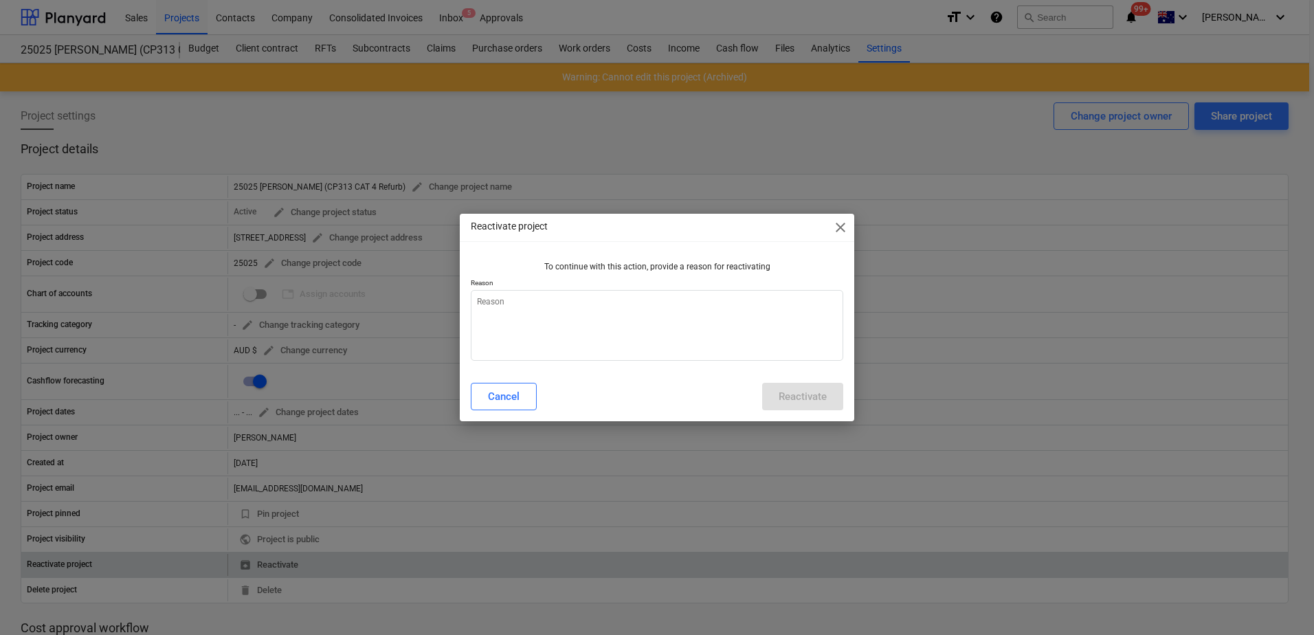
type textarea "x"
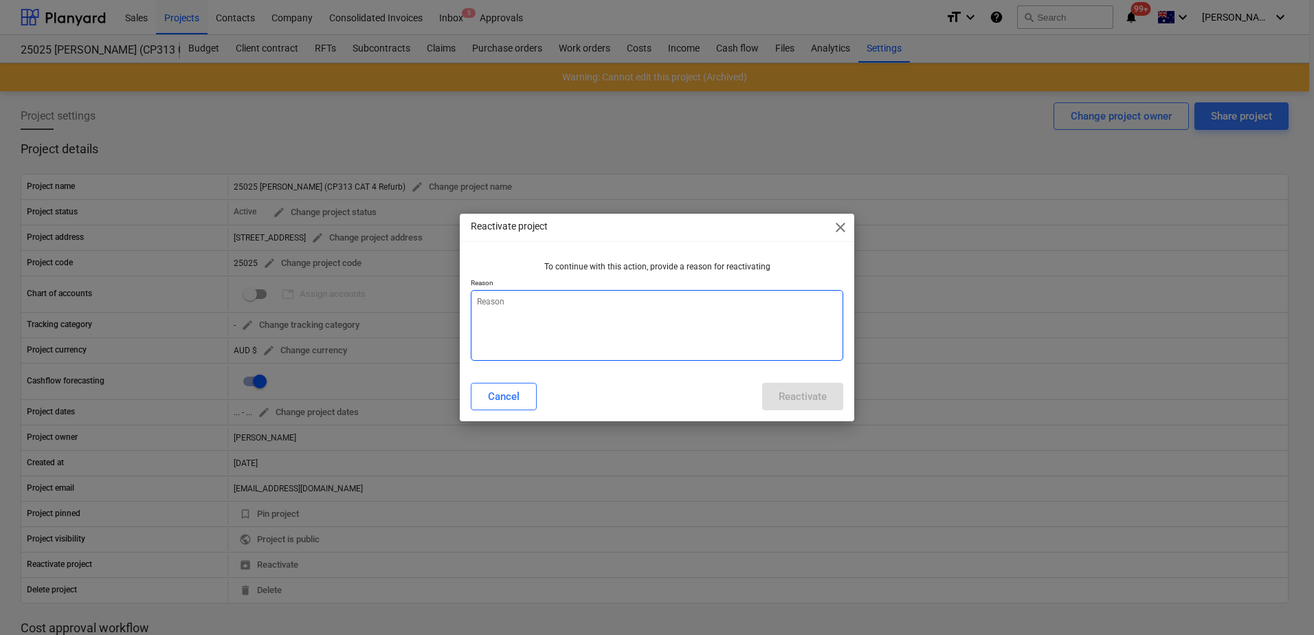
click at [539, 314] on textarea at bounding box center [657, 325] width 373 height 71
type textarea "a"
type textarea "x"
type textarea "an"
type textarea "x"
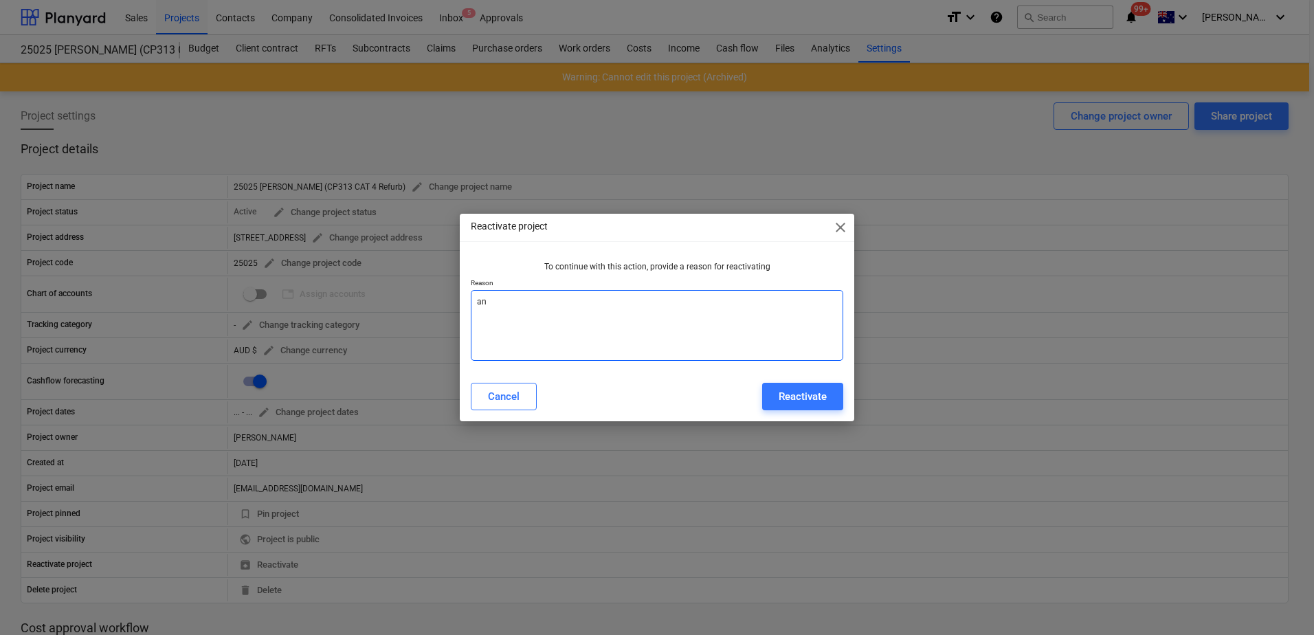
type textarea "ano"
type textarea "x"
type textarea "anot"
type textarea "x"
type textarea "anoth"
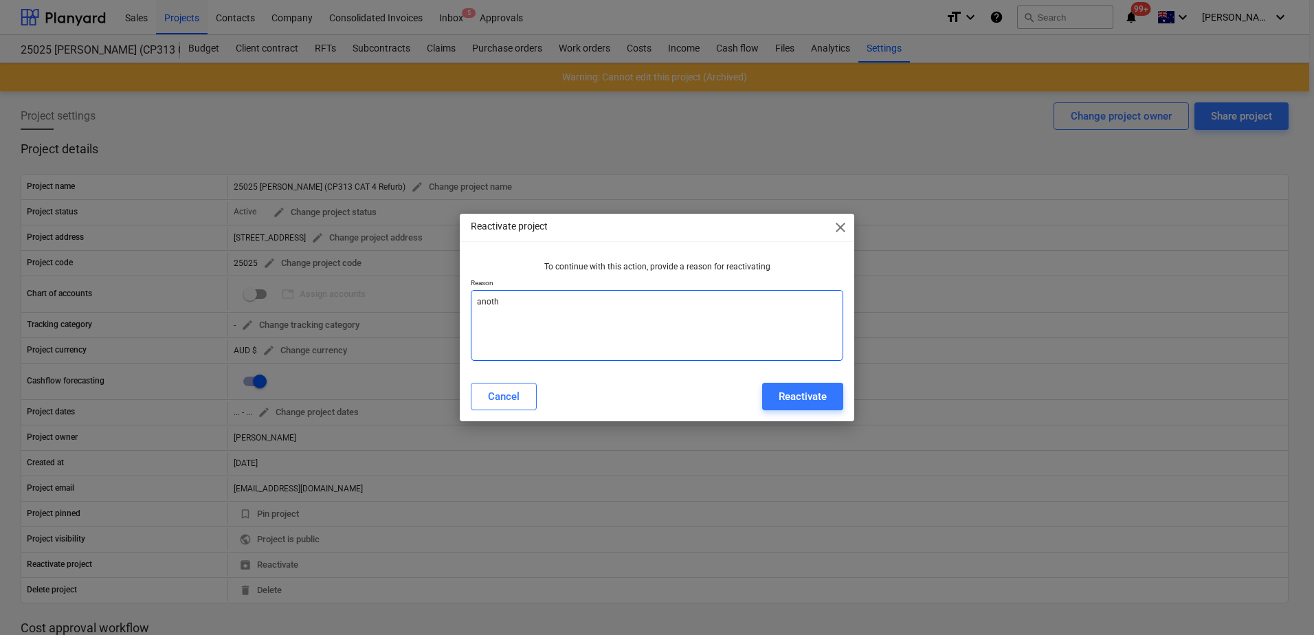
type textarea "x"
type textarea "anothe"
type textarea "x"
type textarea "another"
type textarea "x"
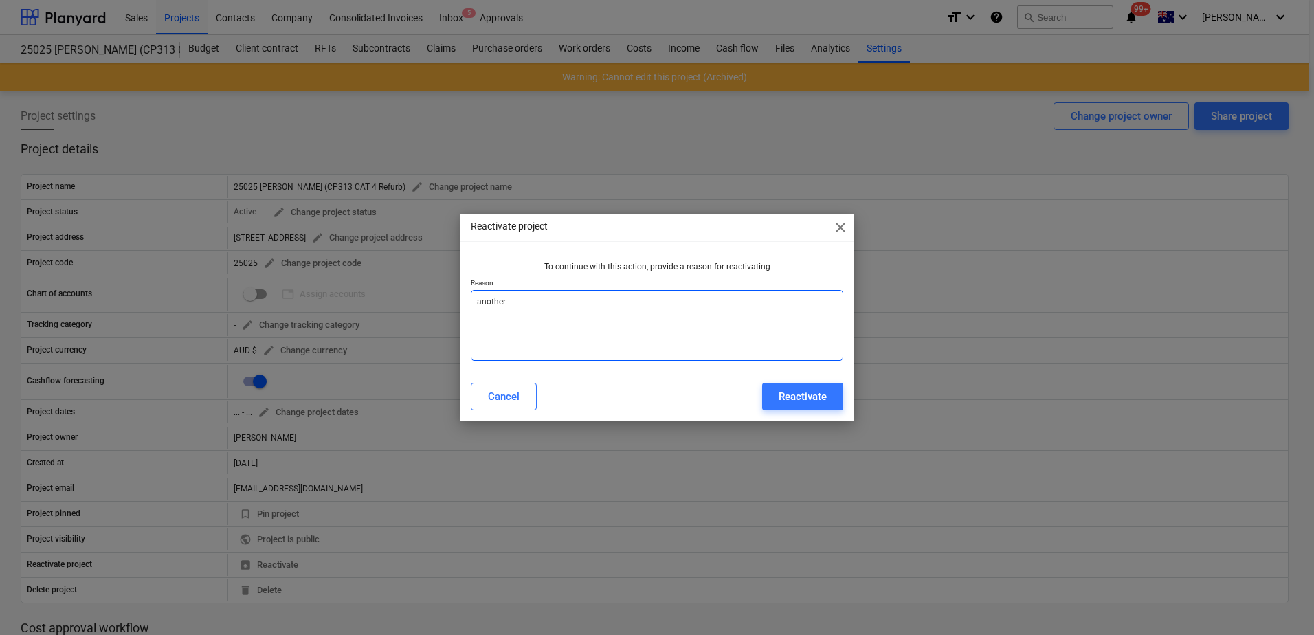
type textarea "another"
type textarea "x"
type textarea "another m"
type textarea "x"
type textarea "another mi"
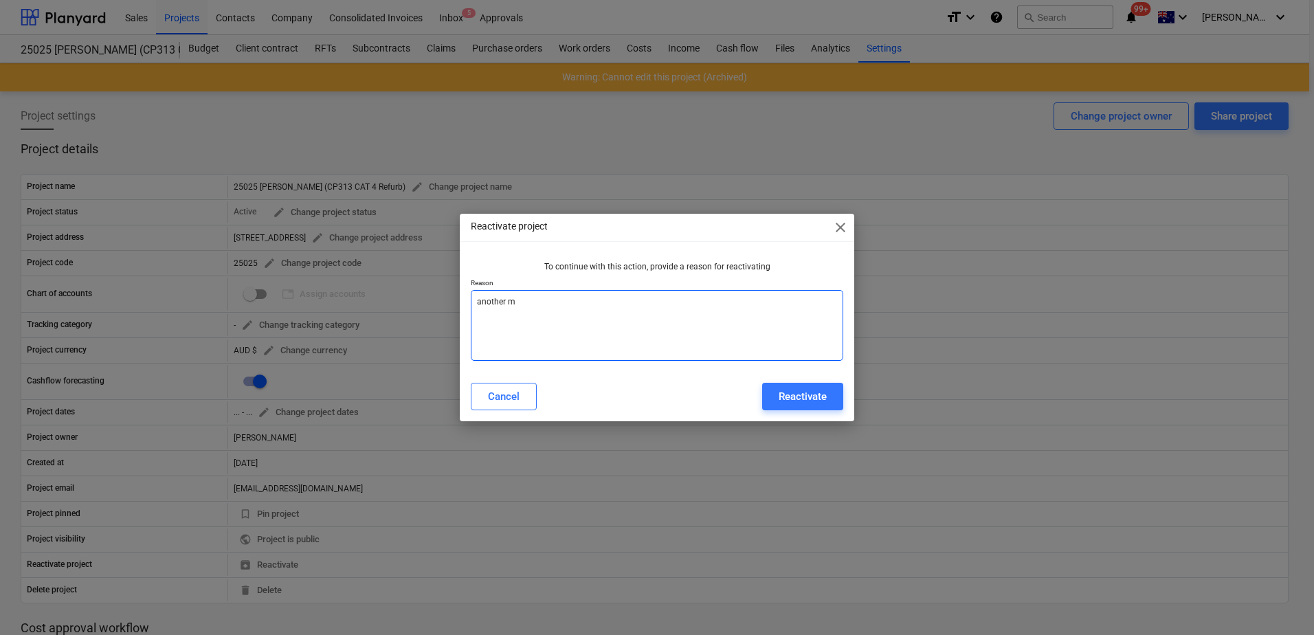
type textarea "x"
type textarea "another mis"
type textarea "x"
type textarea "another miss"
type textarea "x"
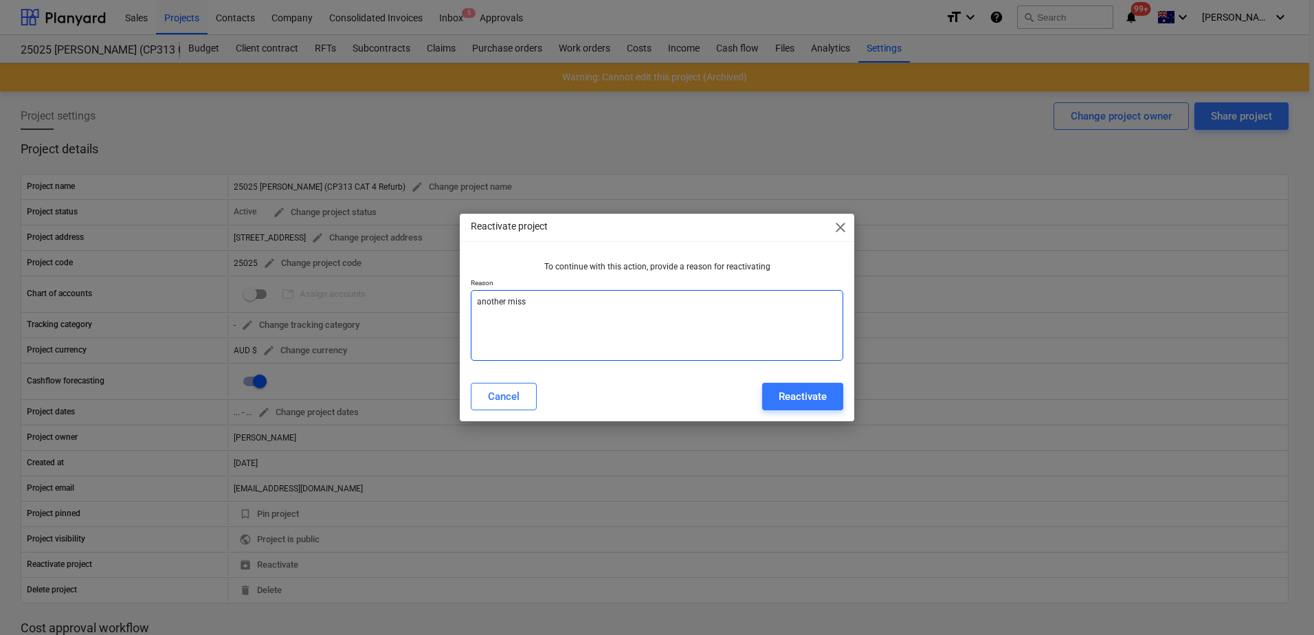
type textarea "another misse"
type textarea "x"
type textarea "another missed"
type textarea "x"
type textarea "another missed"
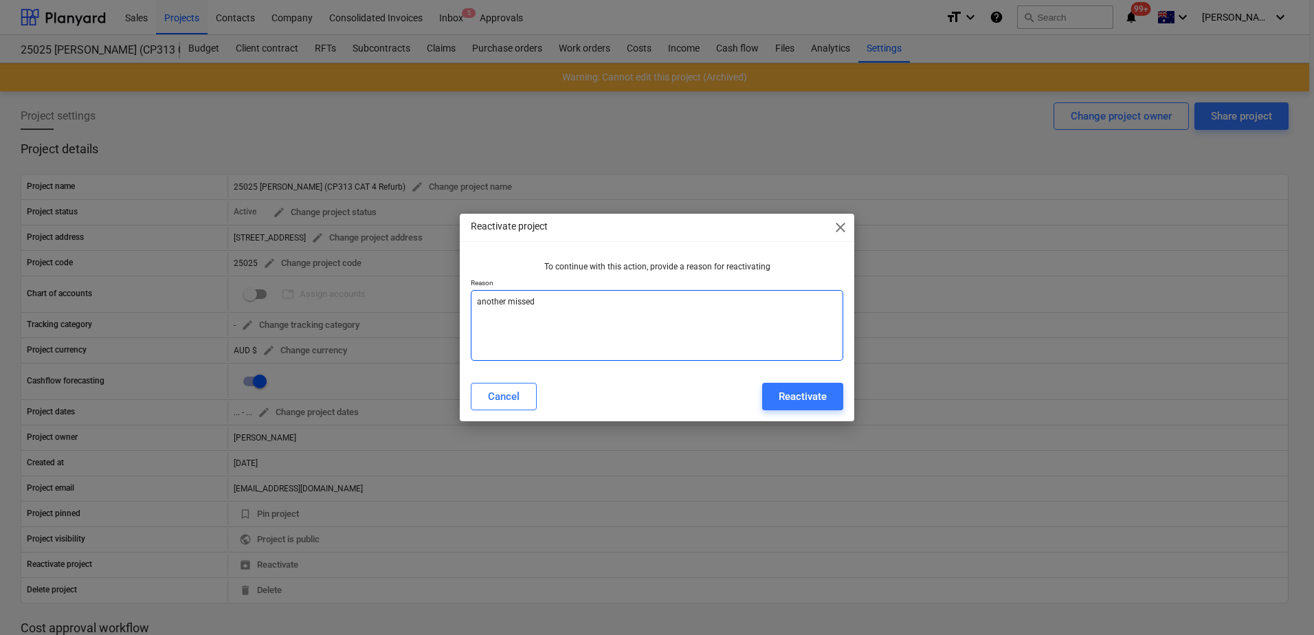
type textarea "x"
type textarea "another missed b"
type textarea "x"
type textarea "another missed bi"
type textarea "x"
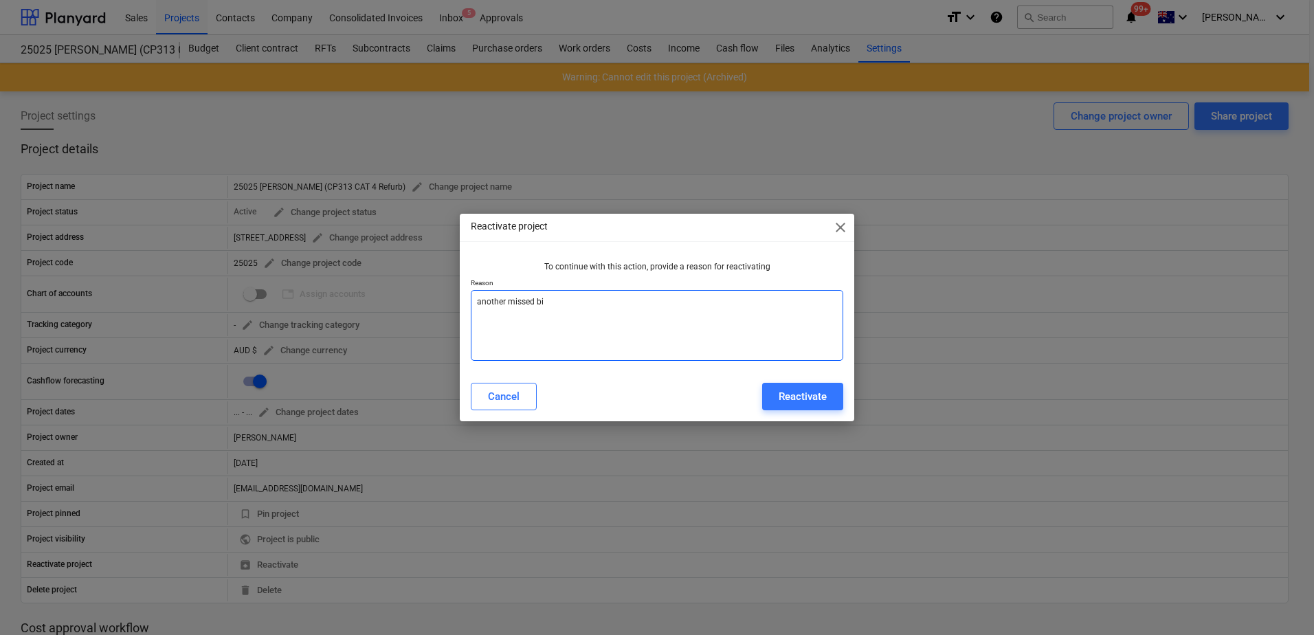
type textarea "another missed bil"
type textarea "x"
type textarea "another missed bill"
type textarea "x"
type textarea "another missed bill"
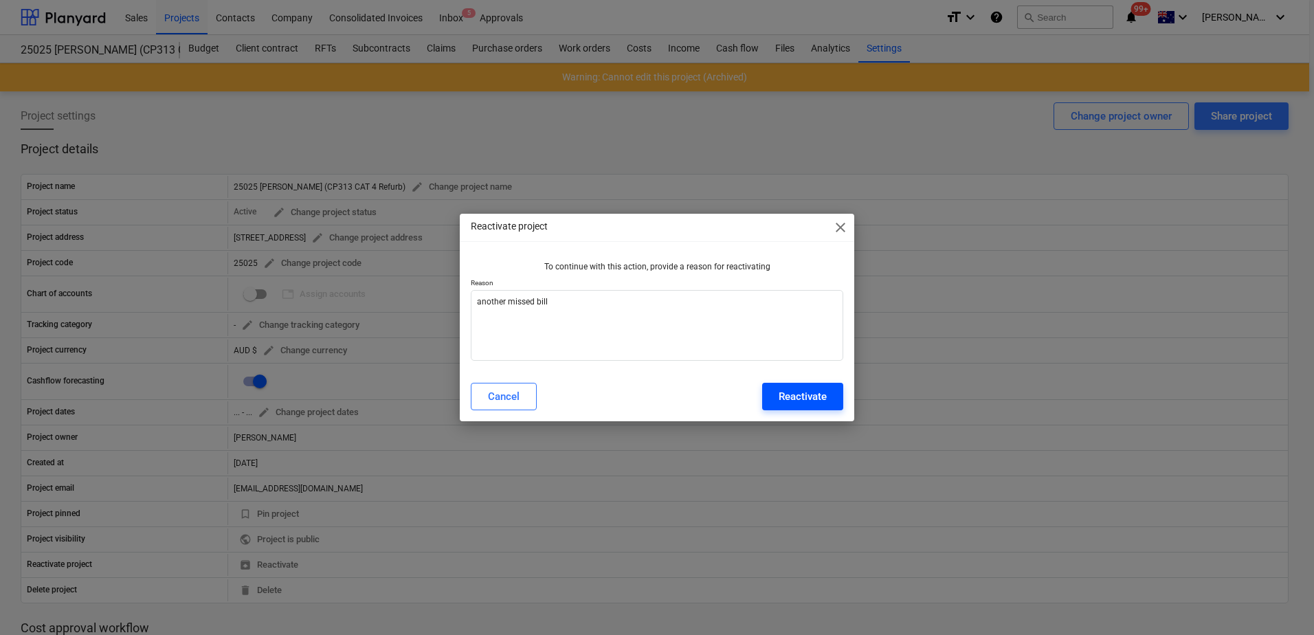
click at [782, 402] on div "Reactivate" at bounding box center [803, 397] width 48 height 18
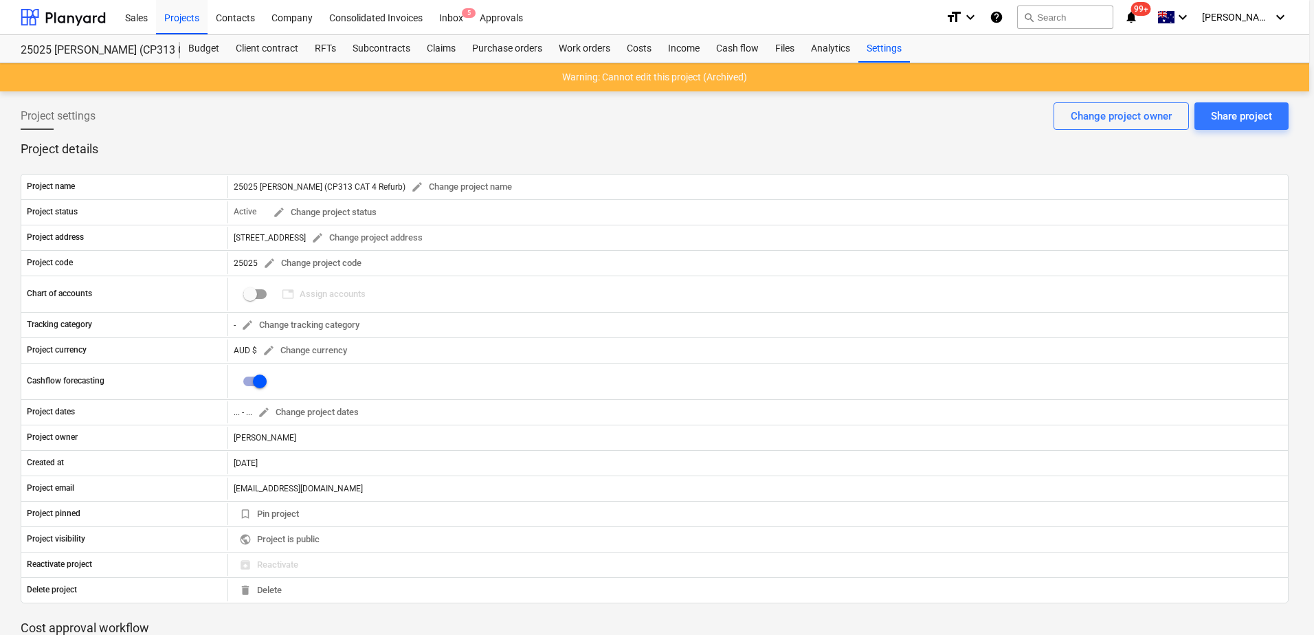
type textarea "x"
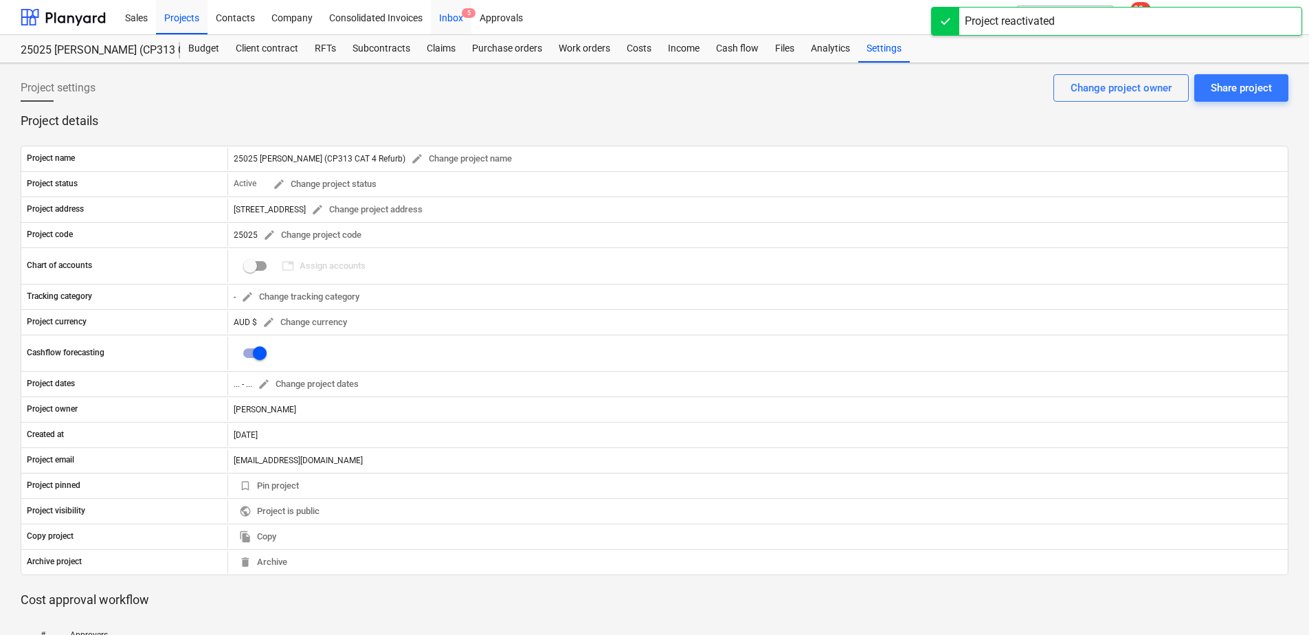
click at [456, 14] on div "Inbox 5" at bounding box center [451, 16] width 41 height 35
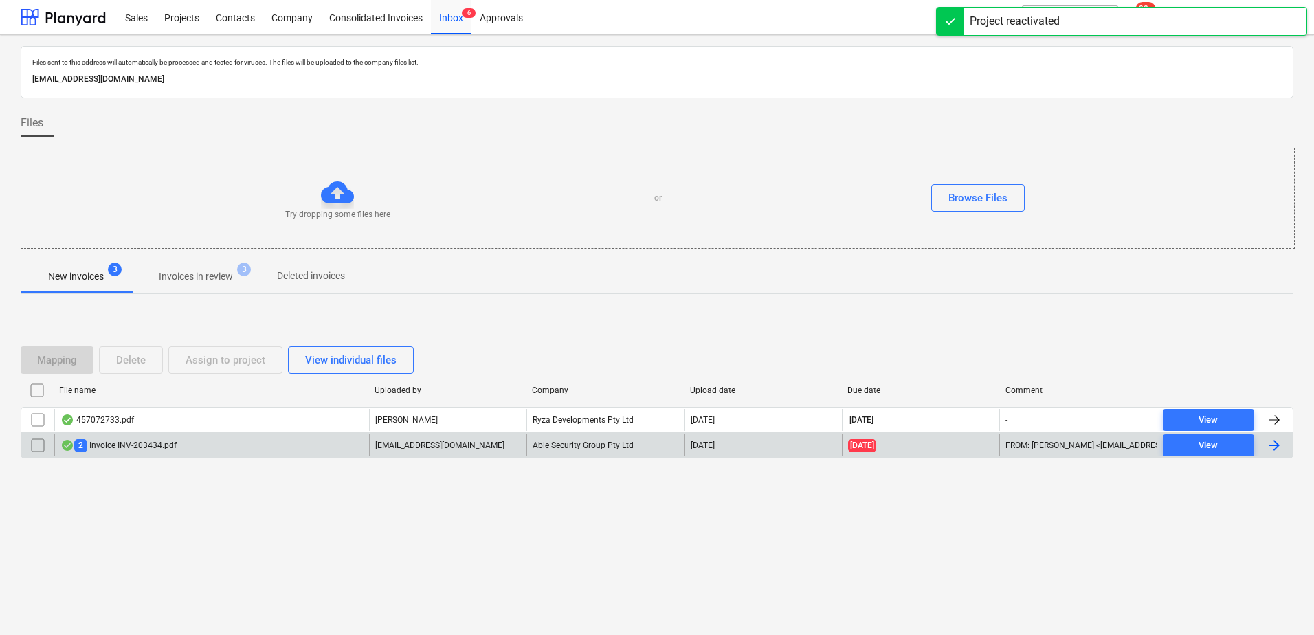
click at [456, 450] on p "[EMAIL_ADDRESS][DOMAIN_NAME]" at bounding box center [439, 446] width 129 height 12
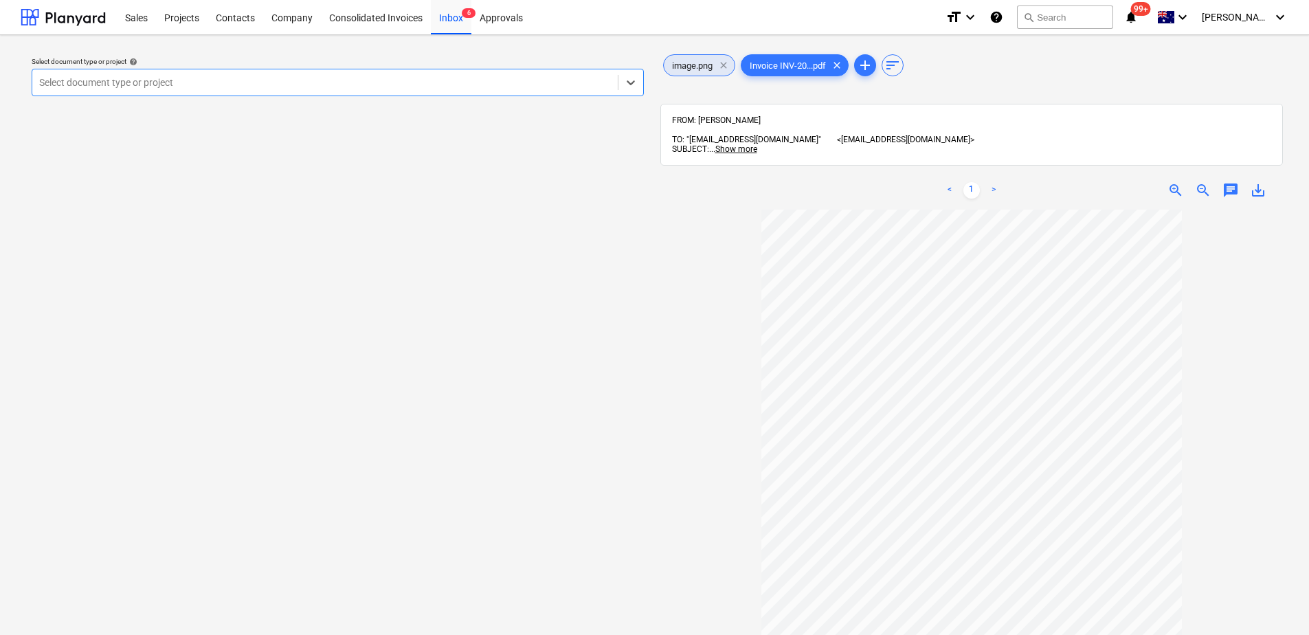
click at [725, 64] on span "clear" at bounding box center [724, 65] width 16 height 16
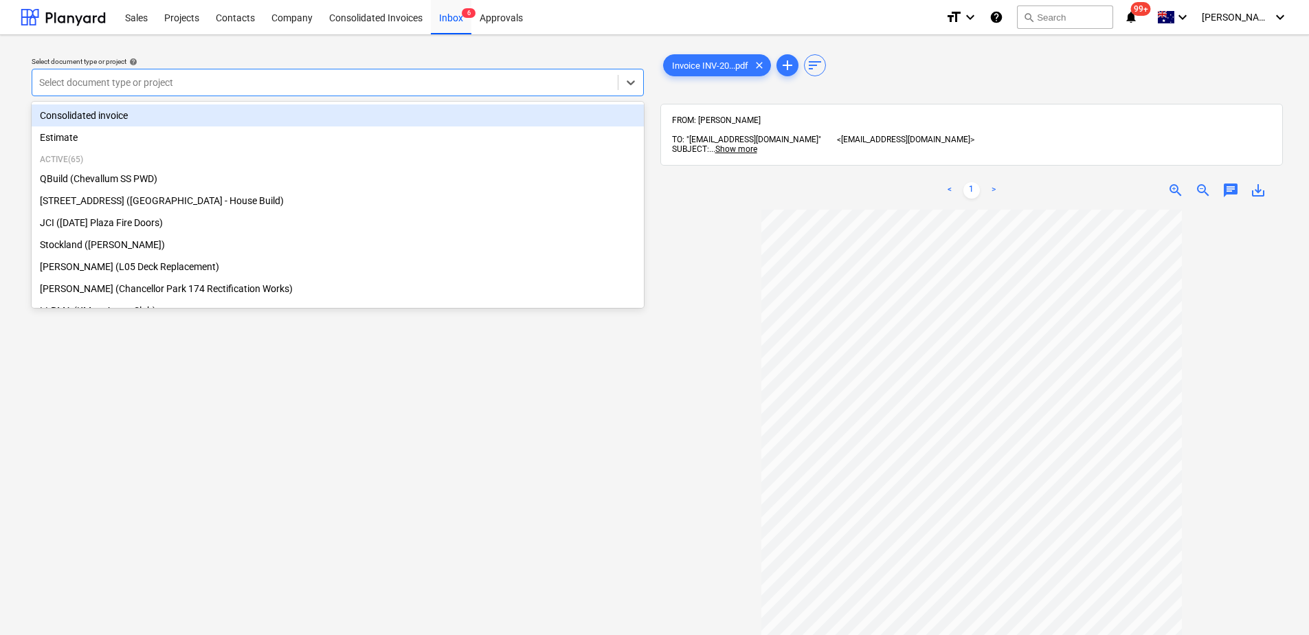
click at [261, 73] on div "Select document type or project" at bounding box center [325, 82] width 586 height 19
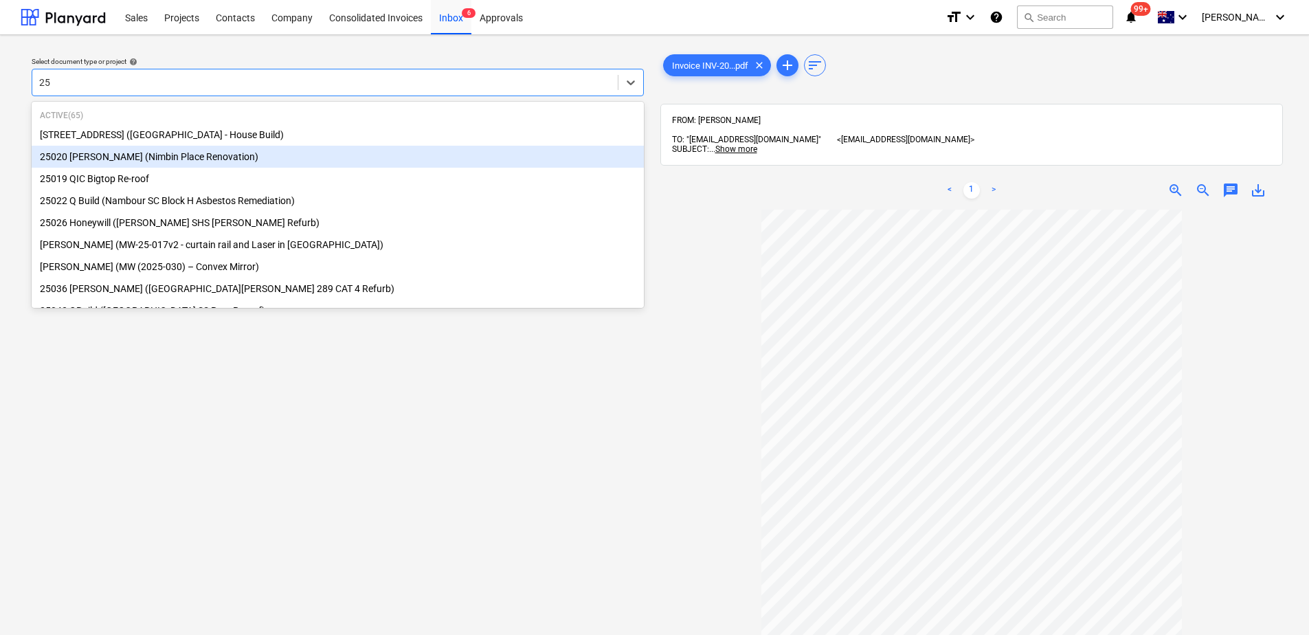
type input "2"
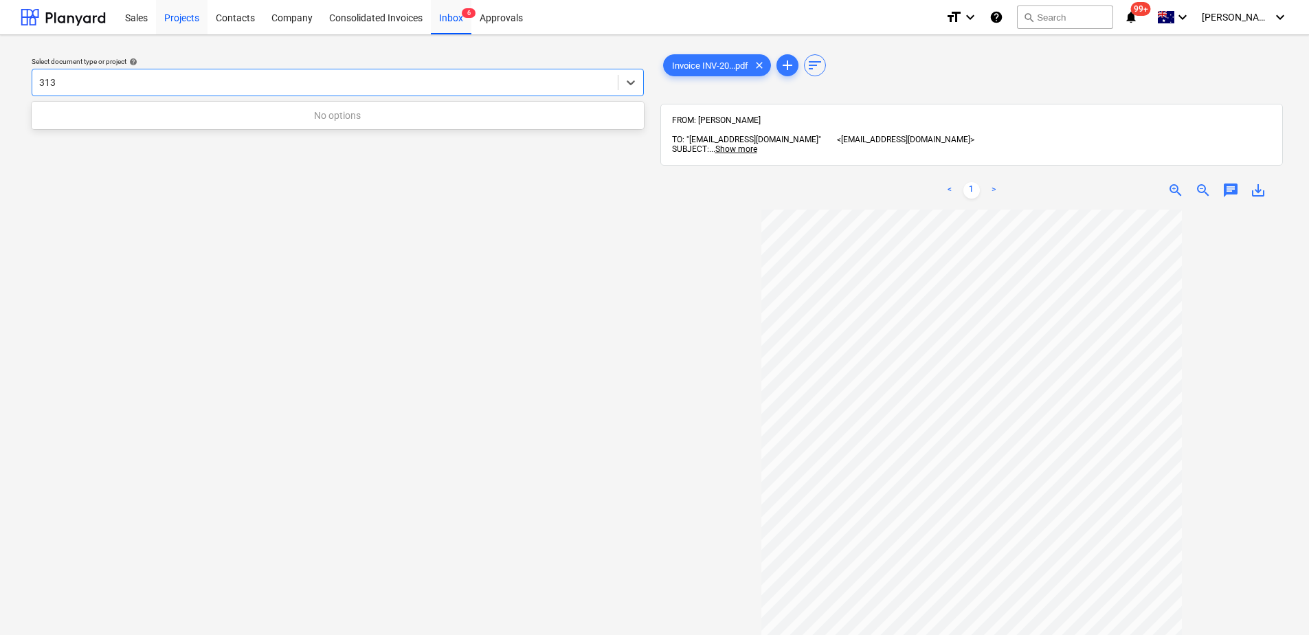
type input "313"
click at [186, 23] on div "Projects" at bounding box center [182, 16] width 52 height 35
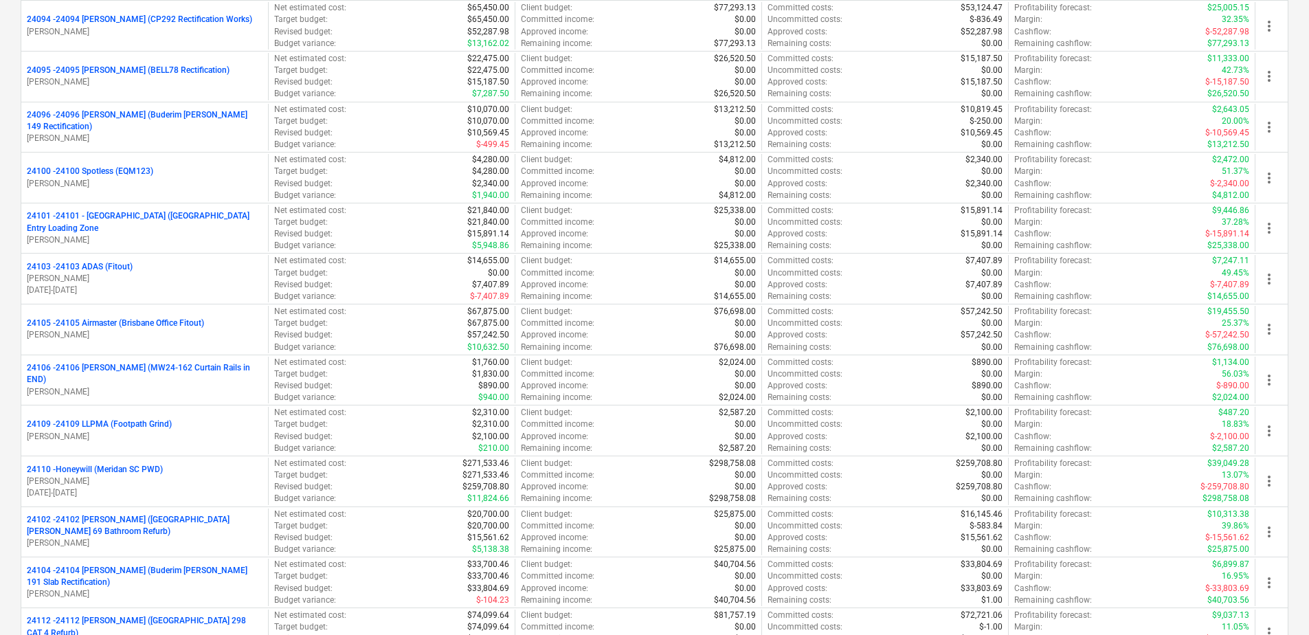
scroll to position [4623, 0]
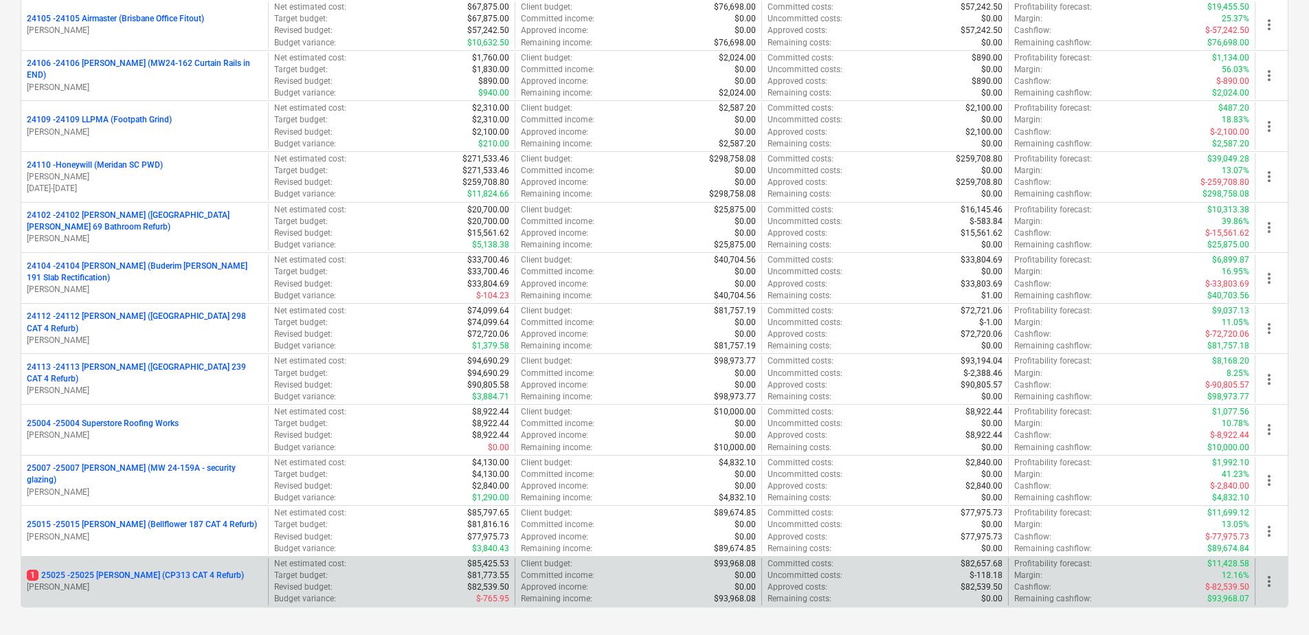
click at [129, 586] on p "[PERSON_NAME]" at bounding box center [145, 588] width 236 height 12
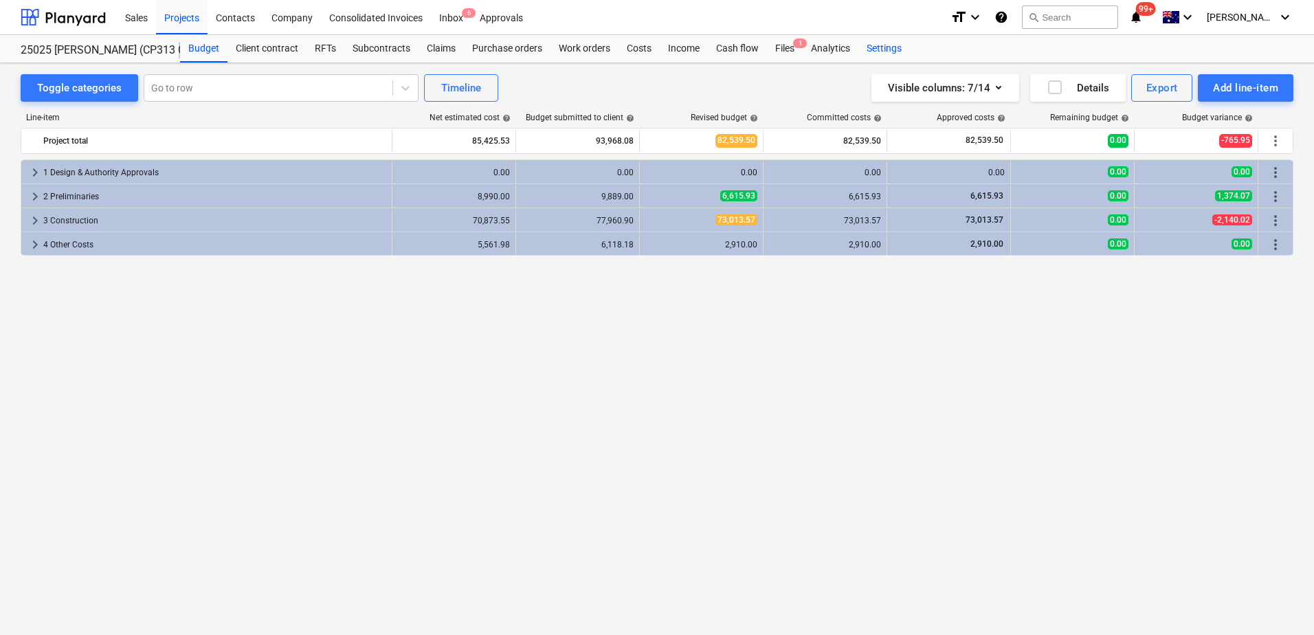
click at [893, 54] on div "Settings" at bounding box center [885, 48] width 52 height 27
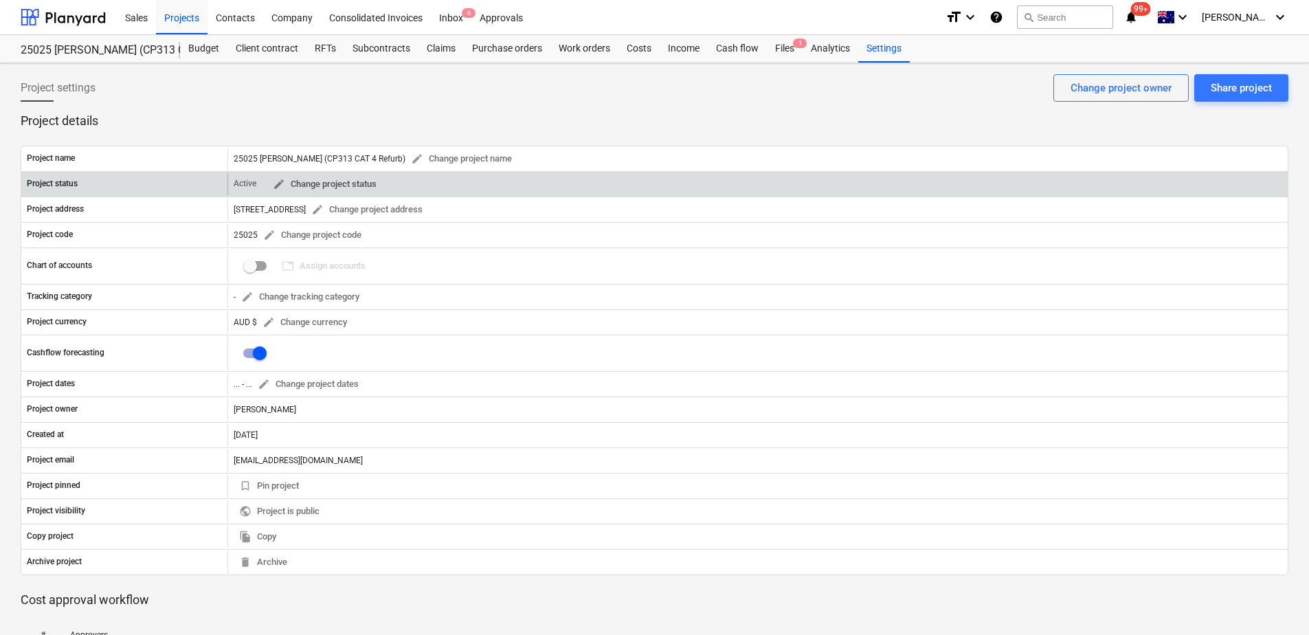
click at [328, 185] on span "edit Change project status" at bounding box center [325, 185] width 104 height 16
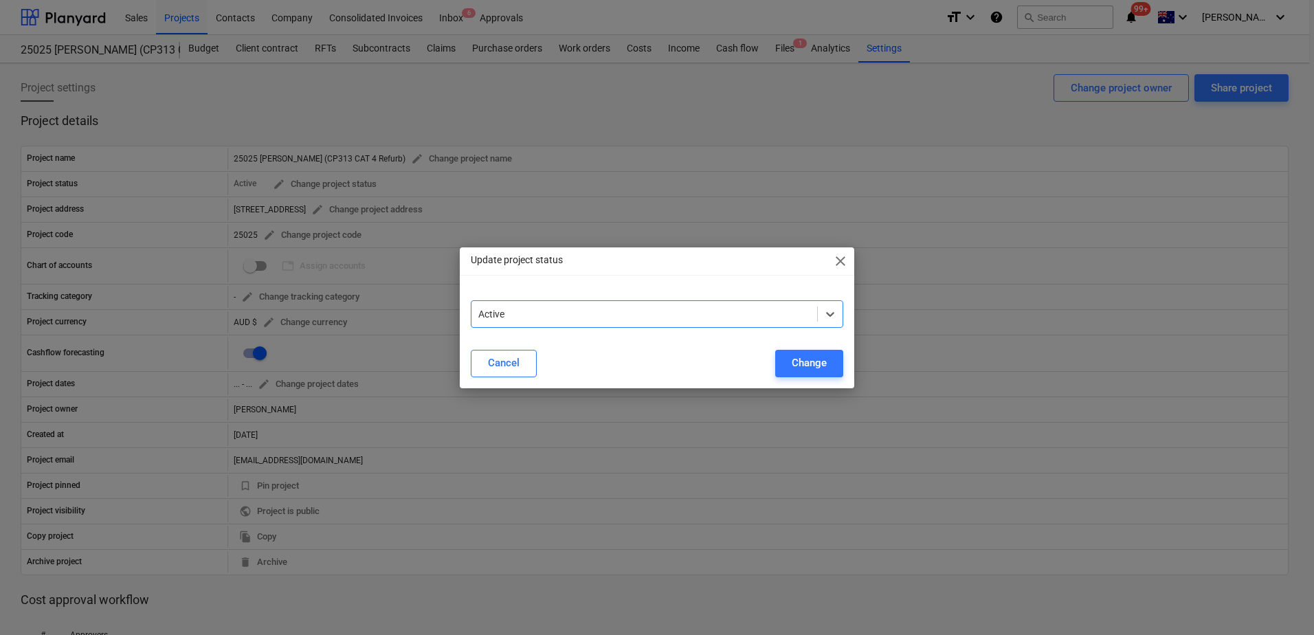
click at [519, 315] on div at bounding box center [644, 314] width 332 height 14
click at [795, 365] on div "Change" at bounding box center [809, 363] width 35 height 18
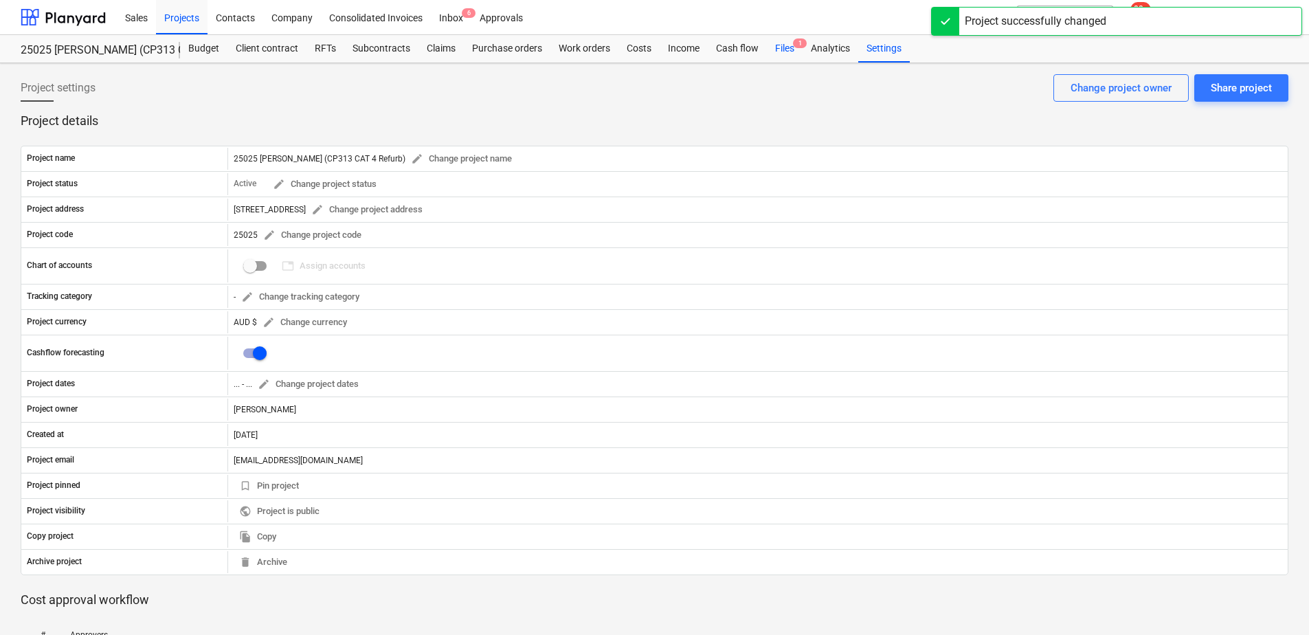
click at [782, 51] on div "Files 1" at bounding box center [785, 48] width 36 height 27
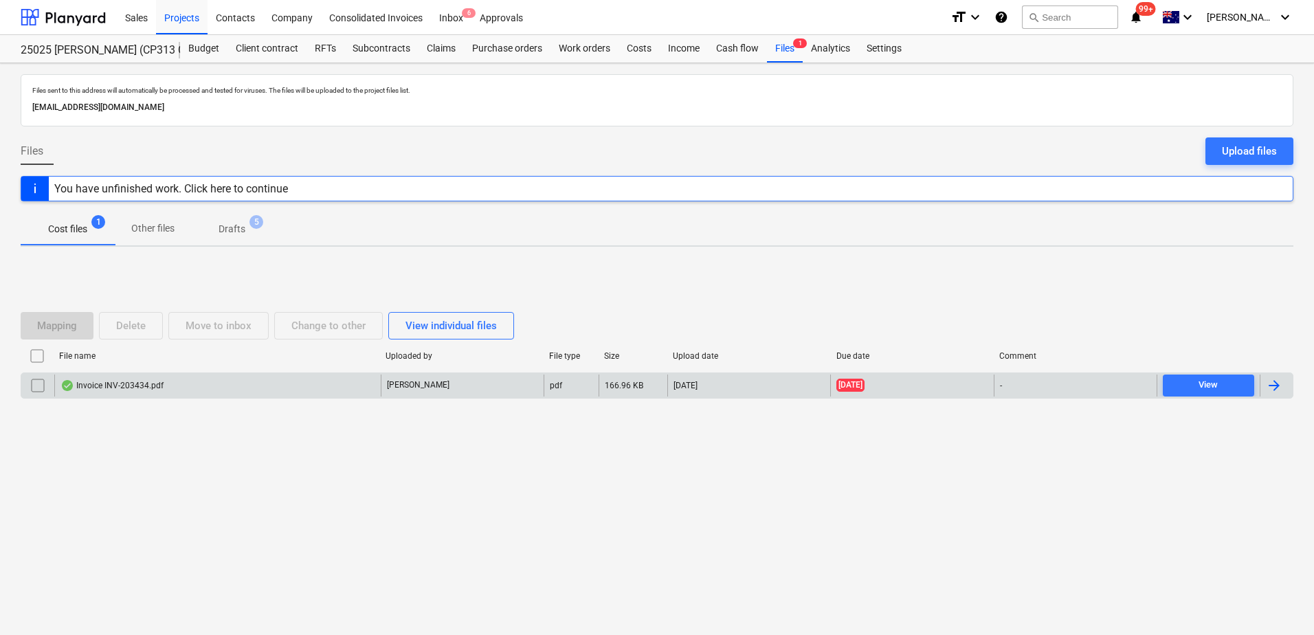
click at [262, 377] on div "Invoice INV-203434.pdf" at bounding box center [217, 386] width 326 height 22
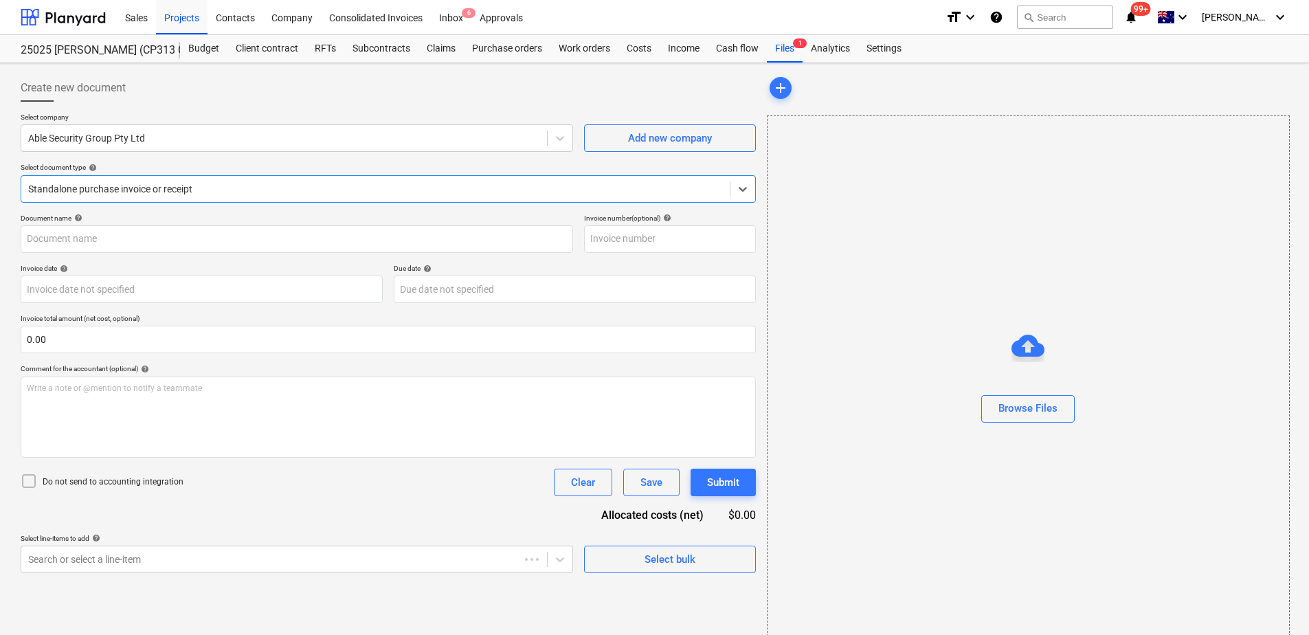
type input "INV-203434"
type input "[DATE]"
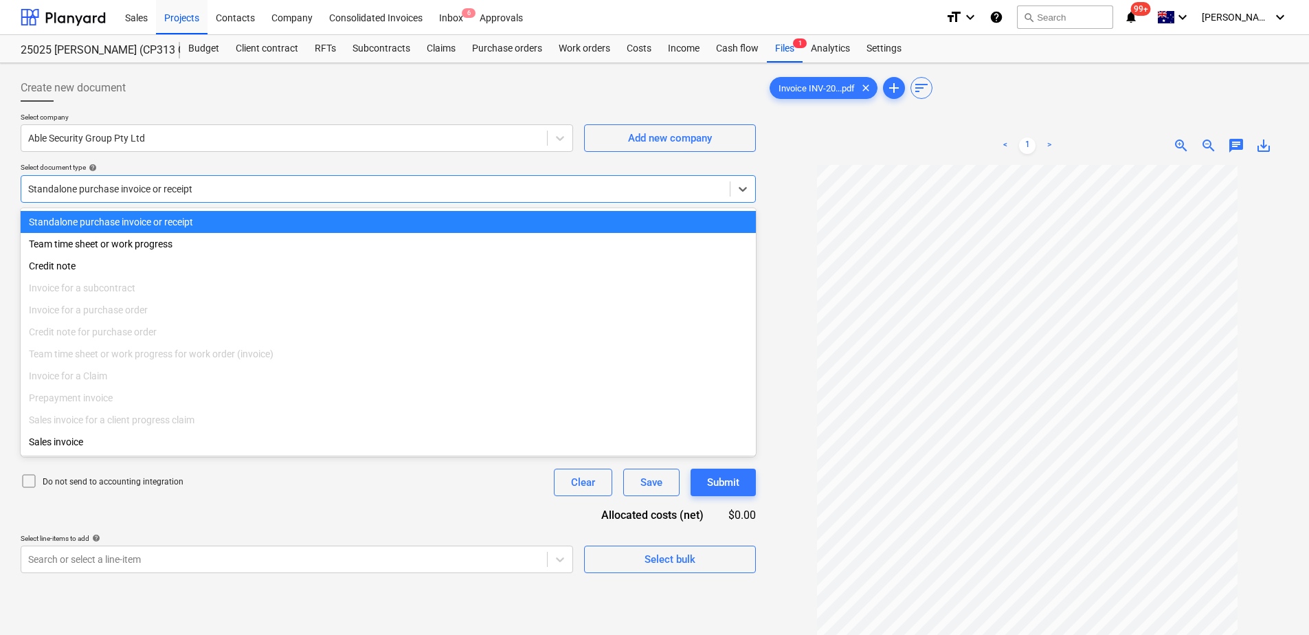
click at [182, 190] on div at bounding box center [375, 189] width 695 height 14
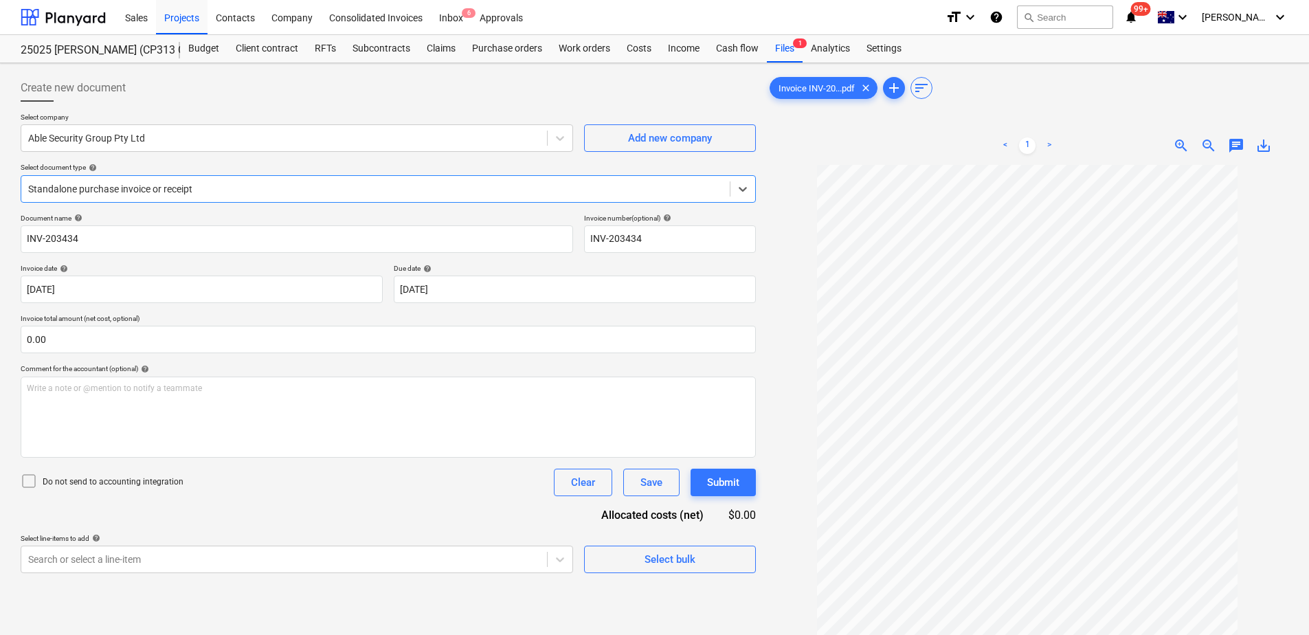
click at [182, 190] on div at bounding box center [375, 189] width 695 height 14
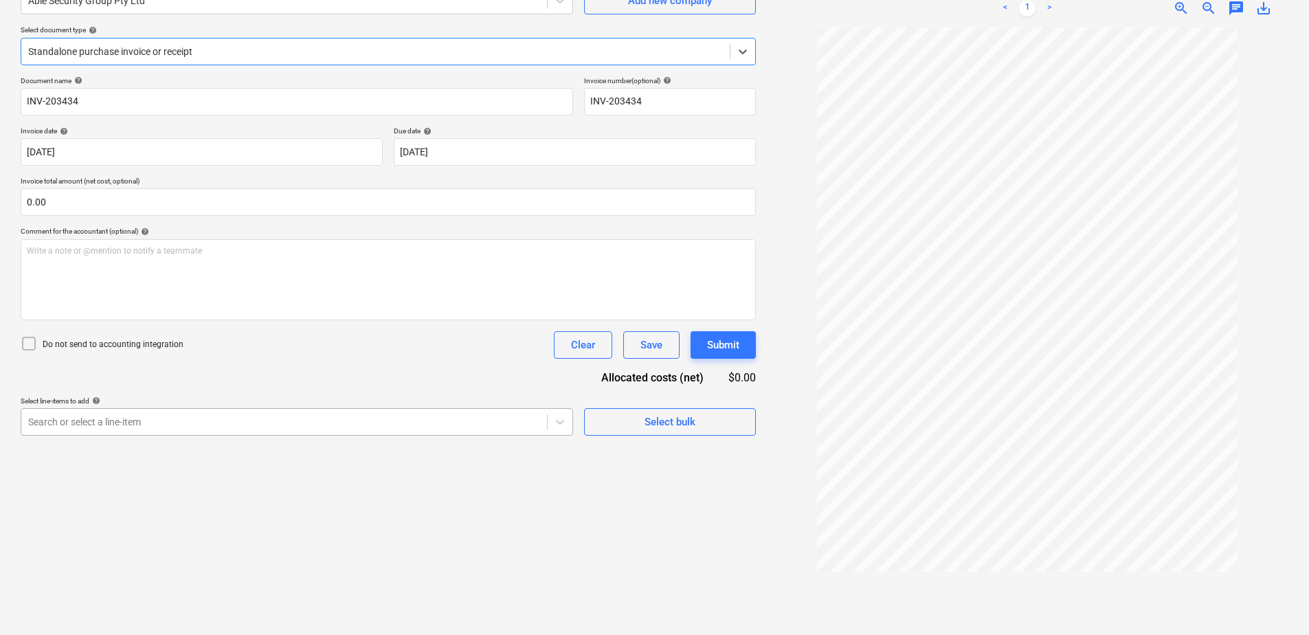
scroll to position [153, 0]
click at [451, 419] on div "Search or select a line-item" at bounding box center [297, 421] width 553 height 27
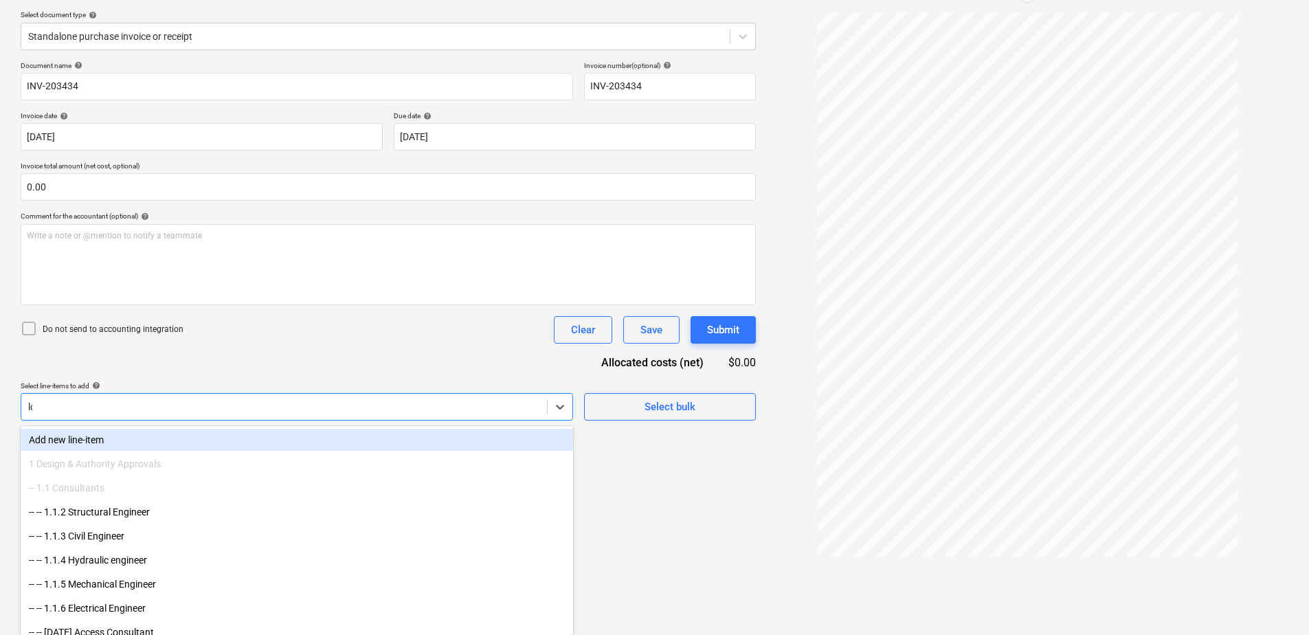
scroll to position [137, 0]
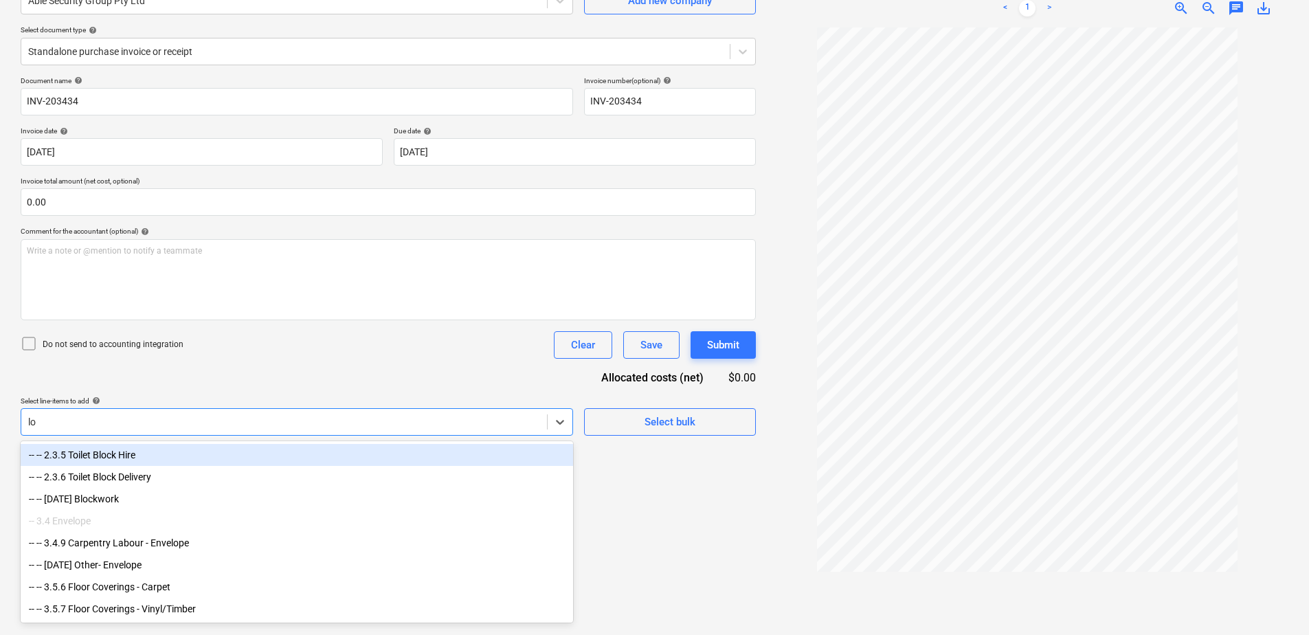
type input "l"
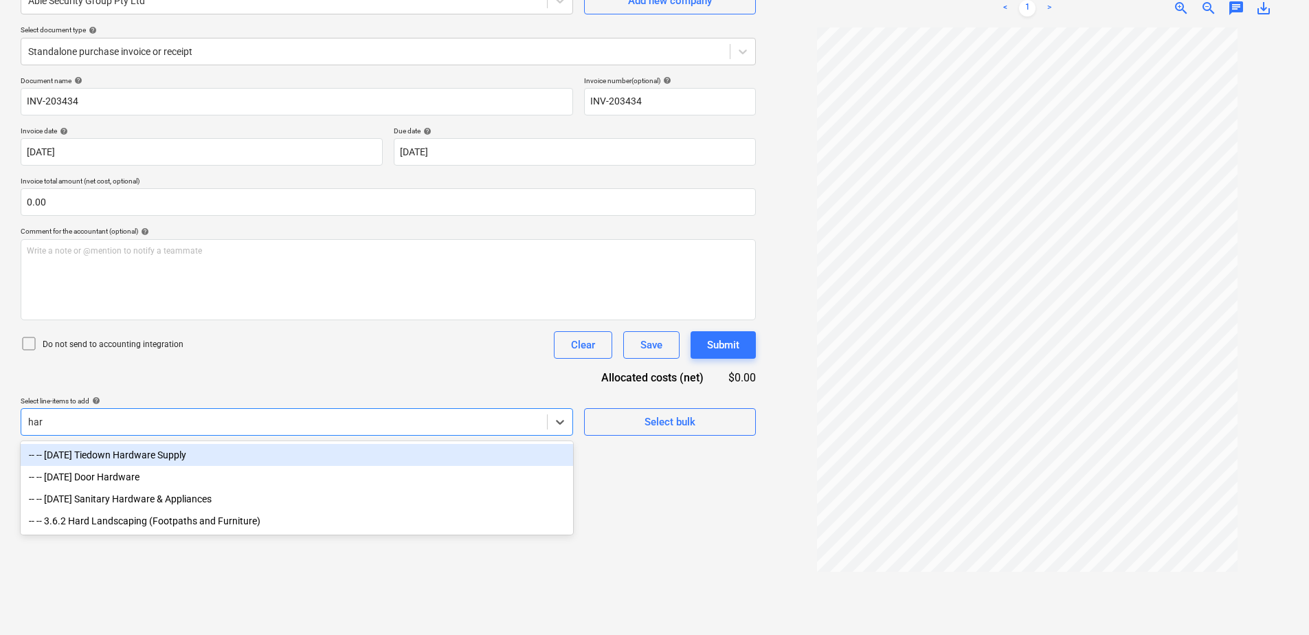
type input "hard"
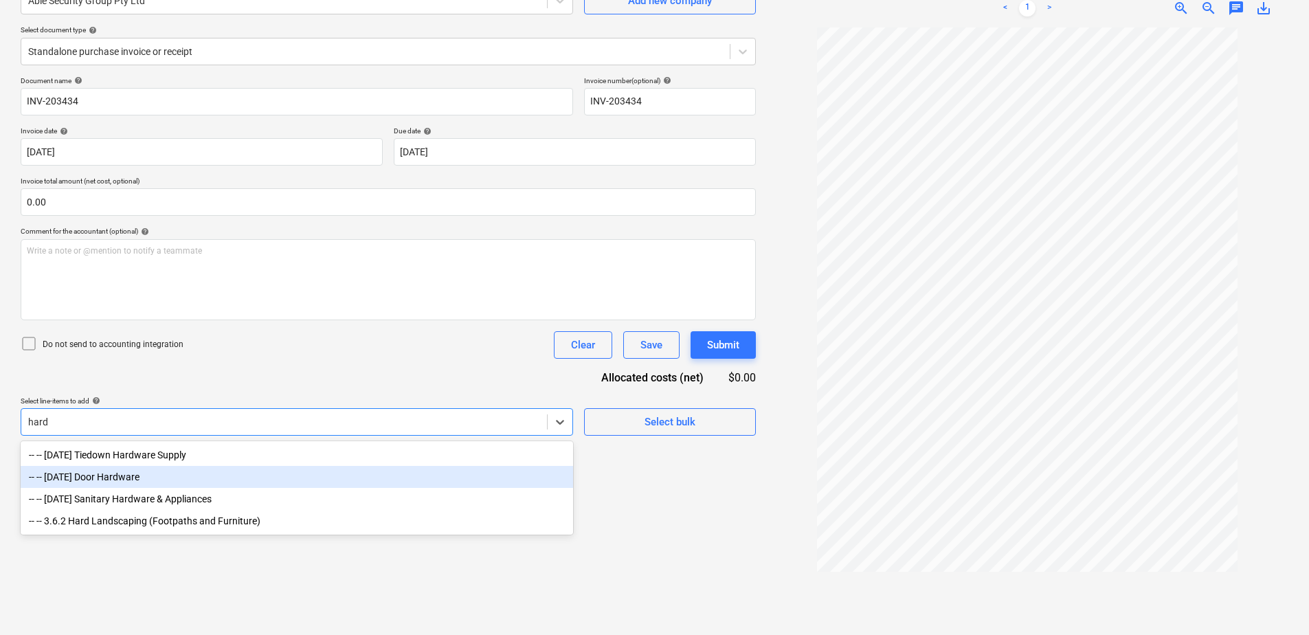
click at [140, 473] on div "-- -- [DATE] Door Hardware" at bounding box center [297, 477] width 553 height 22
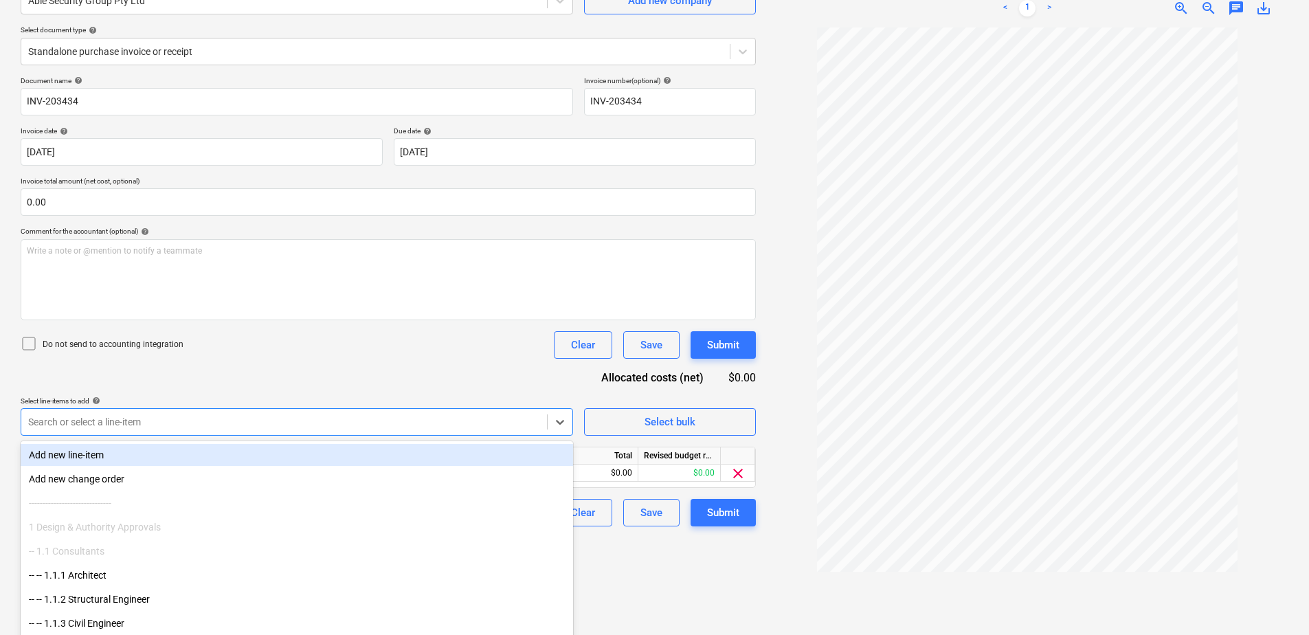
click at [307, 388] on div "Document name help INV-203434 Invoice number (optional) help INV-203434 Invoice…" at bounding box center [388, 301] width 735 height 450
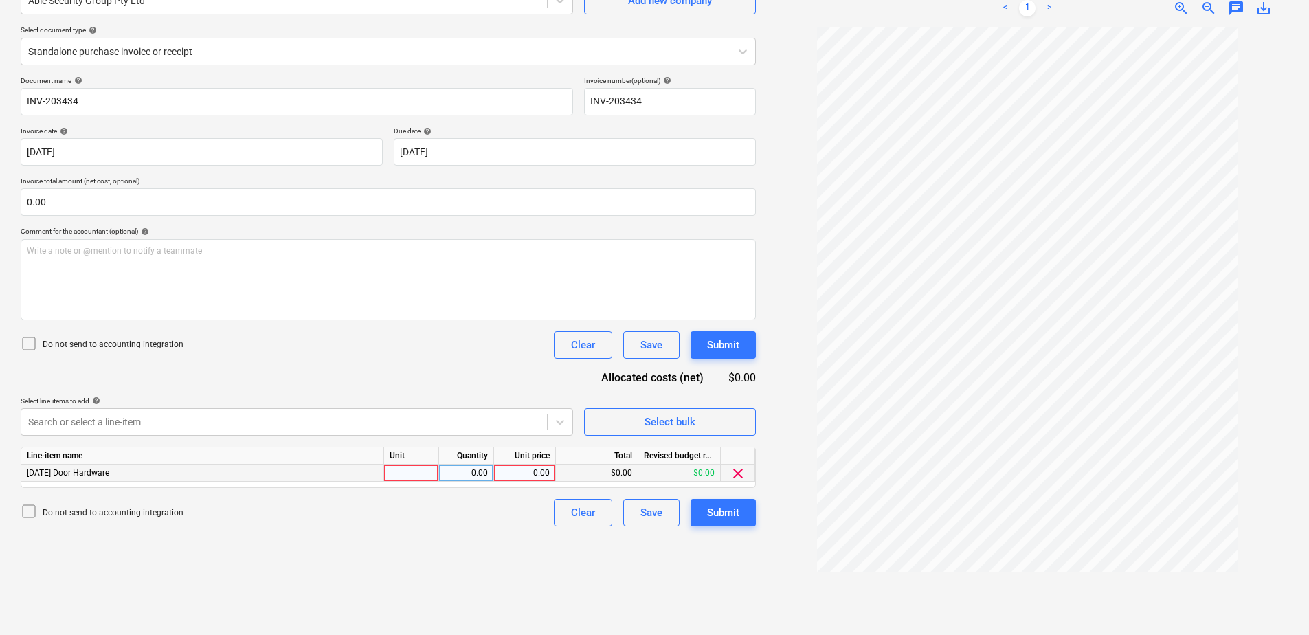
click at [397, 478] on div at bounding box center [411, 473] width 55 height 17
type input "Item"
type input "146.16"
click at [705, 509] on button "Submit" at bounding box center [723, 512] width 65 height 27
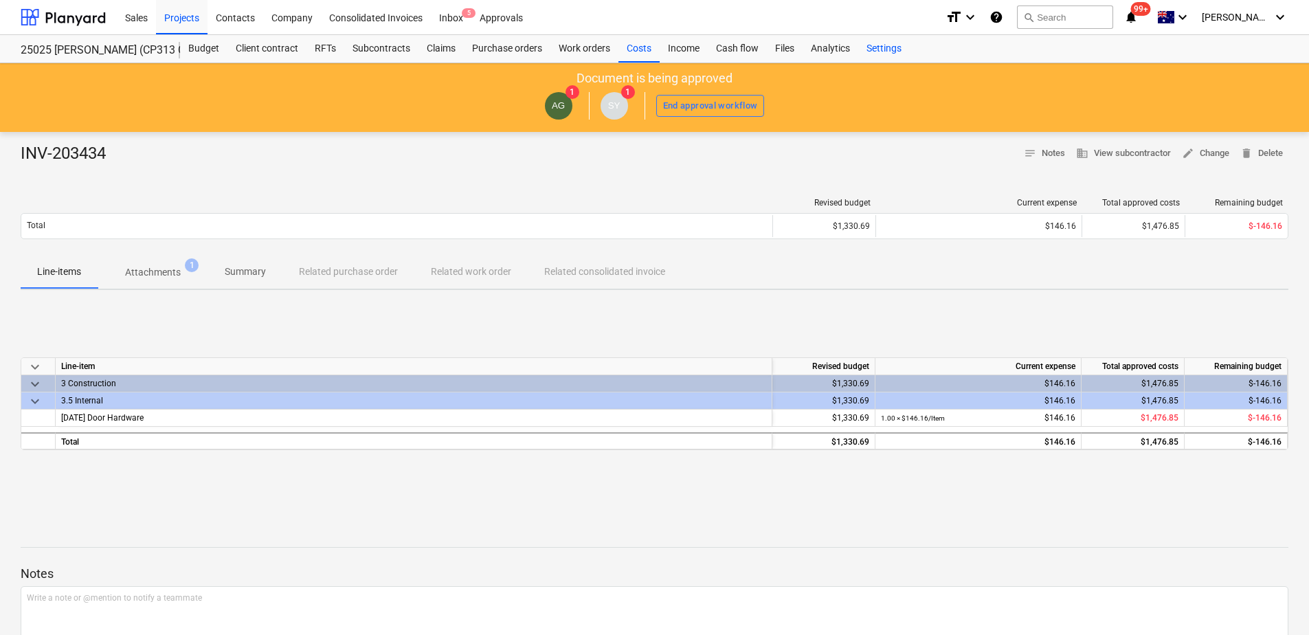
click at [896, 49] on div "Settings" at bounding box center [885, 48] width 52 height 27
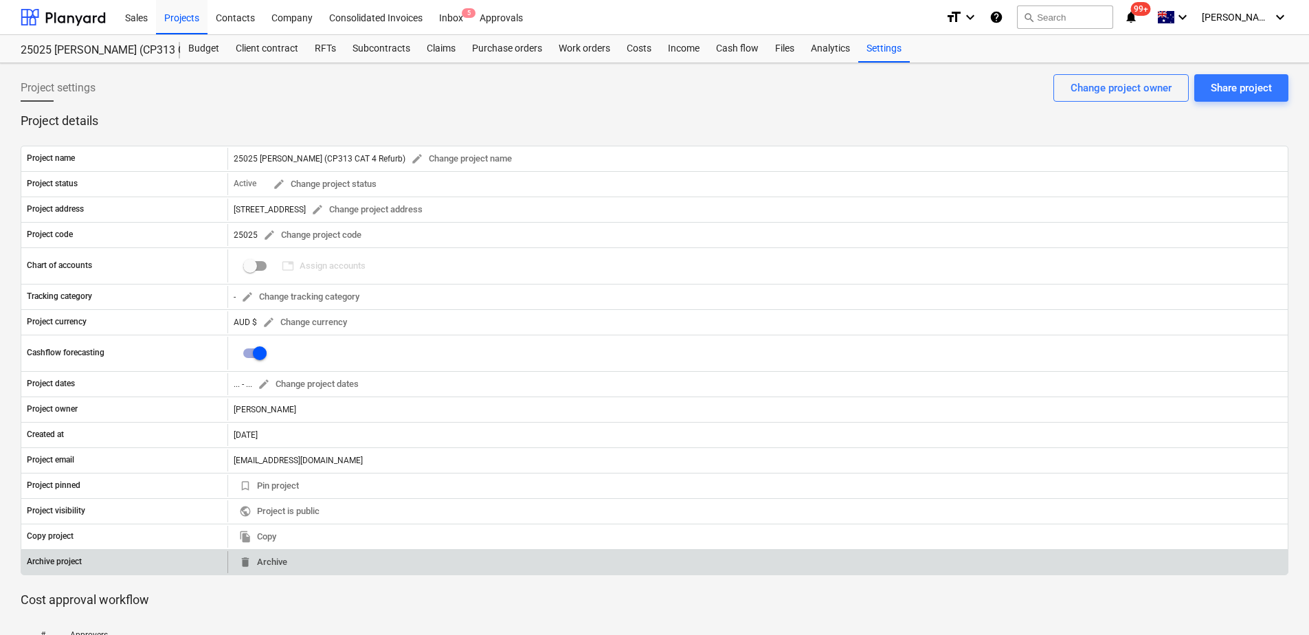
click at [271, 566] on span "delete Archive" at bounding box center [263, 563] width 48 height 16
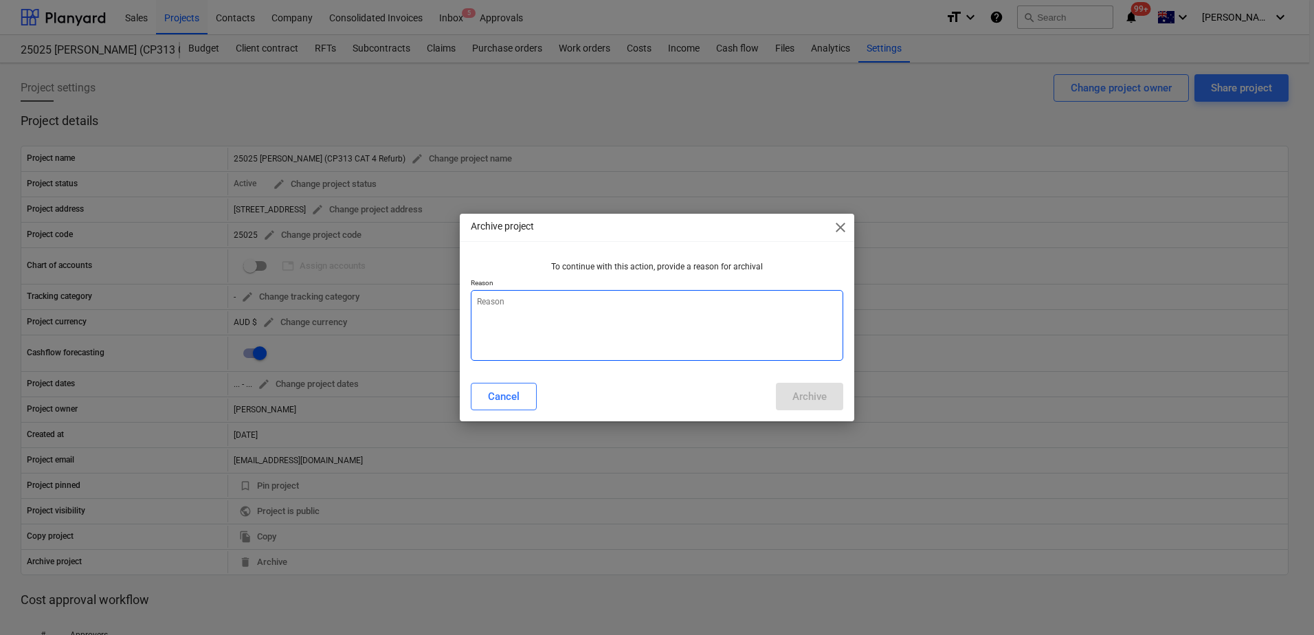
click at [571, 325] on textarea at bounding box center [657, 325] width 373 height 71
type textarea "x"
type textarea "c"
type textarea "x"
type textarea "cl"
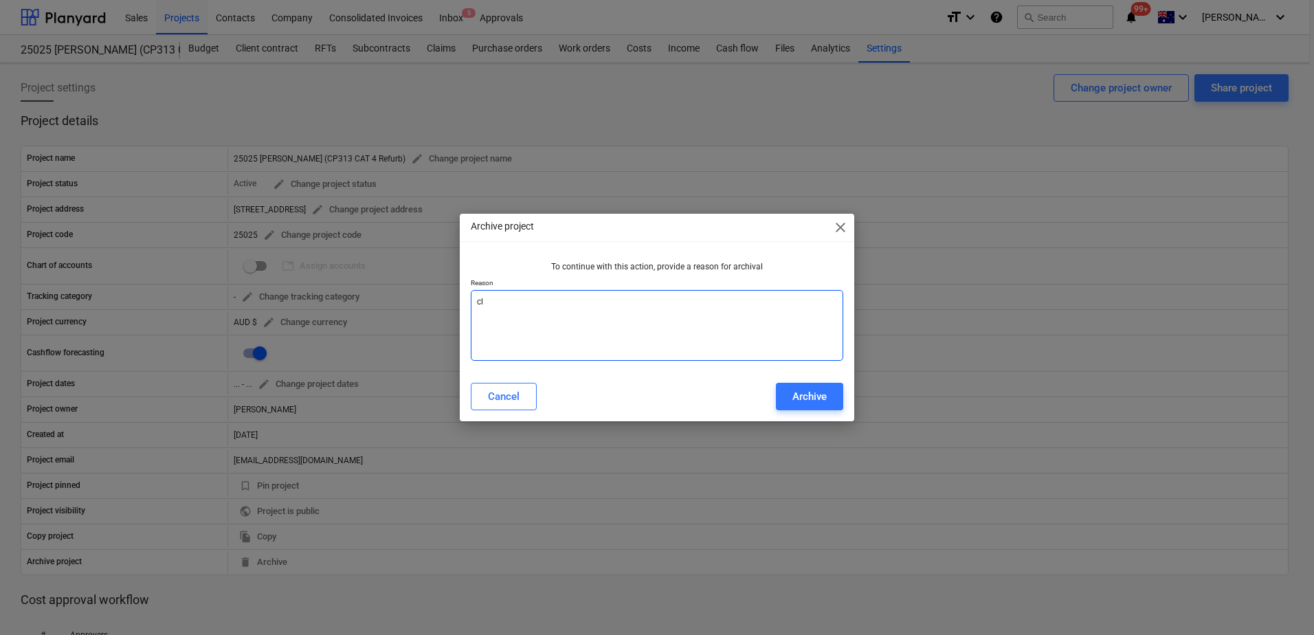
type textarea "x"
type textarea "clo"
type textarea "x"
type textarea "clos"
type textarea "x"
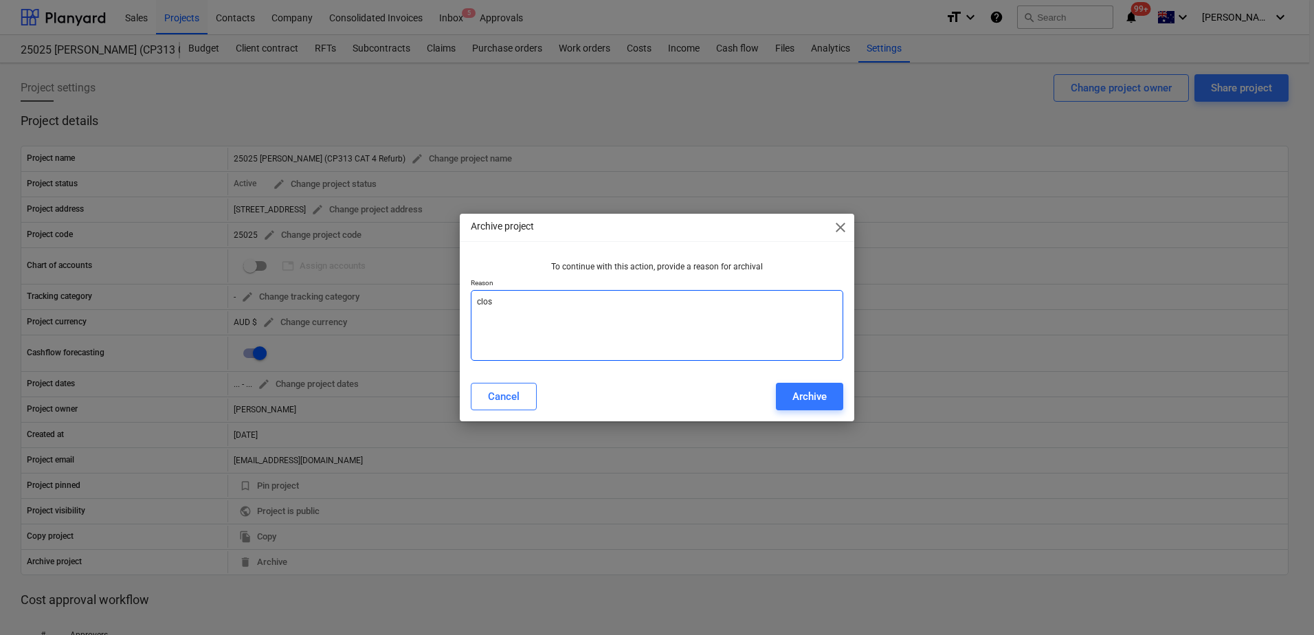
type textarea "close"
type textarea "x"
type textarea "closed"
click at [796, 392] on div "Archive" at bounding box center [810, 397] width 34 height 18
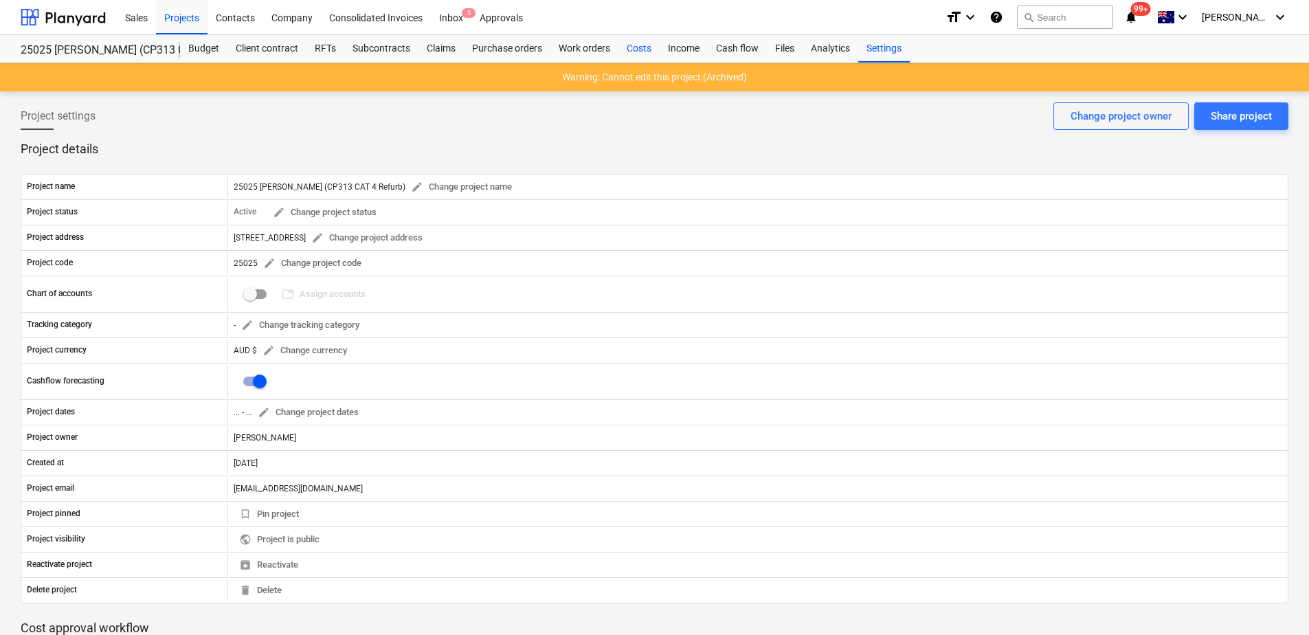
click at [635, 51] on div "Costs" at bounding box center [639, 48] width 41 height 27
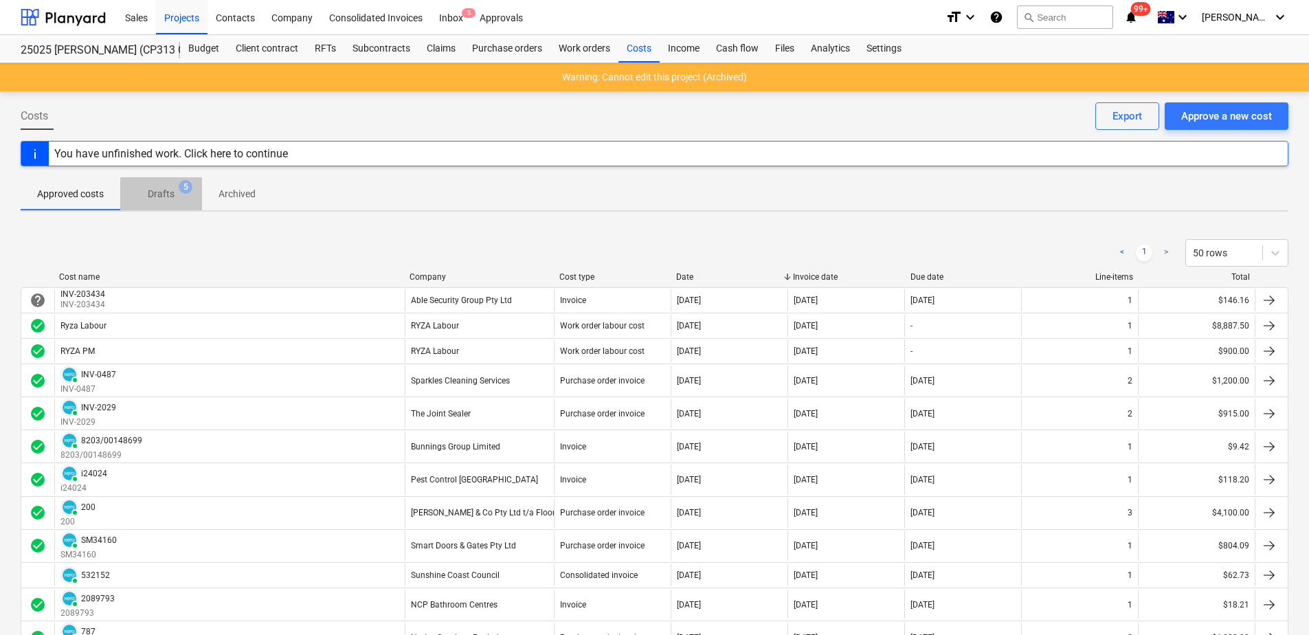
click at [171, 201] on p "Drafts" at bounding box center [161, 194] width 27 height 14
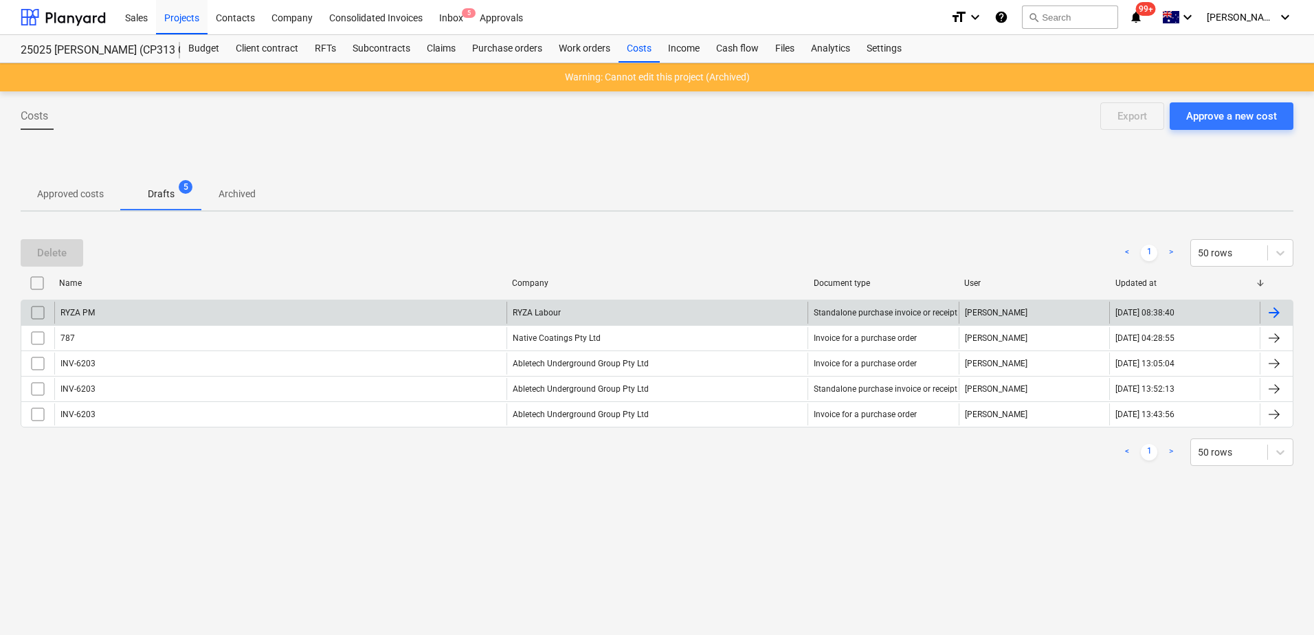
click at [42, 313] on input "checkbox" at bounding box center [38, 313] width 22 height 22
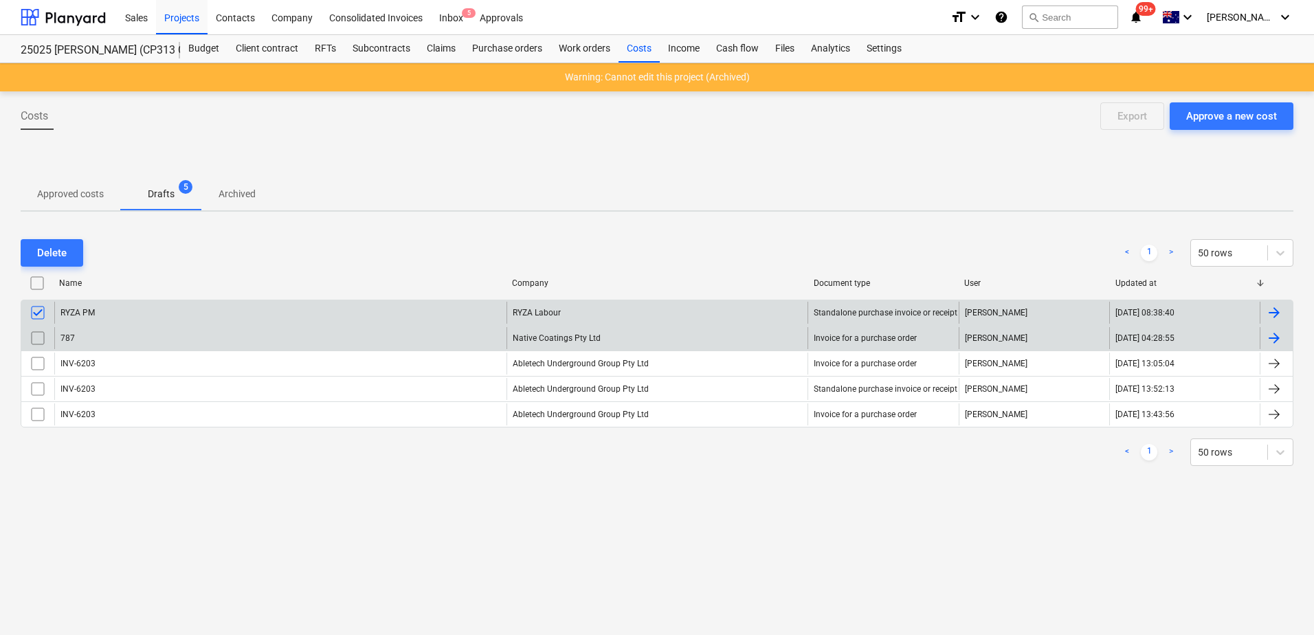
click at [38, 335] on input "checkbox" at bounding box center [38, 338] width 22 height 22
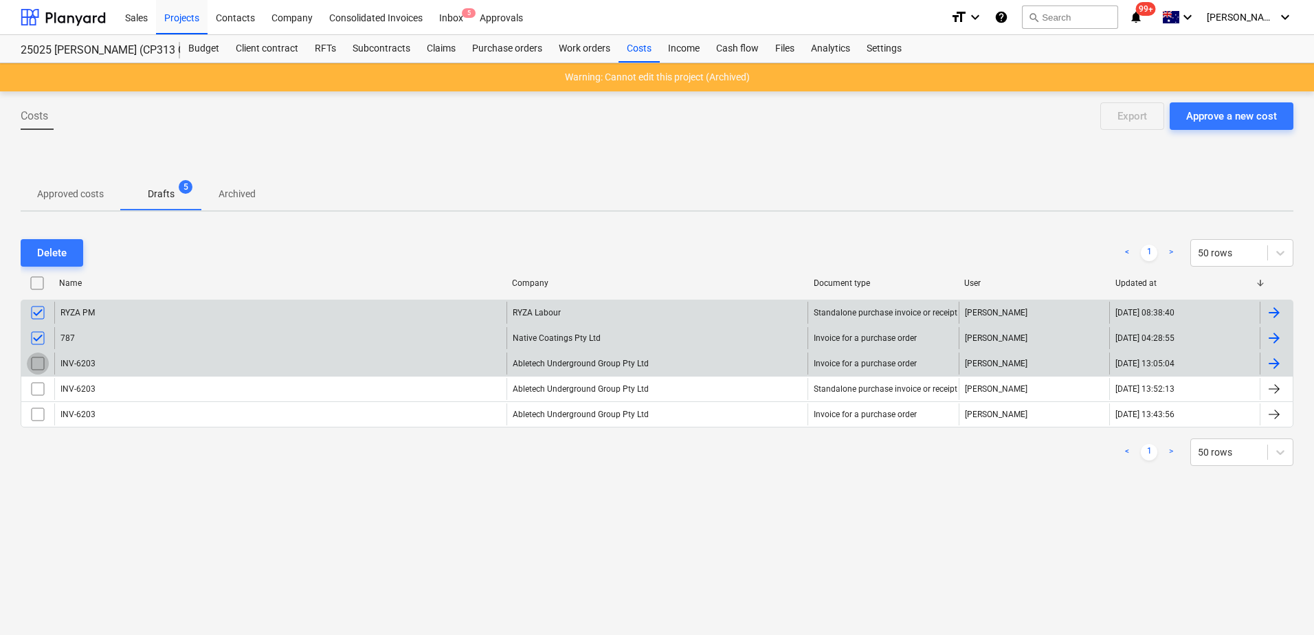
click at [35, 357] on input "checkbox" at bounding box center [38, 364] width 22 height 22
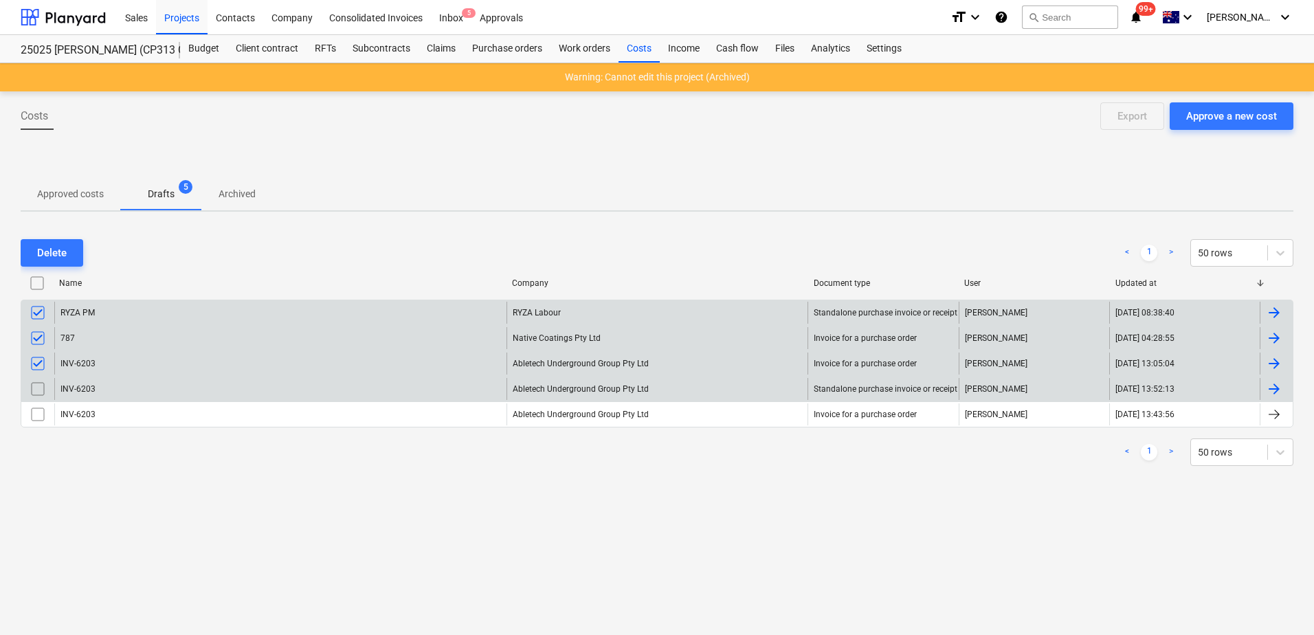
click at [35, 382] on input "checkbox" at bounding box center [38, 389] width 22 height 22
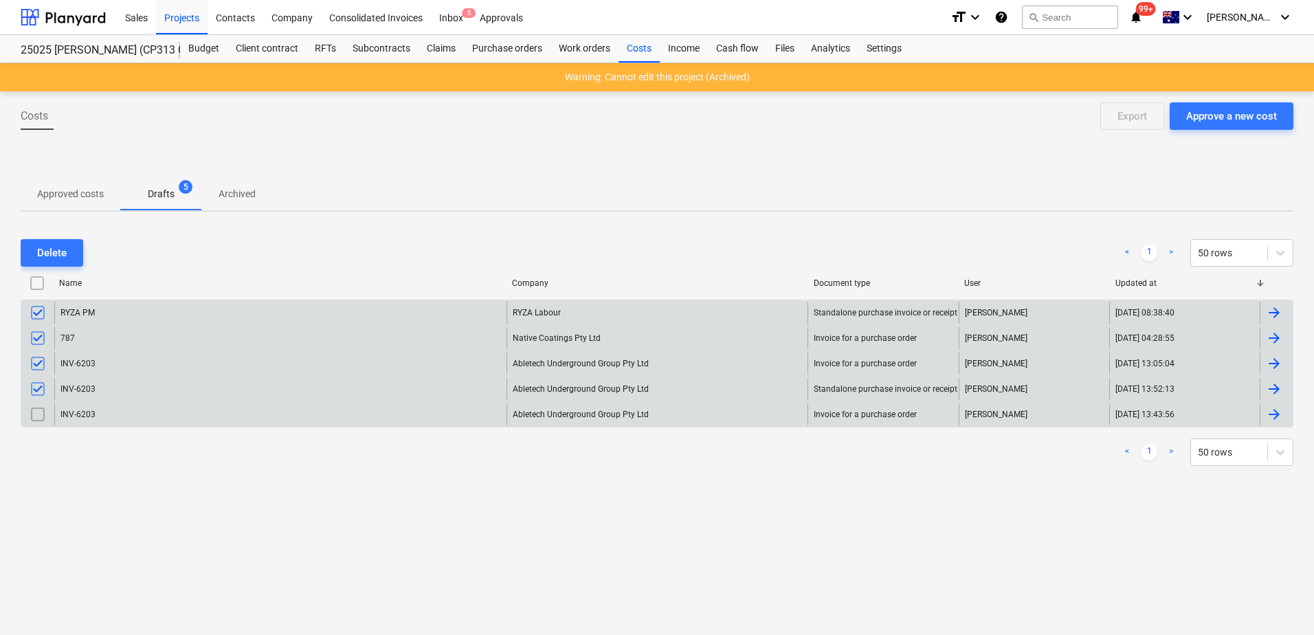
click at [34, 412] on input "checkbox" at bounding box center [38, 414] width 22 height 22
click at [73, 252] on button "Delete" at bounding box center [52, 252] width 63 height 27
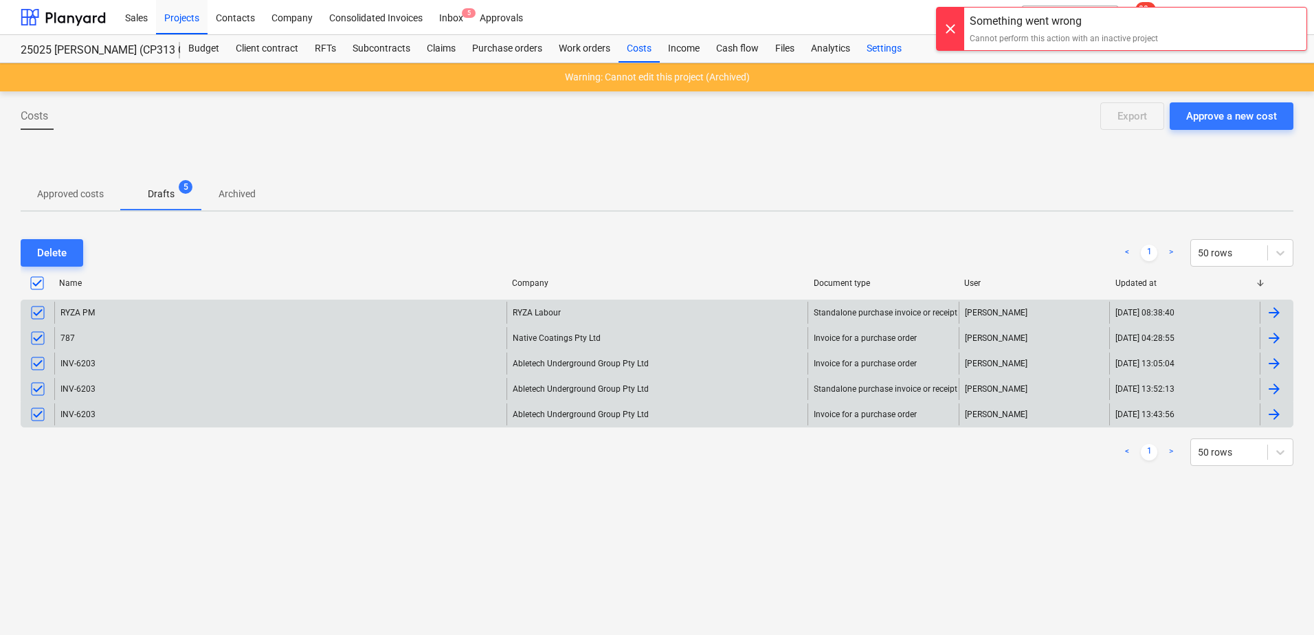
click at [885, 45] on div "Settings" at bounding box center [885, 48] width 52 height 27
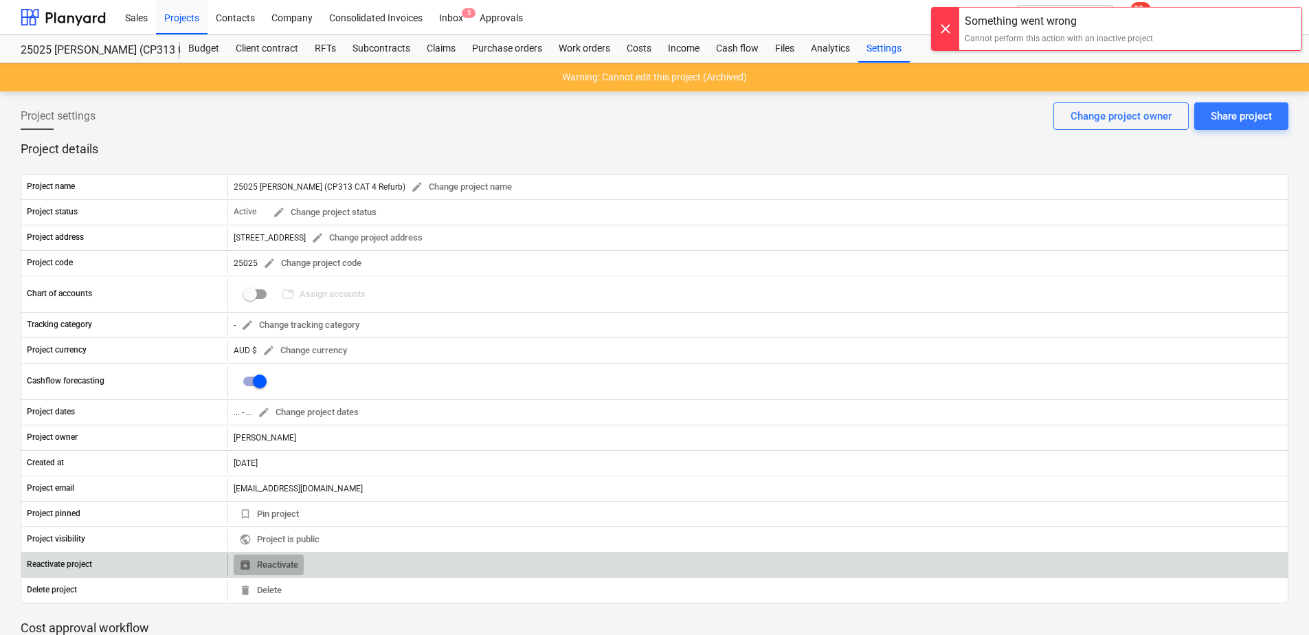
click at [274, 562] on span "unarchive Reactivate" at bounding box center [268, 565] width 59 height 16
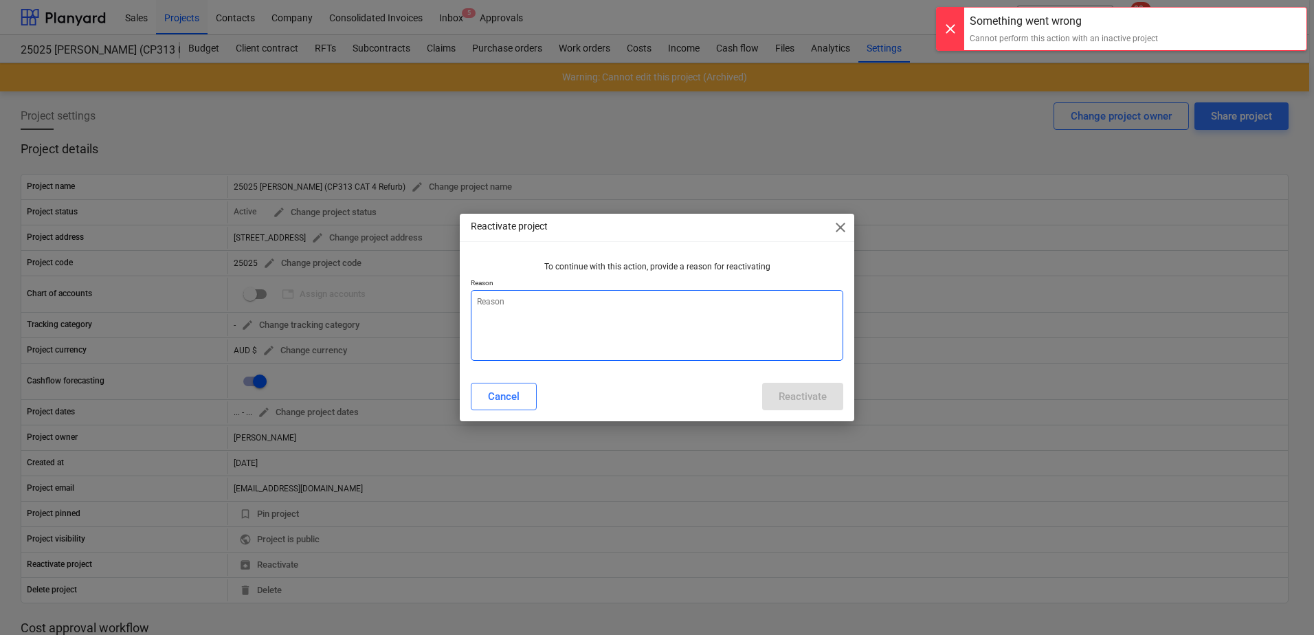
click at [556, 356] on textarea at bounding box center [657, 325] width 373 height 71
type textarea "x"
type textarea "g"
type textarea "x"
type textarea "gf"
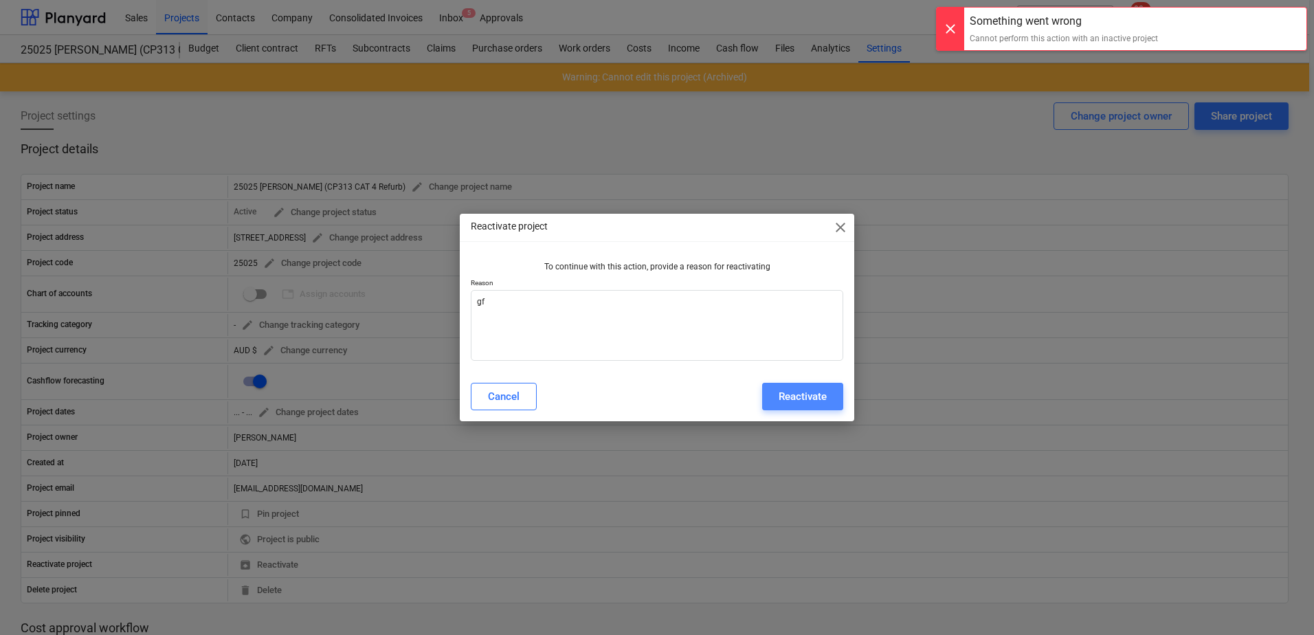
click at [799, 401] on div "Reactivate" at bounding box center [803, 397] width 48 height 18
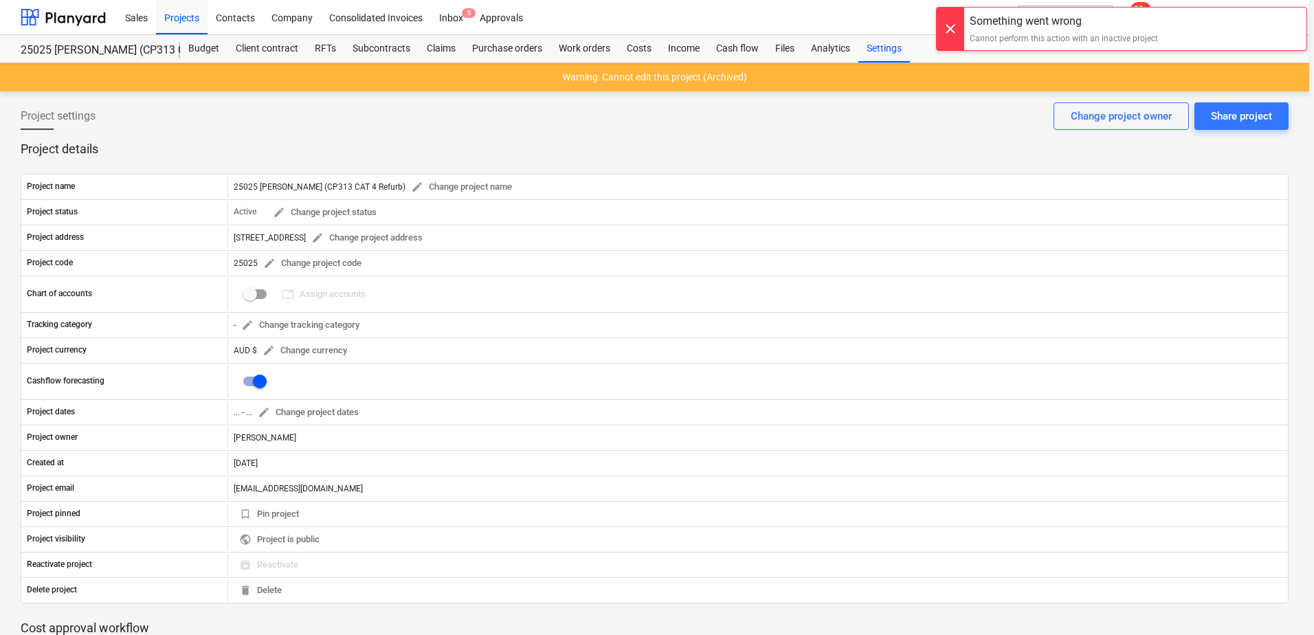
type textarea "x"
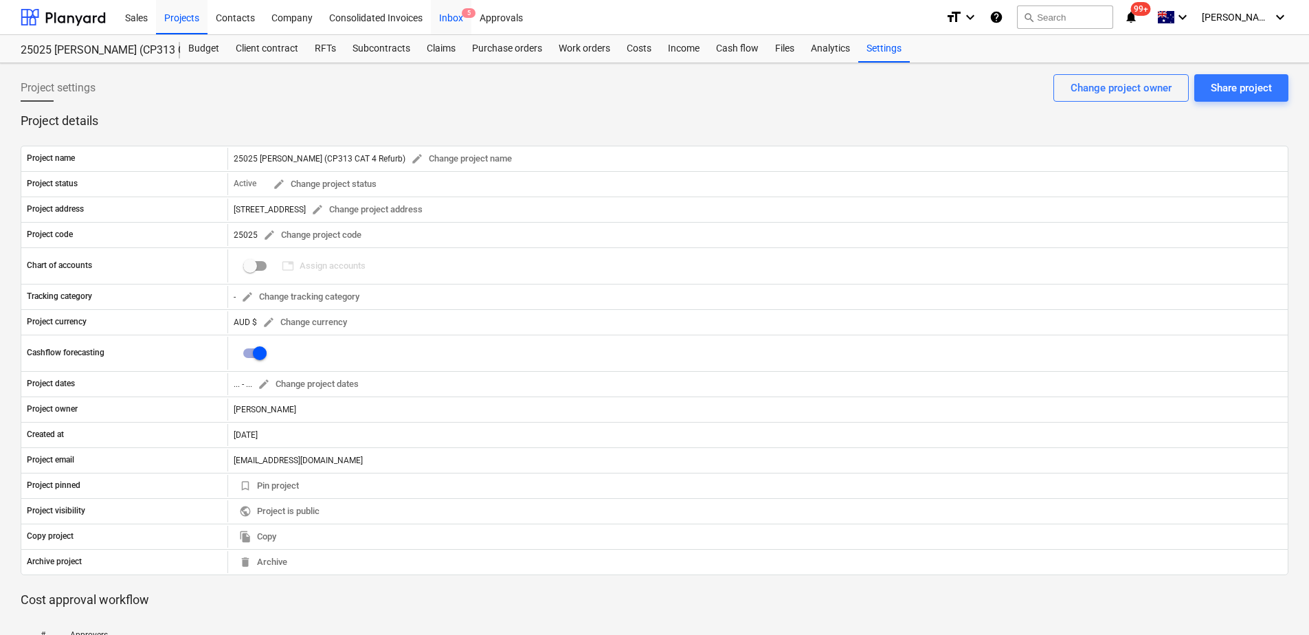
drag, startPoint x: 441, startPoint y: 12, endPoint x: 446, endPoint y: 29, distance: 17.8
click at [441, 12] on div "Inbox 5" at bounding box center [451, 16] width 41 height 35
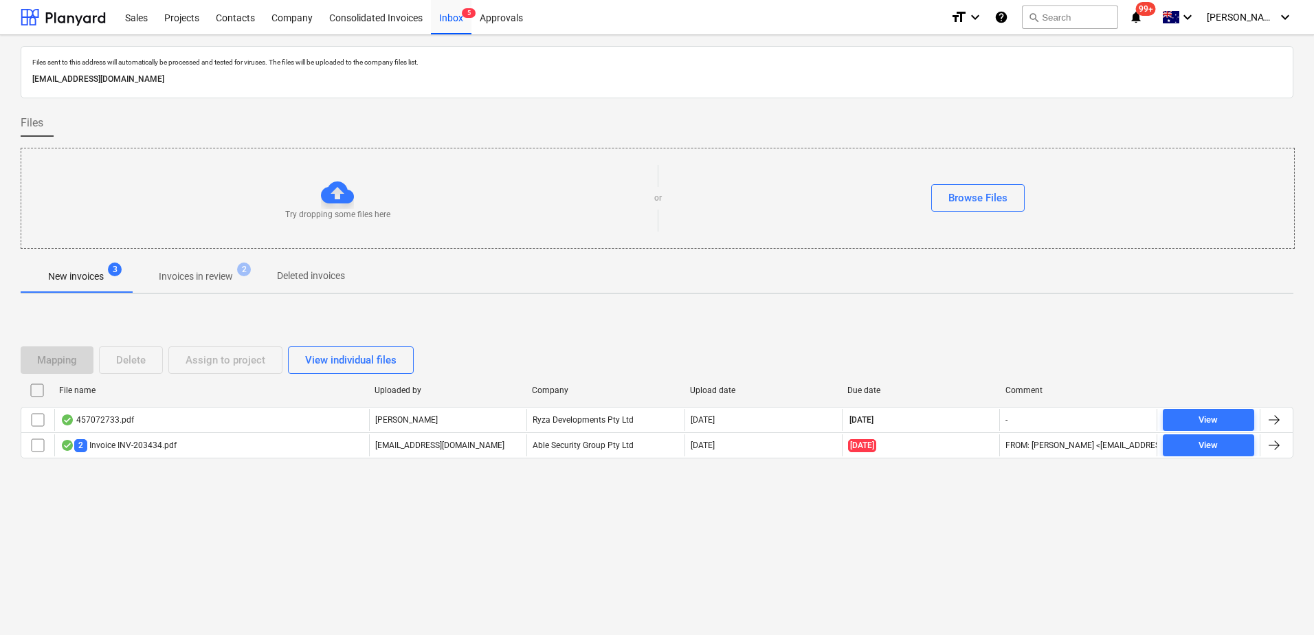
click at [190, 276] on p "Invoices in review" at bounding box center [196, 276] width 74 height 14
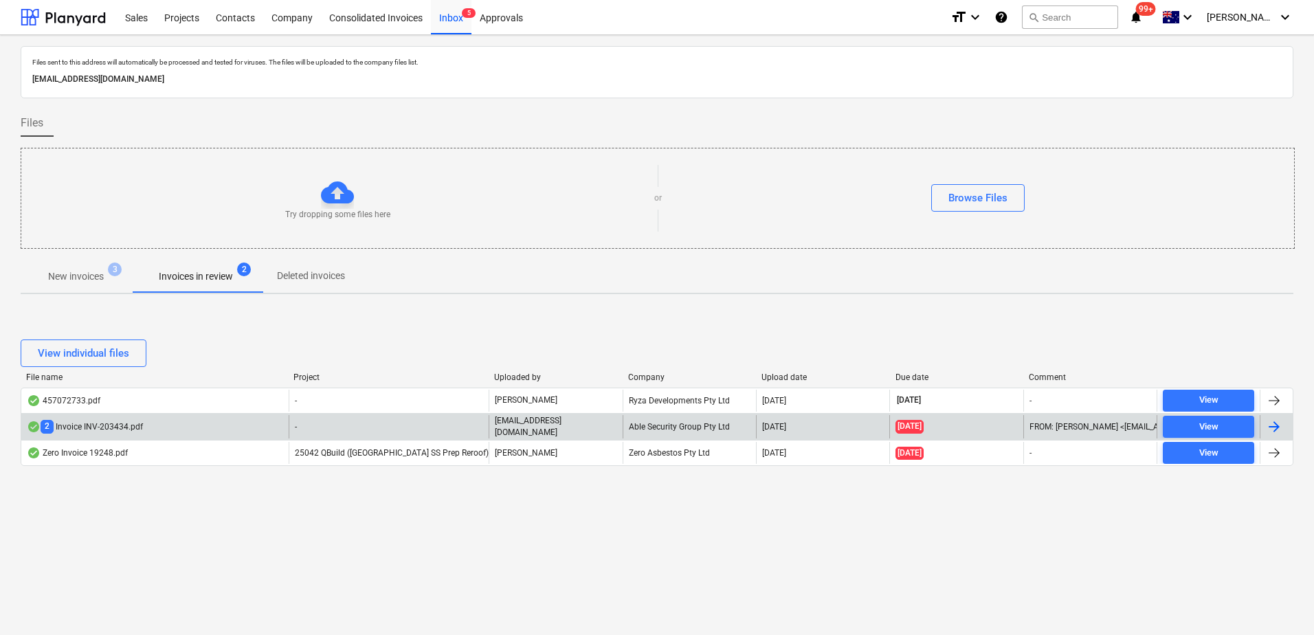
click at [436, 430] on div "-" at bounding box center [389, 426] width 201 height 23
click at [99, 423] on div "2 Invoice INV-203434.pdf" at bounding box center [85, 426] width 116 height 13
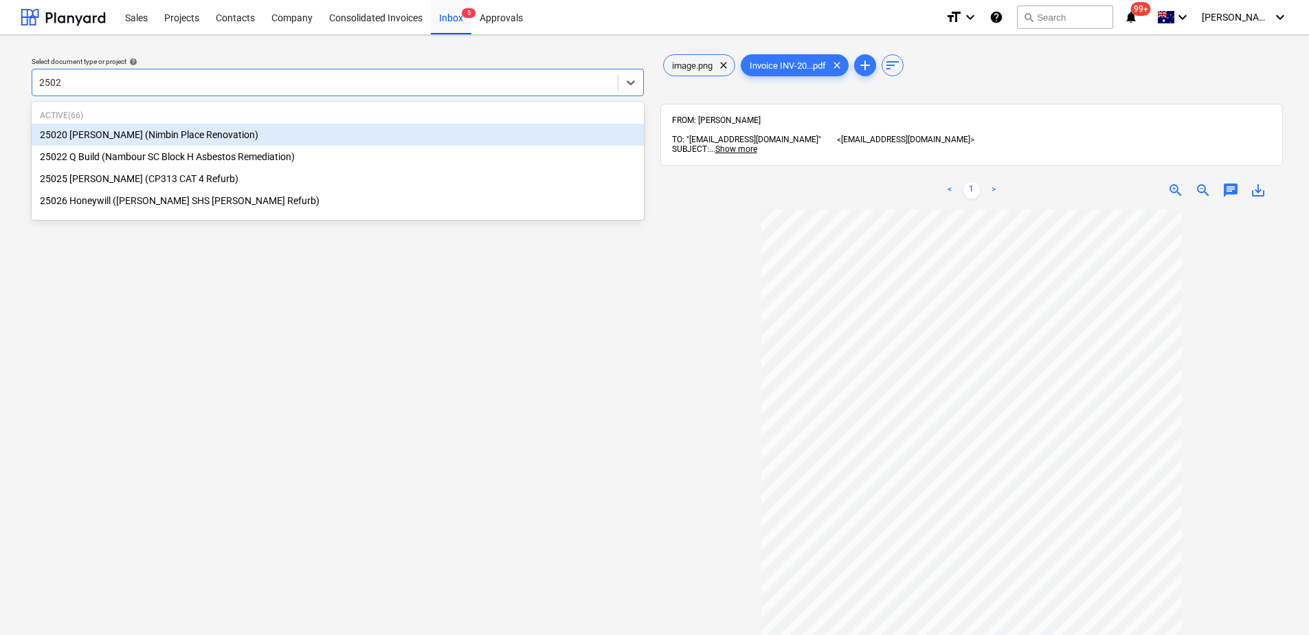
type input "25025"
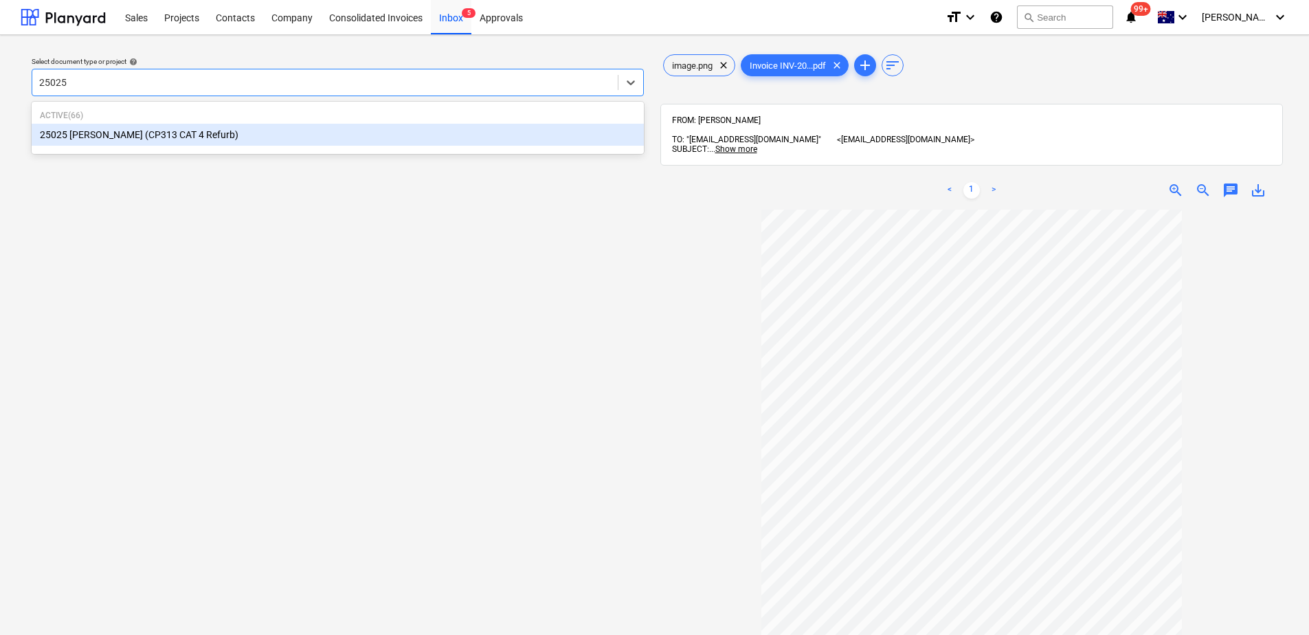
click at [168, 133] on div "25025 [PERSON_NAME] (CP313 CAT 4 Refurb)" at bounding box center [338, 135] width 612 height 22
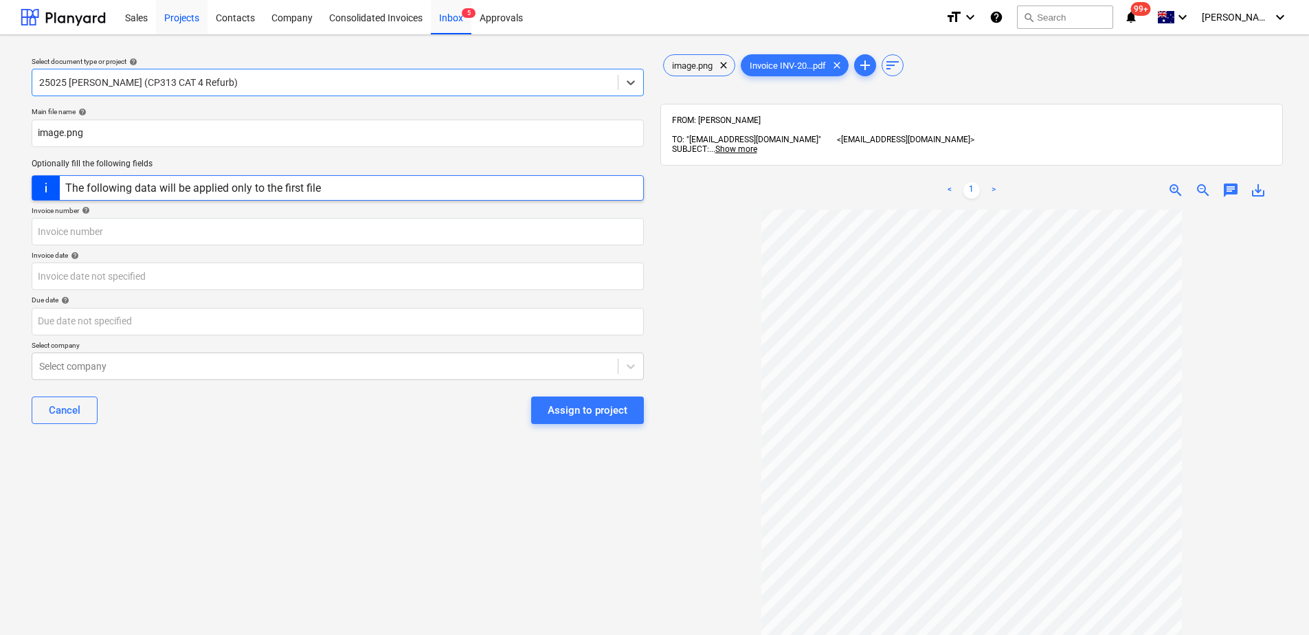
click at [178, 25] on div "Projects" at bounding box center [182, 16] width 52 height 35
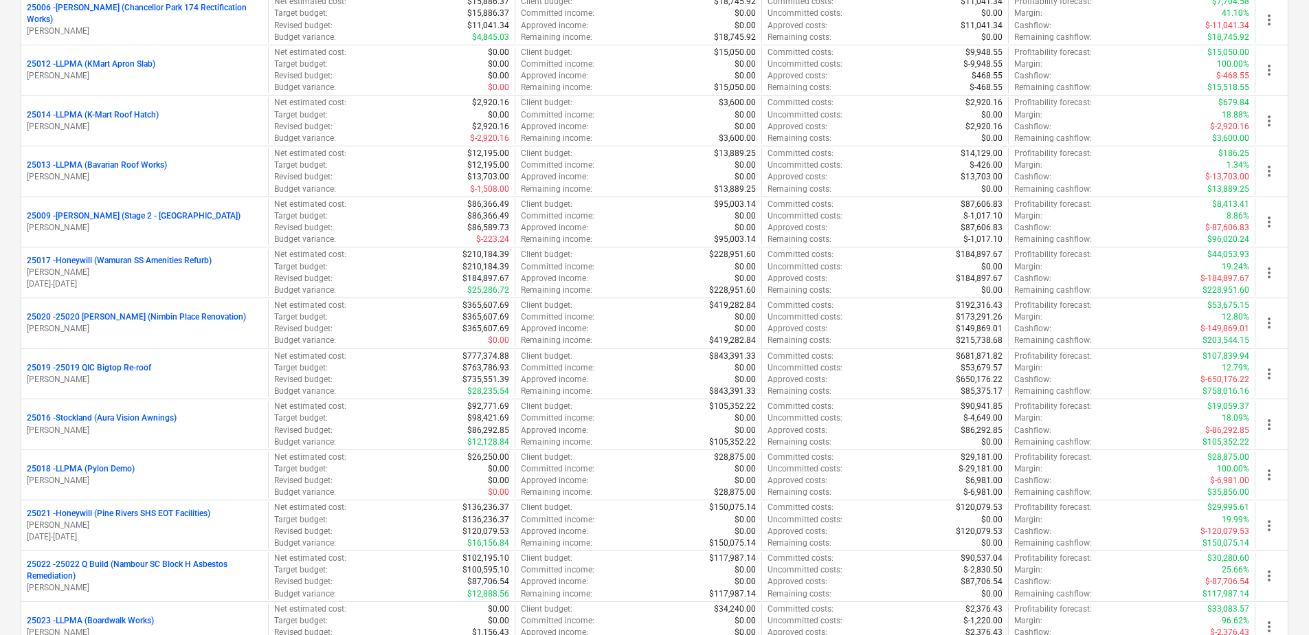
scroll to position [836, 0]
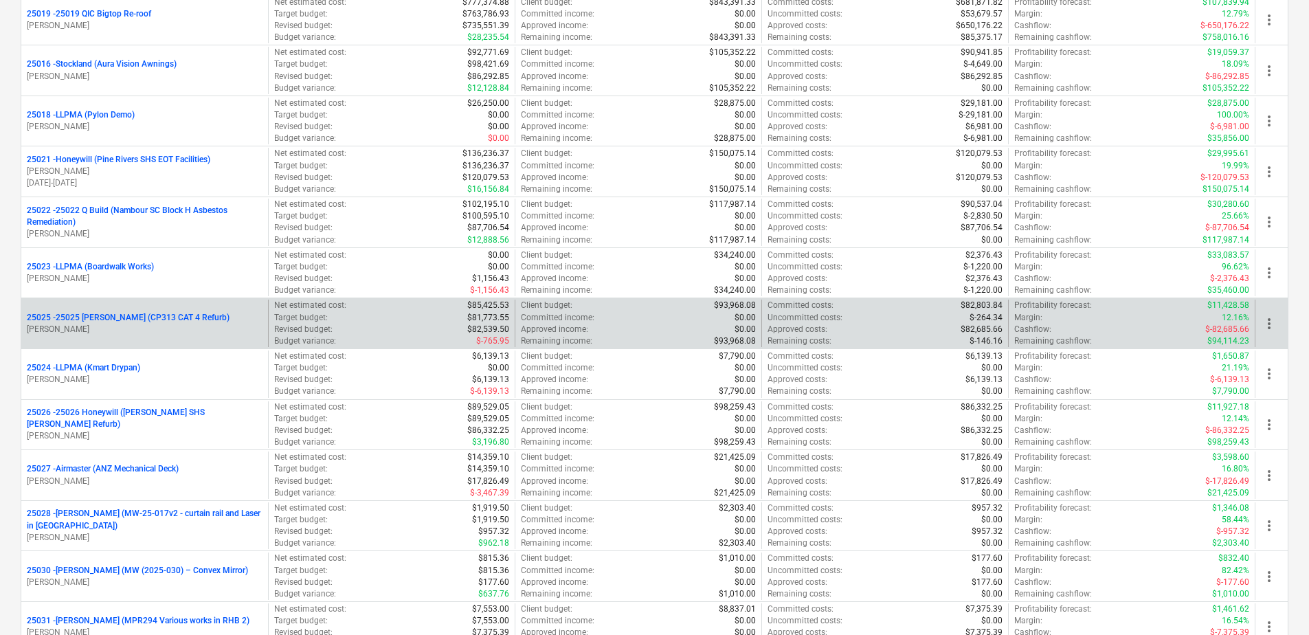
click at [158, 313] on p "25025 - 25025 Keyton (CP313 CAT 4 Refurb)" at bounding box center [128, 318] width 203 height 12
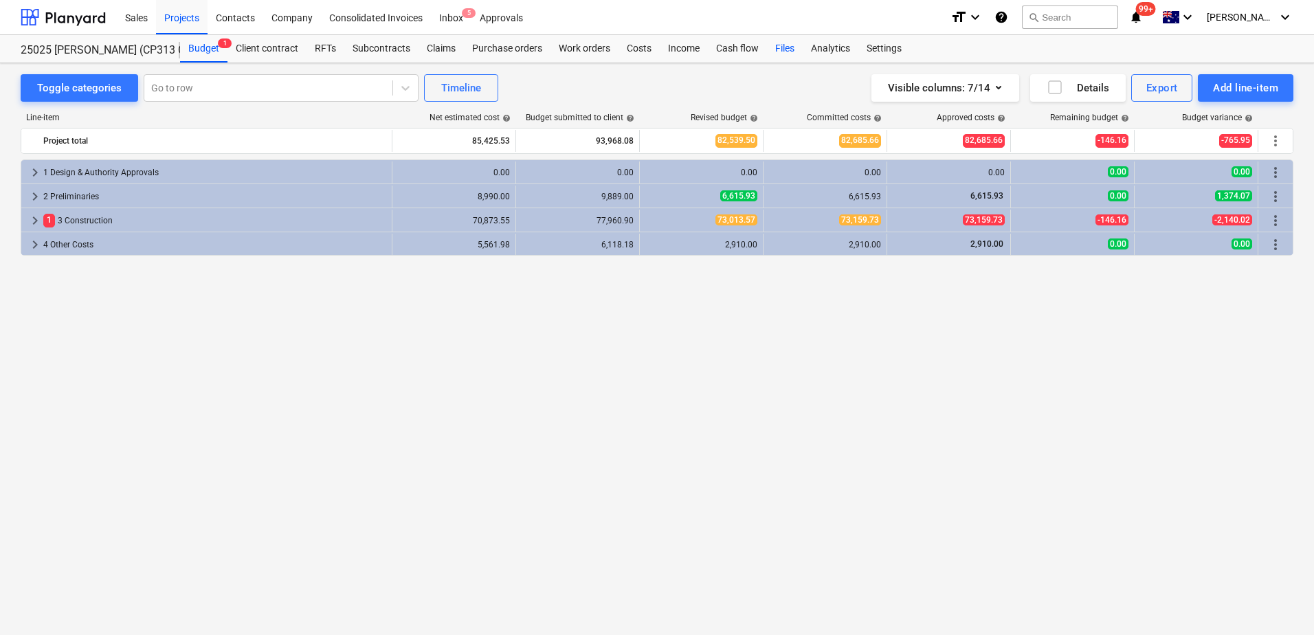
click at [793, 42] on div "Files" at bounding box center [785, 48] width 36 height 27
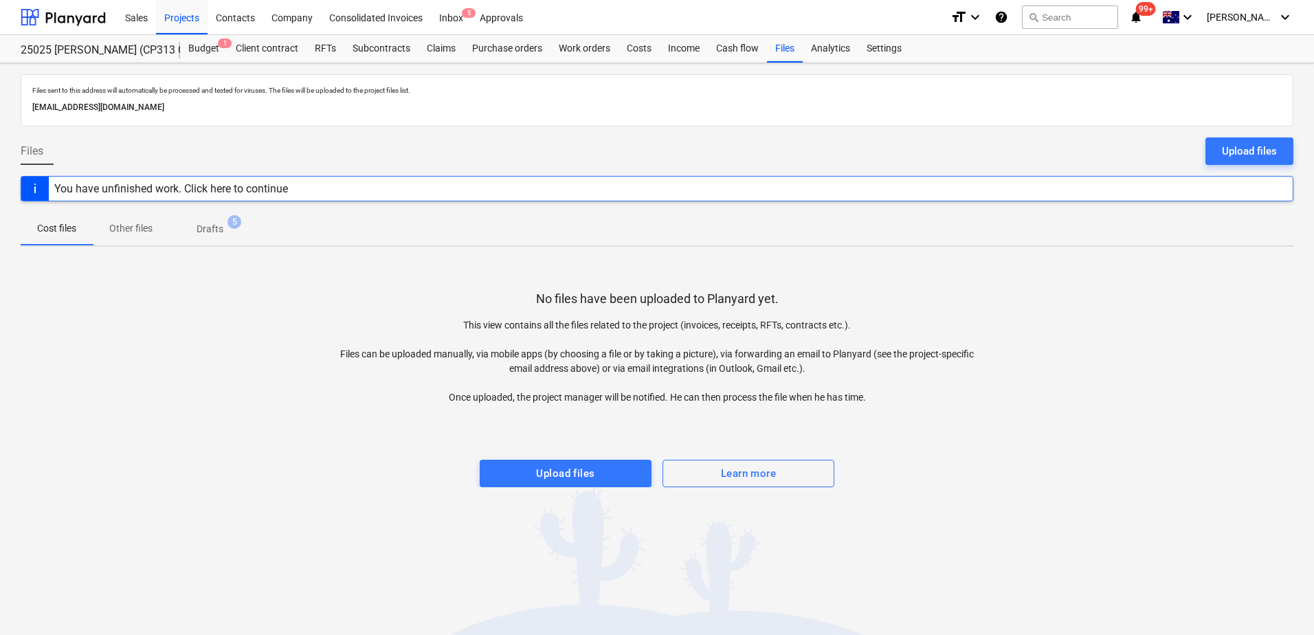
click at [219, 234] on p "Drafts" at bounding box center [210, 229] width 27 height 14
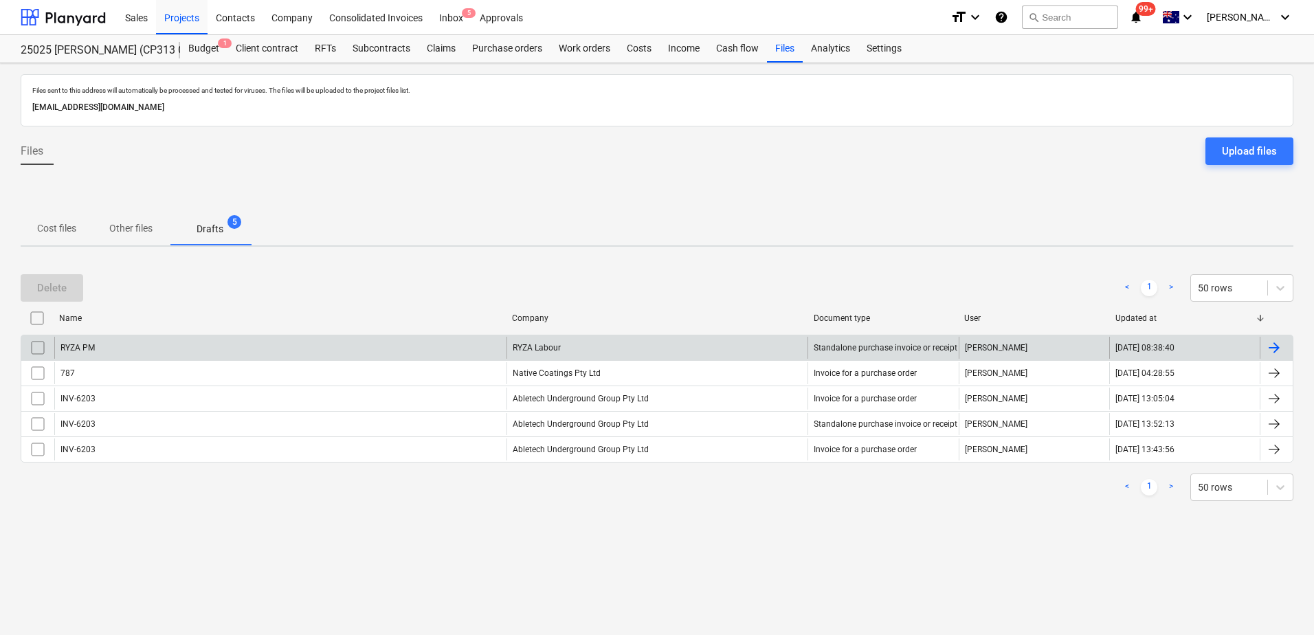
click at [43, 347] on input "checkbox" at bounding box center [38, 348] width 22 height 22
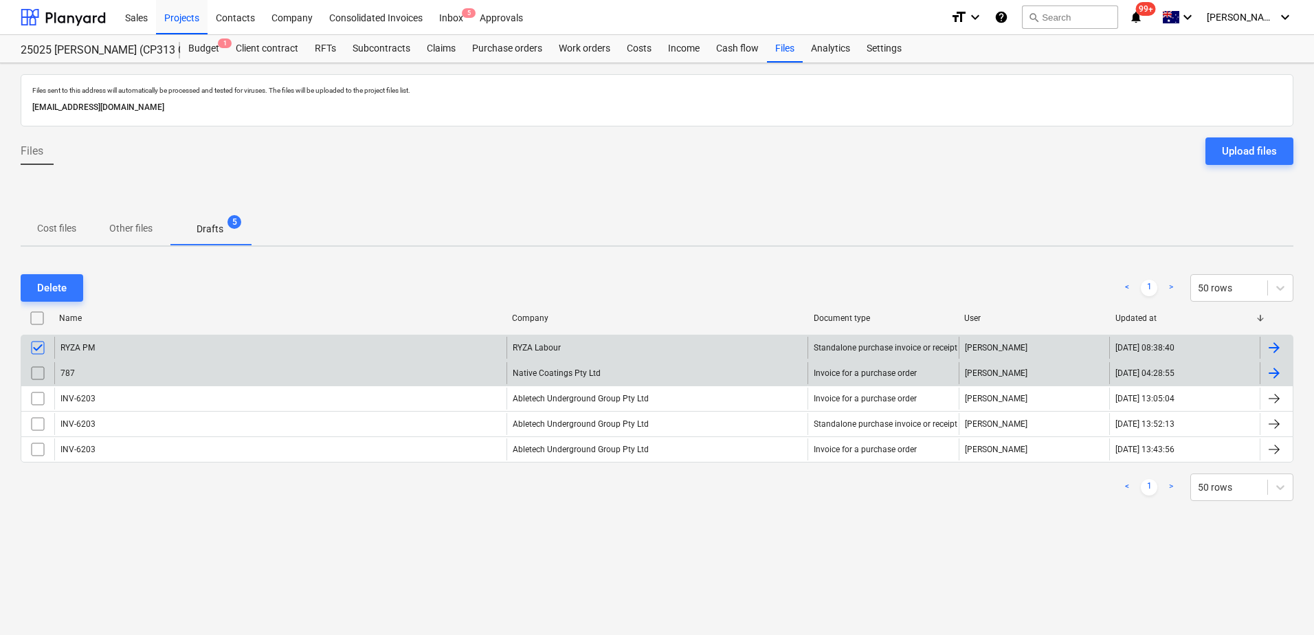
click at [40, 373] on input "checkbox" at bounding box center [38, 373] width 22 height 22
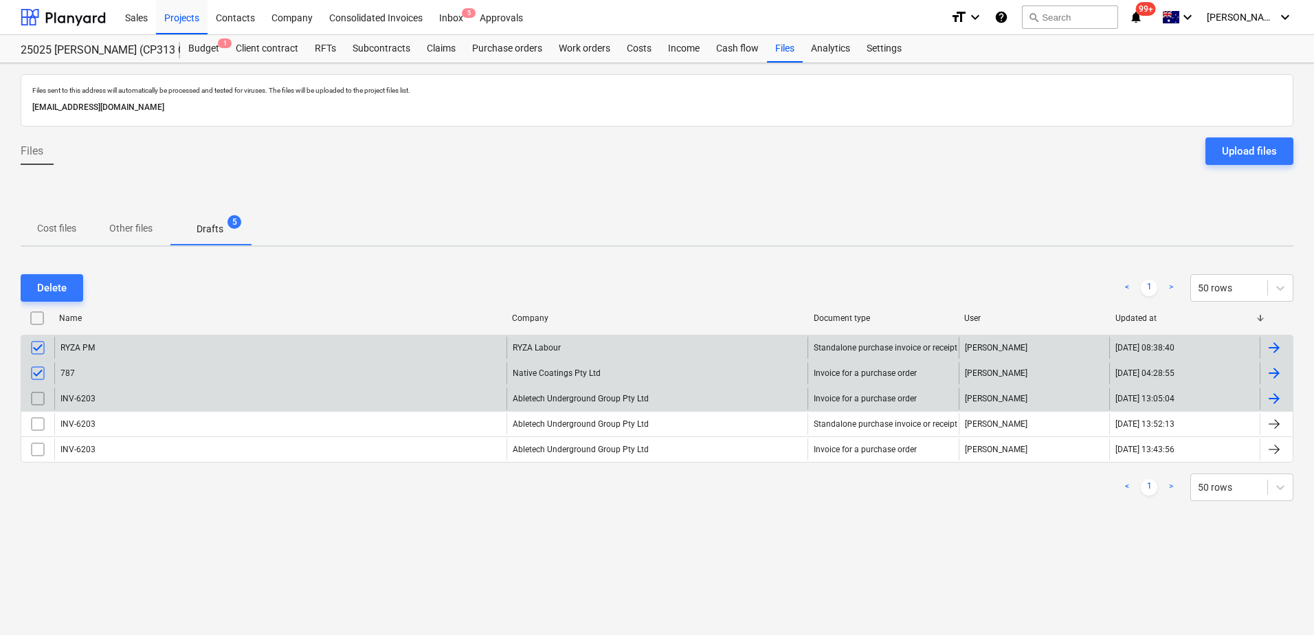
click at [36, 398] on input "checkbox" at bounding box center [38, 399] width 22 height 22
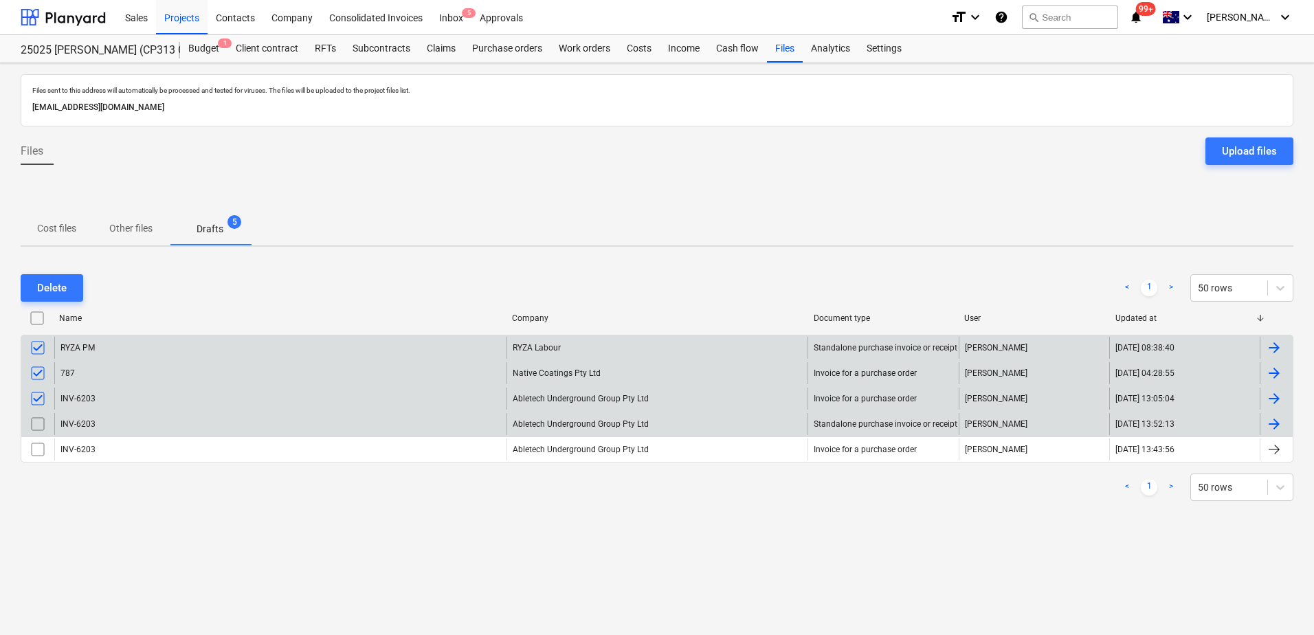
click at [30, 428] on input "checkbox" at bounding box center [38, 424] width 22 height 22
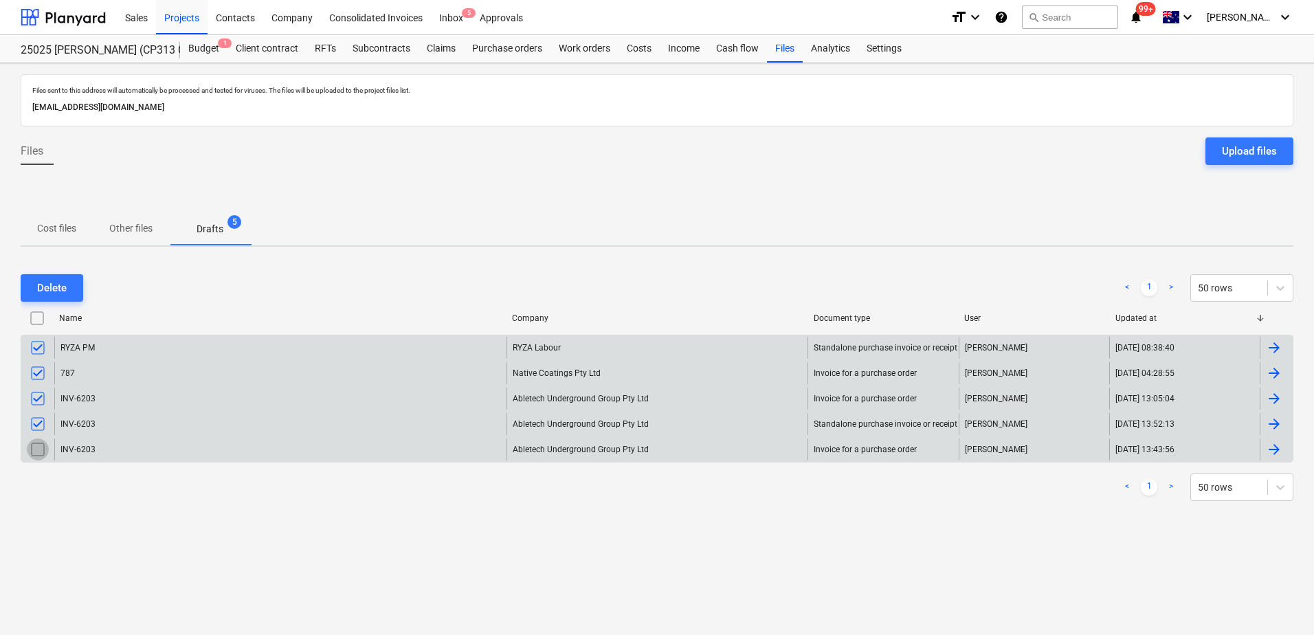
click at [31, 446] on input "checkbox" at bounding box center [38, 450] width 22 height 22
click at [55, 282] on div "Delete" at bounding box center [52, 288] width 30 height 18
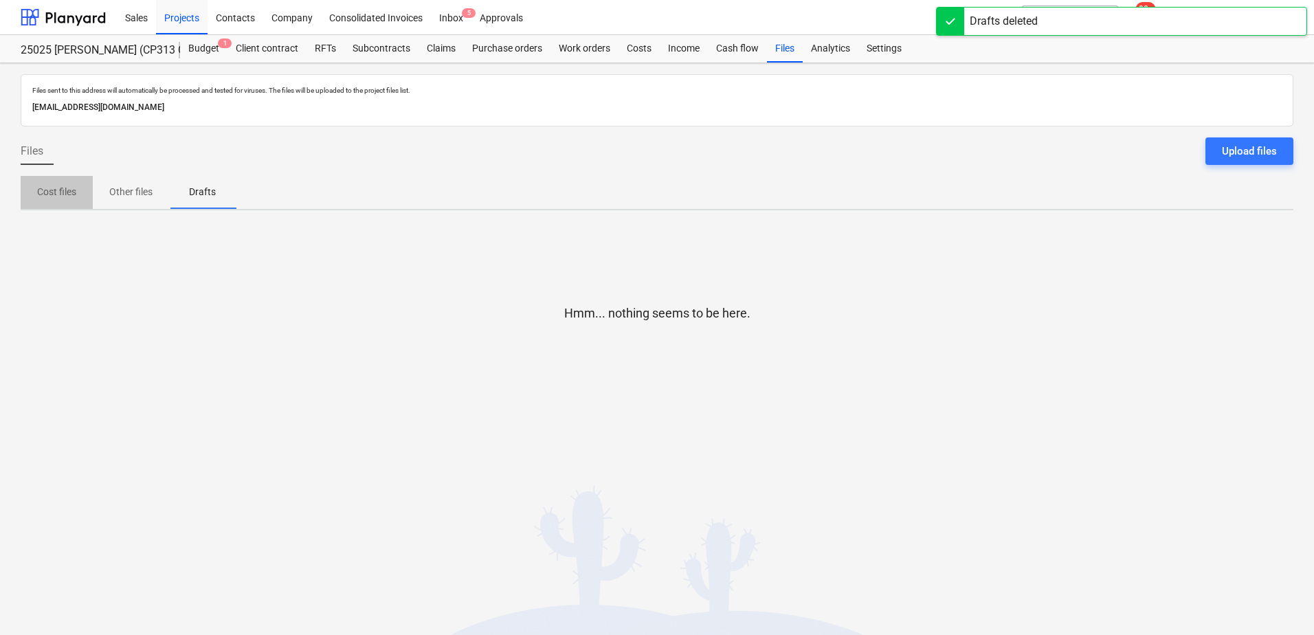
click at [54, 197] on p "Cost files" at bounding box center [56, 192] width 39 height 14
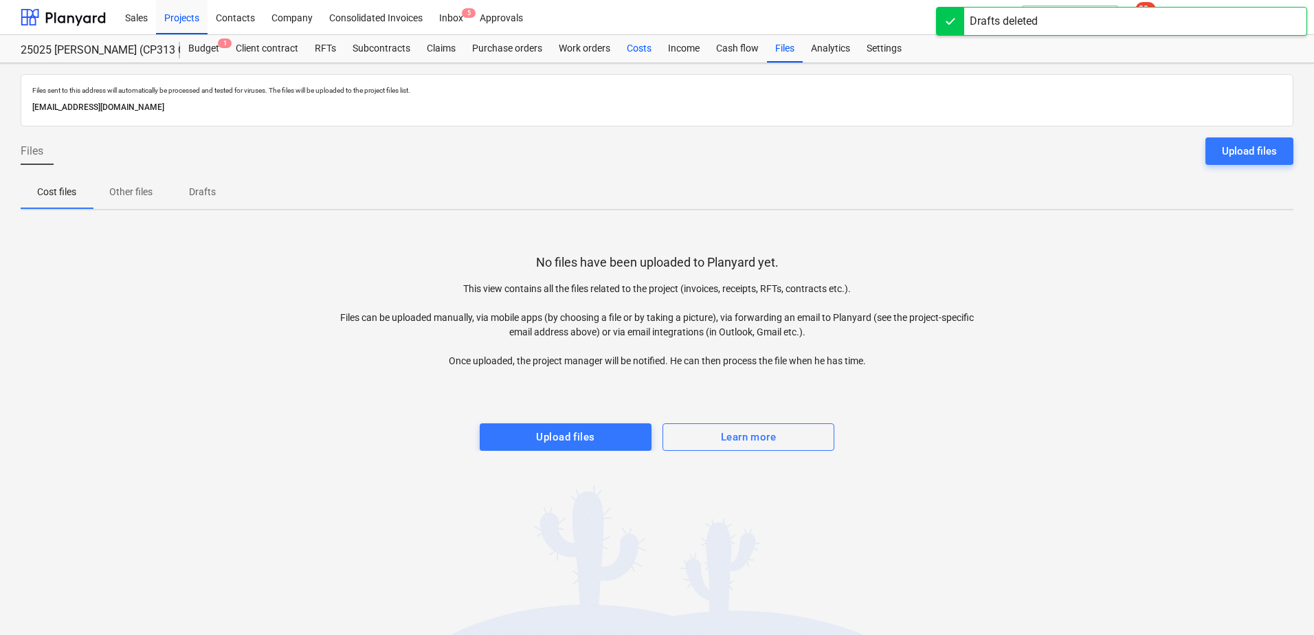
click at [645, 45] on div "Costs" at bounding box center [639, 48] width 41 height 27
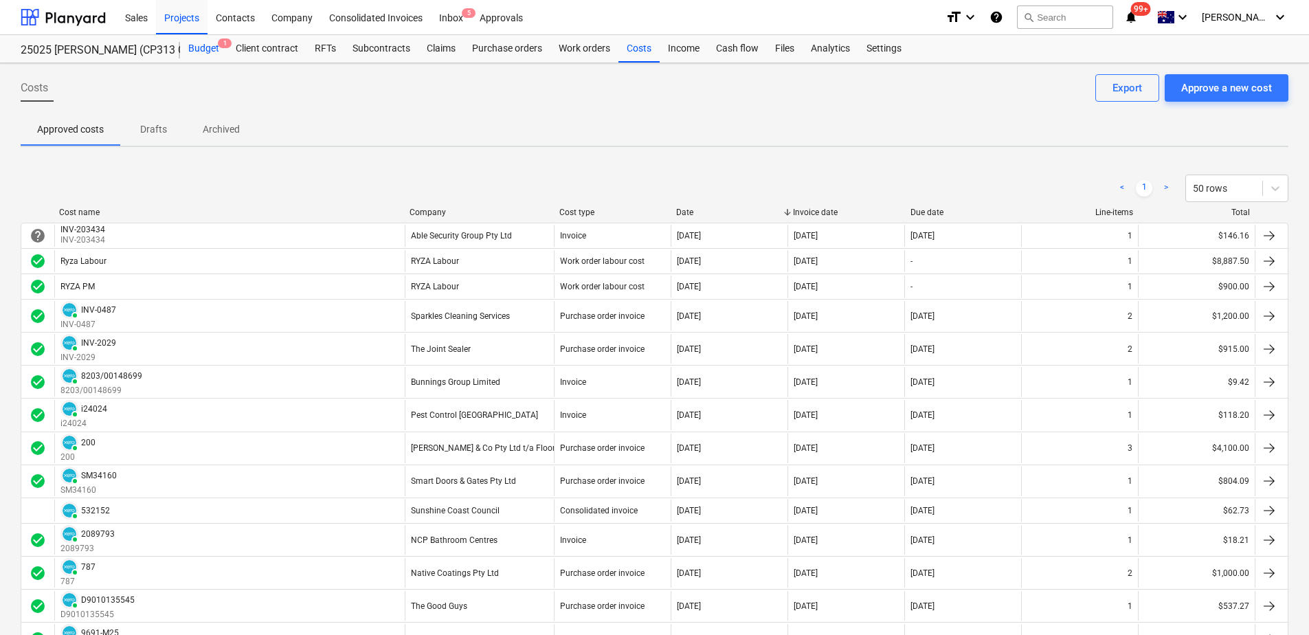
click at [206, 51] on div "Budget 1" at bounding box center [203, 48] width 47 height 27
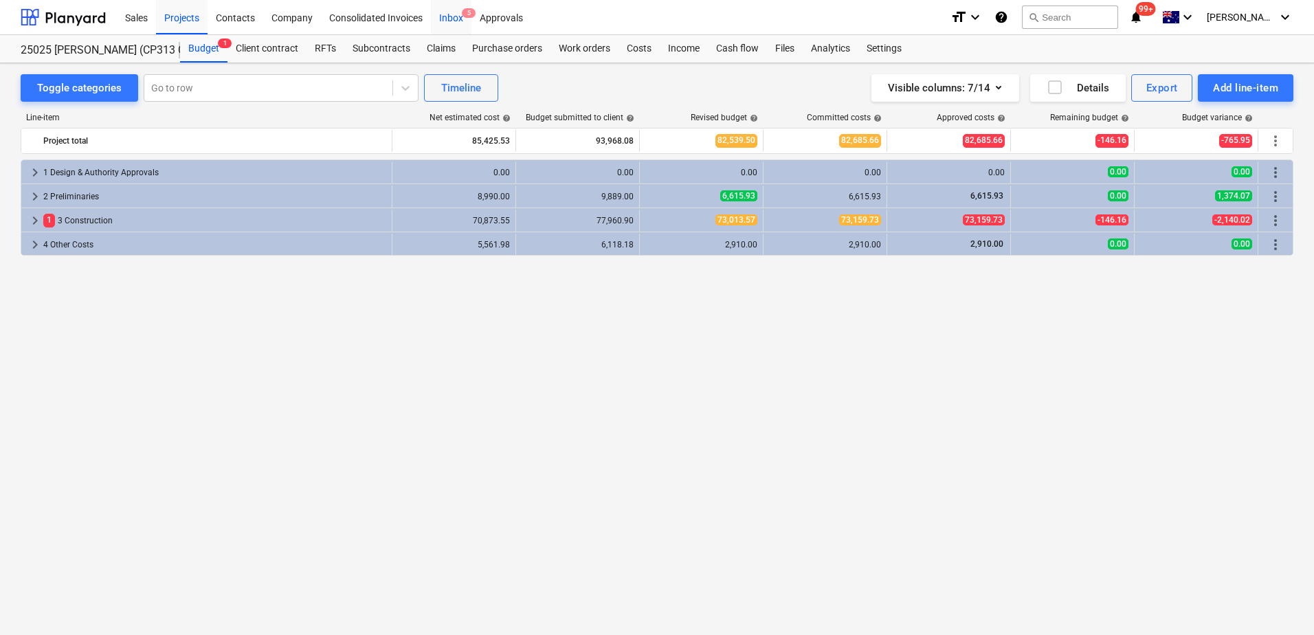
click at [464, 19] on div "Inbox 5" at bounding box center [451, 16] width 41 height 35
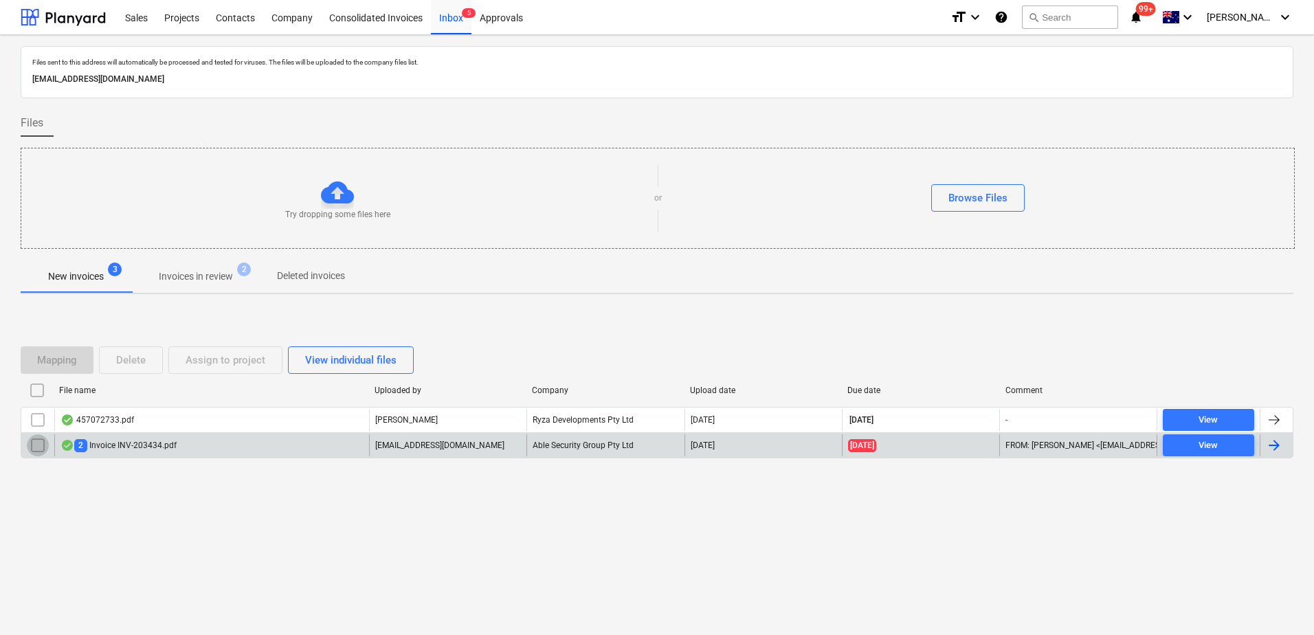
click at [38, 448] on input "checkbox" at bounding box center [38, 445] width 22 height 22
click at [124, 368] on div "Delete" at bounding box center [131, 360] width 30 height 18
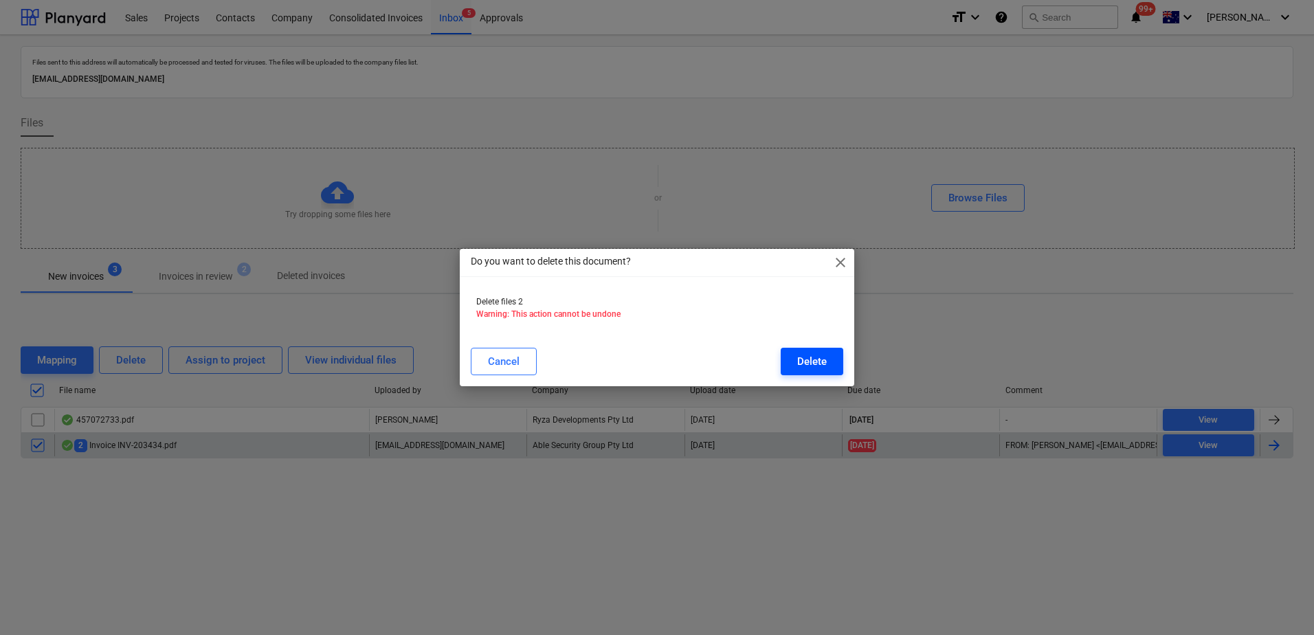
click at [812, 358] on div "Delete" at bounding box center [812, 362] width 30 height 18
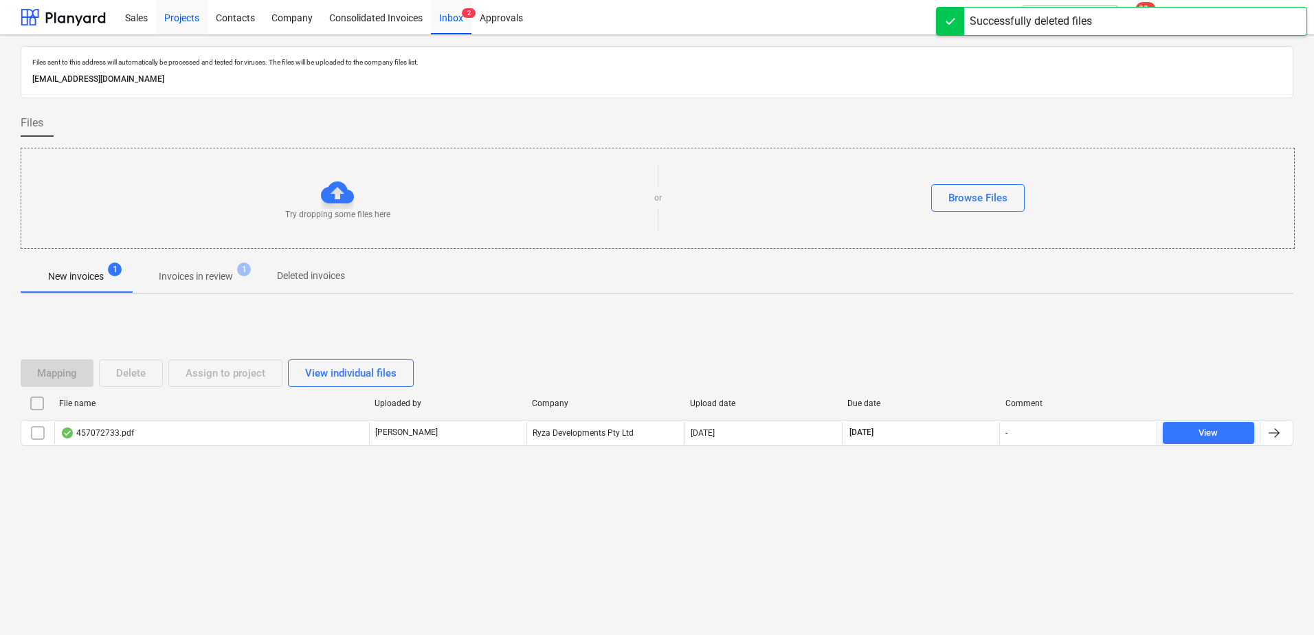
click at [191, 19] on div "Projects" at bounding box center [182, 16] width 52 height 35
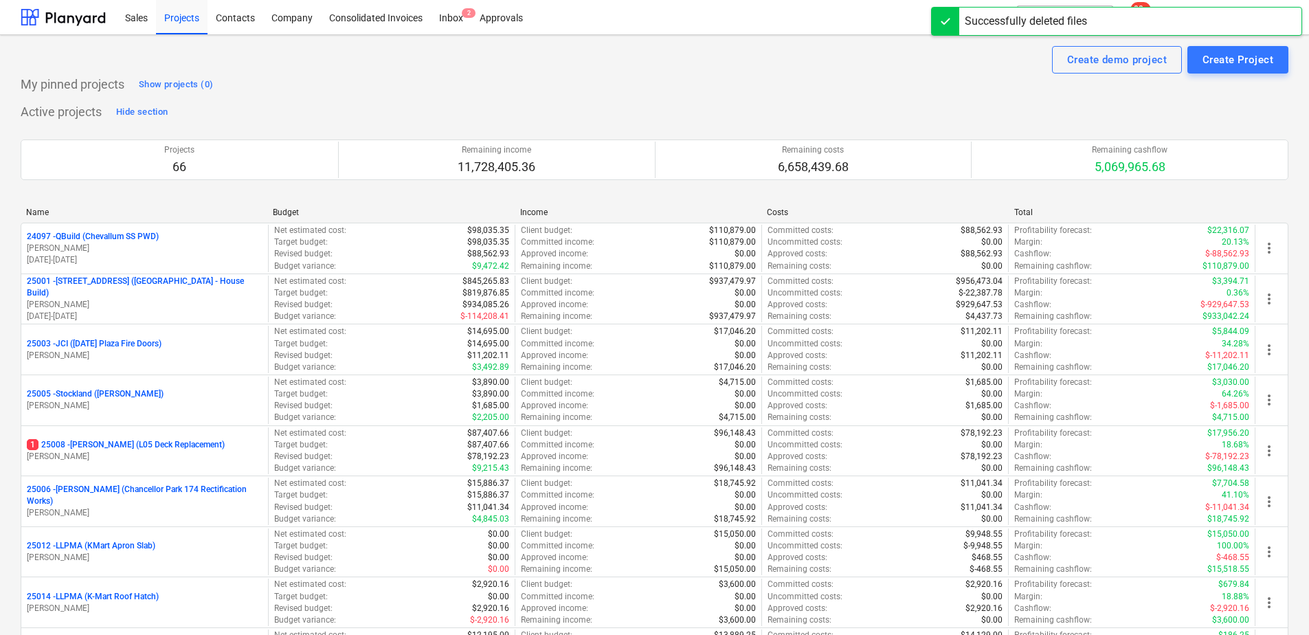
scroll to position [836, 0]
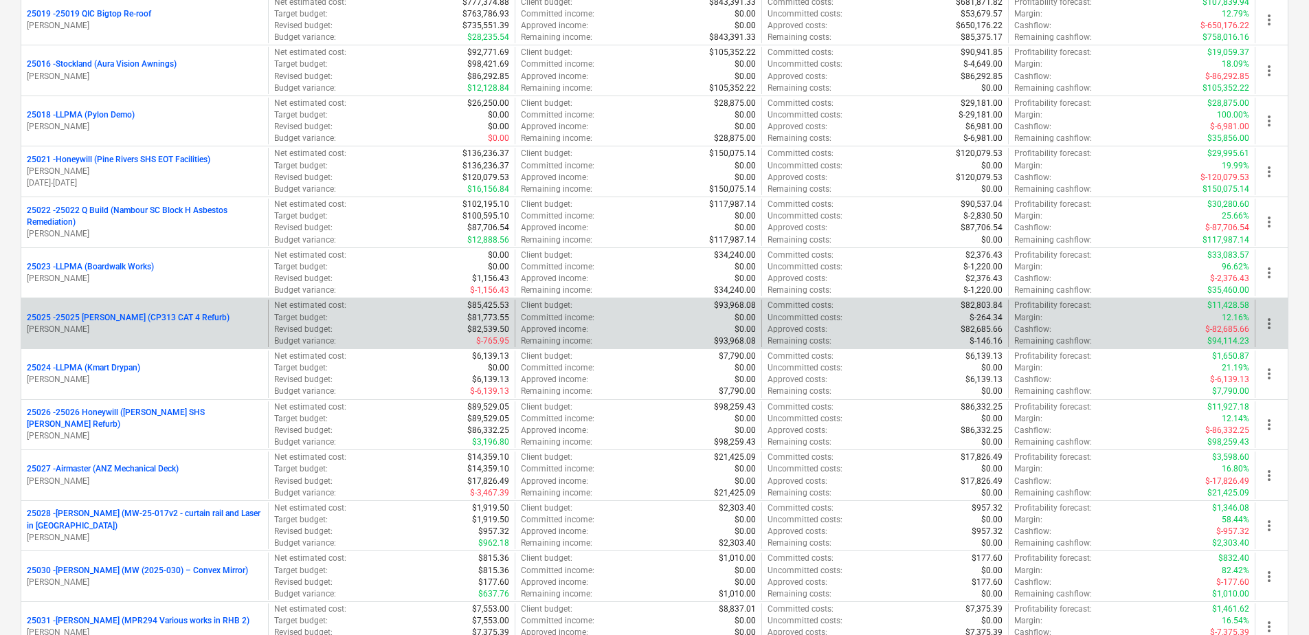
click at [151, 318] on p "25025 - 25025 Keyton (CP313 CAT 4 Refurb)" at bounding box center [128, 318] width 203 height 12
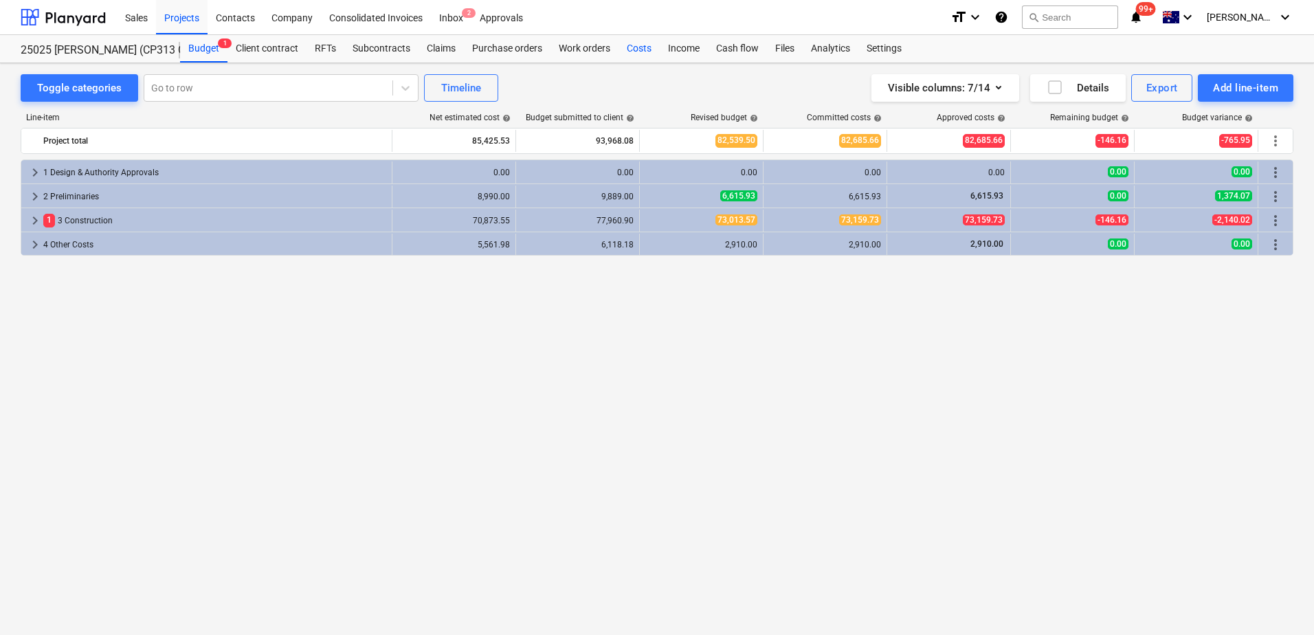
click at [643, 43] on div "Costs" at bounding box center [639, 48] width 41 height 27
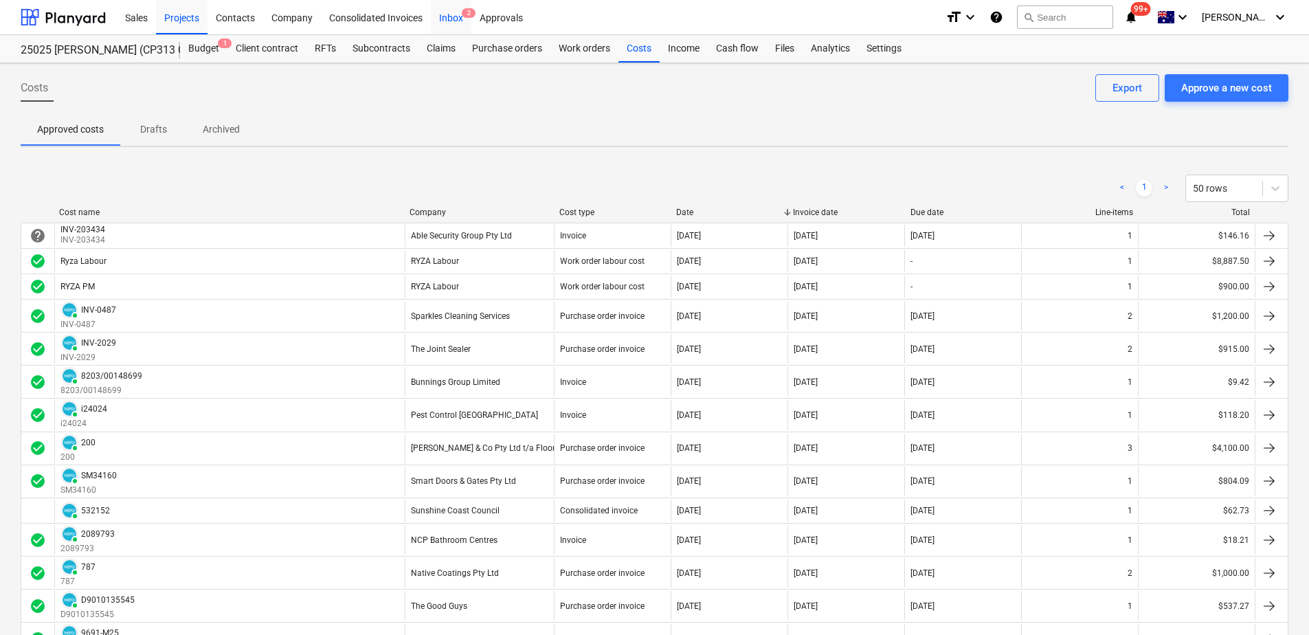
click at [459, 16] on div "Inbox 2" at bounding box center [451, 16] width 41 height 35
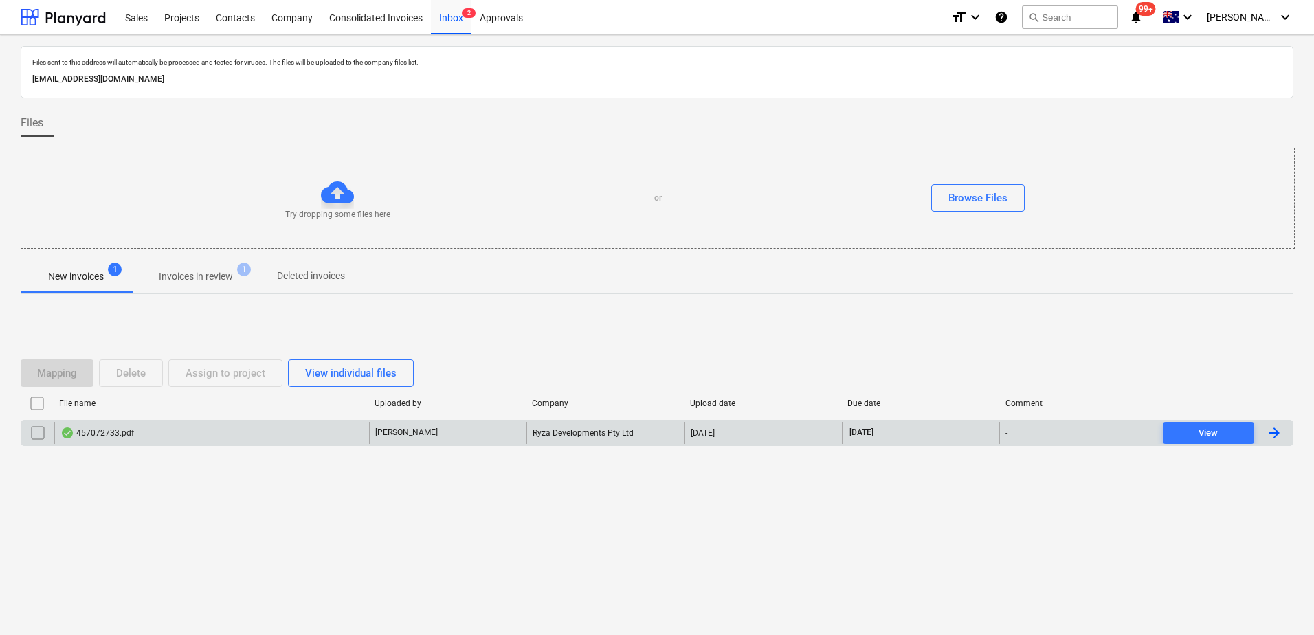
click at [424, 436] on div "[PERSON_NAME]" at bounding box center [447, 433] width 157 height 22
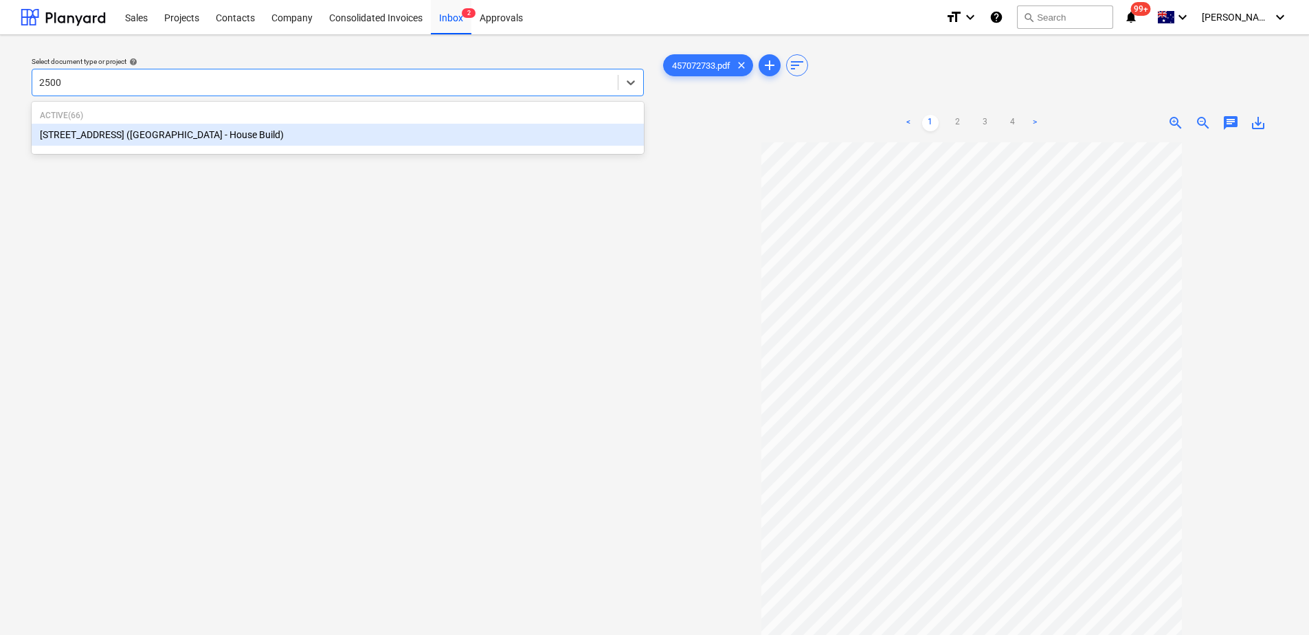
type input "25001"
click at [206, 137] on div "[STREET_ADDRESS] ([GEOGRAPHIC_DATA] - House Build)" at bounding box center [338, 135] width 612 height 22
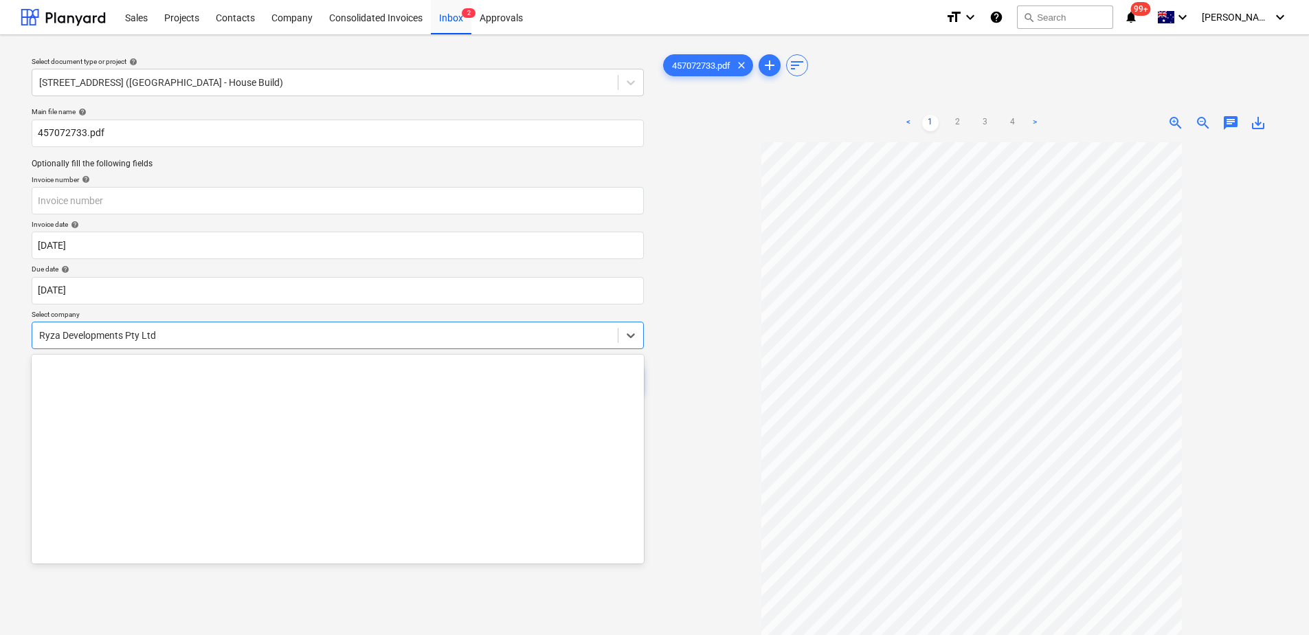
click at [447, 338] on div at bounding box center [325, 336] width 572 height 14
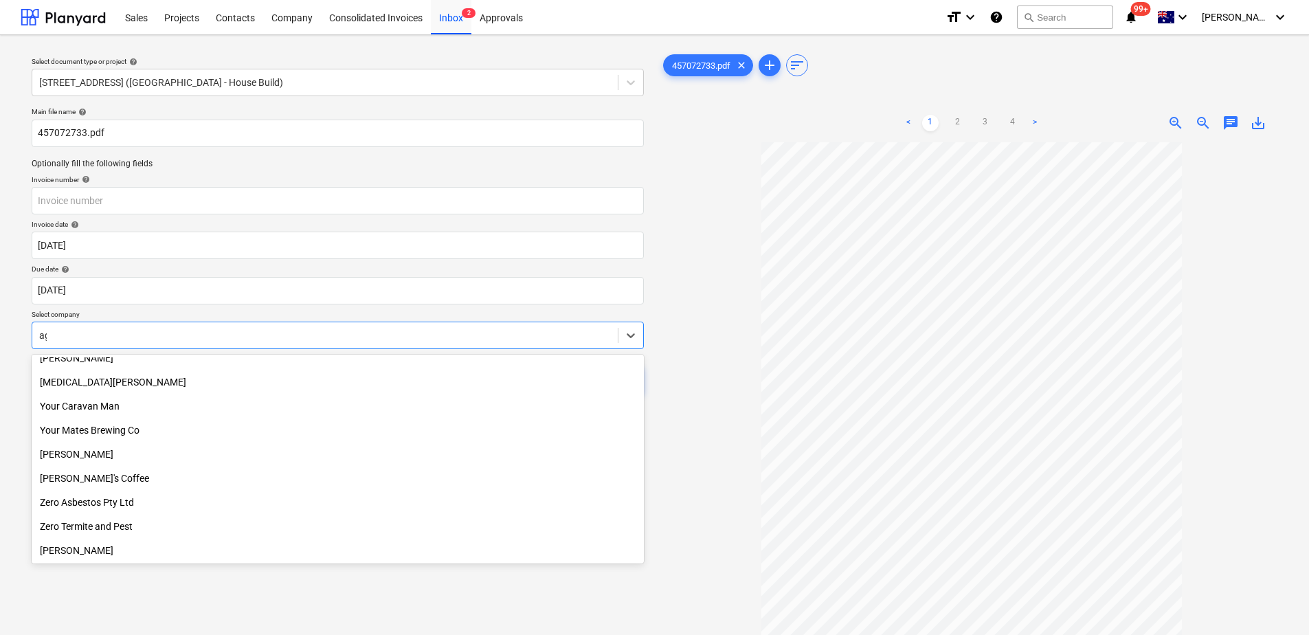
scroll to position [636, 0]
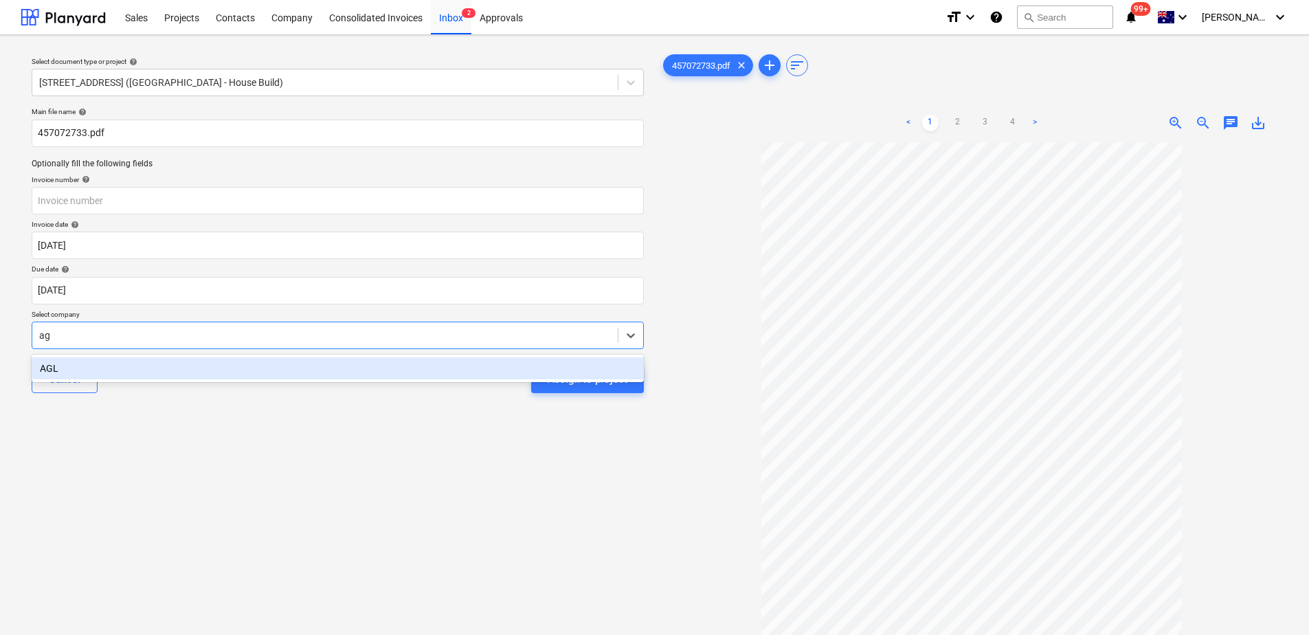
type input "agl"
click at [425, 367] on div "AGL" at bounding box center [338, 368] width 612 height 22
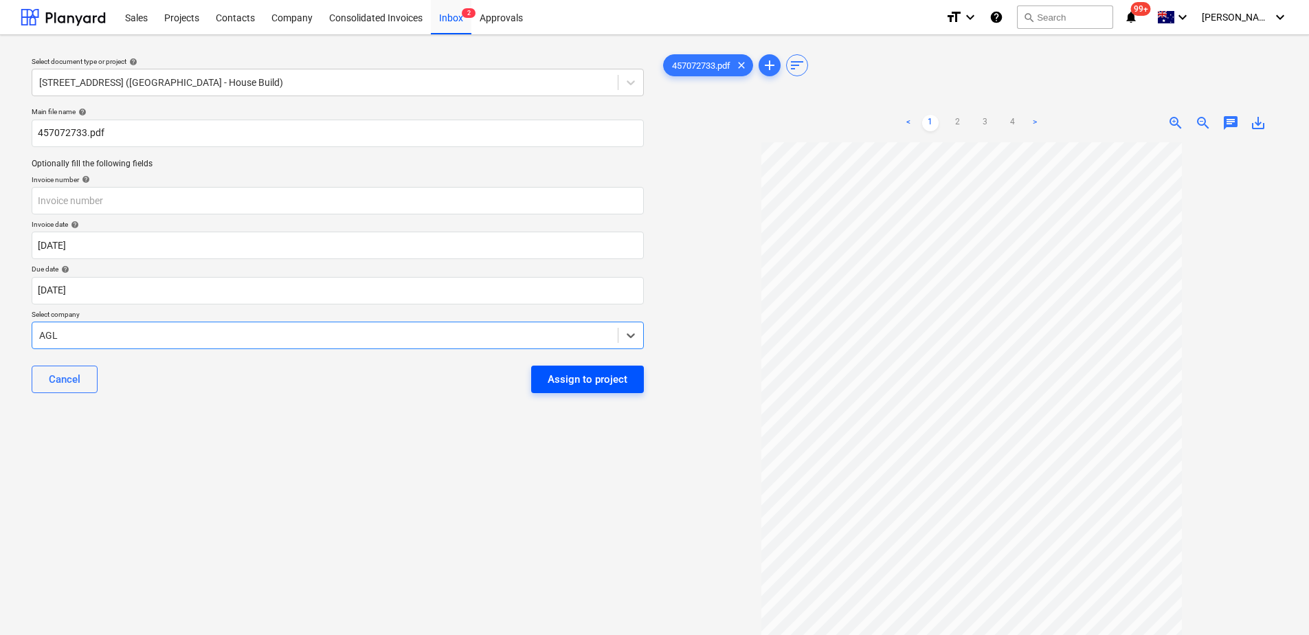
click at [553, 385] on div "Assign to project" at bounding box center [588, 379] width 80 height 18
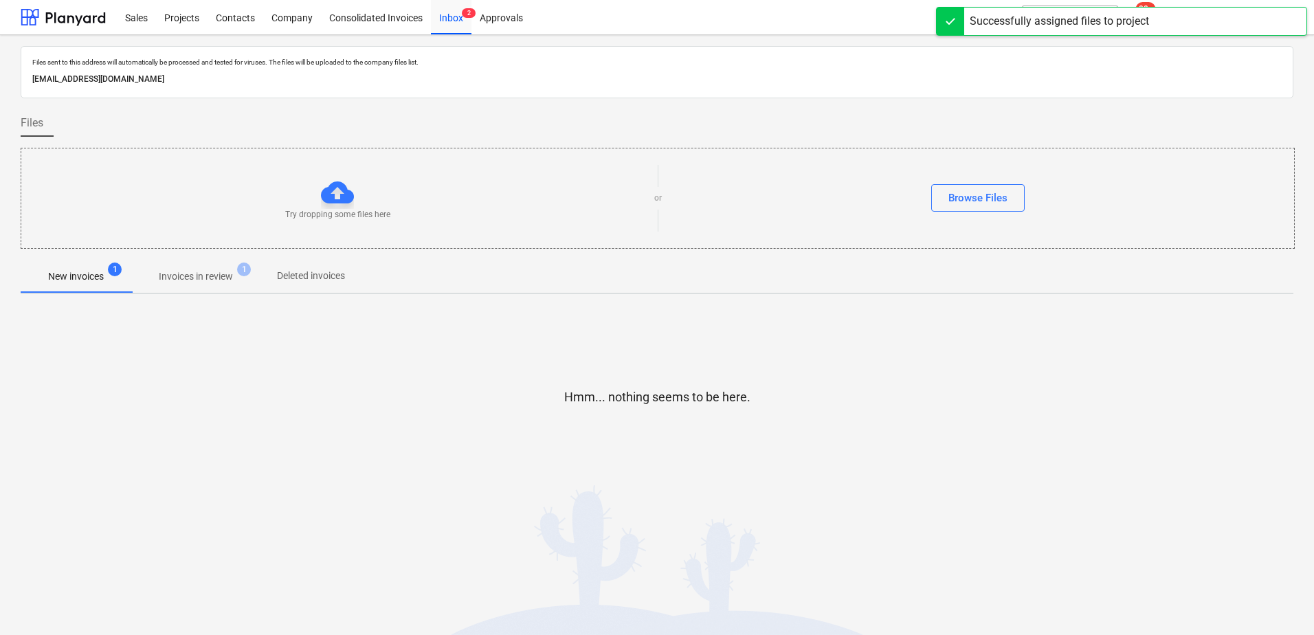
click at [186, 272] on p "Invoices in review" at bounding box center [196, 276] width 74 height 14
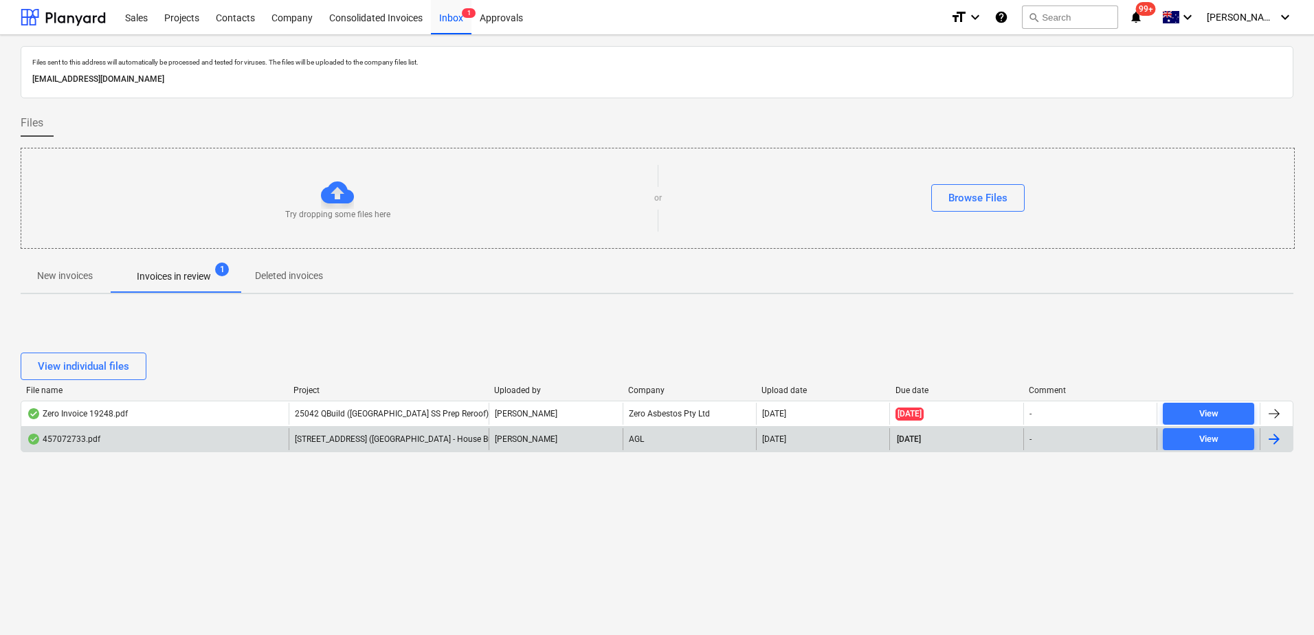
click at [421, 437] on span "[STREET_ADDRESS] ([GEOGRAPHIC_DATA] - House Build)" at bounding box center [400, 439] width 210 height 10
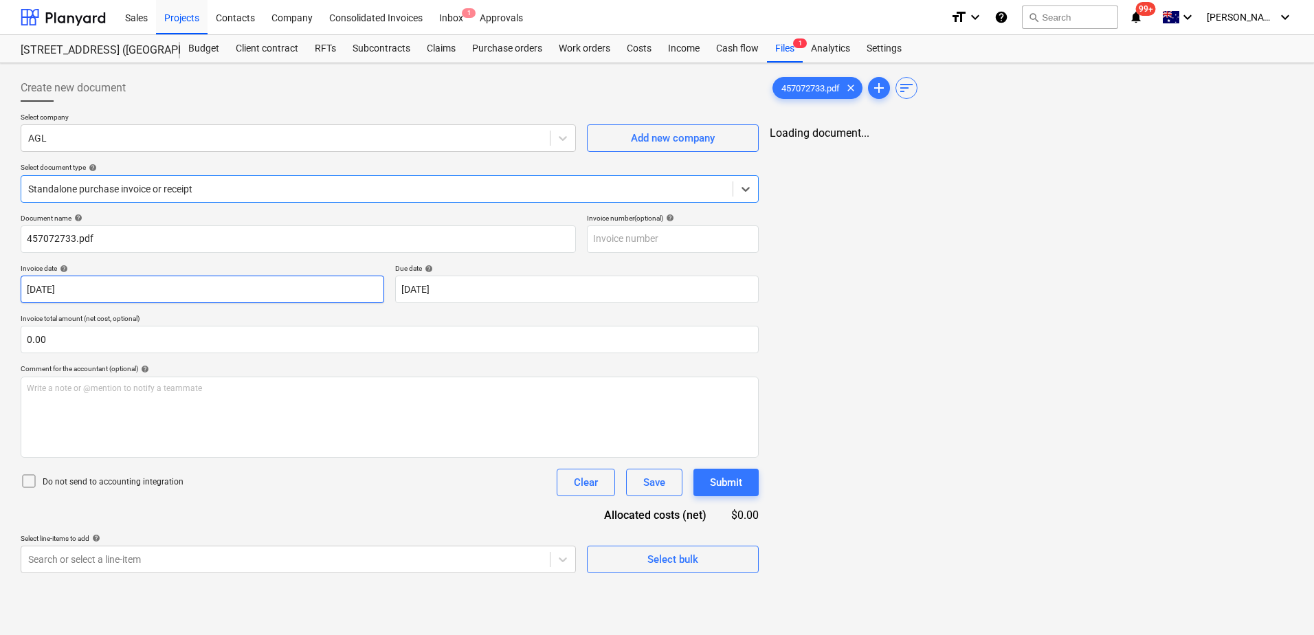
click at [230, 289] on body "Sales Projects Contacts Company Consolidated Invoices Inbox 1 Approvals format_…" at bounding box center [657, 317] width 1314 height 635
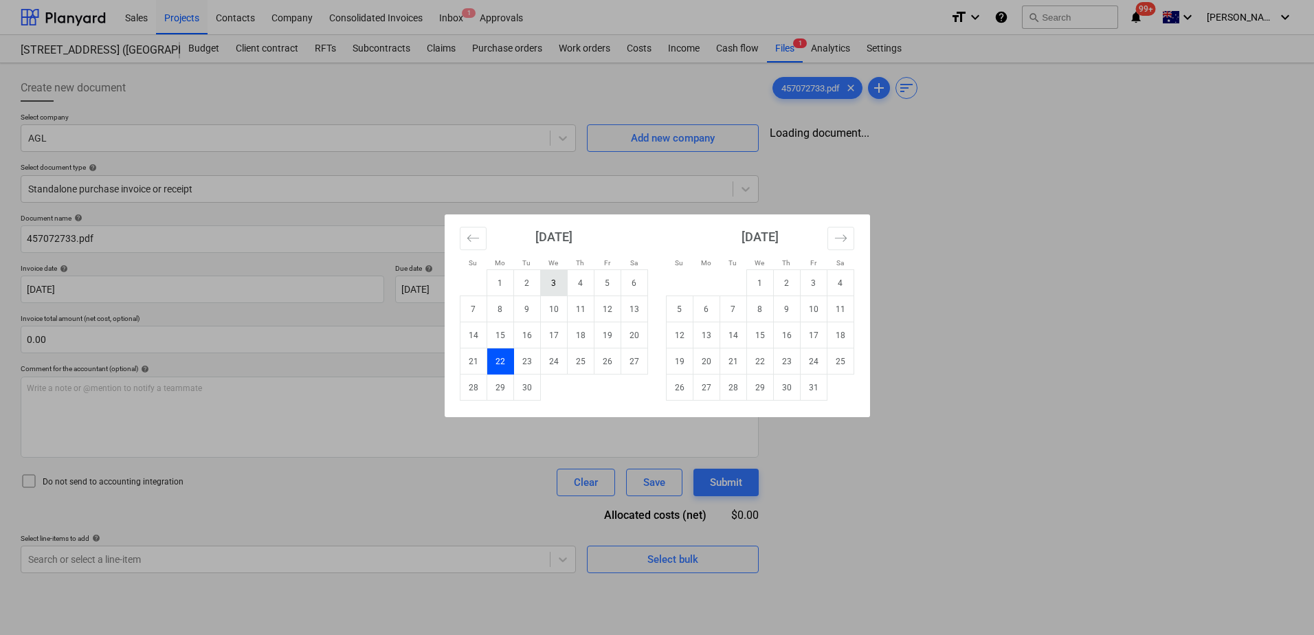
click at [560, 286] on td "3" at bounding box center [553, 283] width 27 height 26
type input "[DATE]"
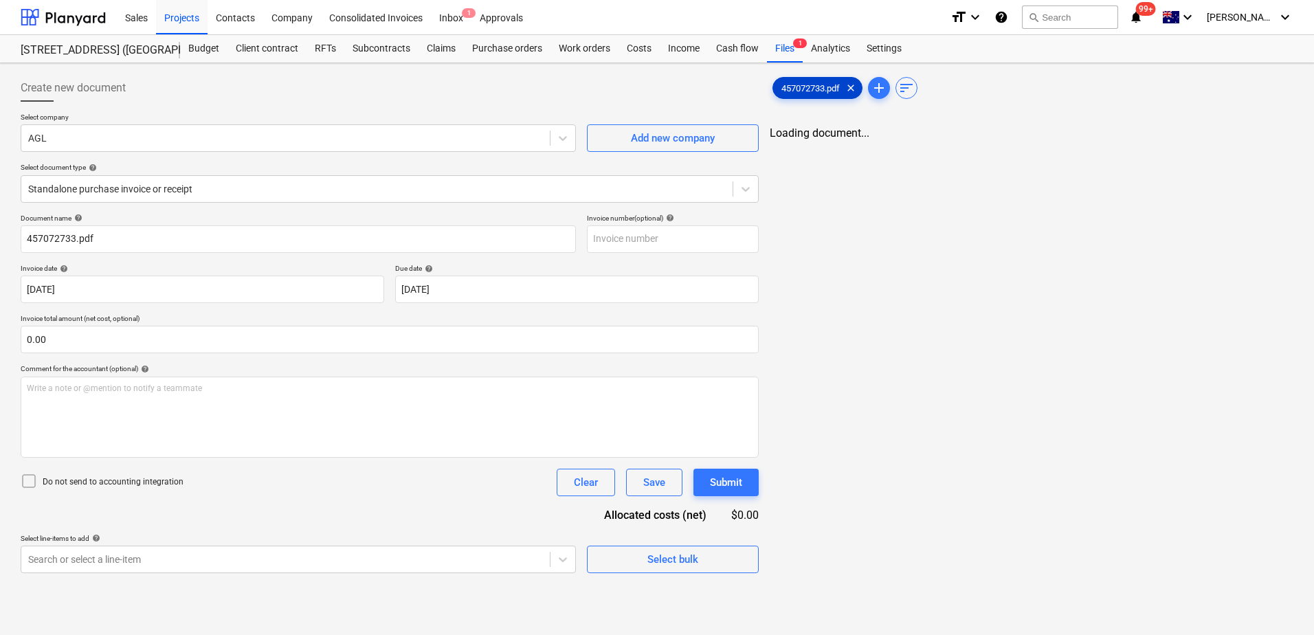
click at [821, 89] on span "457072733.pdf" at bounding box center [810, 88] width 75 height 10
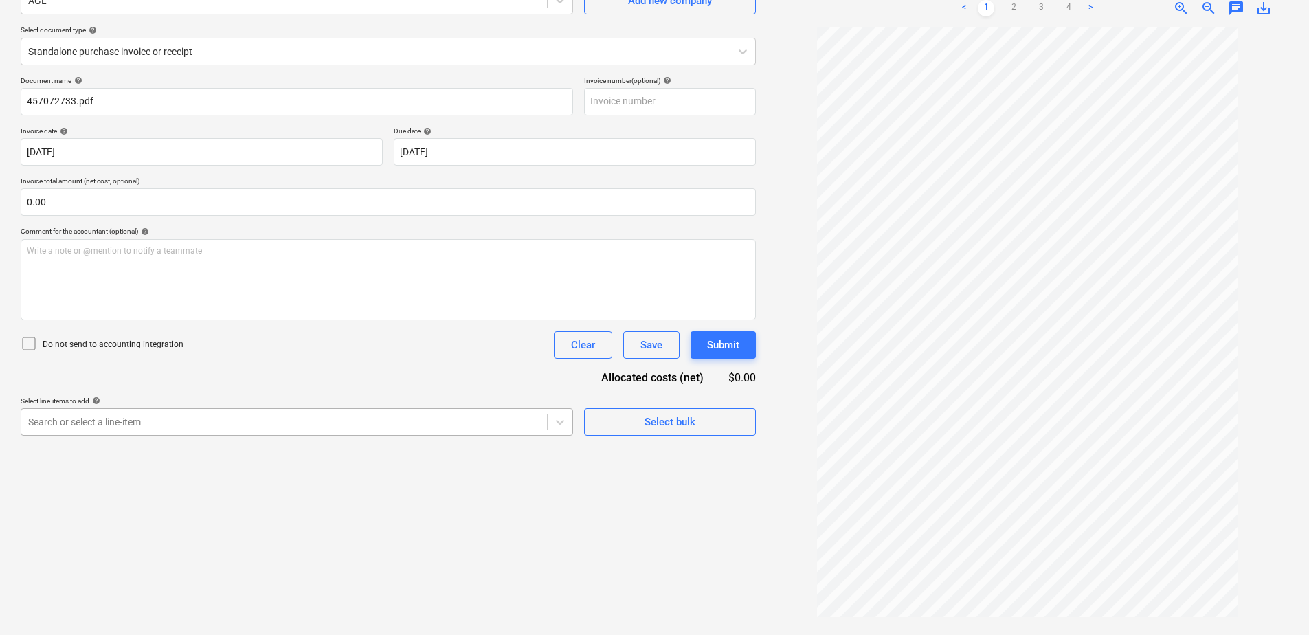
scroll to position [153, 0]
click at [229, 423] on div "Create new document Select company AGL Add new company Select document type hel…" at bounding box center [388, 280] width 746 height 698
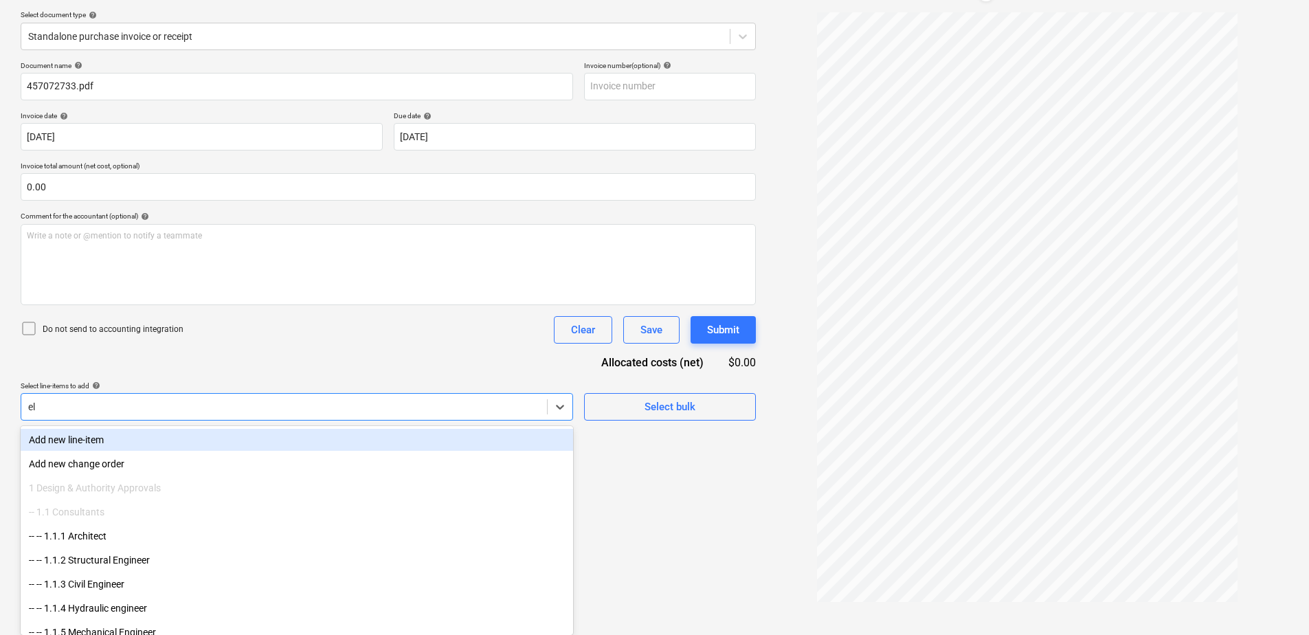
type input "ele"
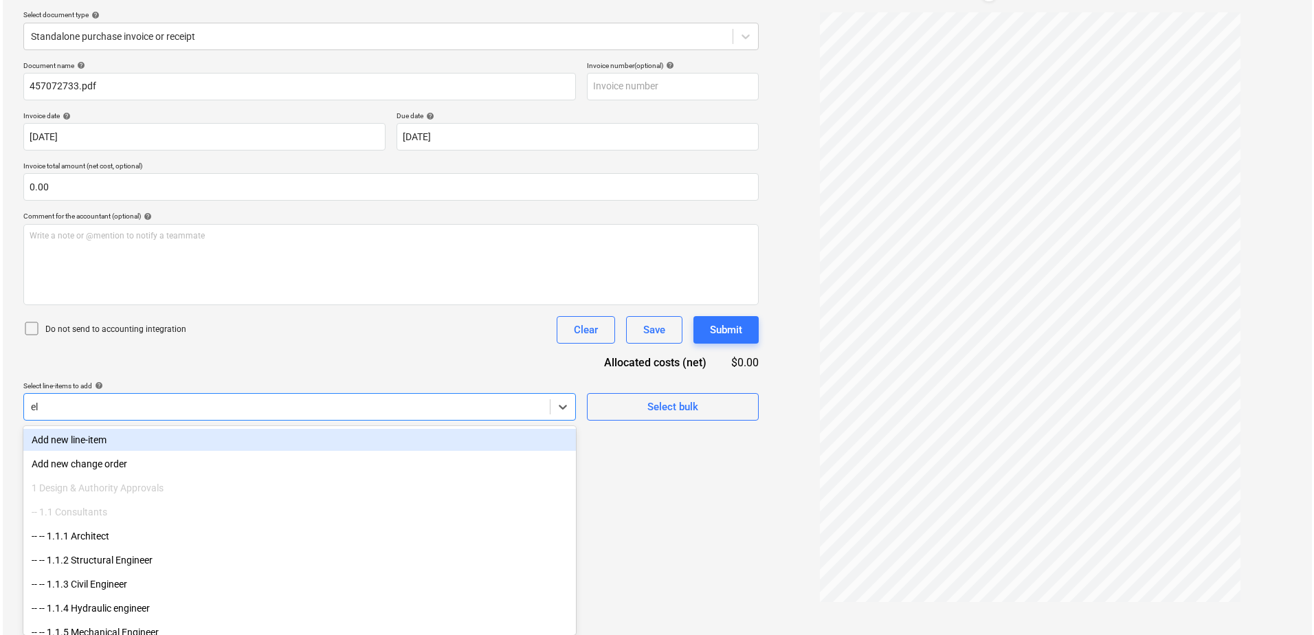
scroll to position [137, 0]
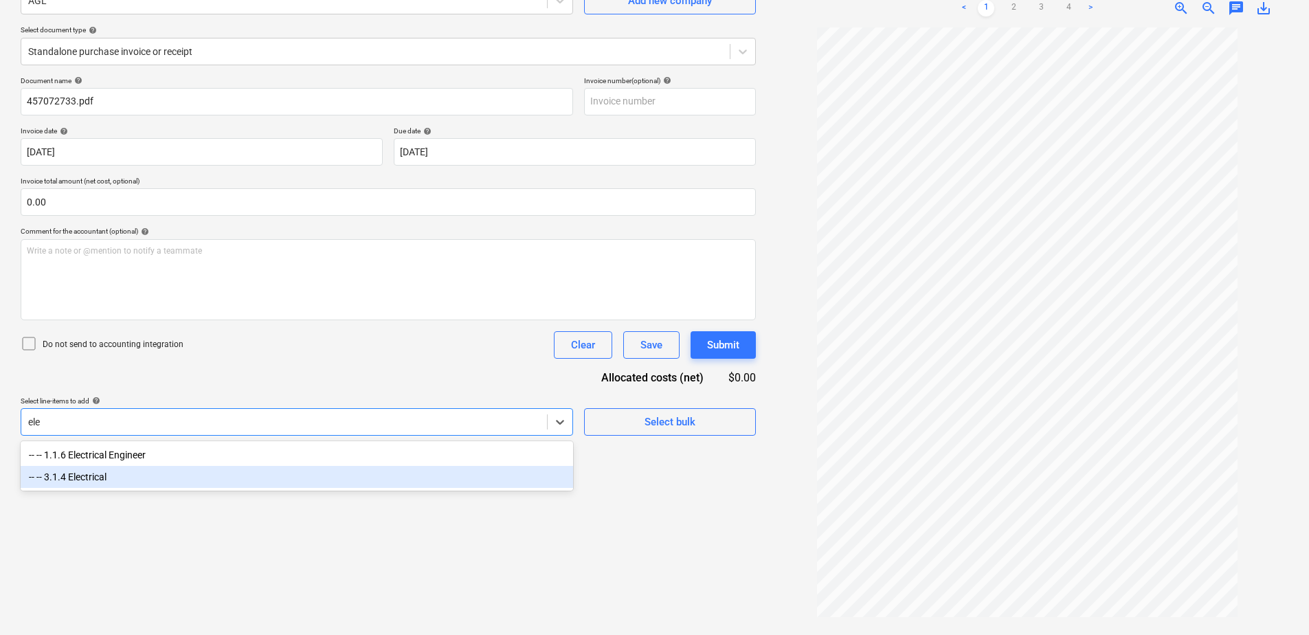
click at [140, 483] on div "-- -- 3.1.4 Electrical" at bounding box center [297, 477] width 553 height 22
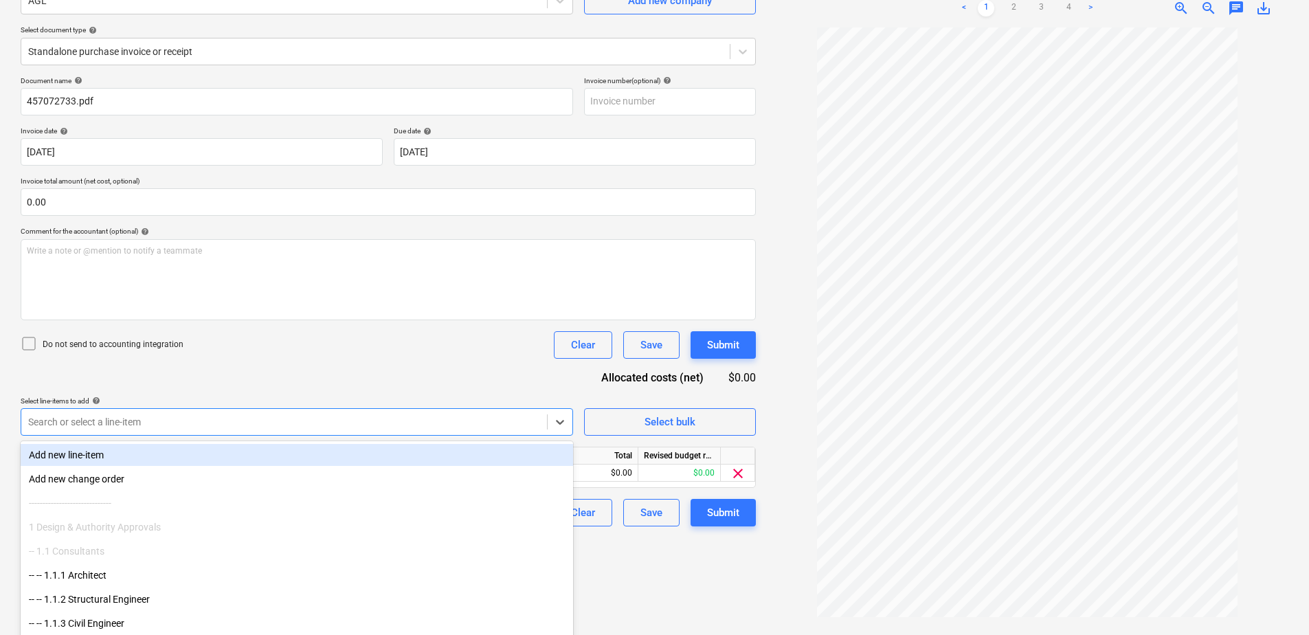
click at [313, 373] on div "Document name help 457072733.pdf Invoice number (optional) help Invoice date he…" at bounding box center [388, 301] width 735 height 450
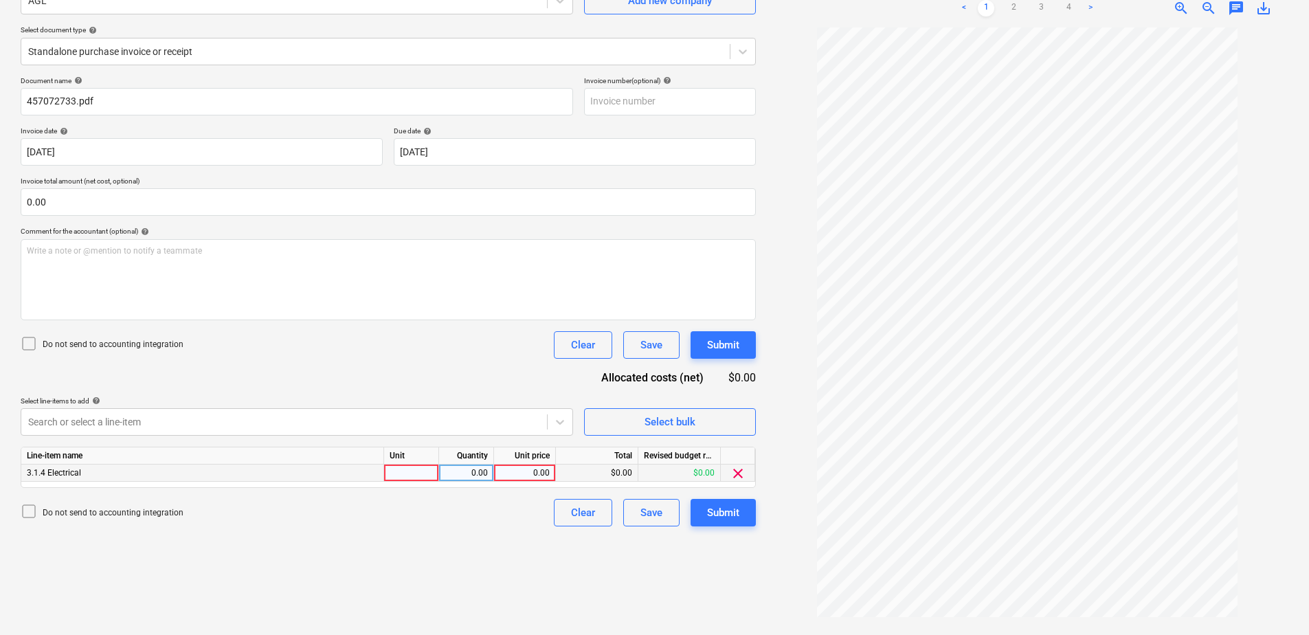
click at [401, 472] on div at bounding box center [411, 473] width 55 height 17
type input "Item"
type input "136.50"
click at [700, 515] on button "Submit" at bounding box center [723, 512] width 65 height 27
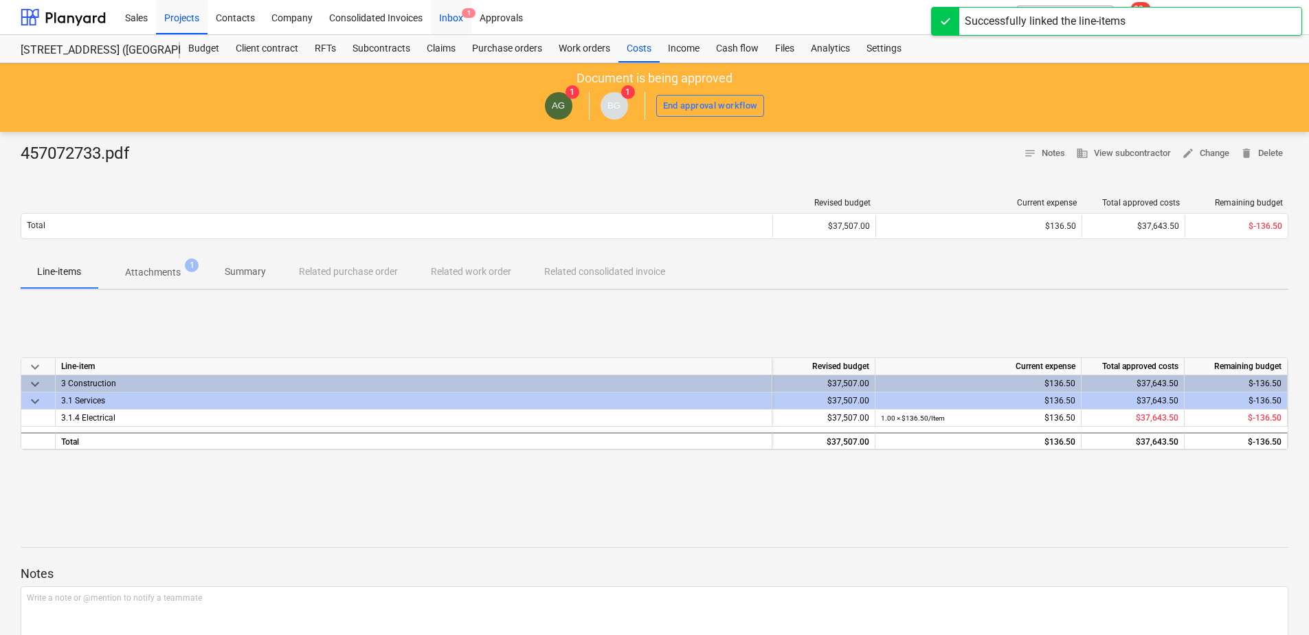
click at [448, 24] on div "Inbox 1" at bounding box center [451, 16] width 41 height 35
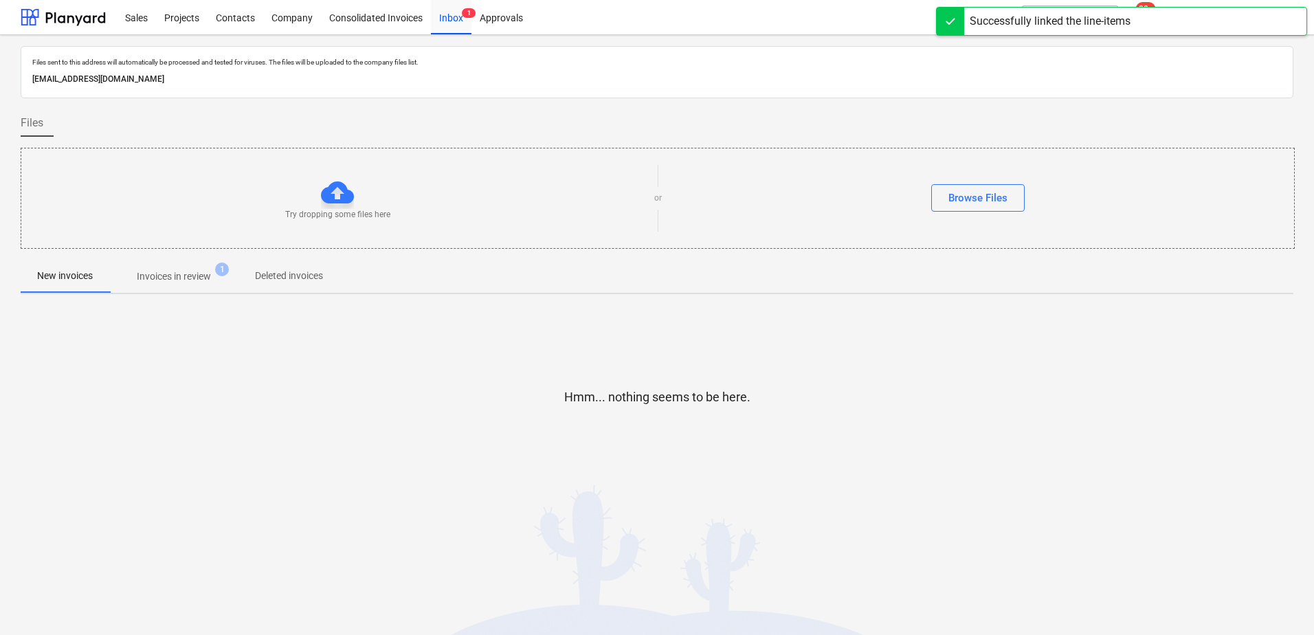
click at [184, 287] on span "Invoices in review 1" at bounding box center [173, 276] width 129 height 25
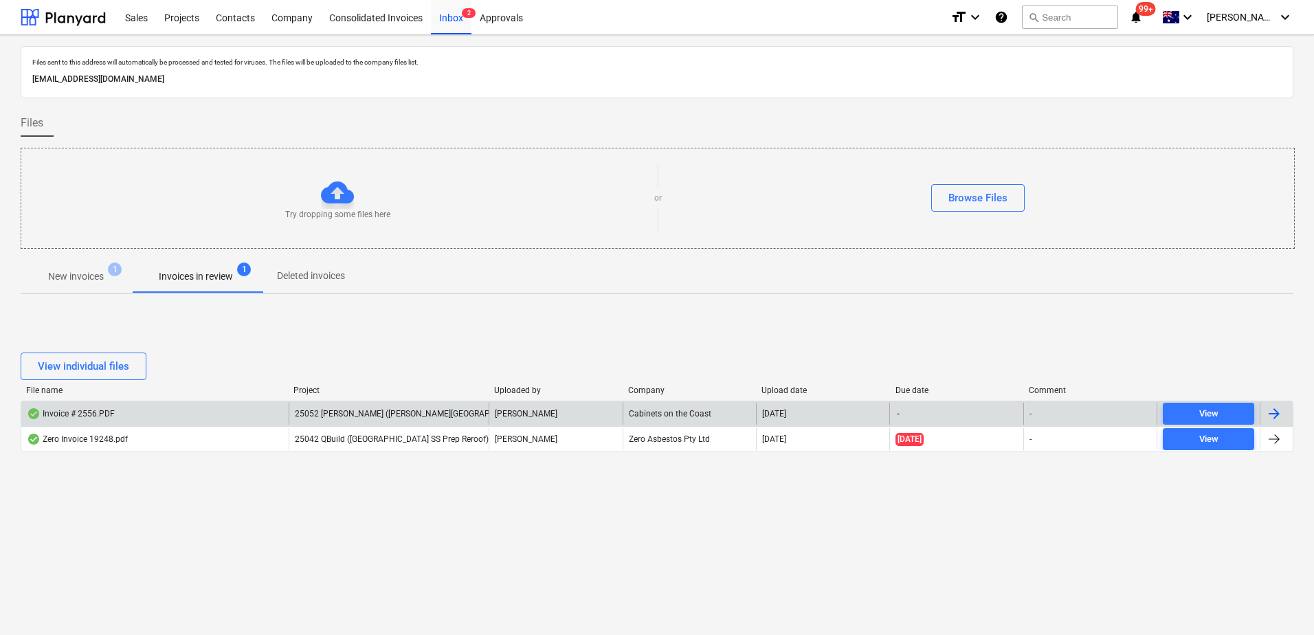
click at [375, 418] on span "25052 [PERSON_NAME] ([PERSON_NAME][GEOGRAPHIC_DATA][PERSON_NAME] Doors)" at bounding box center [457, 414] width 324 height 10
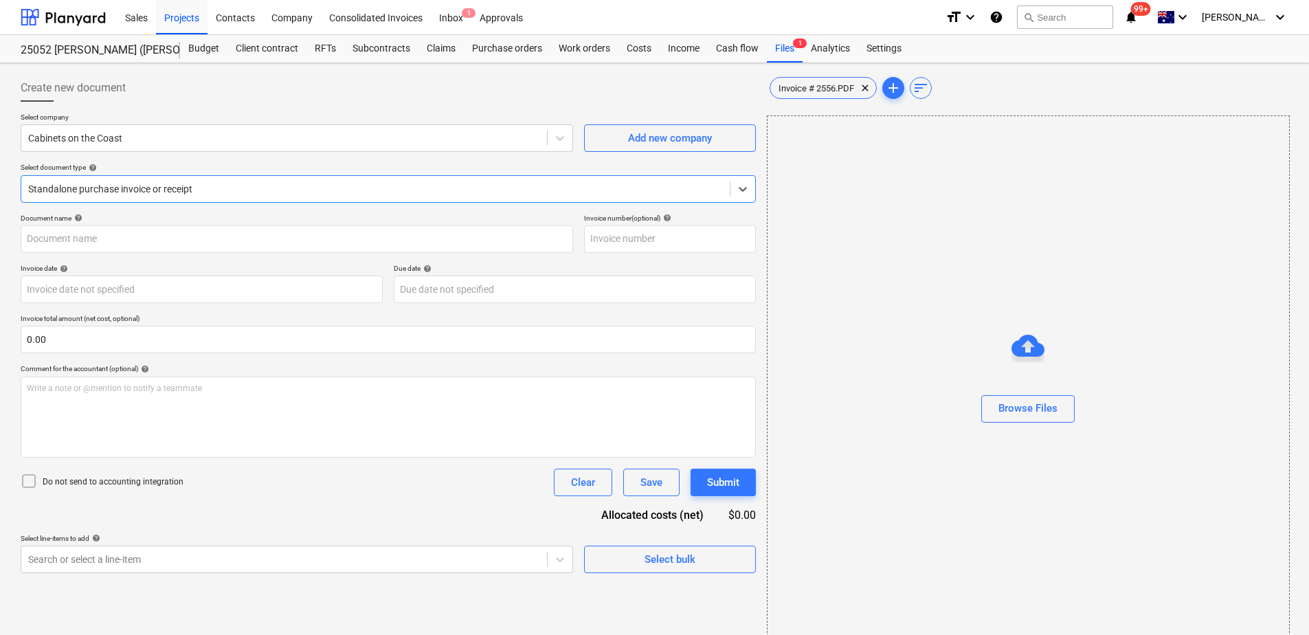
type input "2556"
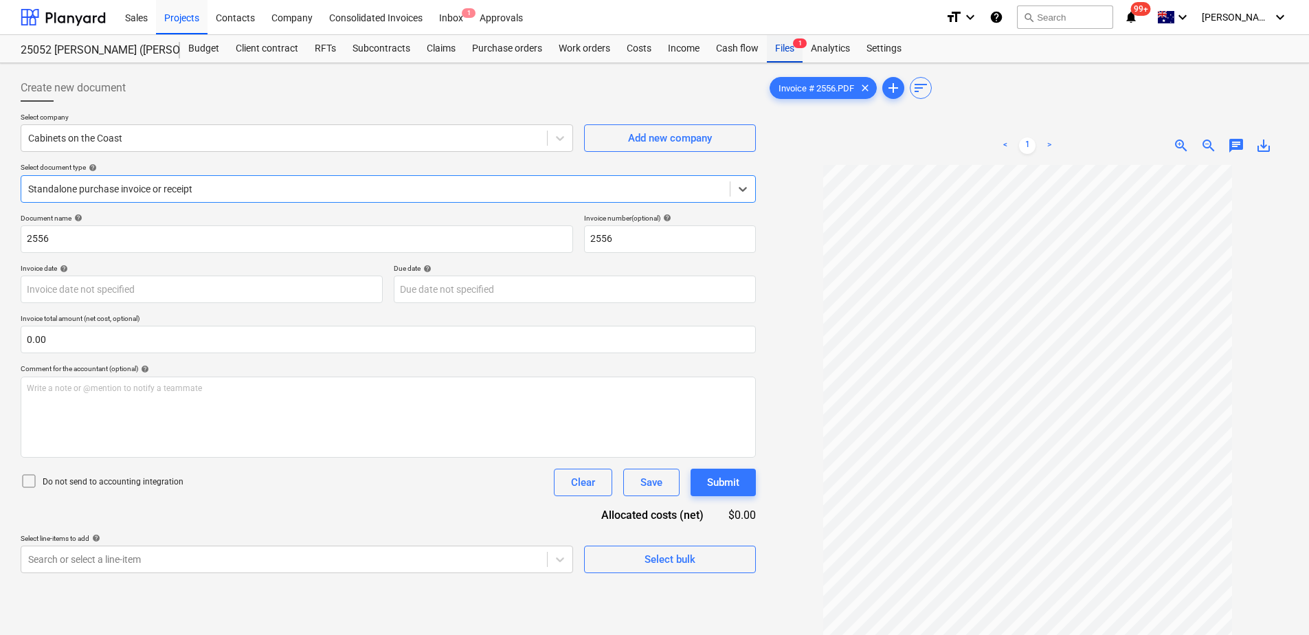
click at [786, 53] on div "Files 1" at bounding box center [785, 48] width 36 height 27
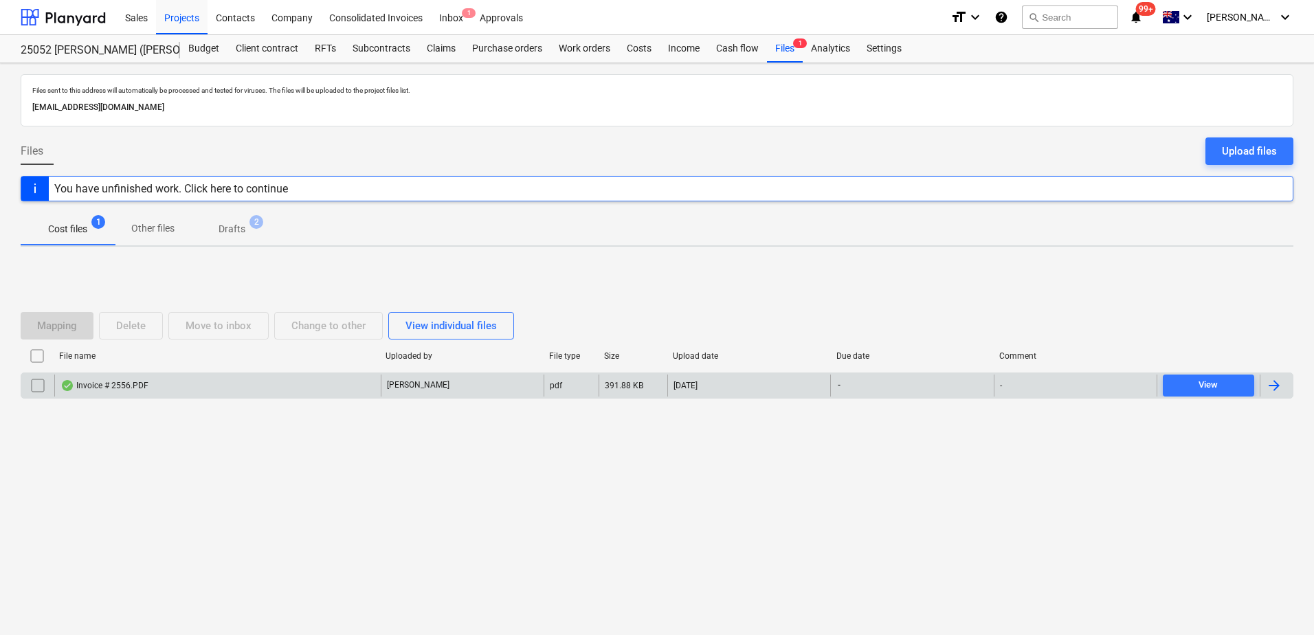
click at [39, 385] on input "checkbox" at bounding box center [38, 386] width 22 height 22
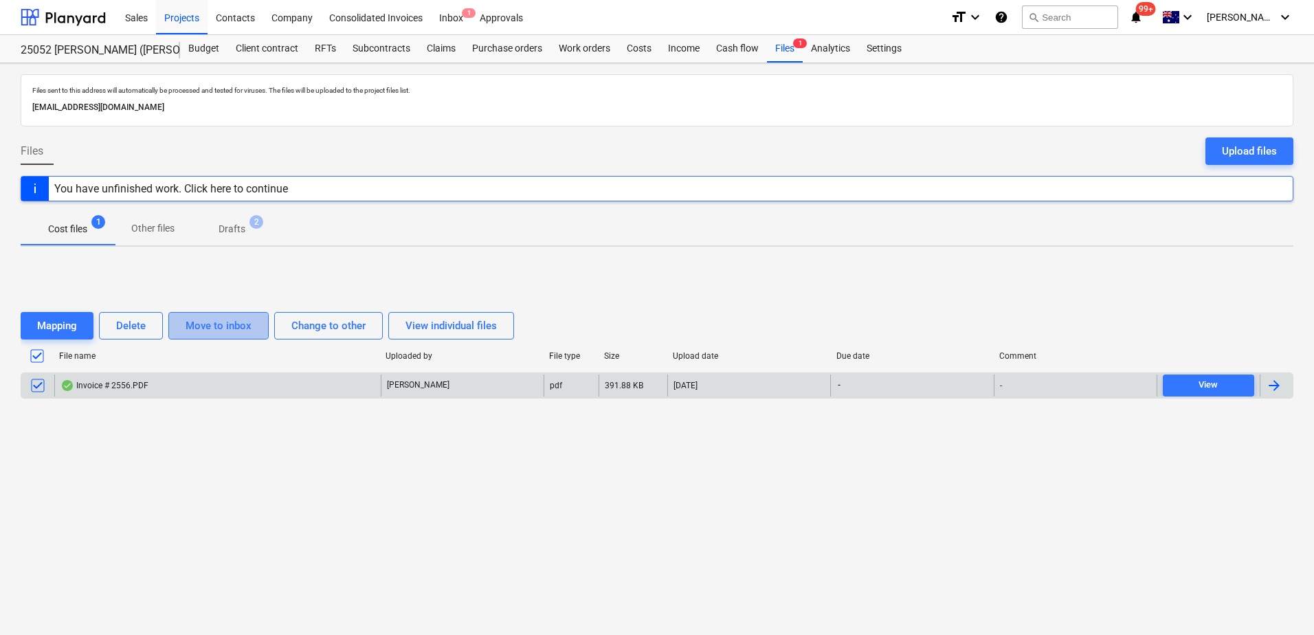
click at [192, 326] on div "Move to inbox" at bounding box center [219, 326] width 66 height 18
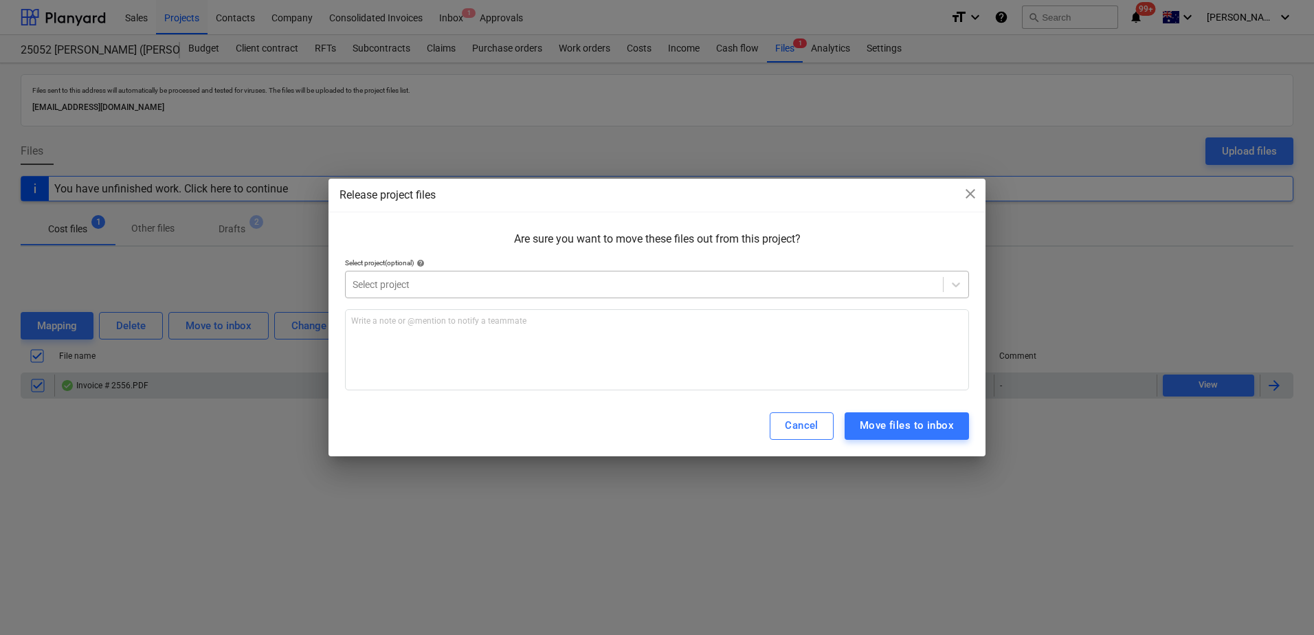
click at [431, 291] on div at bounding box center [645, 285] width 584 height 14
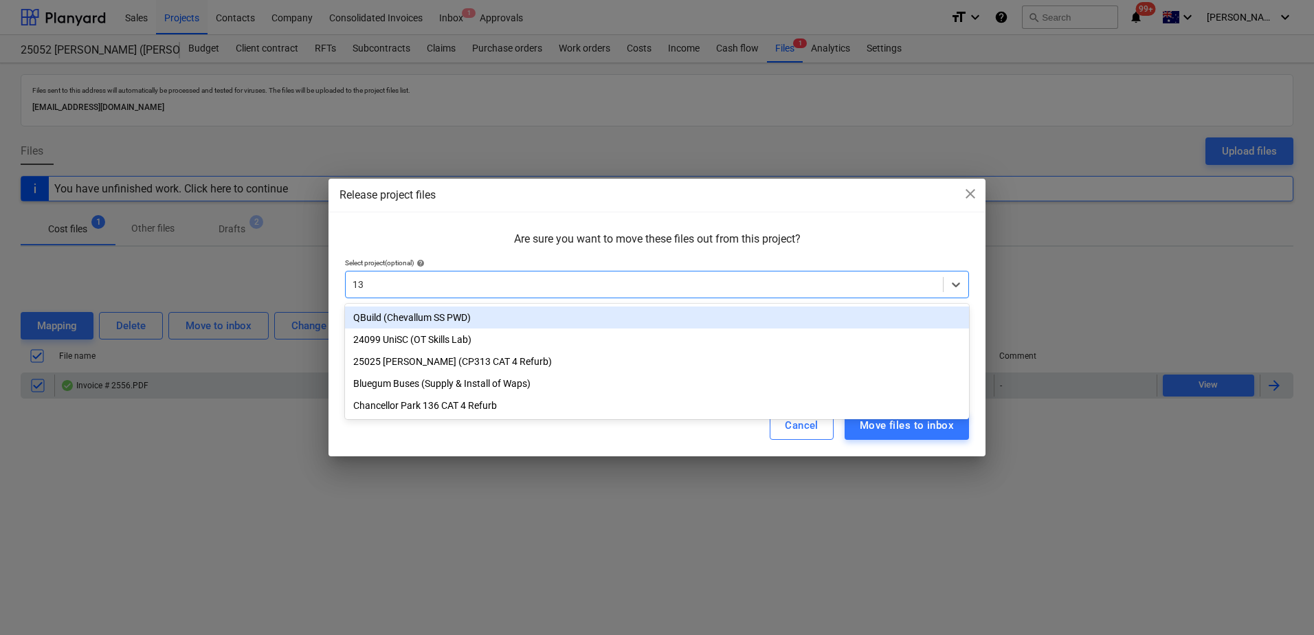
type input "136"
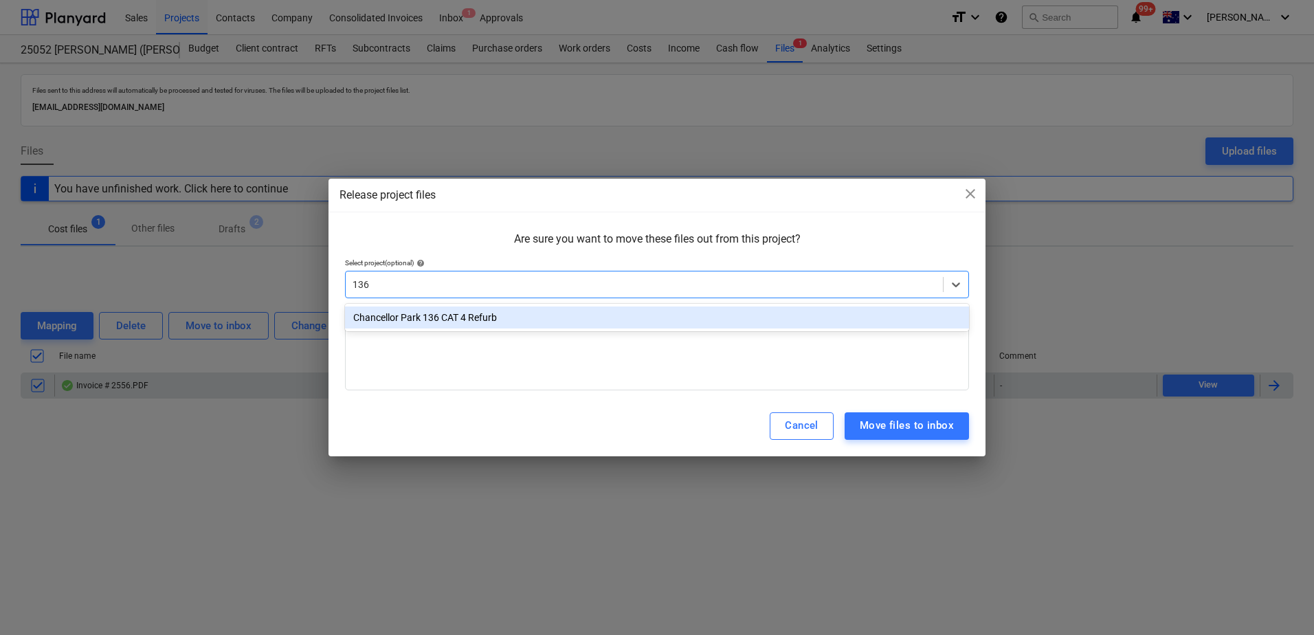
click at [458, 319] on div "Chancellor Park 136 CAT 4 Refurb" at bounding box center [657, 318] width 624 height 22
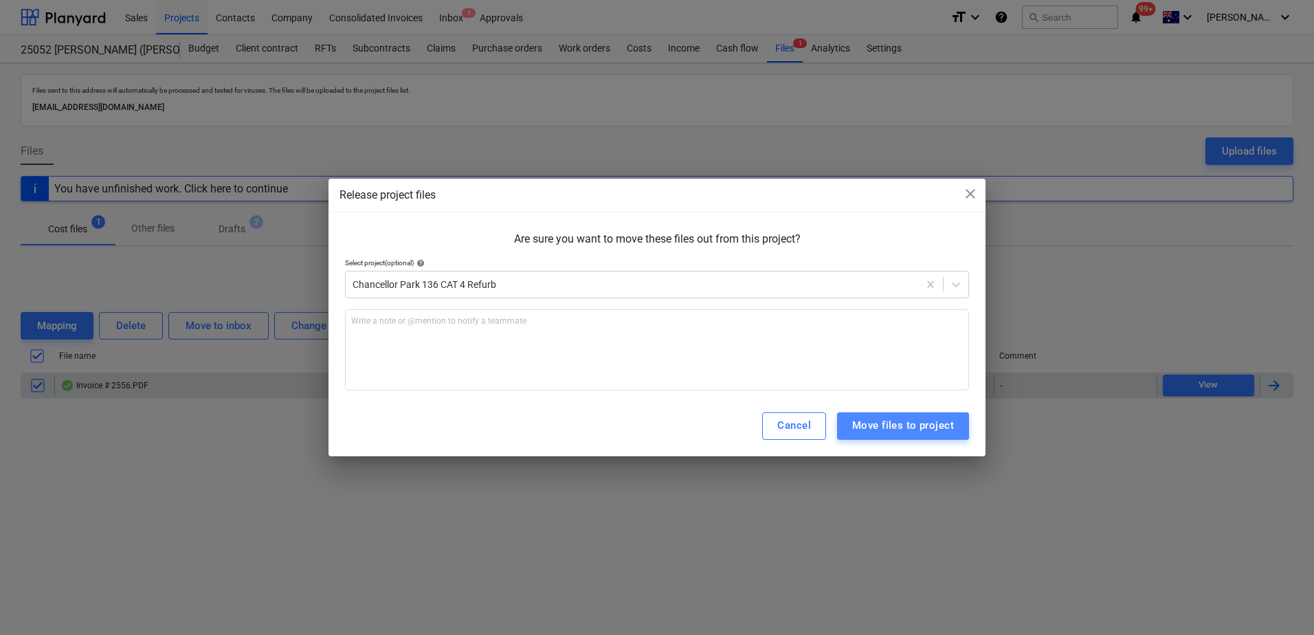
click at [879, 426] on div "Move files to project" at bounding box center [903, 426] width 102 height 18
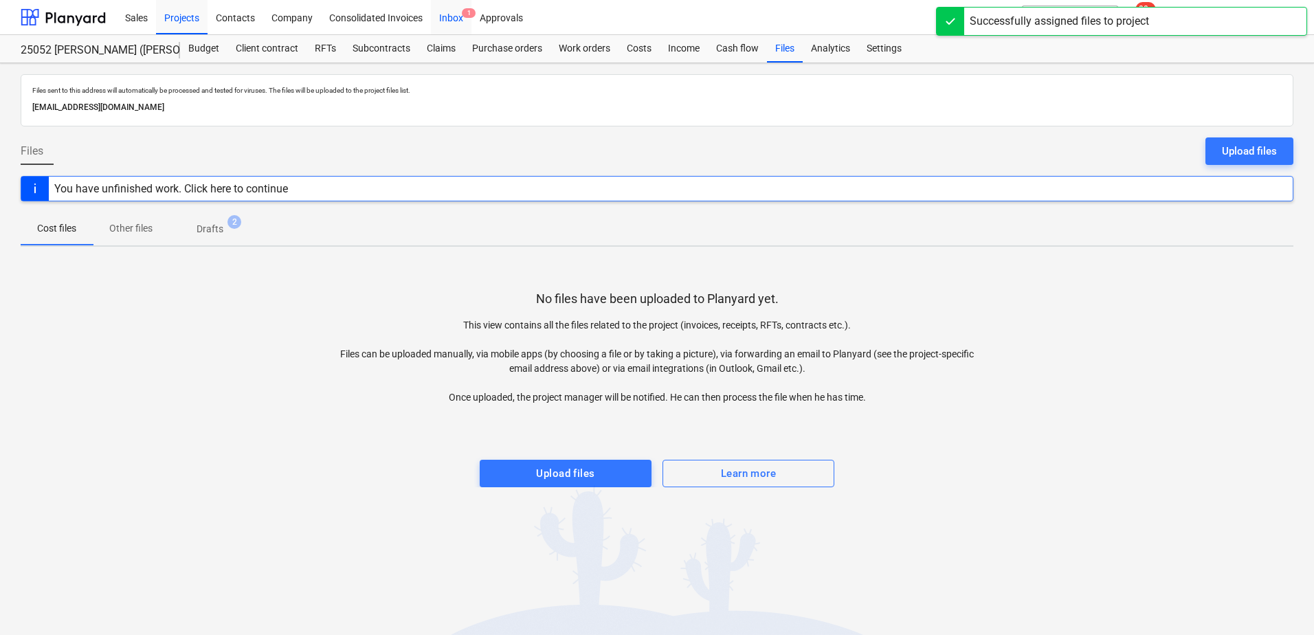
drag, startPoint x: 459, startPoint y: 17, endPoint x: 437, endPoint y: 33, distance: 27.1
click at [459, 16] on div "Inbox 1" at bounding box center [451, 16] width 41 height 35
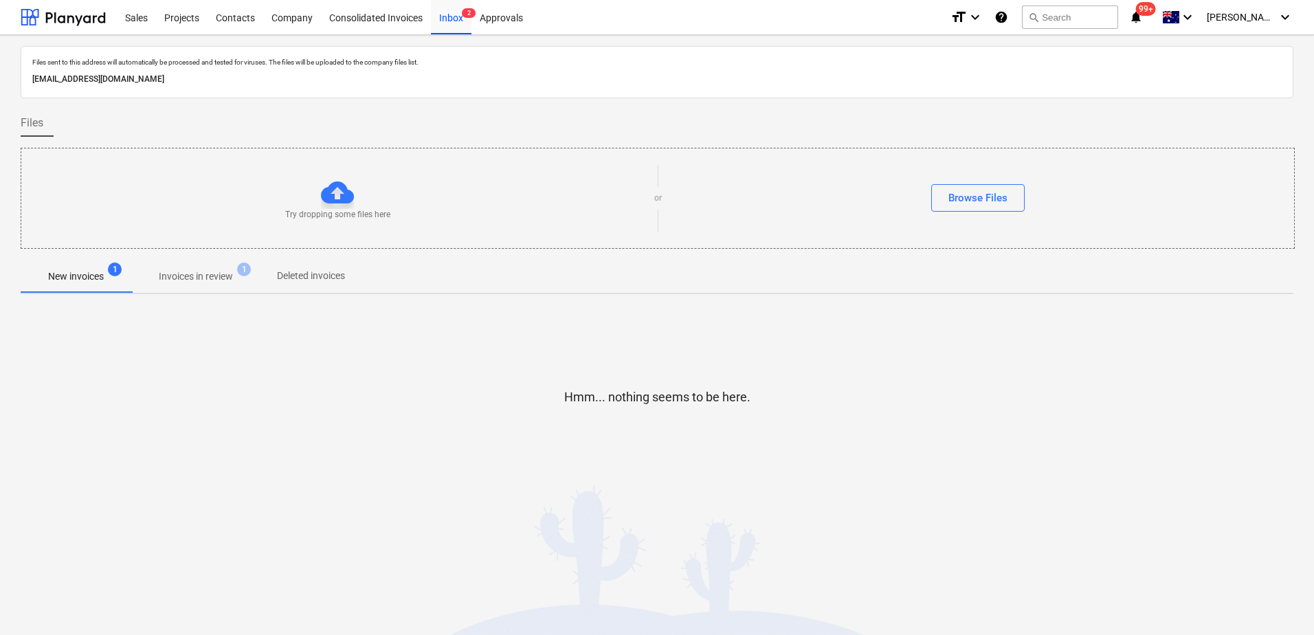
click at [169, 287] on span "Invoices in review 1" at bounding box center [195, 276] width 129 height 25
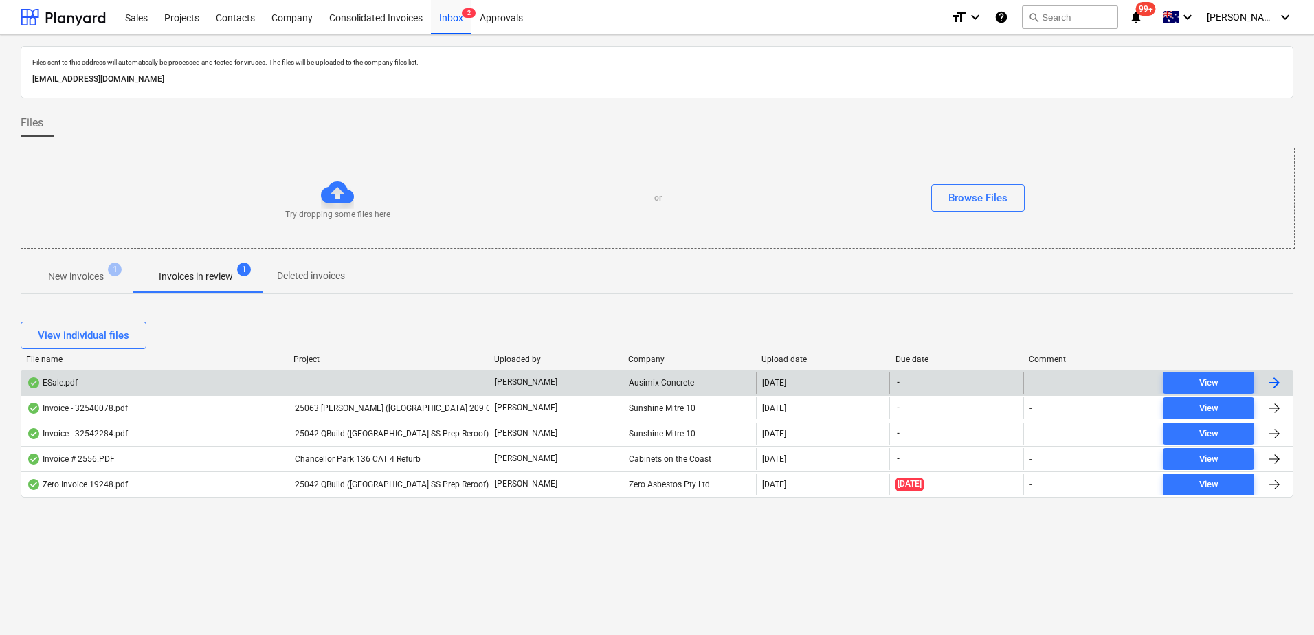
click at [409, 382] on div "-" at bounding box center [389, 383] width 201 height 22
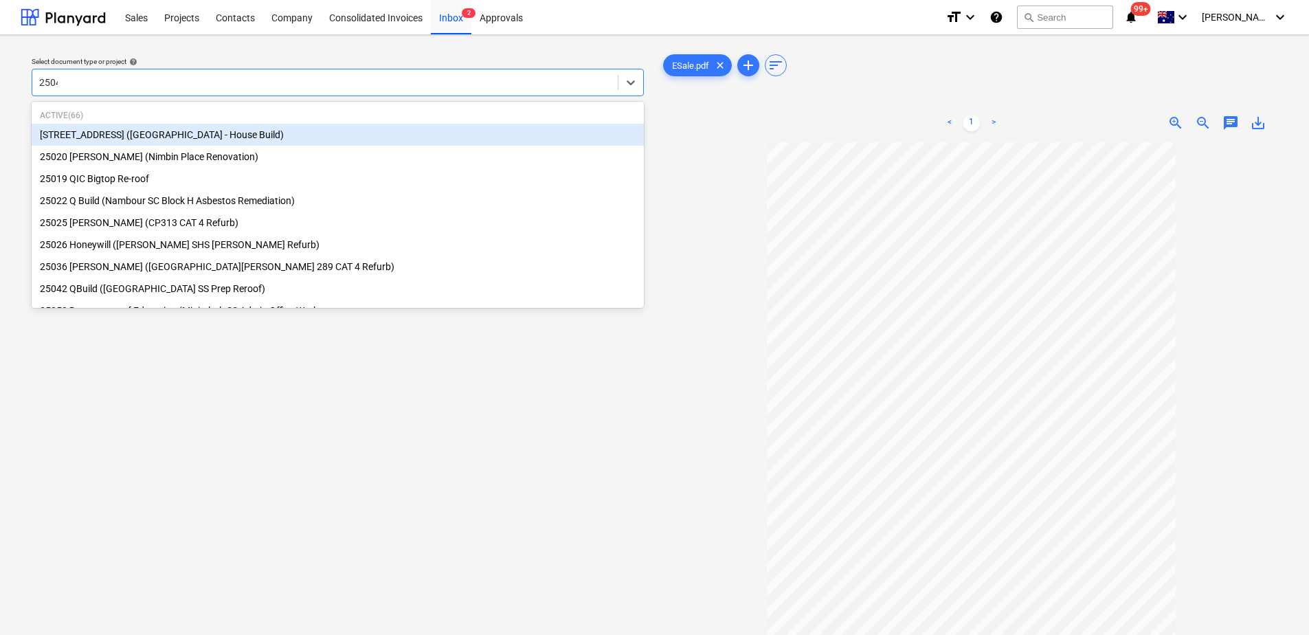
type input "25042"
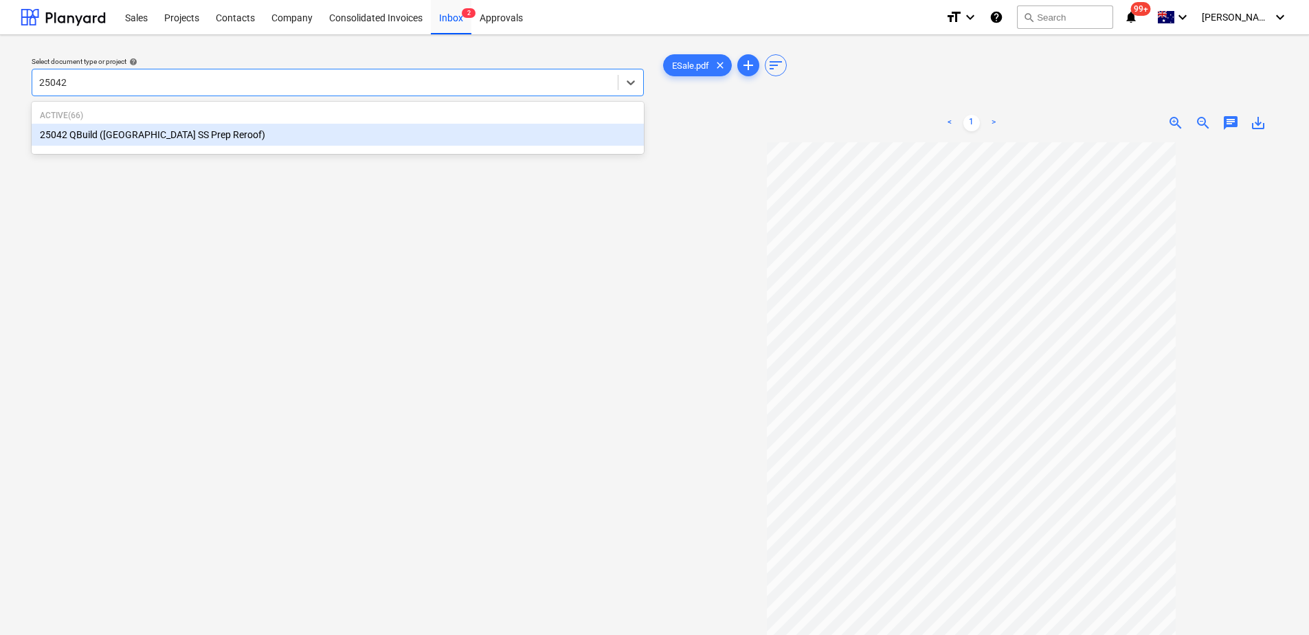
click at [250, 131] on div "25042 QBuild ([GEOGRAPHIC_DATA] SS Prep Reroof)" at bounding box center [338, 135] width 612 height 22
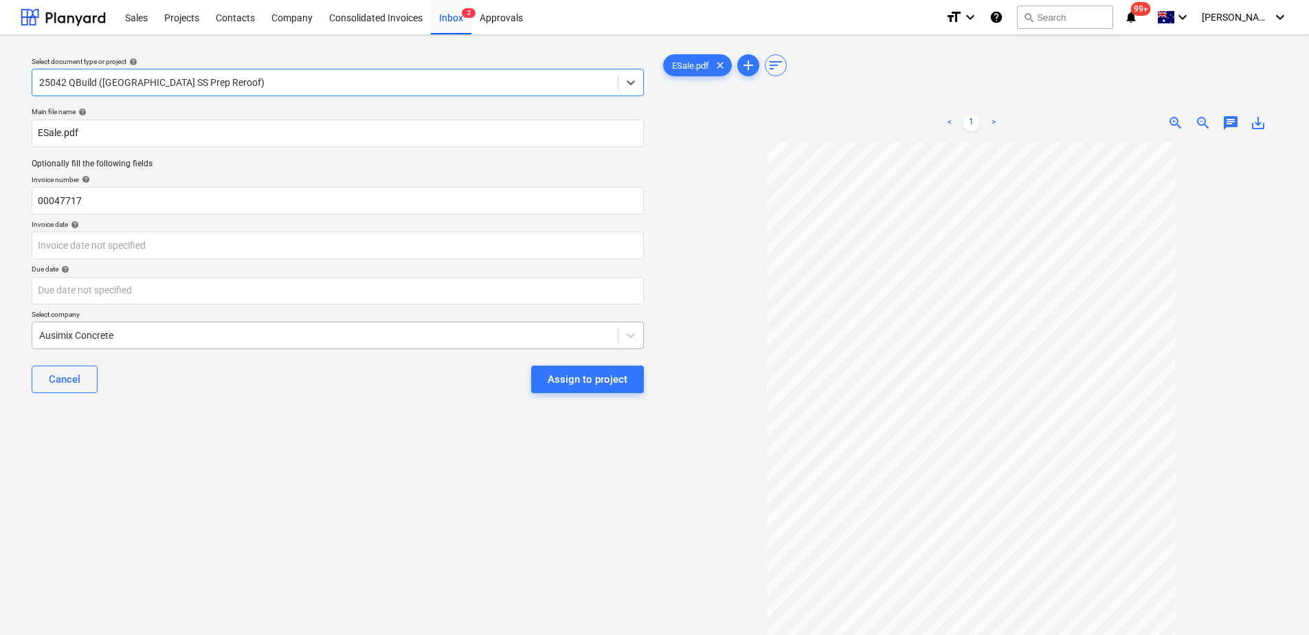
click at [174, 335] on div at bounding box center [325, 336] width 572 height 14
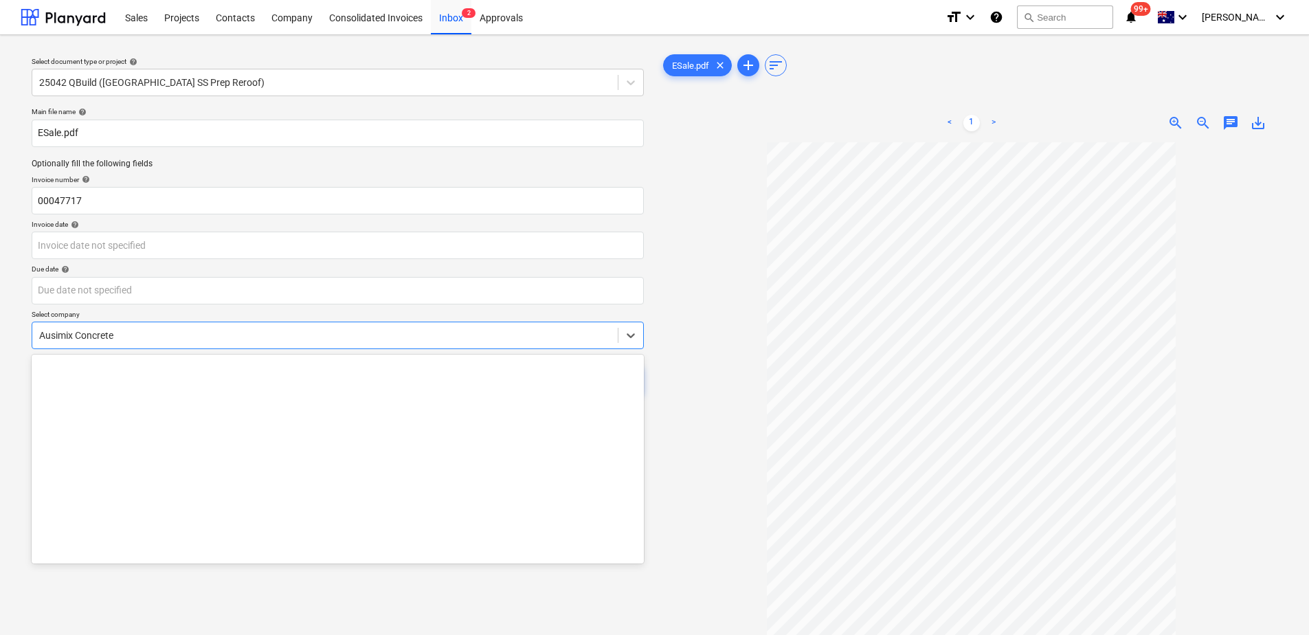
scroll to position [2045, 0]
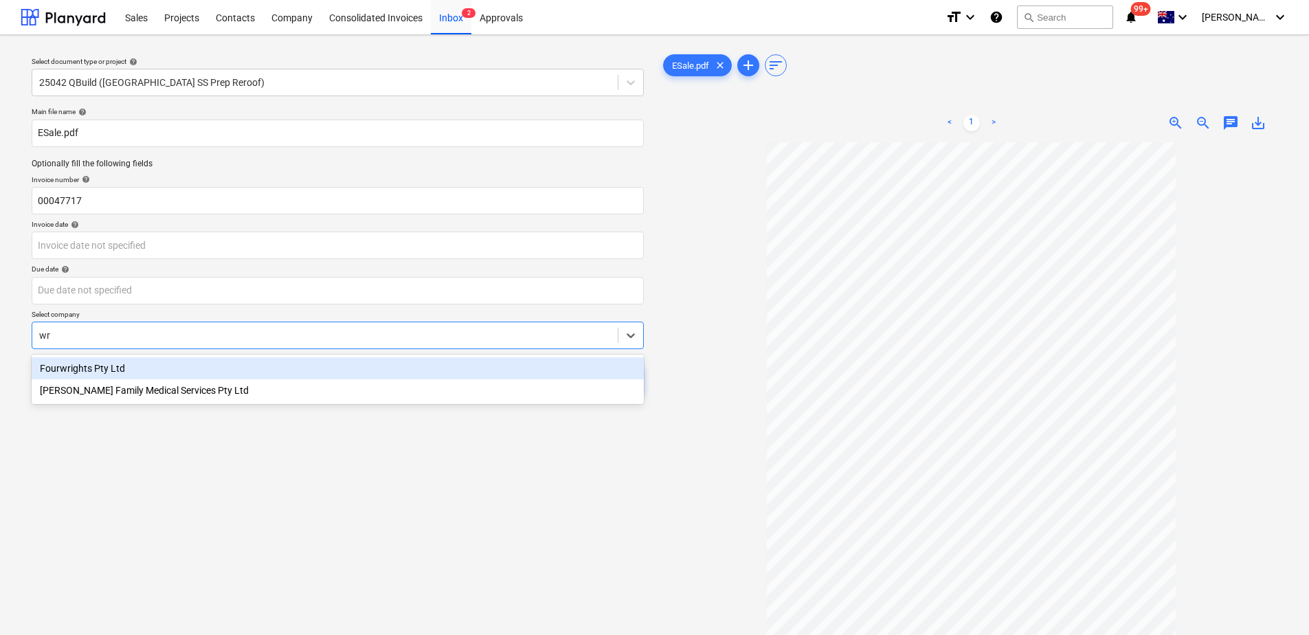
type input "w"
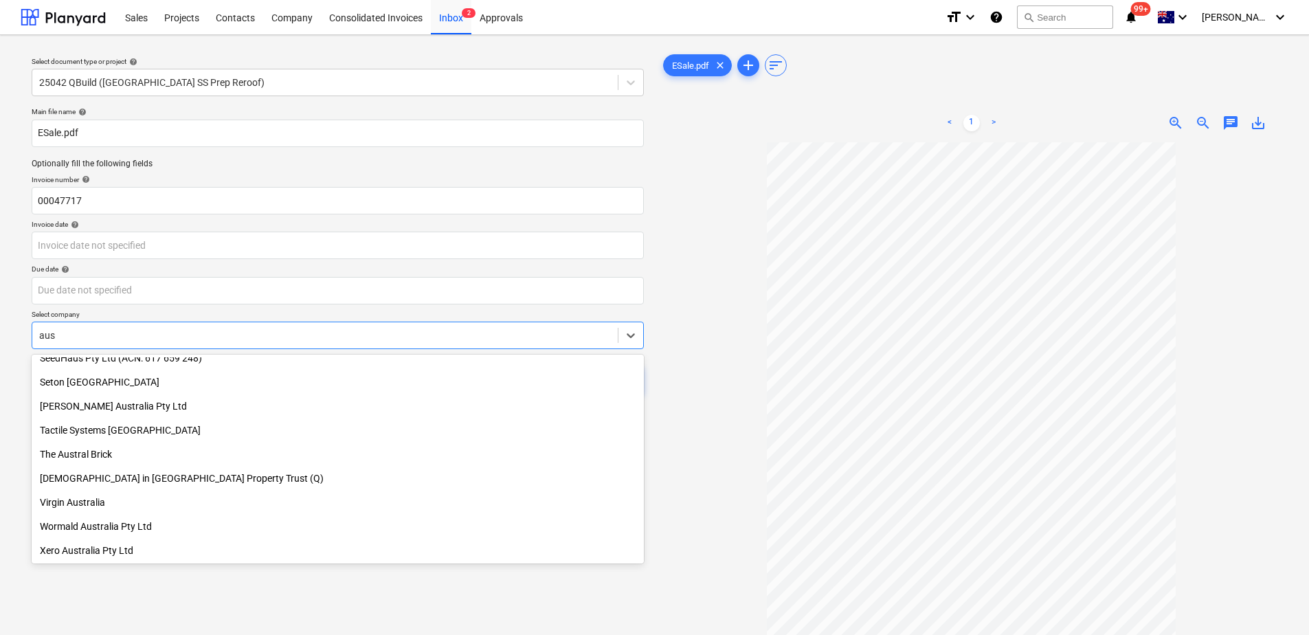
scroll to position [756, 0]
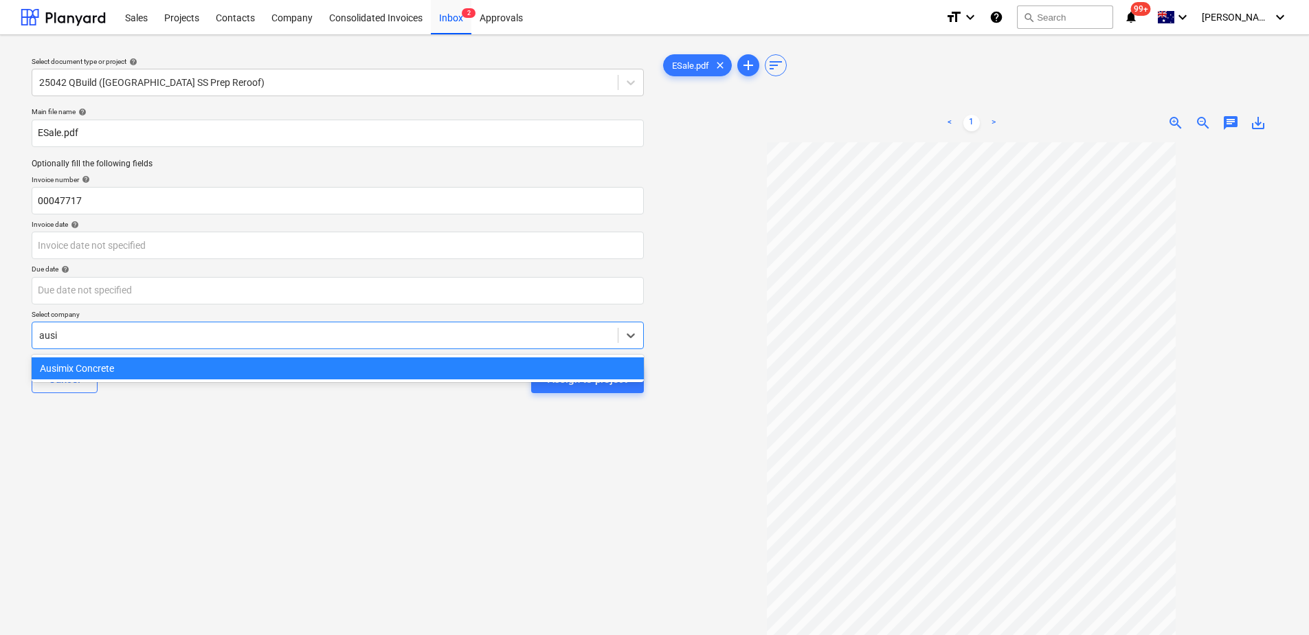
type input "ausim"
click at [168, 375] on div "Ausimix Concrete" at bounding box center [338, 368] width 612 height 22
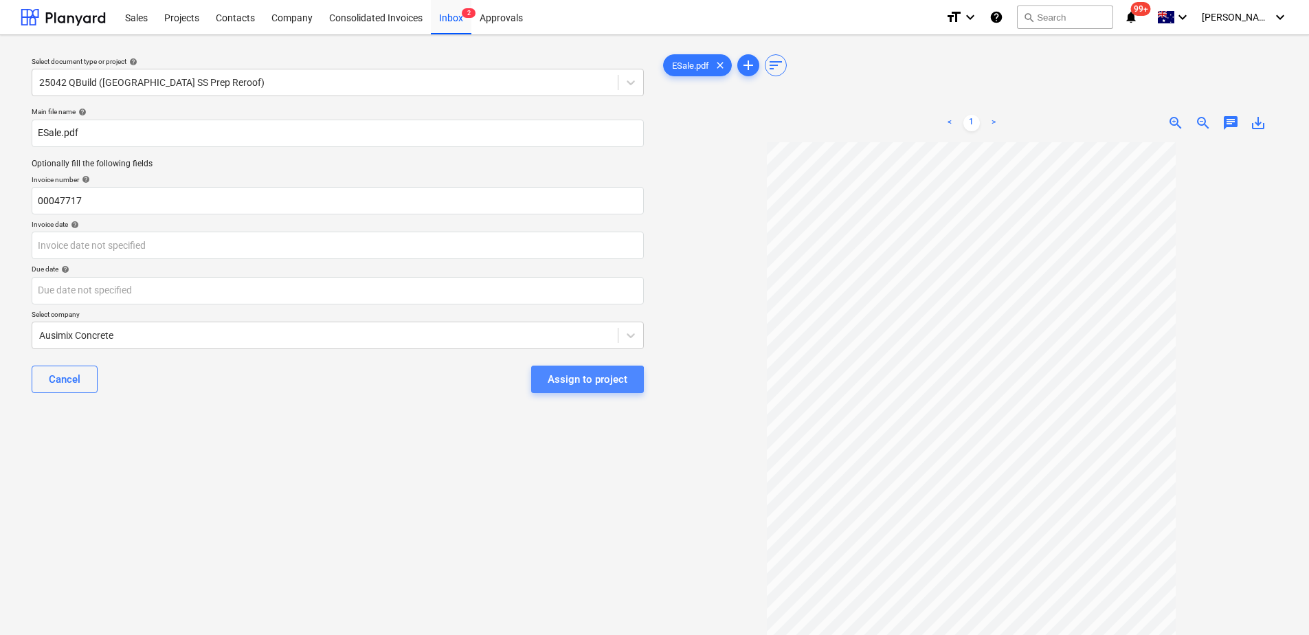
click at [574, 383] on div "Assign to project" at bounding box center [588, 379] width 80 height 18
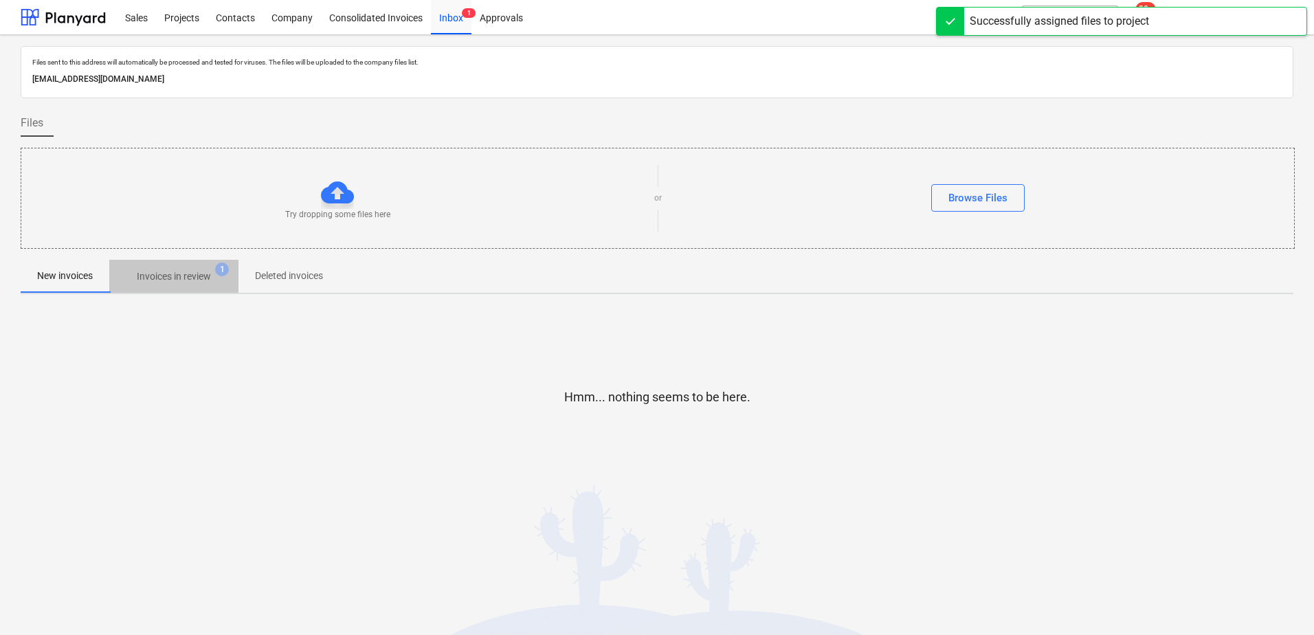
drag, startPoint x: 214, startPoint y: 269, endPoint x: 1, endPoint y: 336, distance: 223.3
click at [214, 269] on span "Invoices in review 1" at bounding box center [174, 276] width 96 height 14
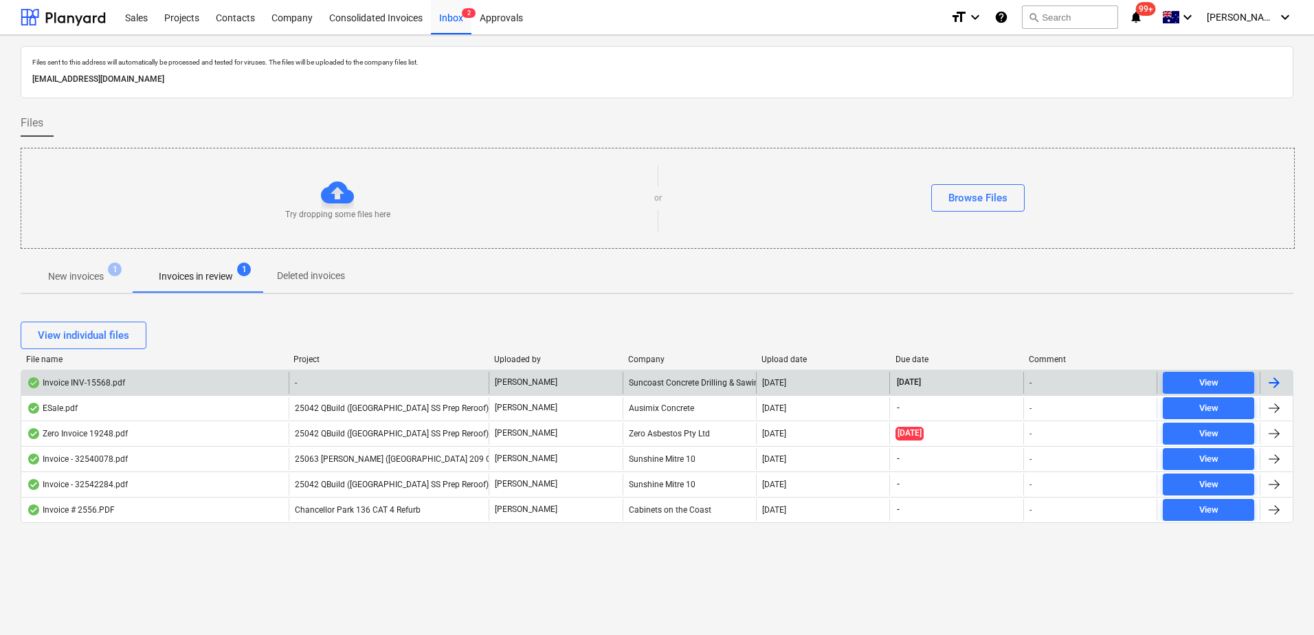
click at [309, 379] on div "-" at bounding box center [389, 383] width 201 height 22
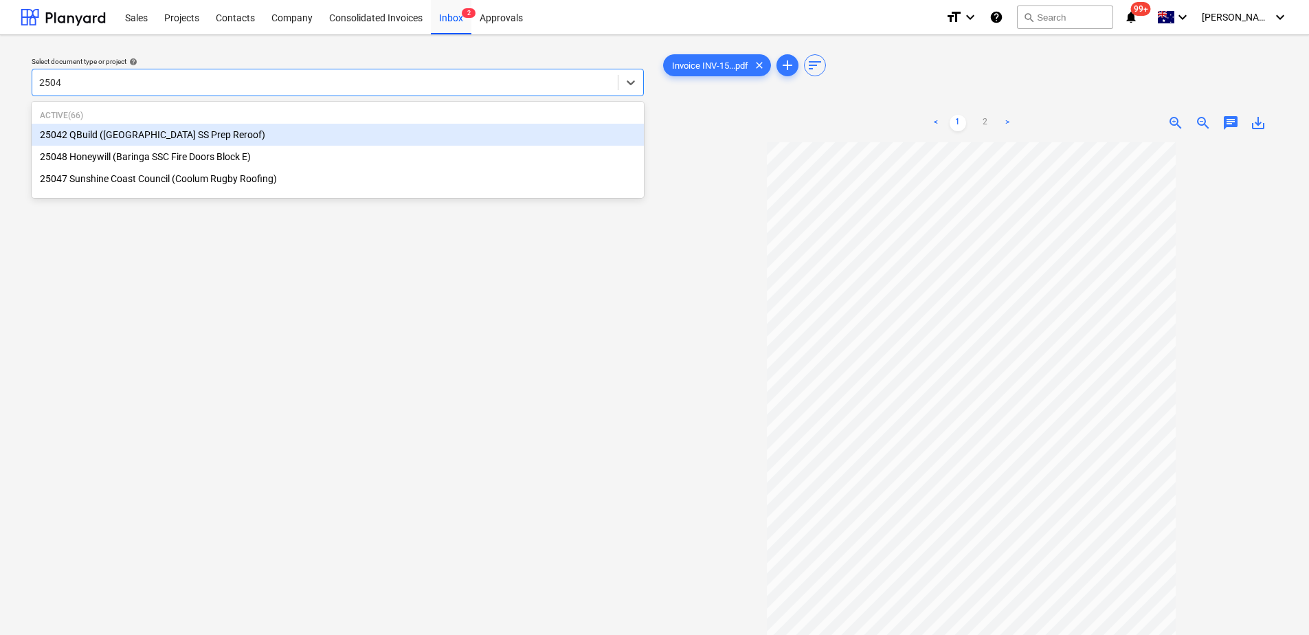
type input "25042"
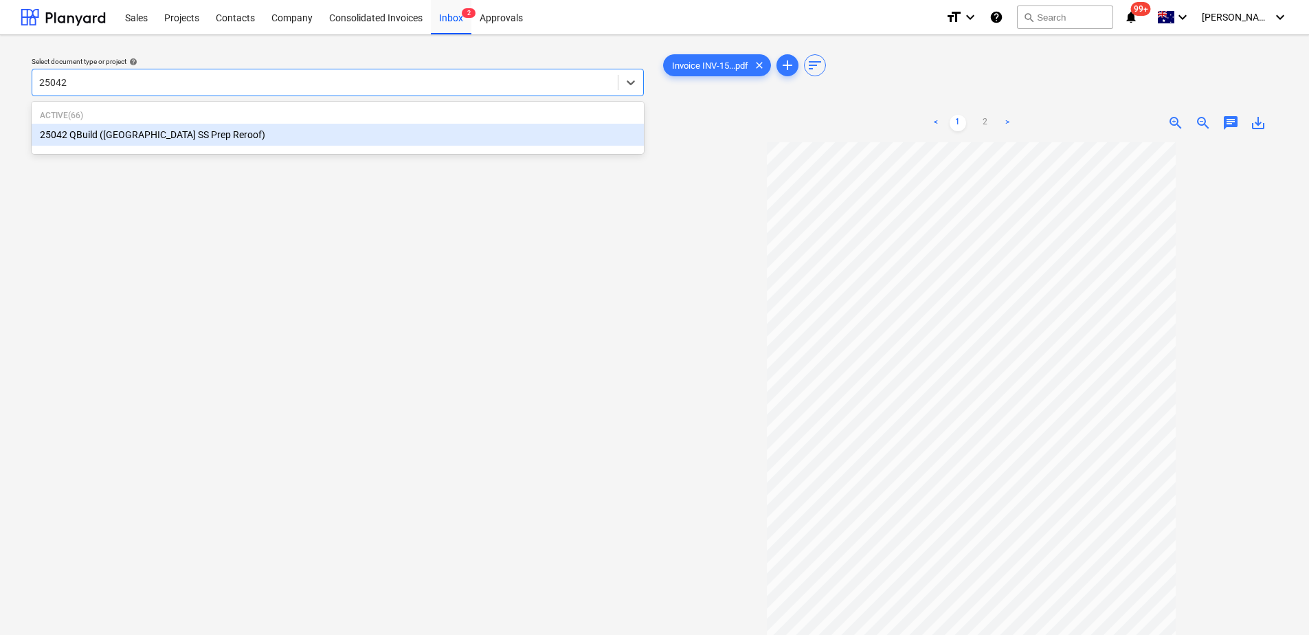
click at [225, 131] on div "25042 QBuild ([GEOGRAPHIC_DATA] SS Prep Reroof)" at bounding box center [338, 135] width 612 height 22
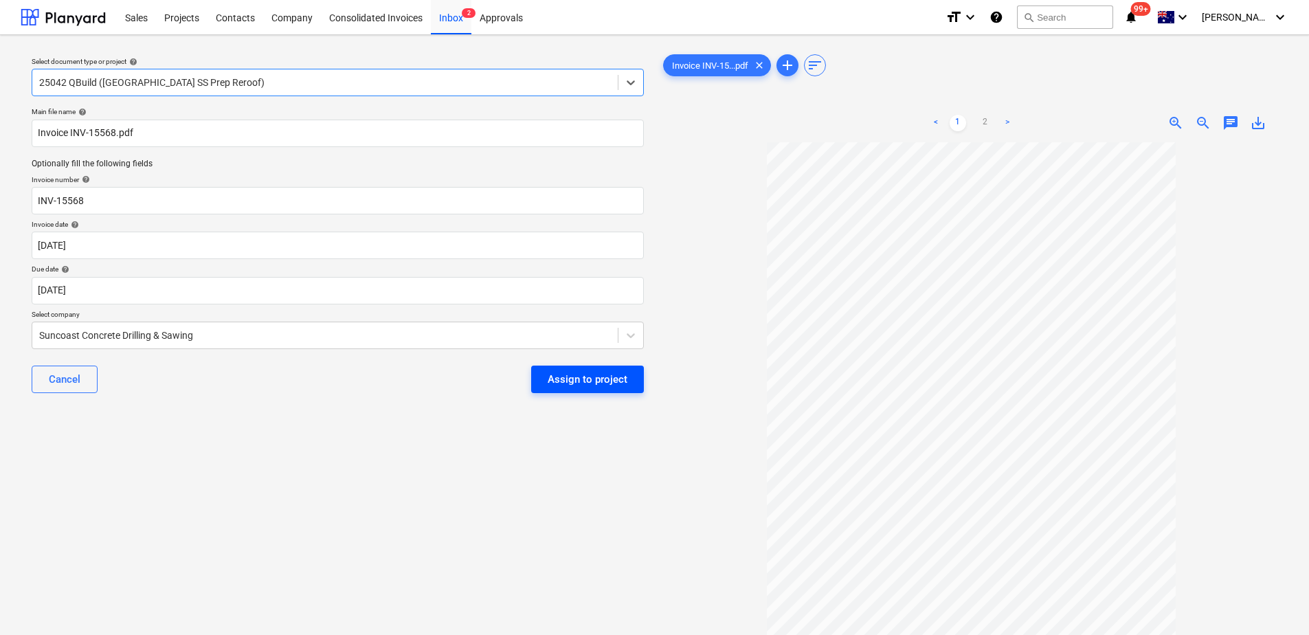
click at [562, 386] on div "Assign to project" at bounding box center [588, 379] width 80 height 18
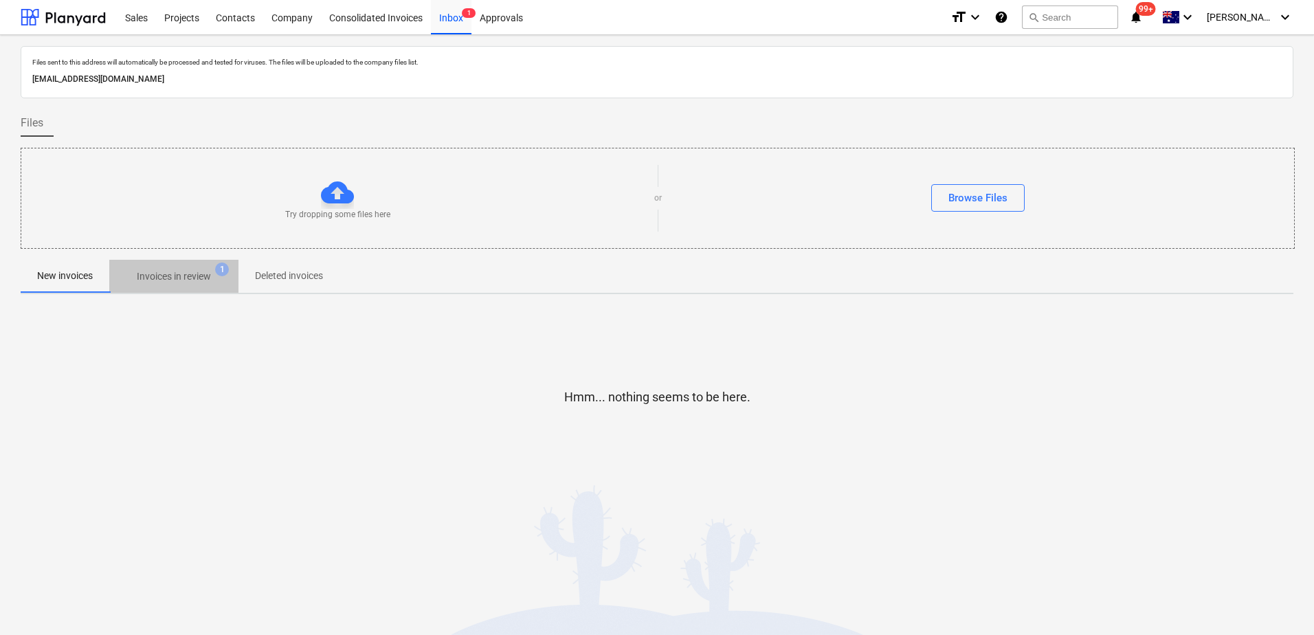
click at [179, 274] on p "Invoices in review" at bounding box center [174, 276] width 74 height 14
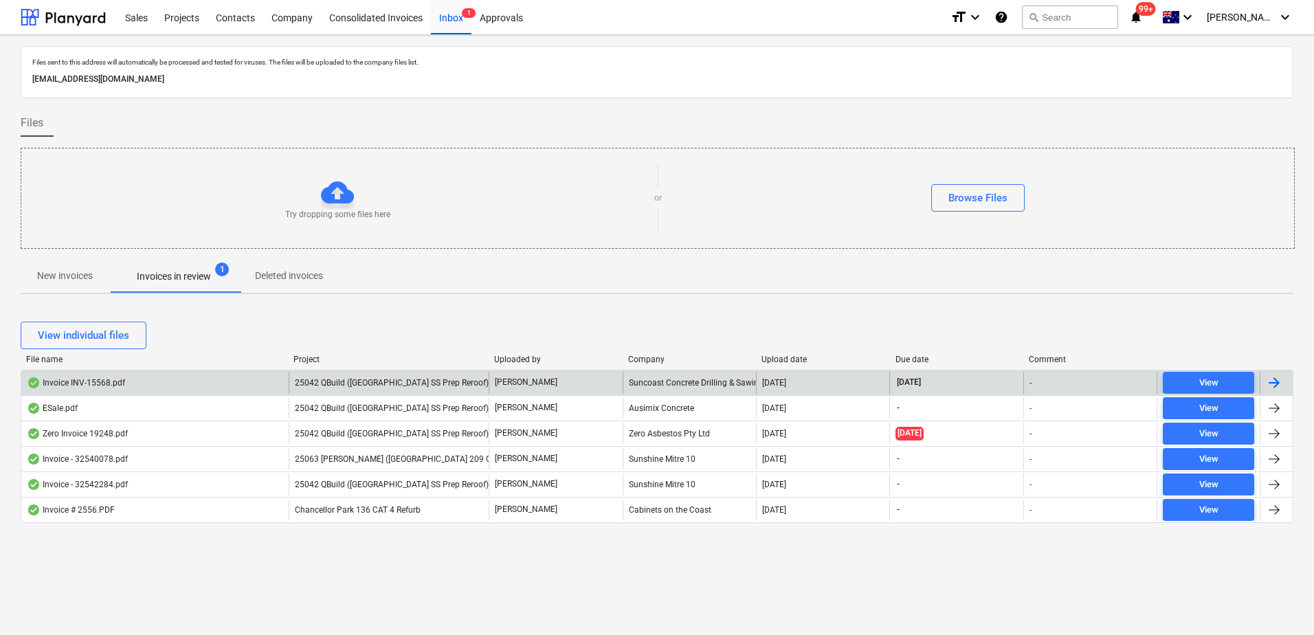
click at [363, 383] on span "25042 QBuild ([GEOGRAPHIC_DATA] SS Prep Reroof)" at bounding box center [392, 383] width 194 height 10
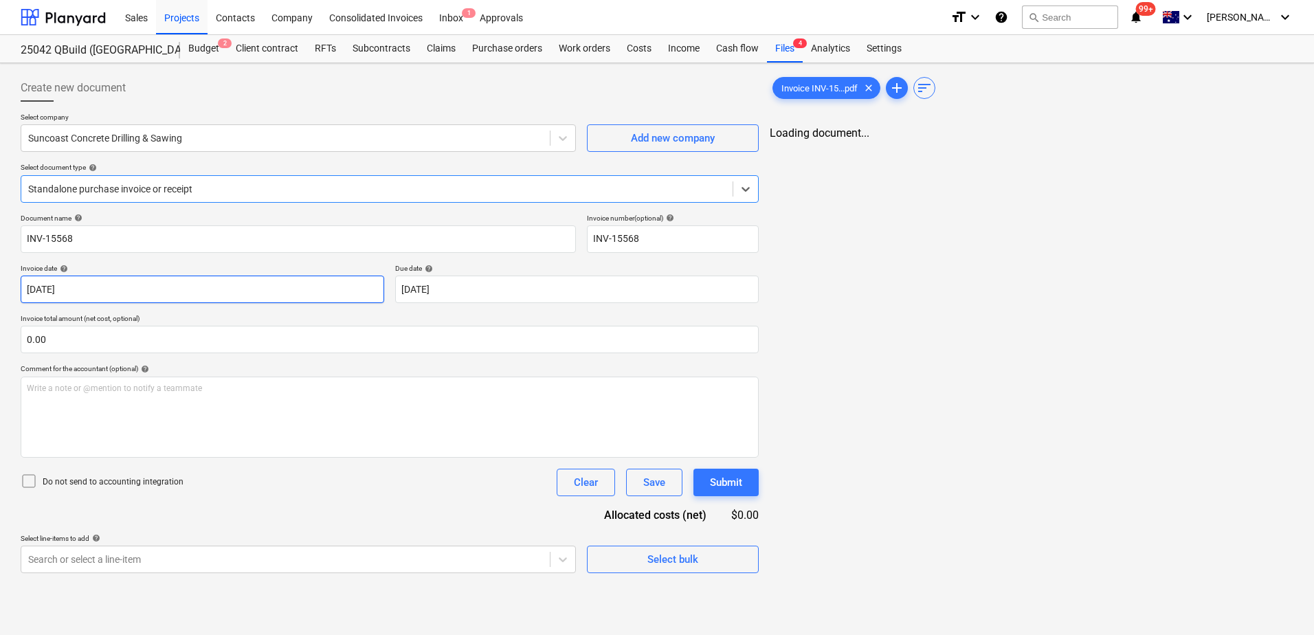
click at [111, 294] on body "Sales Projects Contacts Company Consolidated Invoices Inbox 1 Approvals format_…" at bounding box center [657, 317] width 1314 height 635
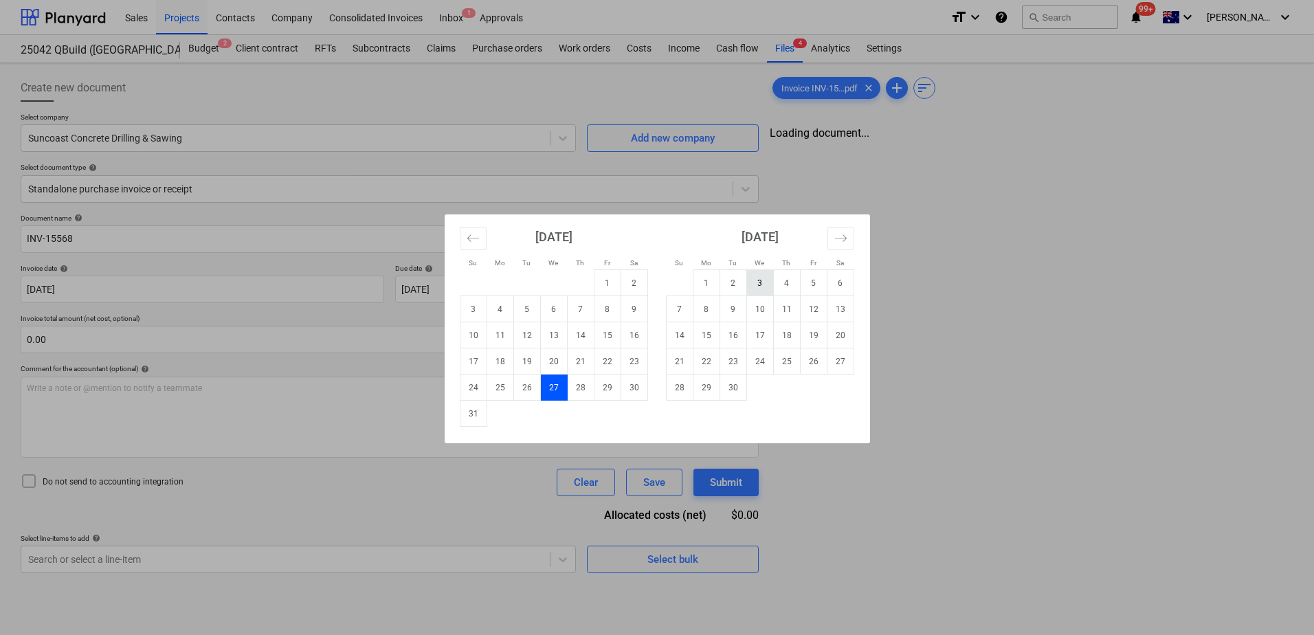
click at [755, 287] on td "3" at bounding box center [759, 283] width 27 height 26
type input "[DATE]"
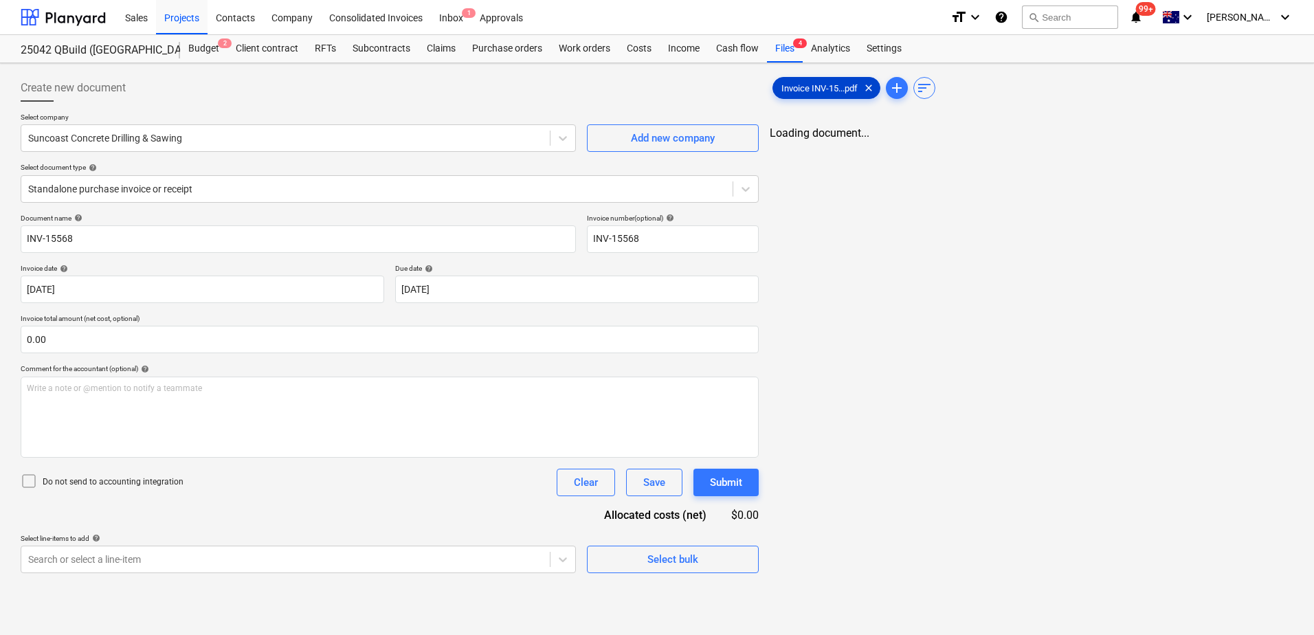
click at [813, 89] on span "Invoice INV-15...pdf" at bounding box center [819, 88] width 93 height 10
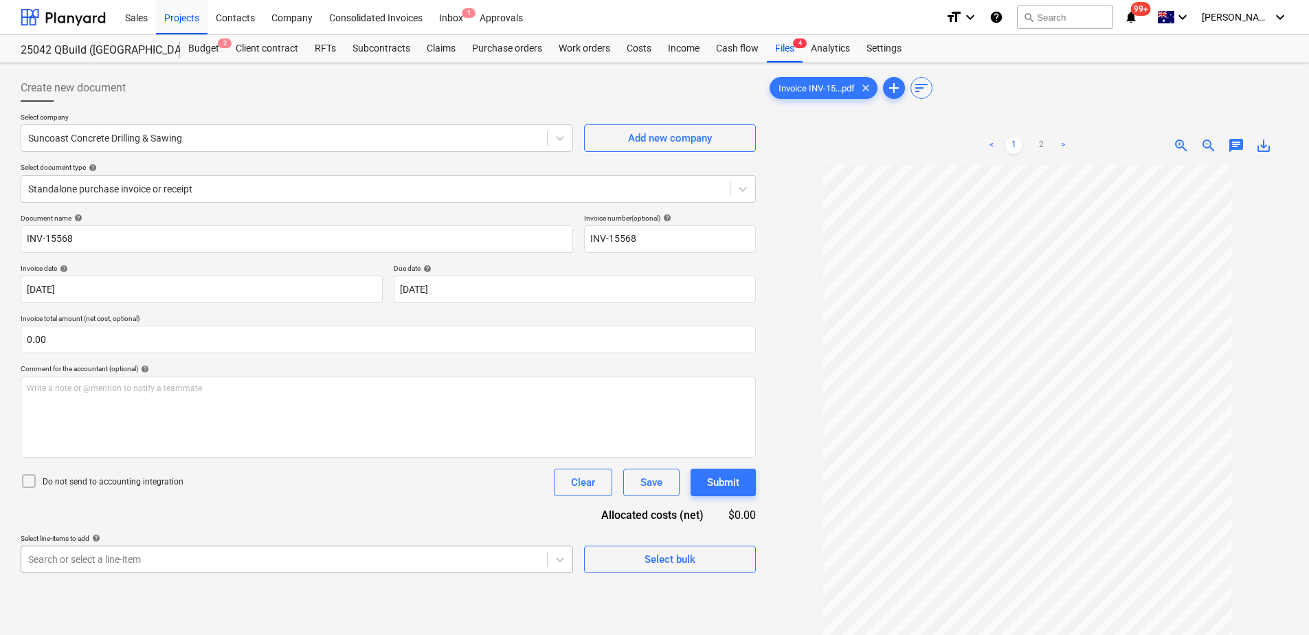
click at [335, 560] on body "Sales Projects Contacts Company Consolidated Invoices Inbox 1 Approvals format_…" at bounding box center [654, 317] width 1309 height 635
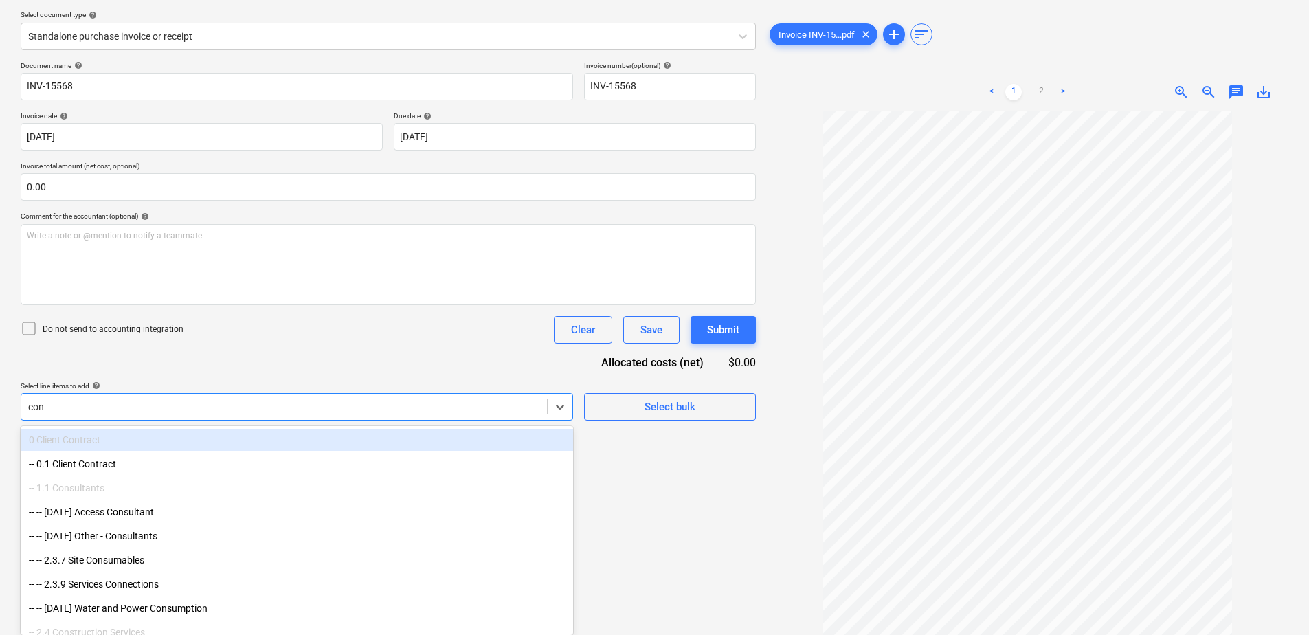
type input "conc"
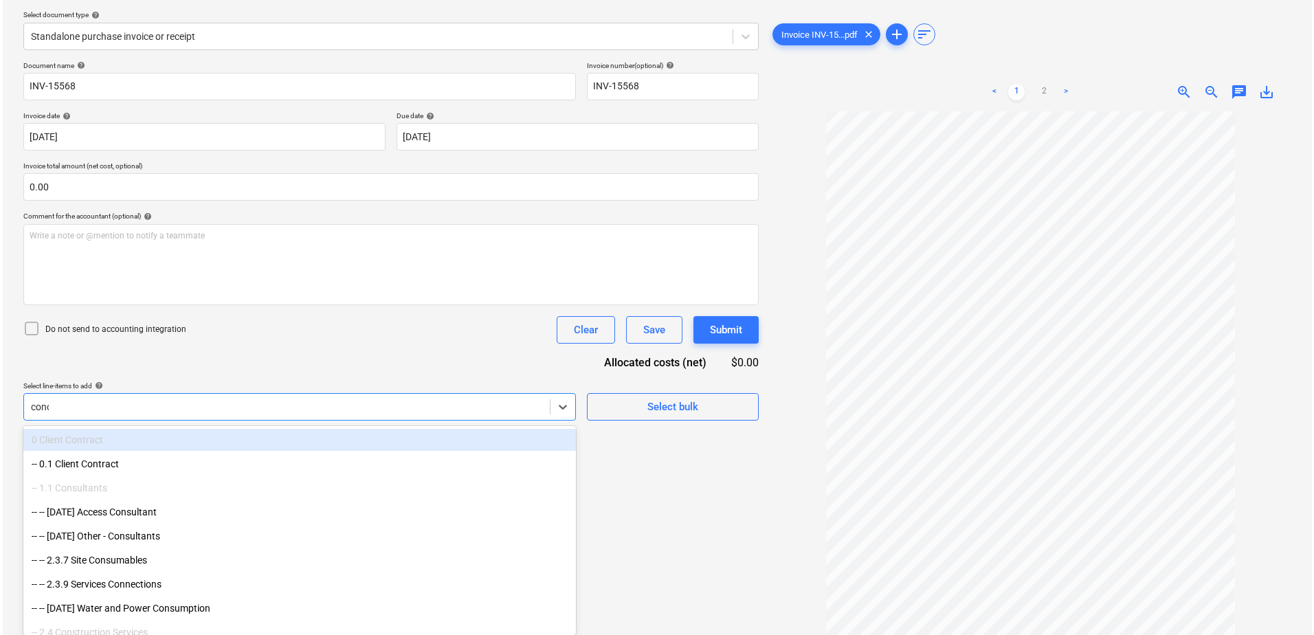
scroll to position [137, 0]
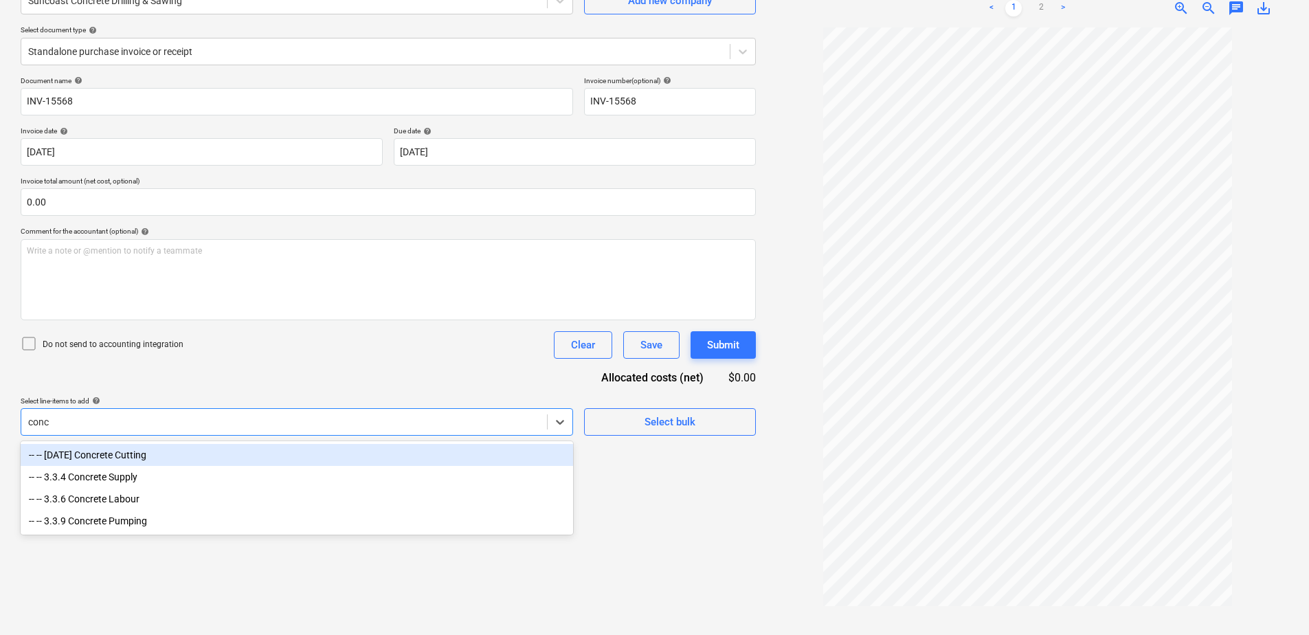
click at [131, 454] on div "-- -- 2.4.13 Concrete Cutting" at bounding box center [297, 455] width 553 height 22
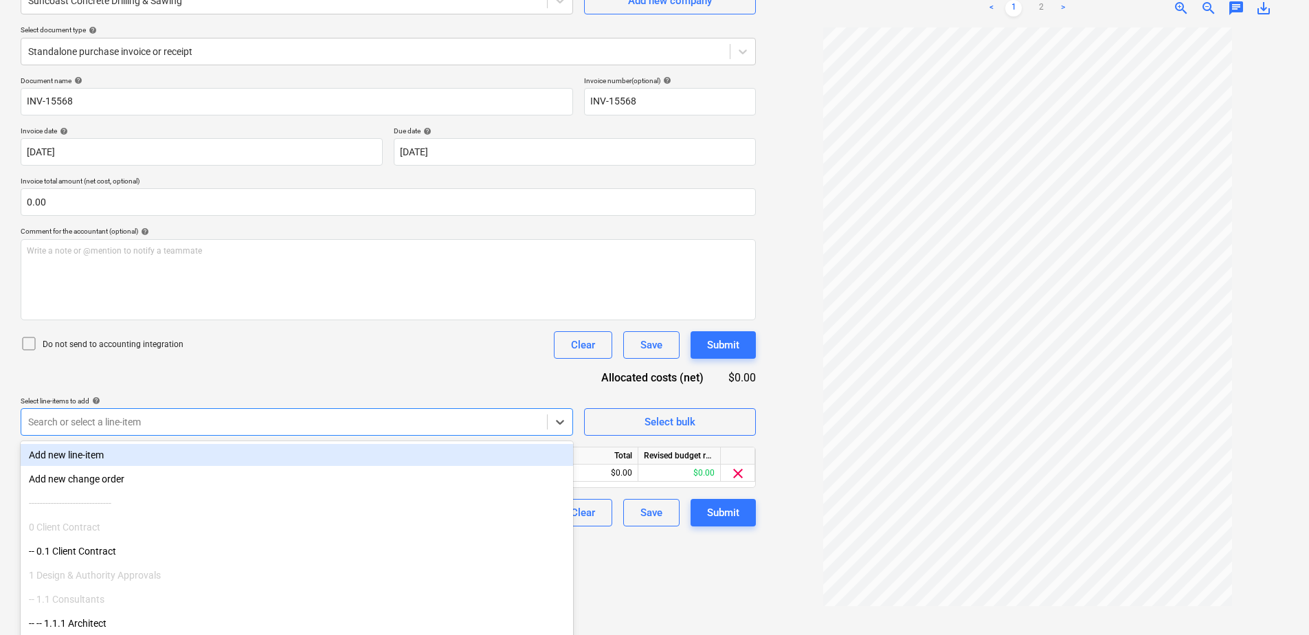
click at [320, 351] on div "Do not send to accounting integration Clear Save Submit" at bounding box center [388, 344] width 735 height 27
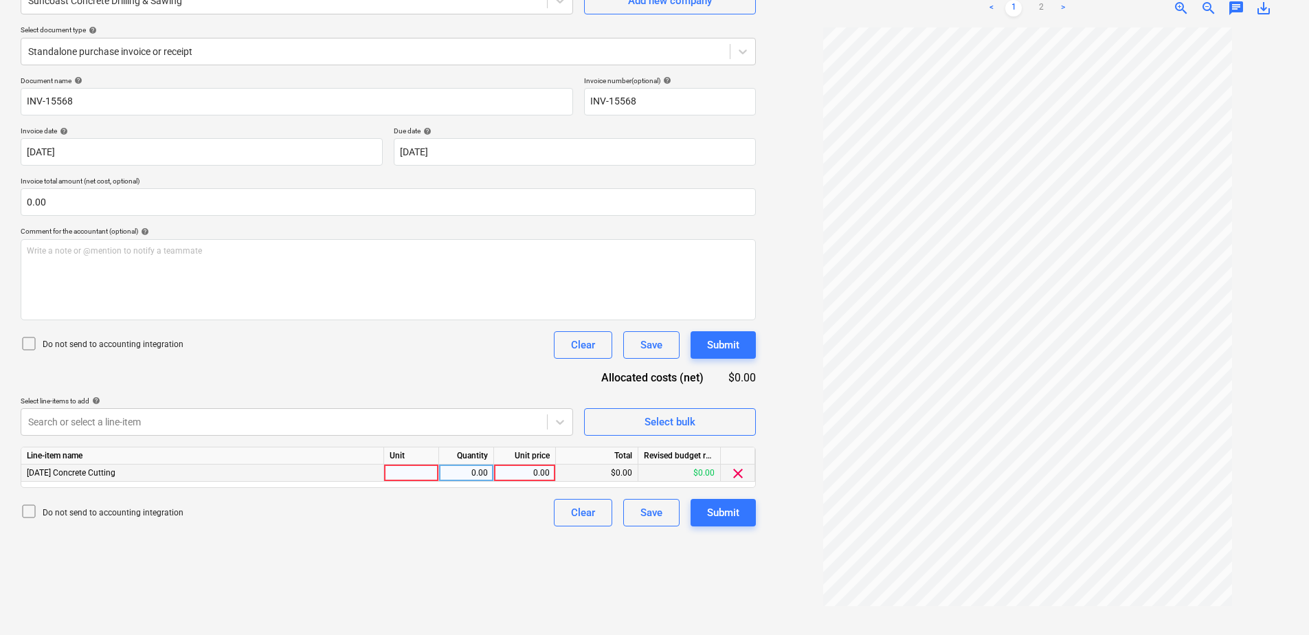
click at [419, 467] on div at bounding box center [411, 473] width 55 height 17
type input "Item"
type input "2911.01"
click at [698, 509] on button "Submit" at bounding box center [723, 512] width 65 height 27
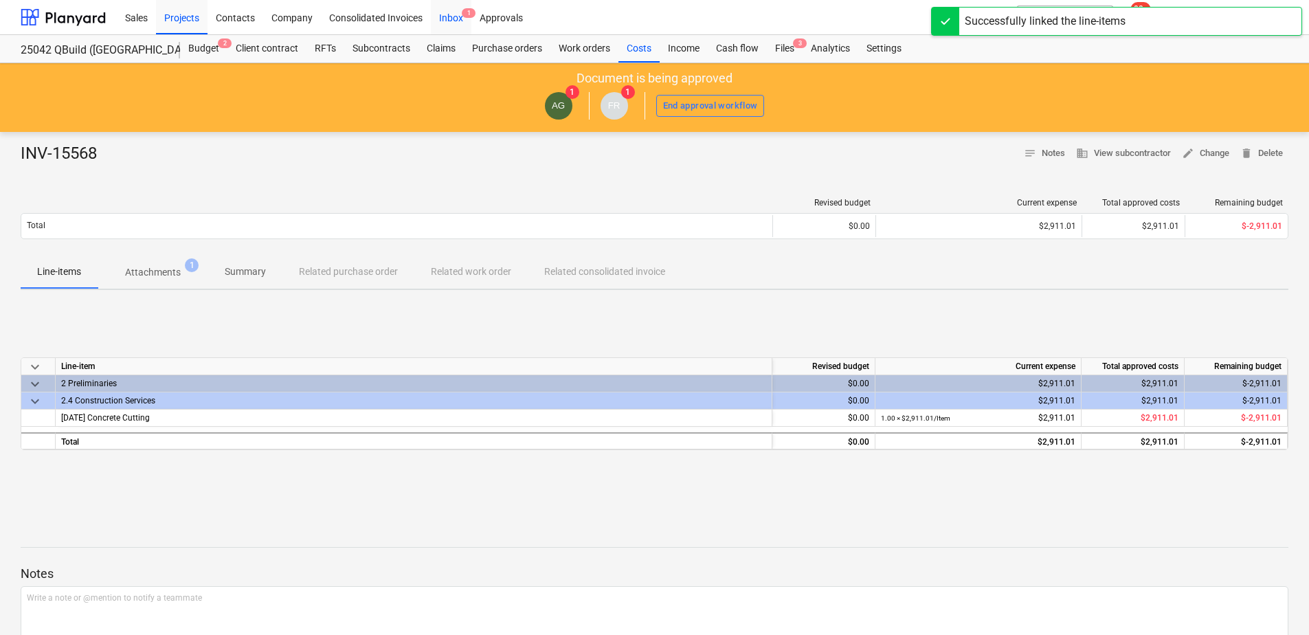
click at [445, 16] on div "Inbox 1" at bounding box center [451, 16] width 41 height 35
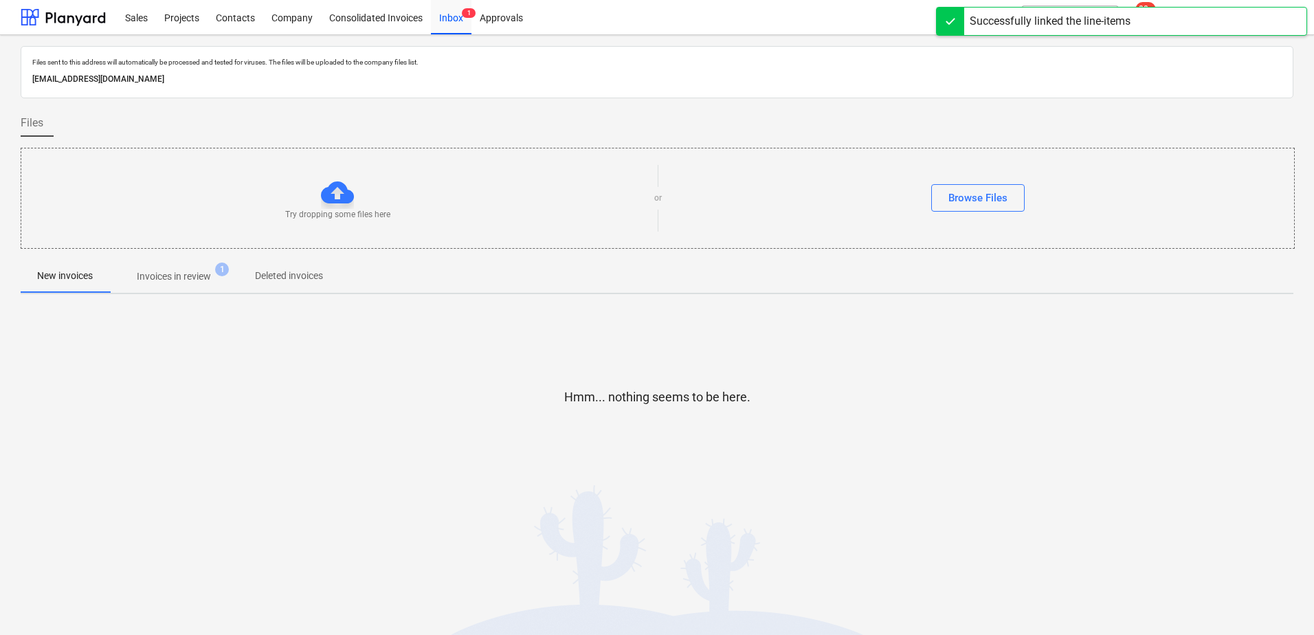
click at [156, 289] on button "Invoices in review 1" at bounding box center [173, 276] width 129 height 33
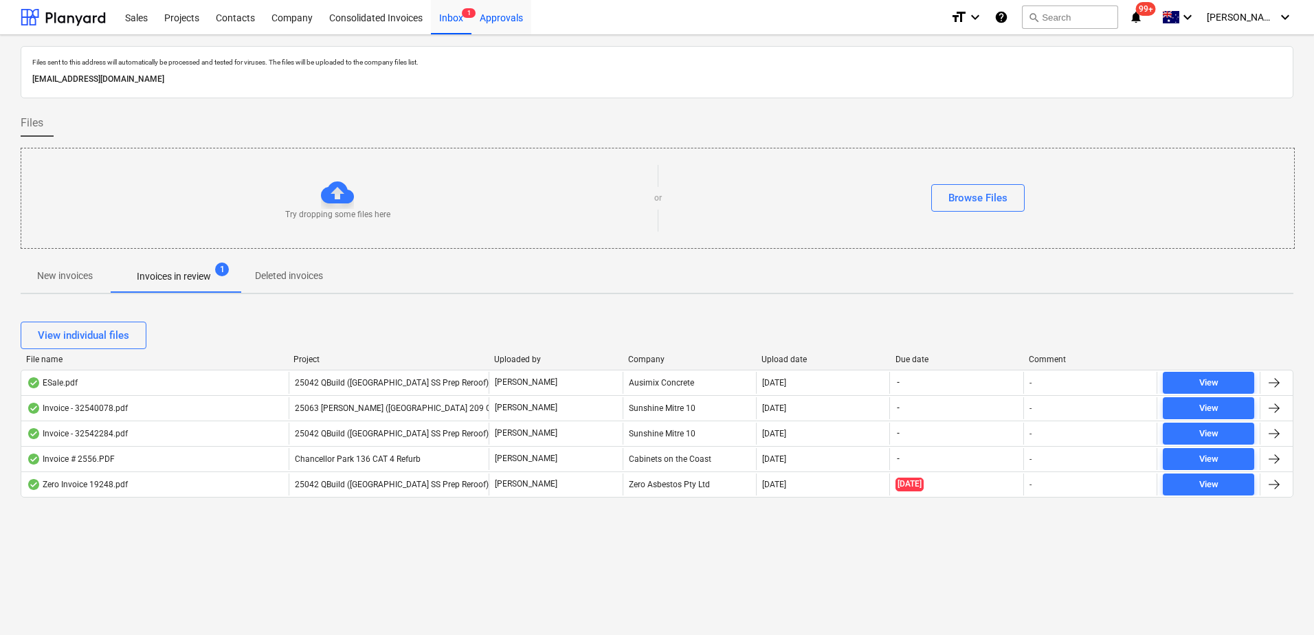
drag, startPoint x: 510, startPoint y: 10, endPoint x: 505, endPoint y: 26, distance: 16.5
click at [510, 10] on div "Approvals" at bounding box center [502, 16] width 60 height 35
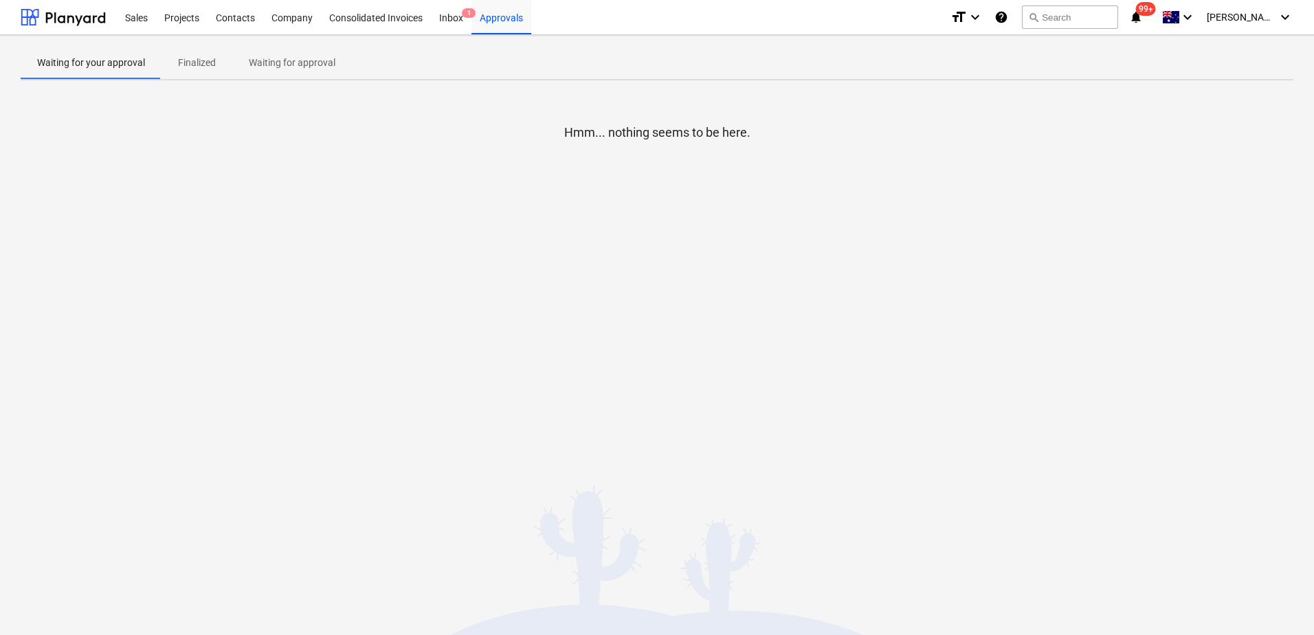
click at [298, 73] on span "Waiting for approval" at bounding box center [292, 63] width 120 height 23
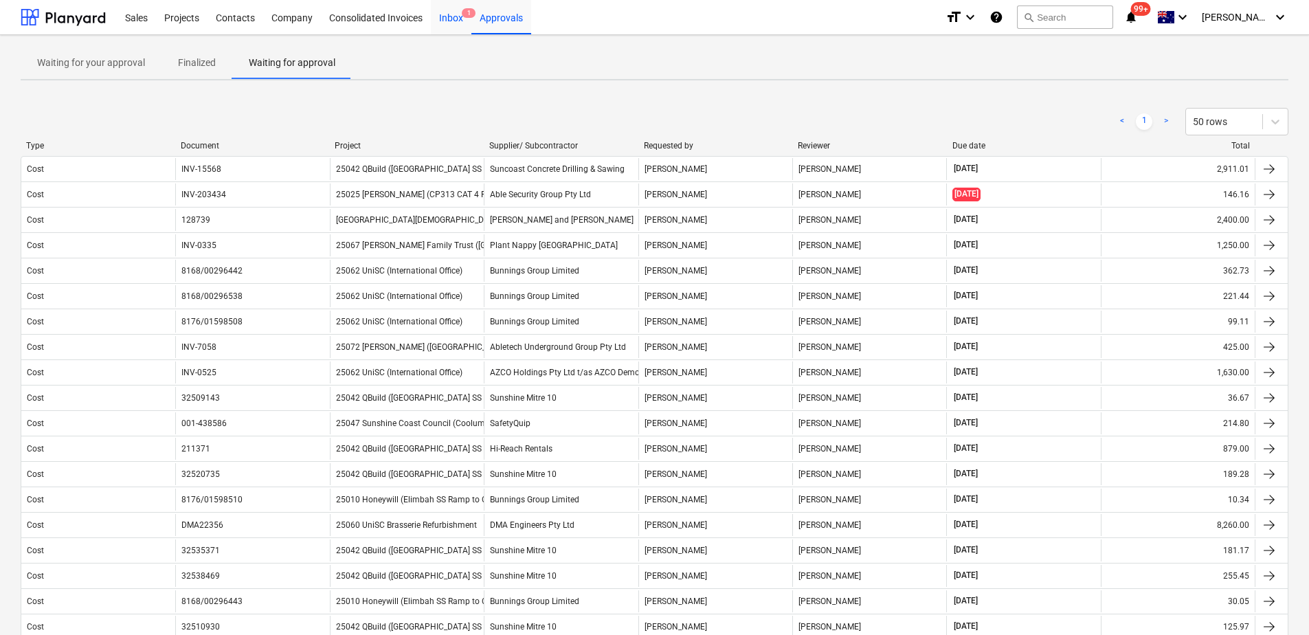
click at [450, 14] on div "Inbox 1" at bounding box center [451, 16] width 41 height 35
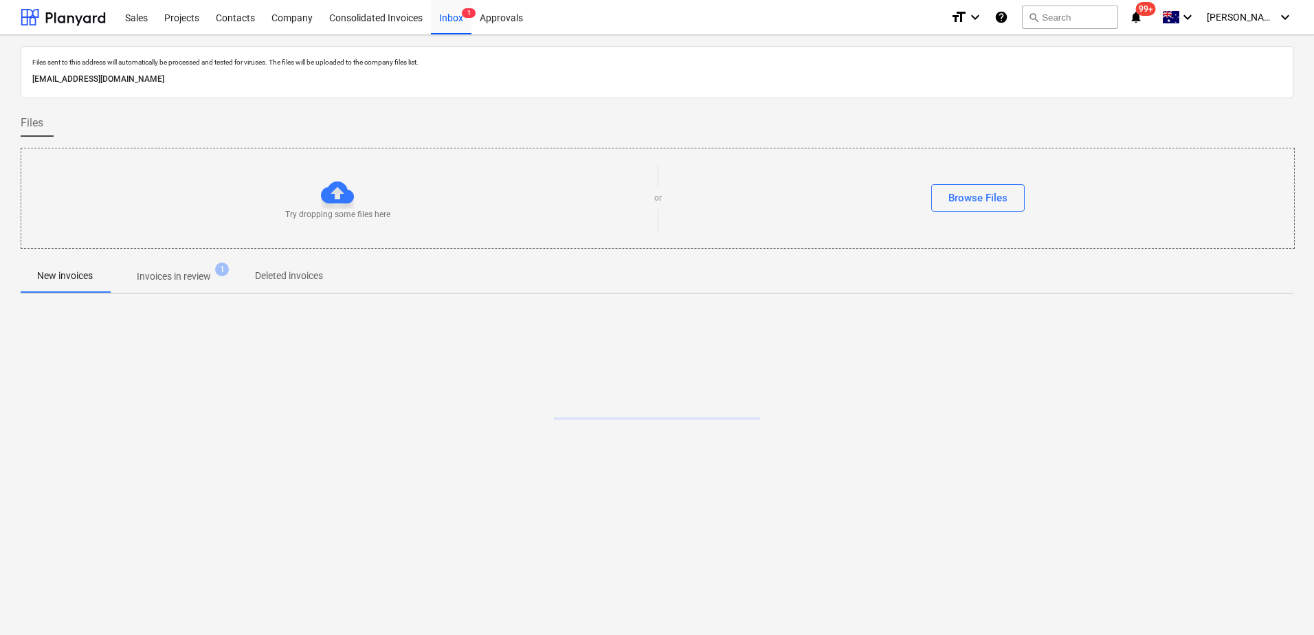
click at [157, 279] on p "Invoices in review" at bounding box center [174, 276] width 74 height 14
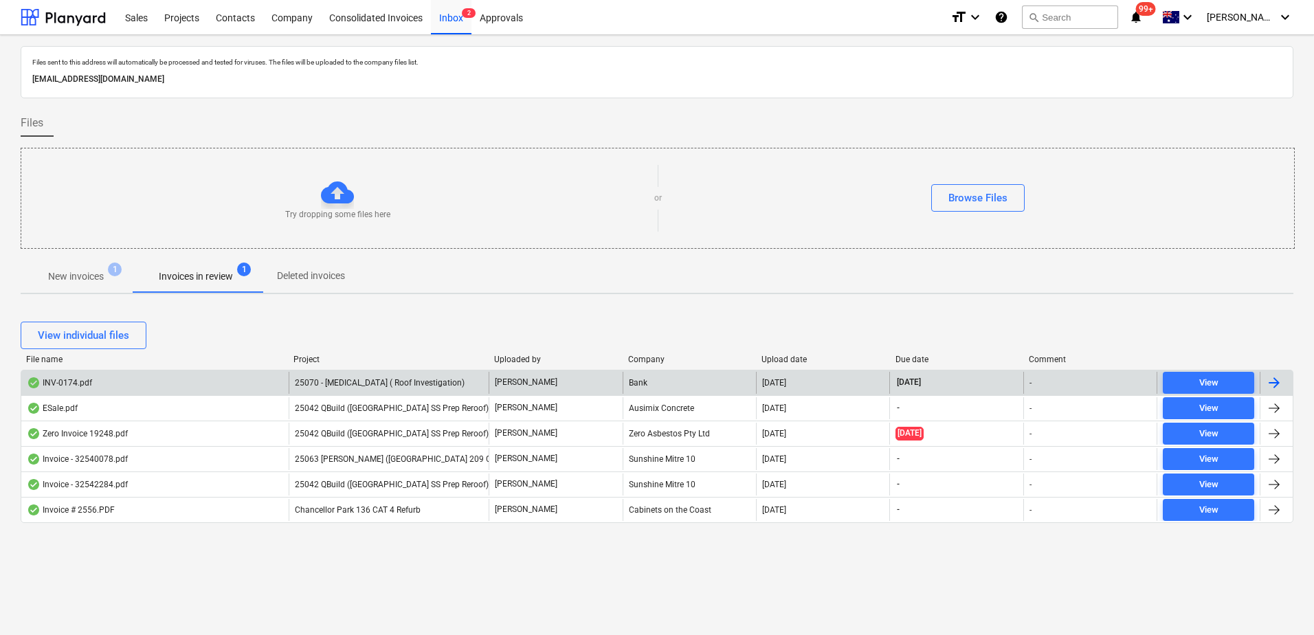
click at [343, 381] on span "25070 - [MEDICAL_DATA] ( Roof Investigation)" at bounding box center [380, 383] width 170 height 10
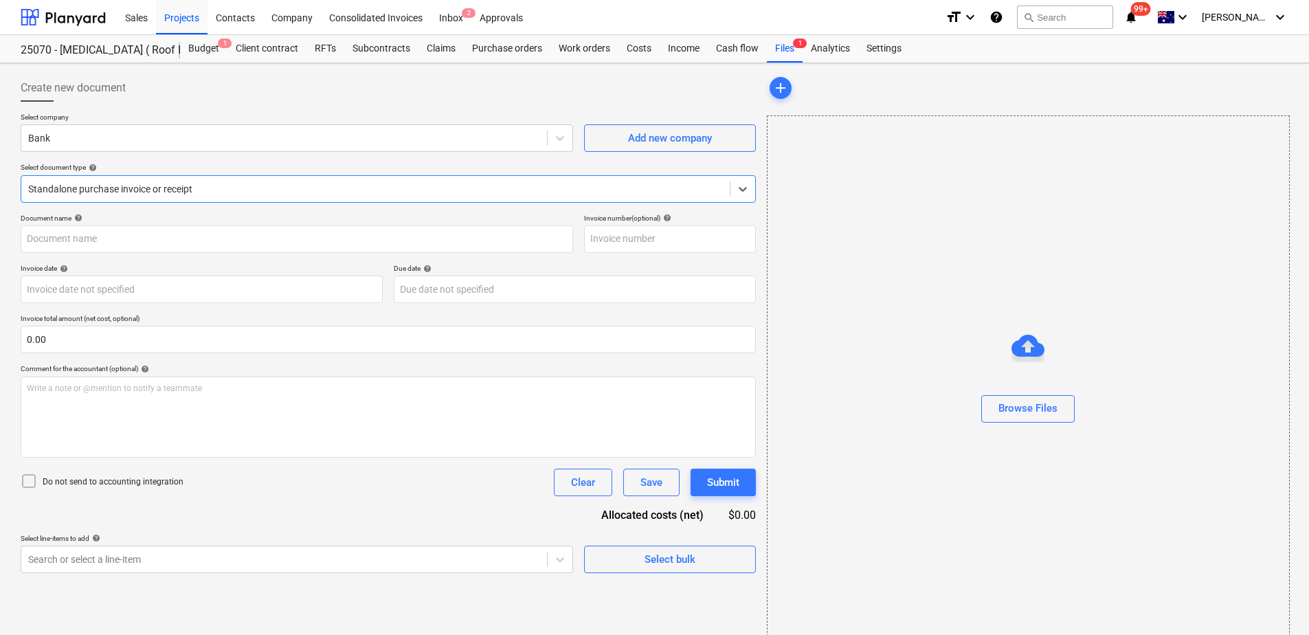
type input "INV-0174"
type input "[DATE]"
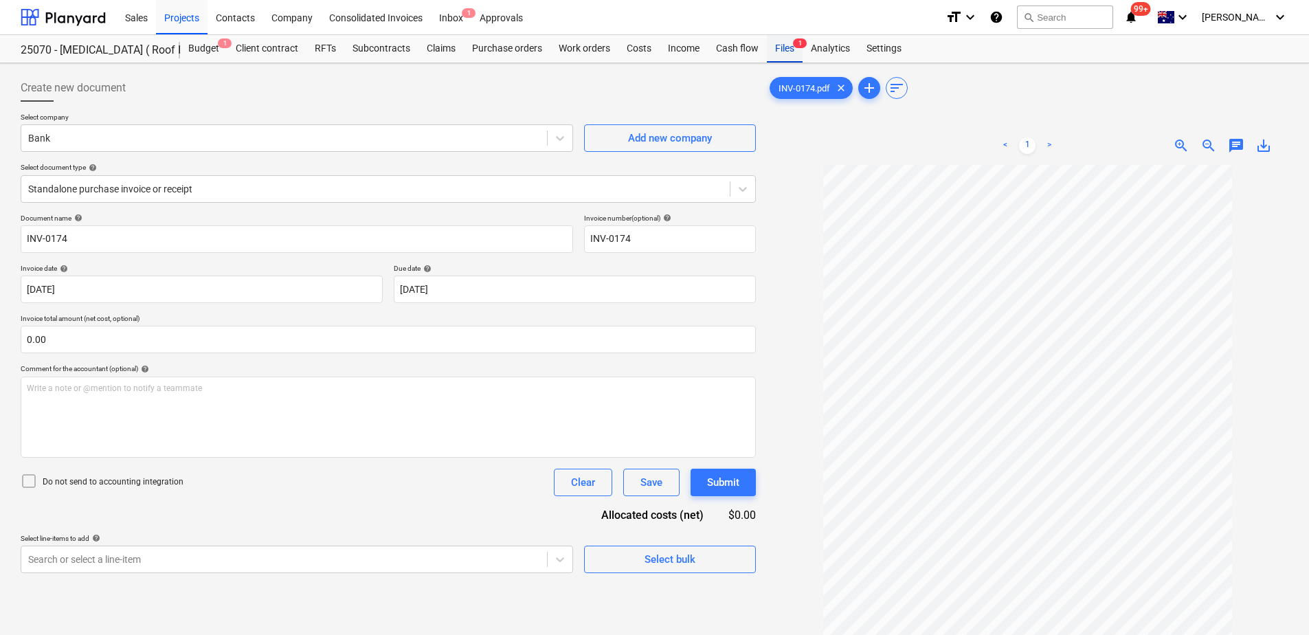
click at [793, 49] on div "Files 1" at bounding box center [785, 48] width 36 height 27
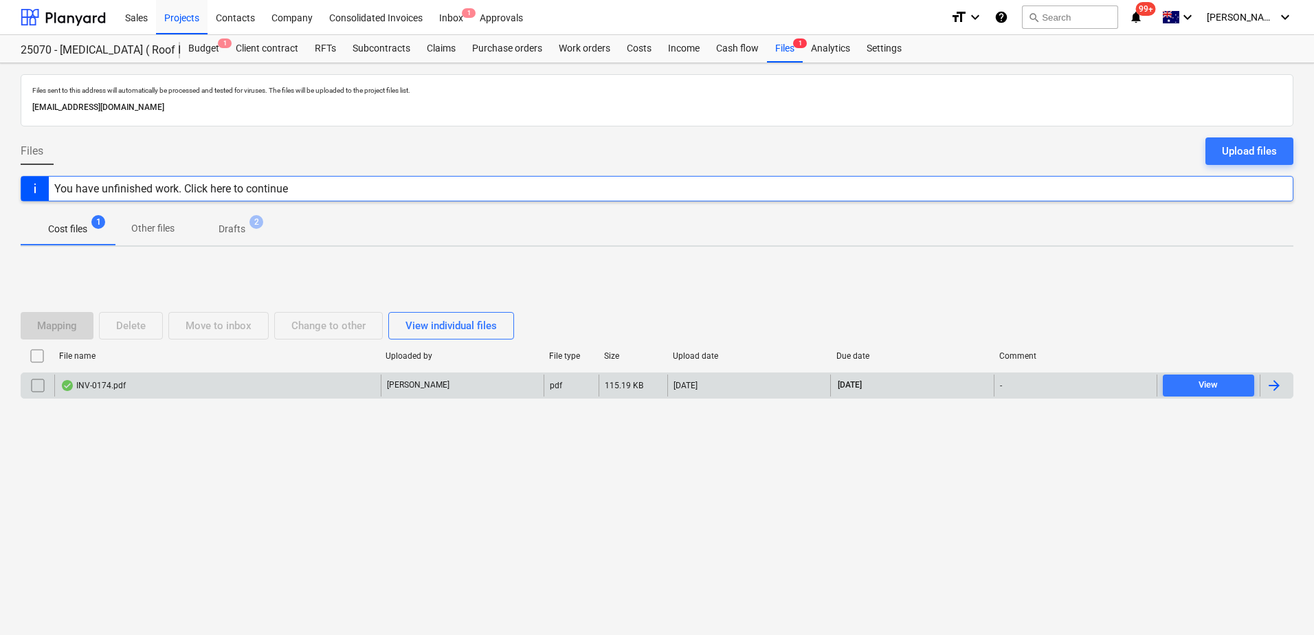
click at [37, 385] on input "checkbox" at bounding box center [38, 386] width 22 height 22
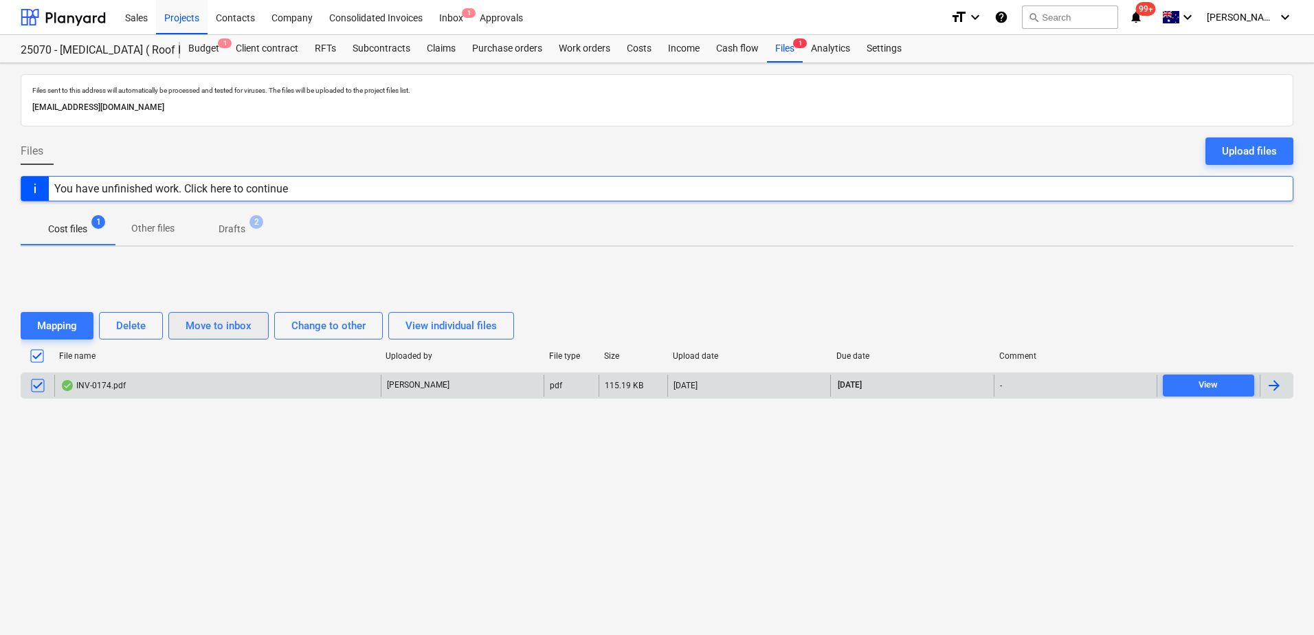
click at [208, 328] on div "Move to inbox" at bounding box center [219, 326] width 66 height 18
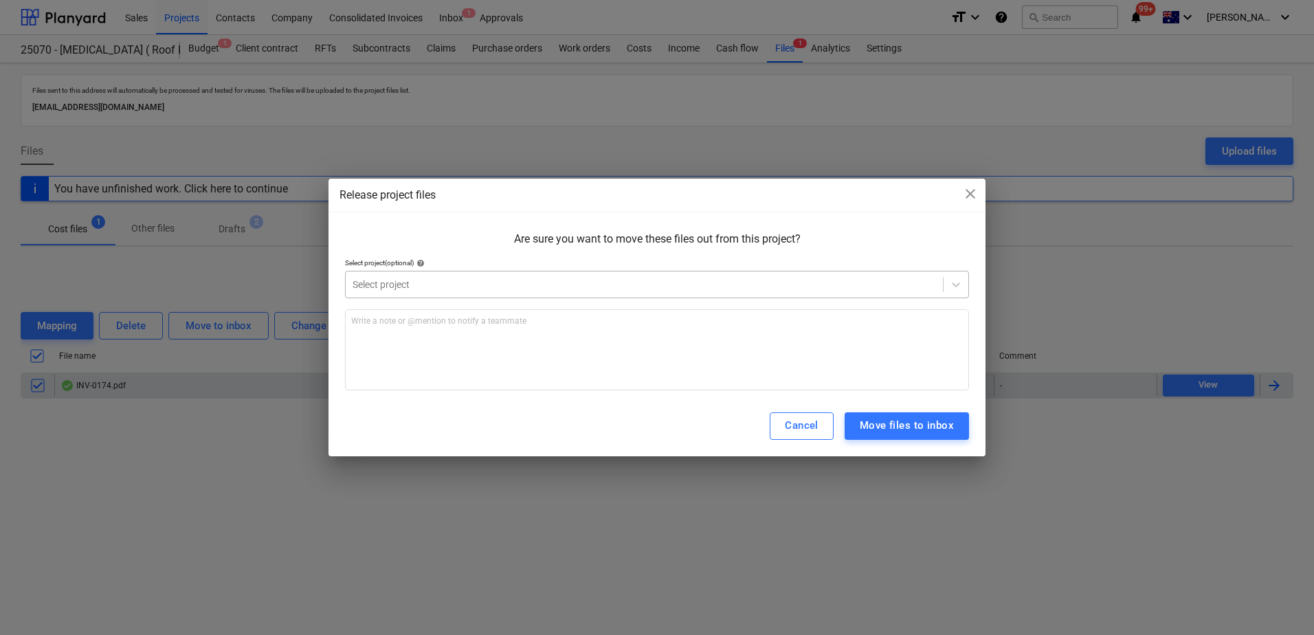
click at [547, 285] on div at bounding box center [645, 285] width 584 height 14
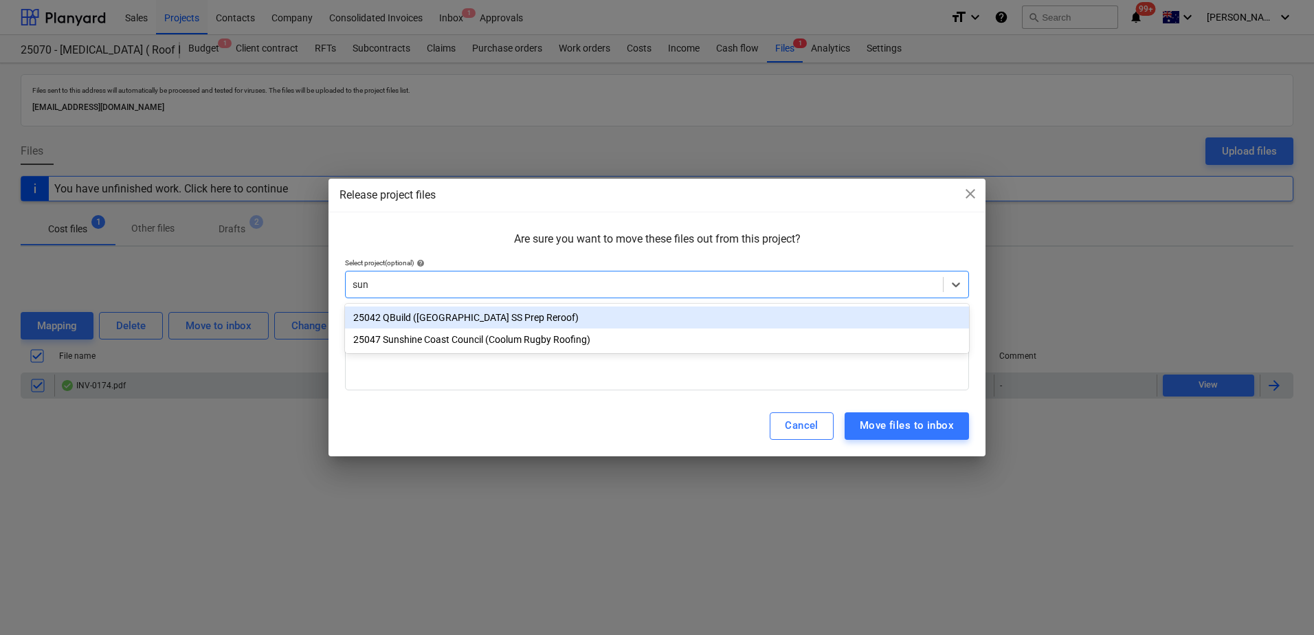
type input "suns"
click at [549, 318] on div "25042 QBuild ([GEOGRAPHIC_DATA] SS Prep Reroof)" at bounding box center [657, 318] width 624 height 22
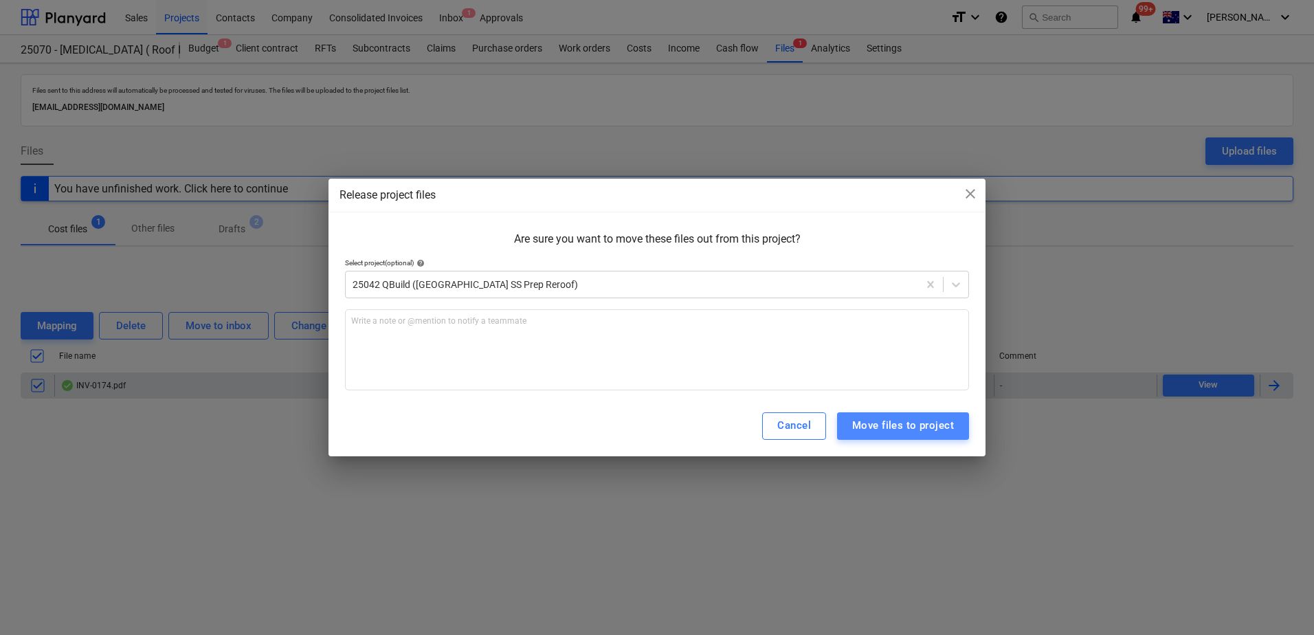
click at [915, 418] on div "Move files to project" at bounding box center [903, 426] width 102 height 18
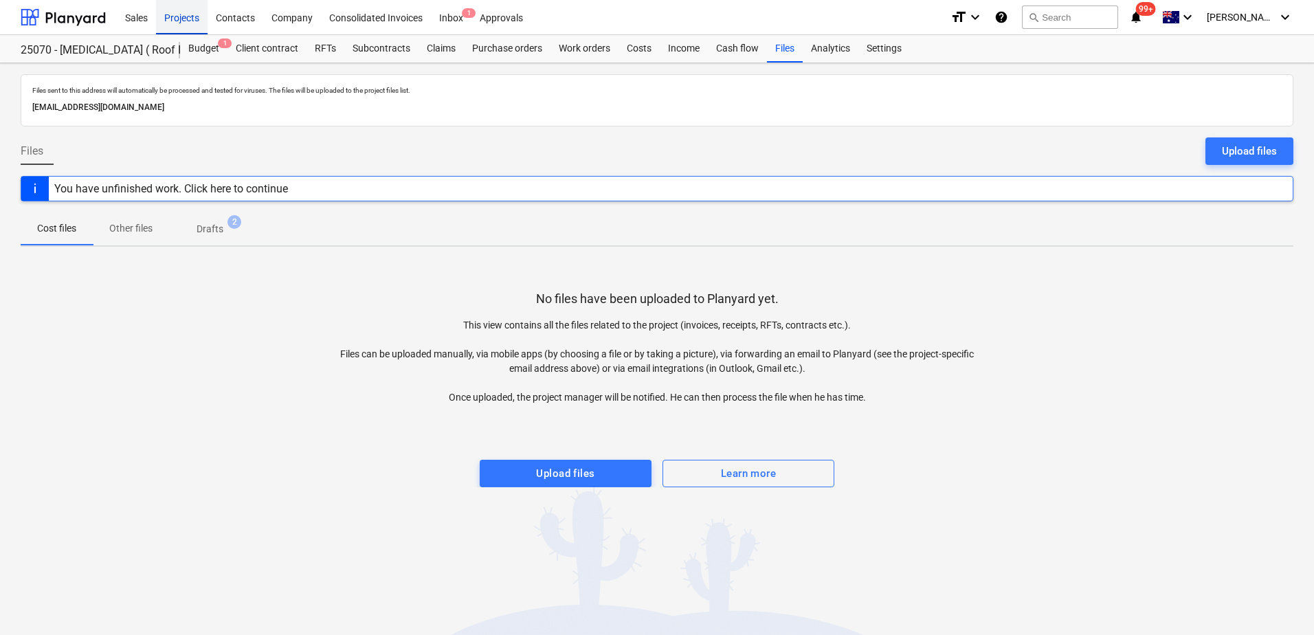
click at [196, 18] on div "Projects" at bounding box center [182, 16] width 52 height 35
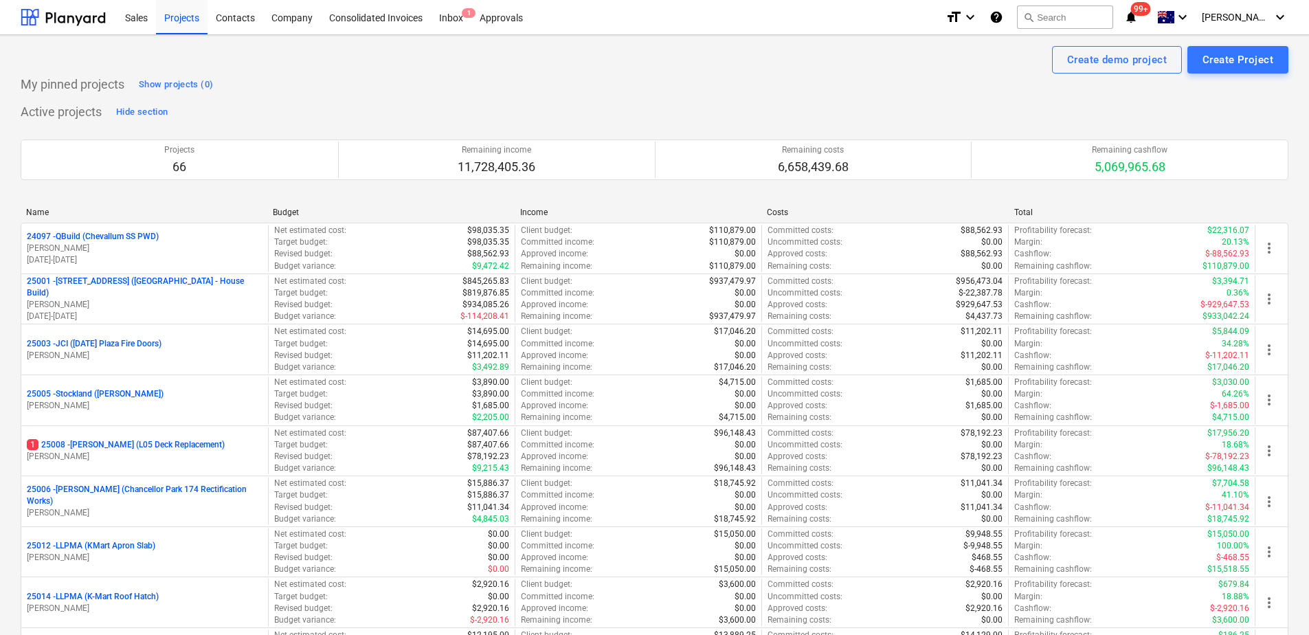
scroll to position [2657, 0]
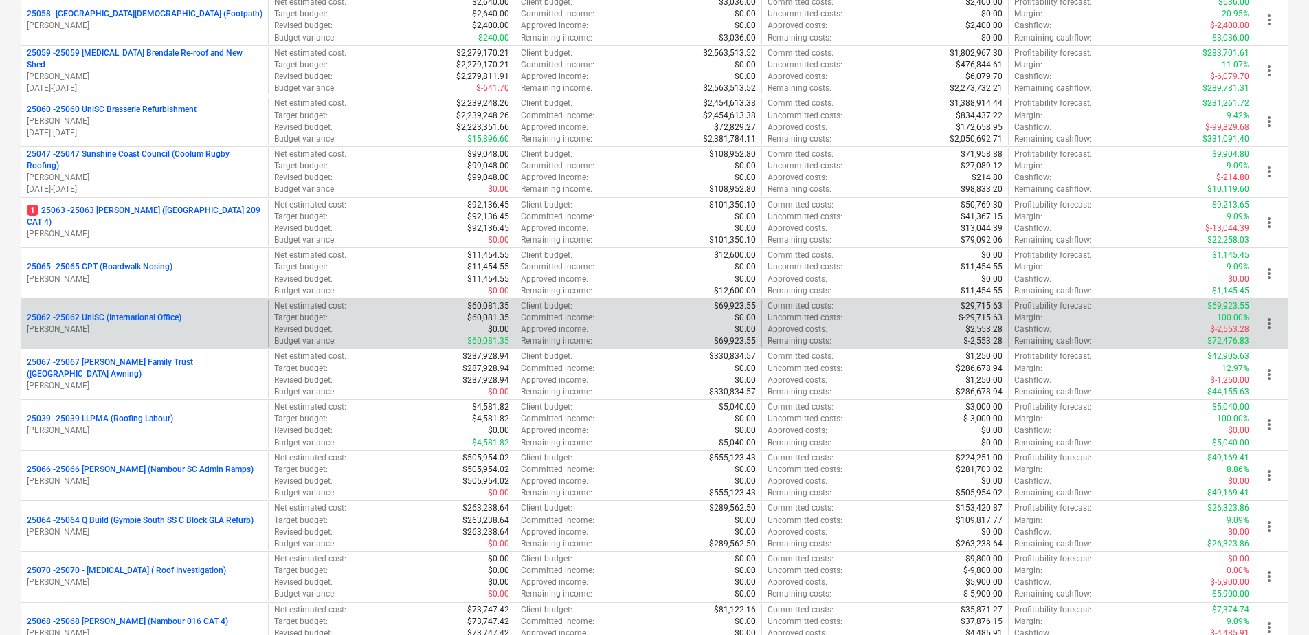
click at [157, 315] on p "25062 - 25062 UniSC (International Office)" at bounding box center [104, 318] width 155 height 12
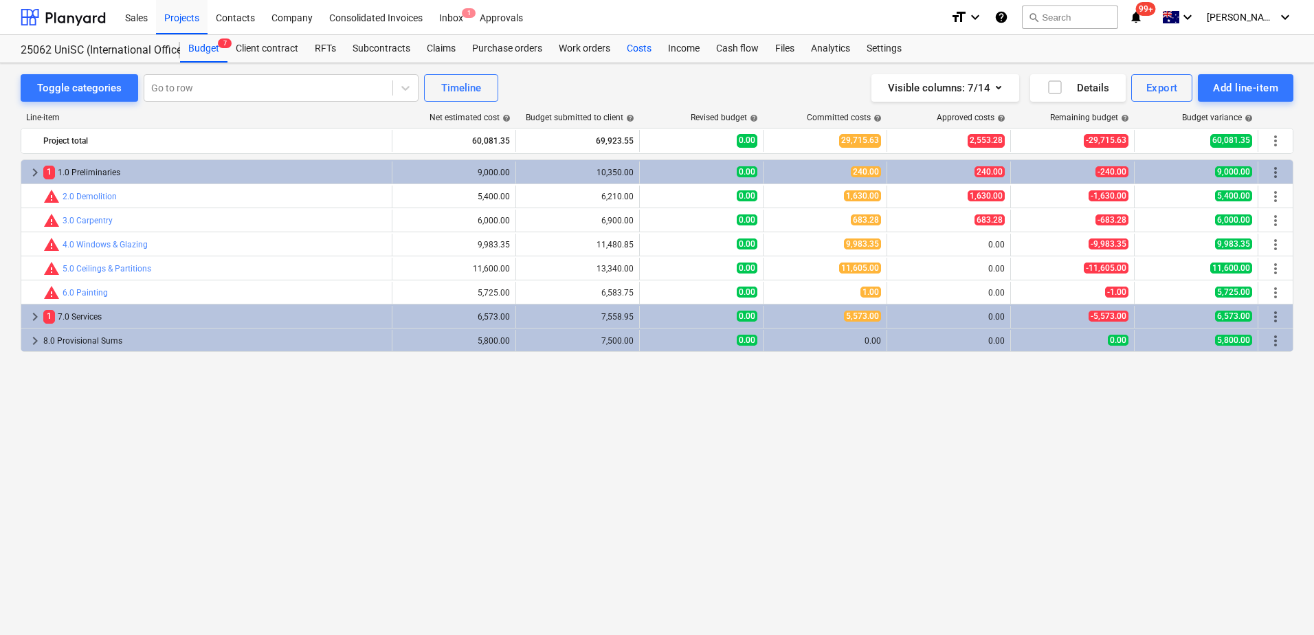
click at [641, 51] on div "Costs" at bounding box center [639, 48] width 41 height 27
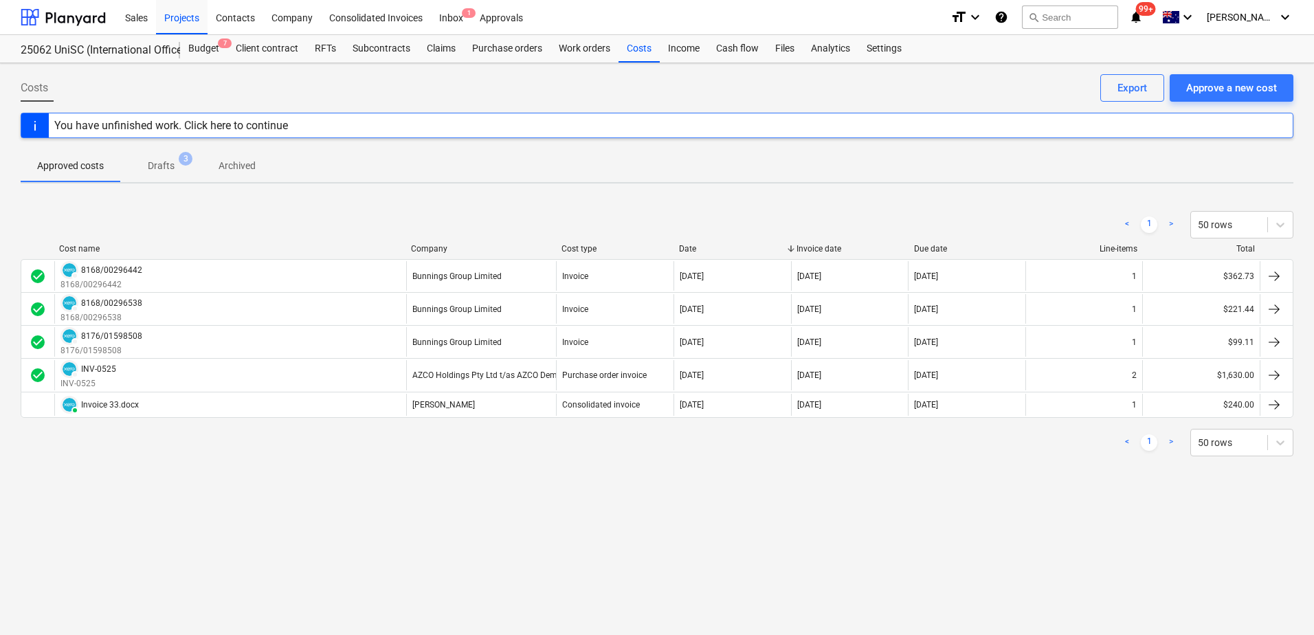
click at [162, 177] on span "Drafts 3" at bounding box center [161, 165] width 82 height 25
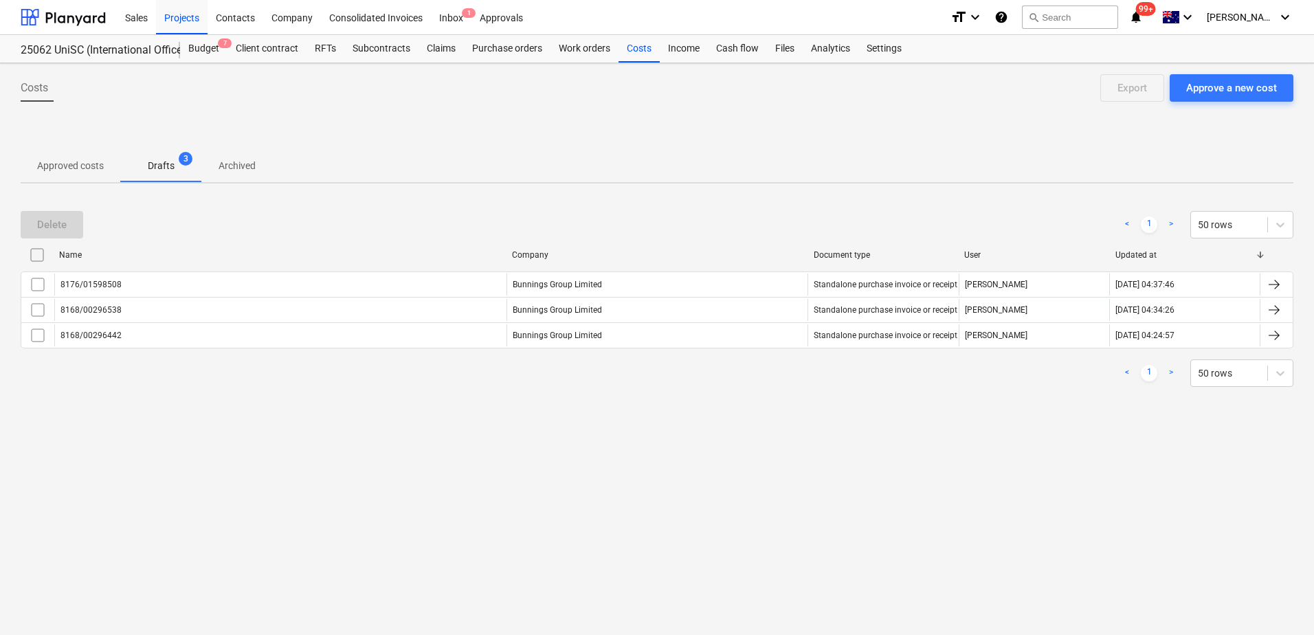
click at [71, 163] on p "Approved costs" at bounding box center [70, 166] width 67 height 14
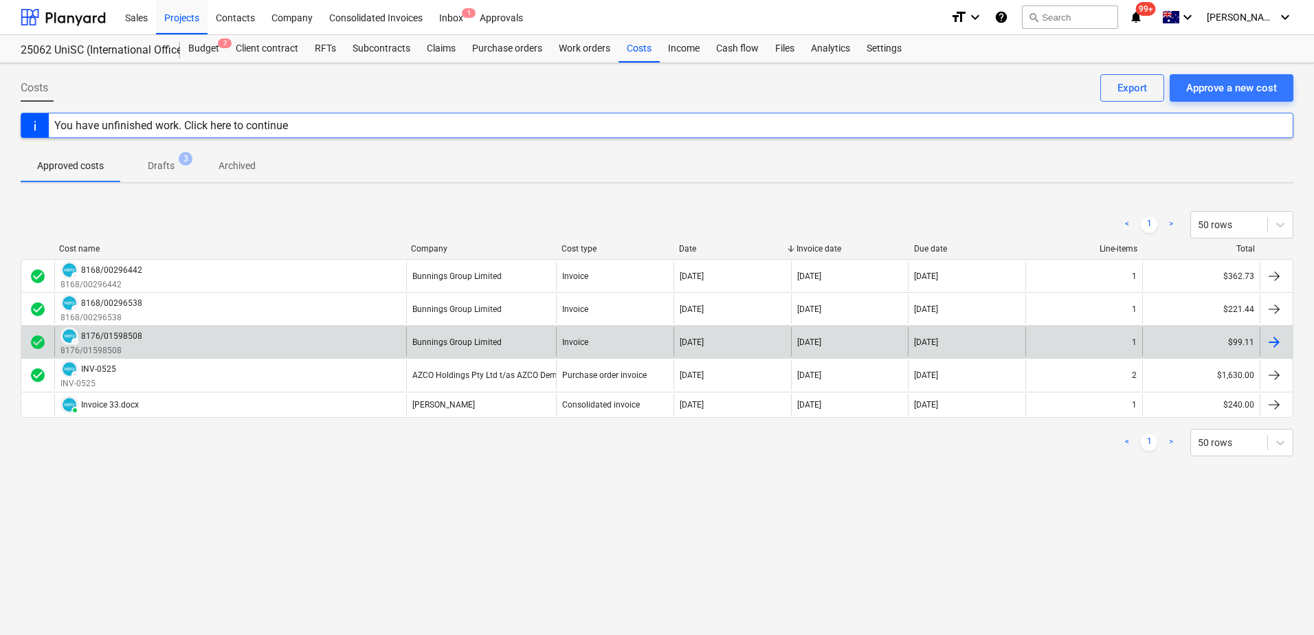
click at [92, 340] on div "8176/01598508" at bounding box center [111, 336] width 61 height 10
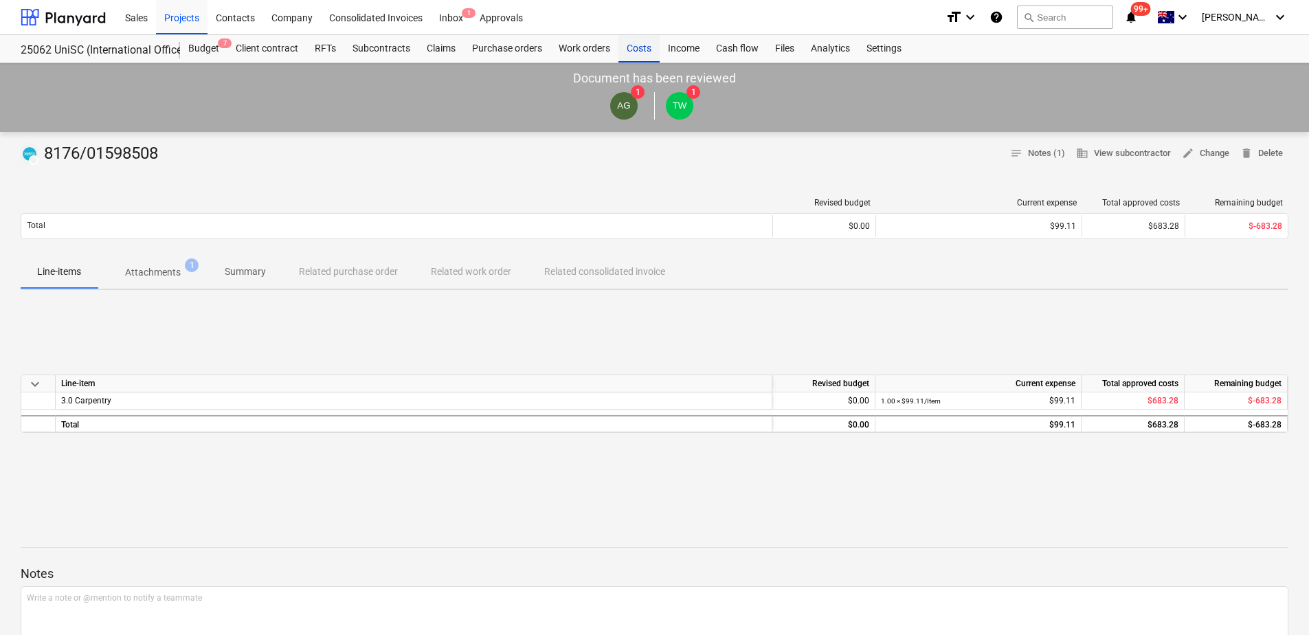
drag, startPoint x: 641, startPoint y: 54, endPoint x: 636, endPoint y: 62, distance: 9.5
click at [641, 54] on div "Costs" at bounding box center [639, 48] width 41 height 27
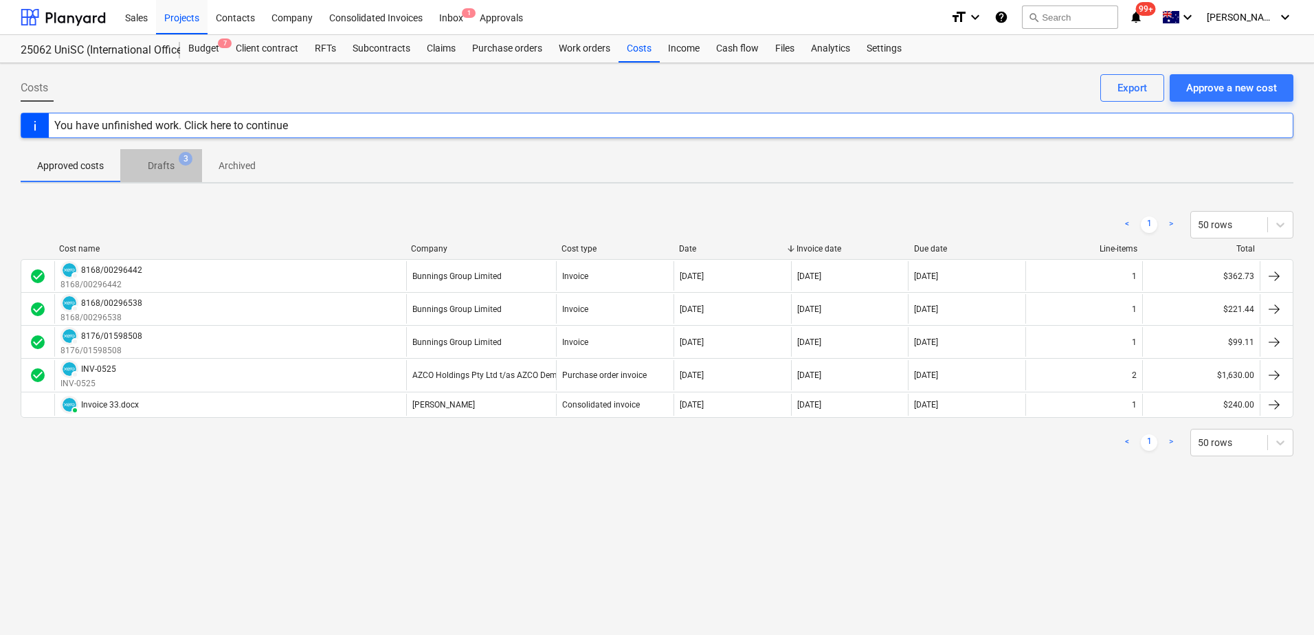
click at [169, 168] on p "Drafts" at bounding box center [161, 166] width 27 height 14
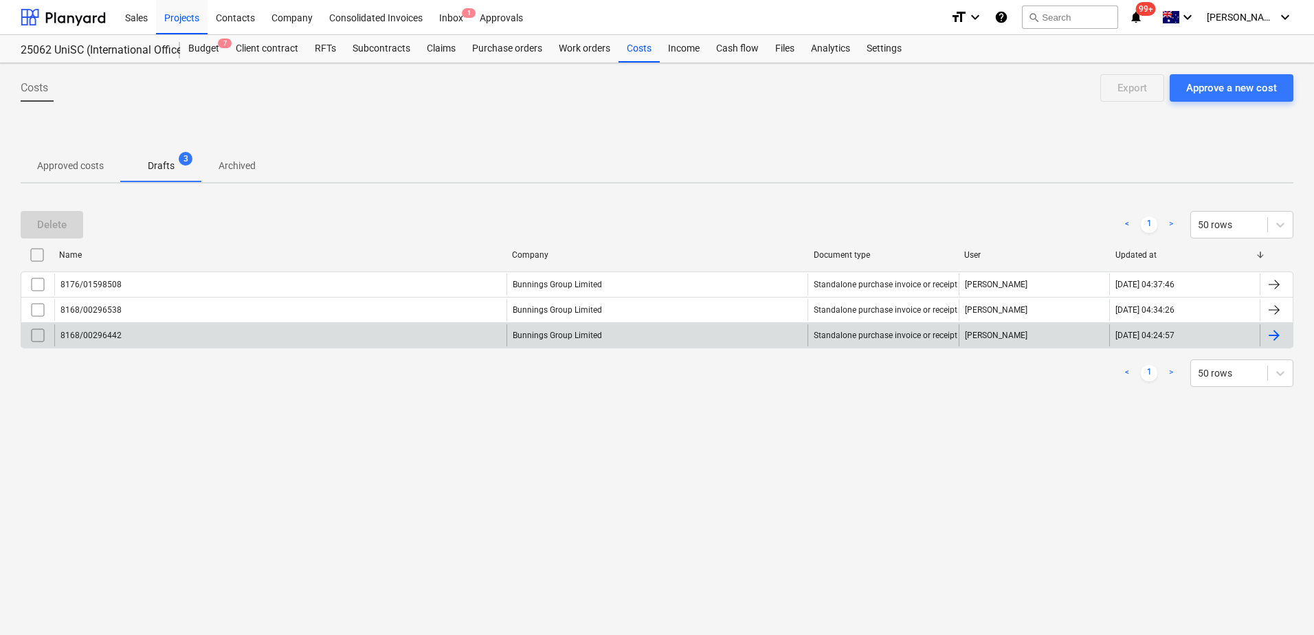
click at [37, 337] on input "checkbox" at bounding box center [38, 335] width 22 height 22
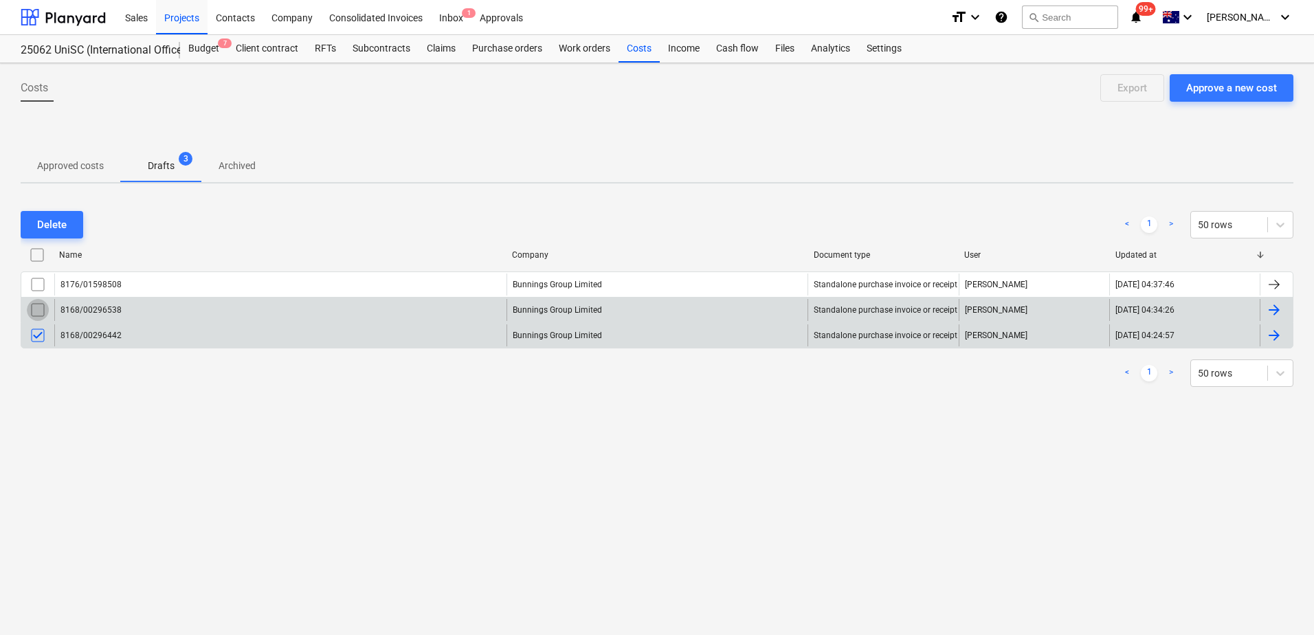
click at [38, 311] on input "checkbox" at bounding box center [38, 310] width 22 height 22
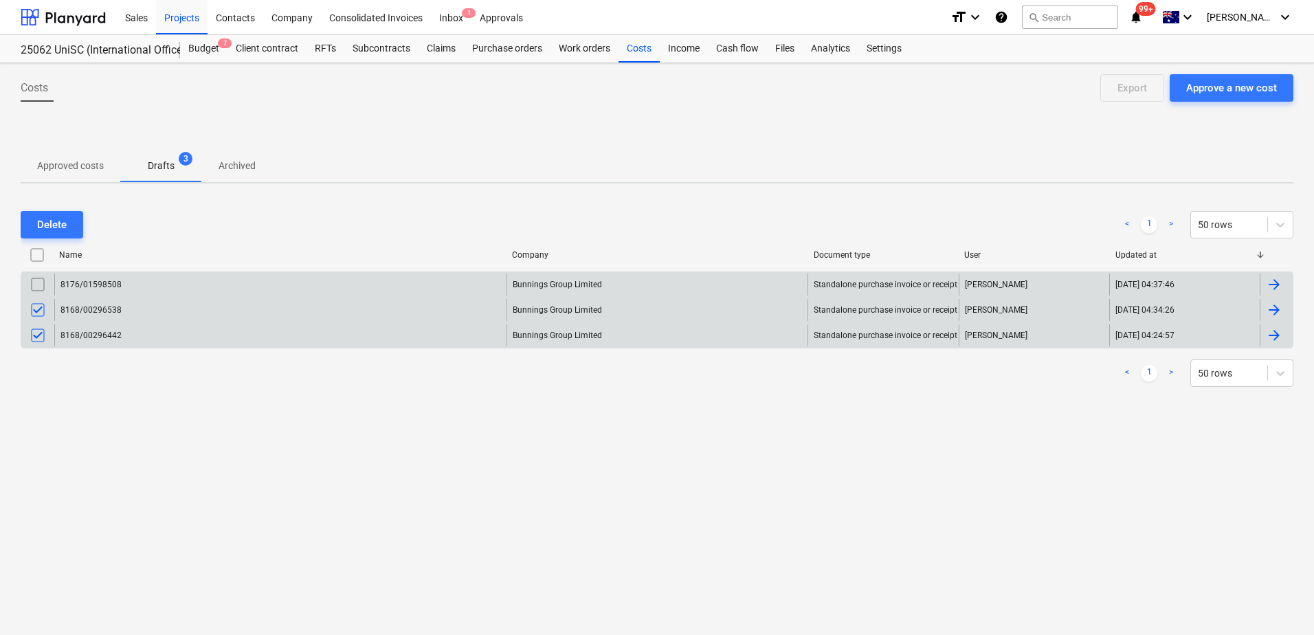
click at [41, 287] on input "checkbox" at bounding box center [38, 285] width 22 height 22
click at [51, 229] on div "Delete" at bounding box center [52, 225] width 30 height 18
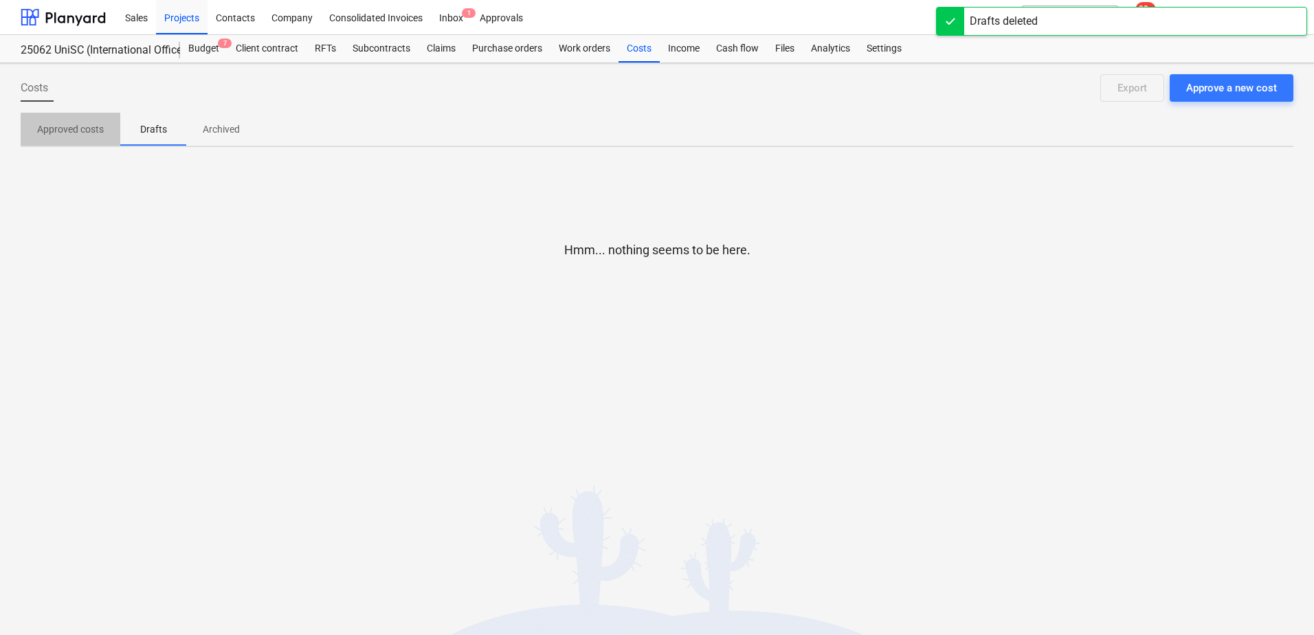
click at [65, 135] on p "Approved costs" at bounding box center [70, 129] width 67 height 14
